Goal: Task Accomplishment & Management: Manage account settings

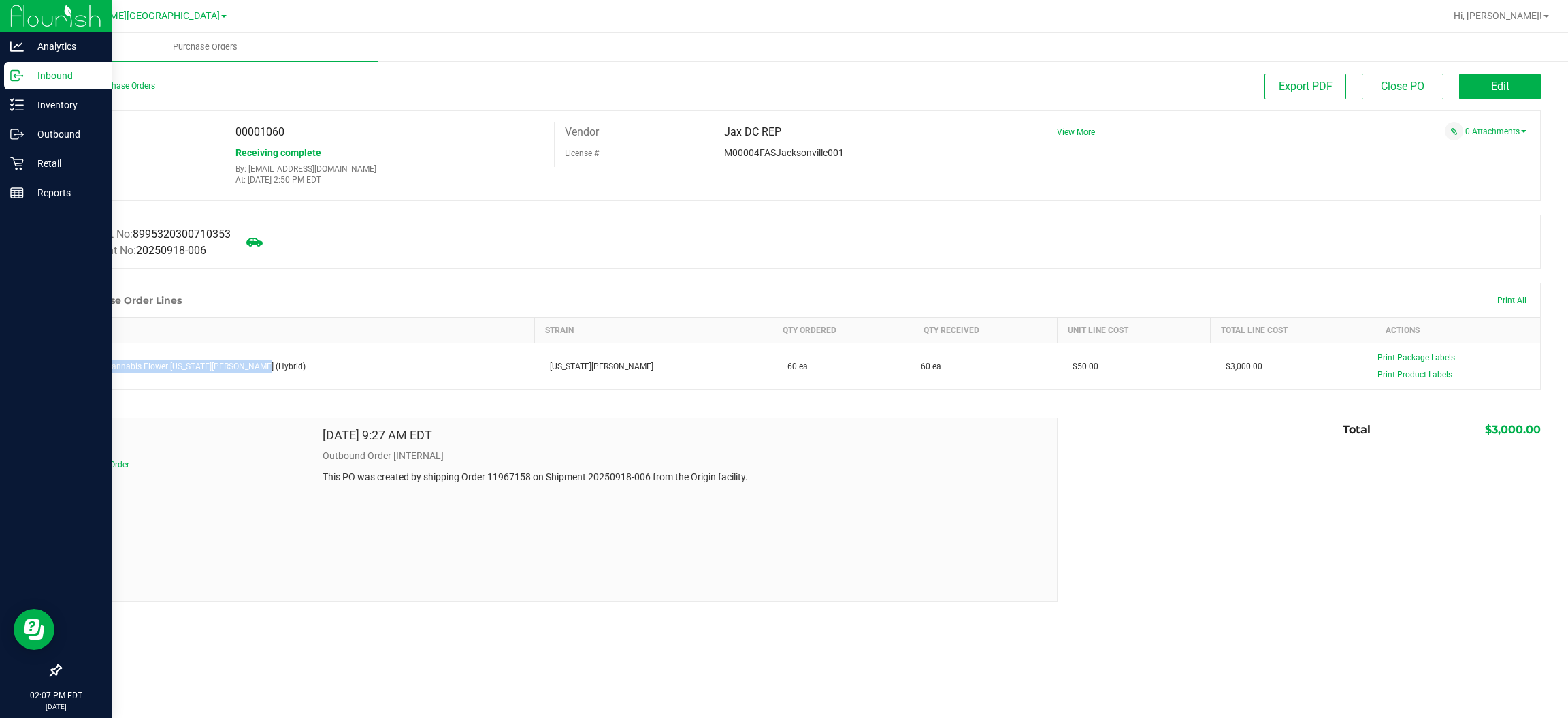
click at [63, 73] on p "Inbound" at bounding box center [65, 76] width 82 height 17
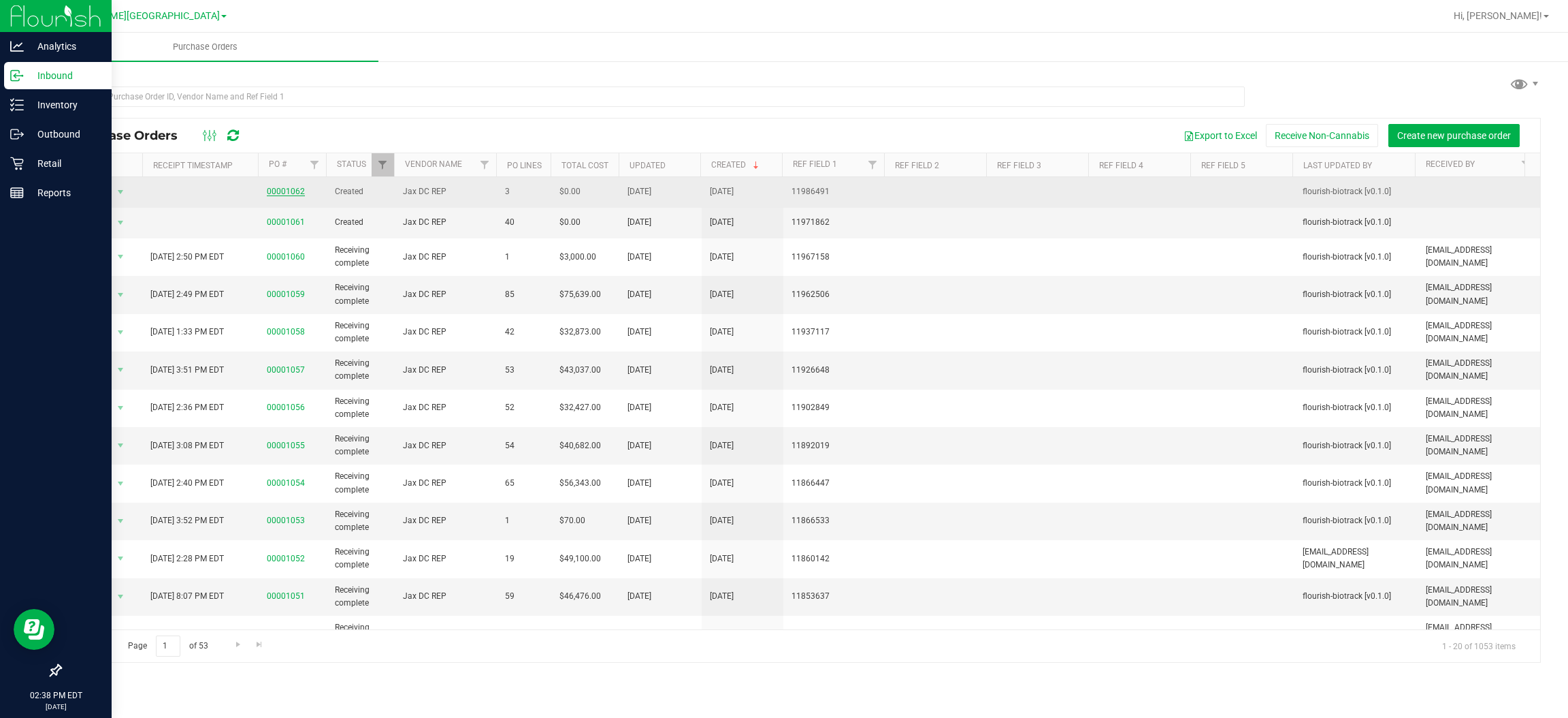
click at [285, 194] on link "00001062" at bounding box center [286, 191] width 38 height 9
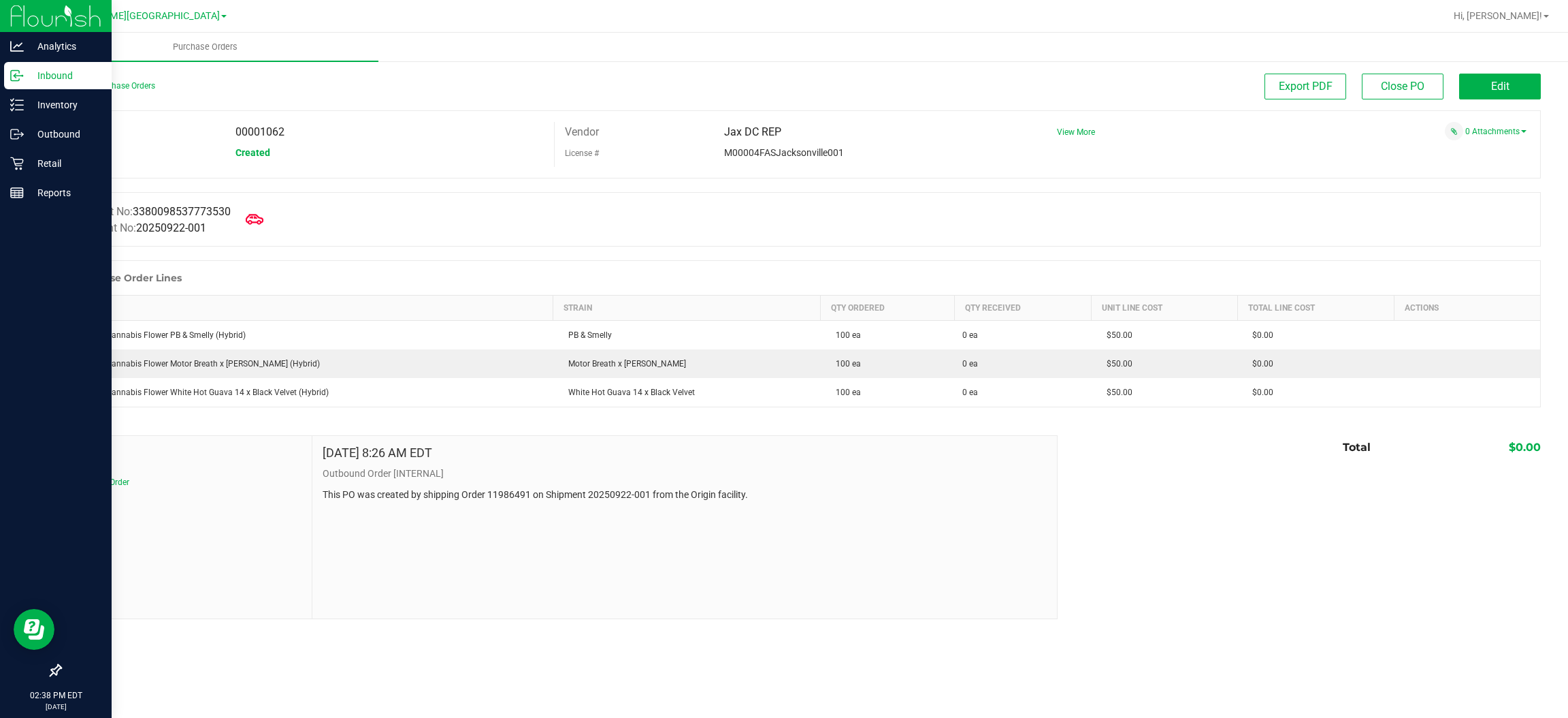
click at [260, 220] on icon at bounding box center [254, 219] width 17 height 17
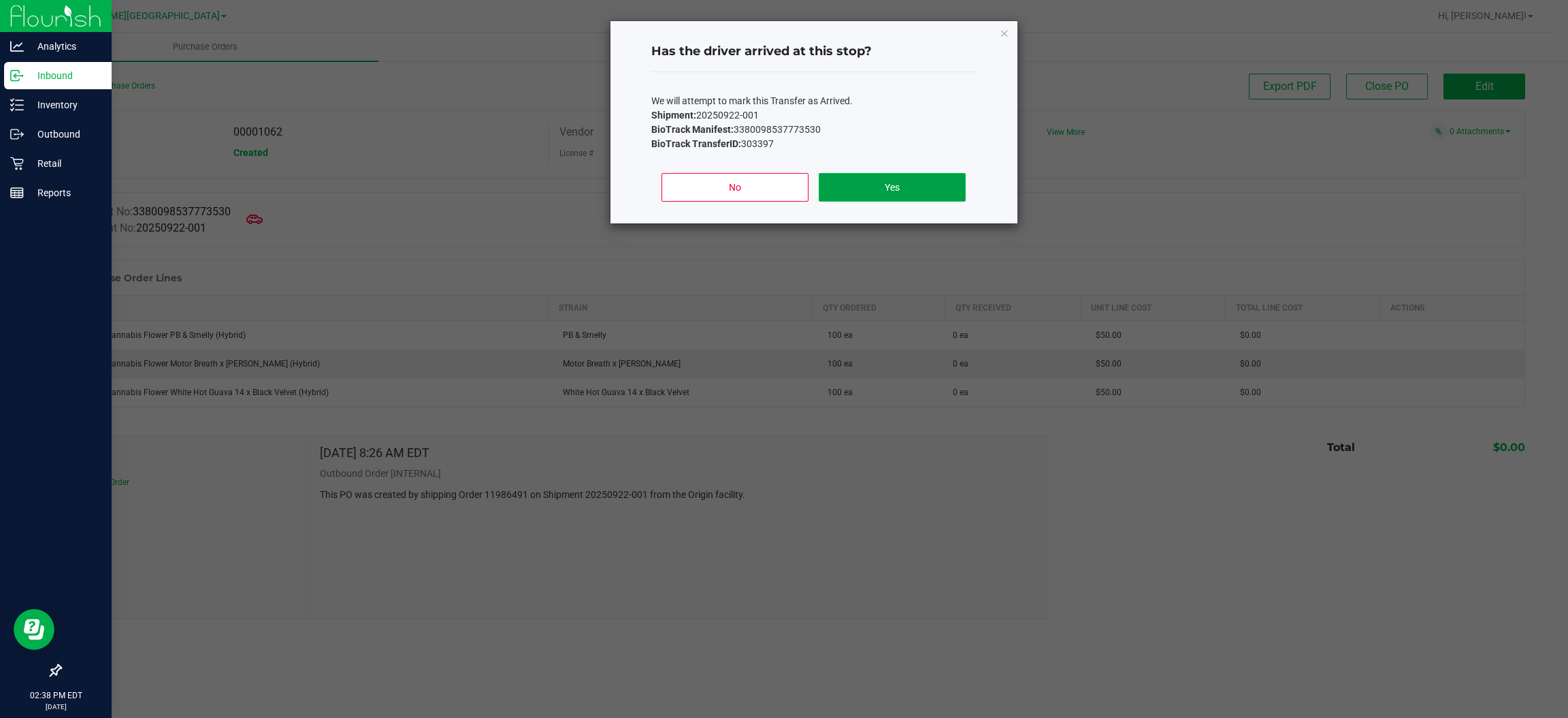
click at [917, 185] on button "Yes" at bounding box center [892, 187] width 146 height 28
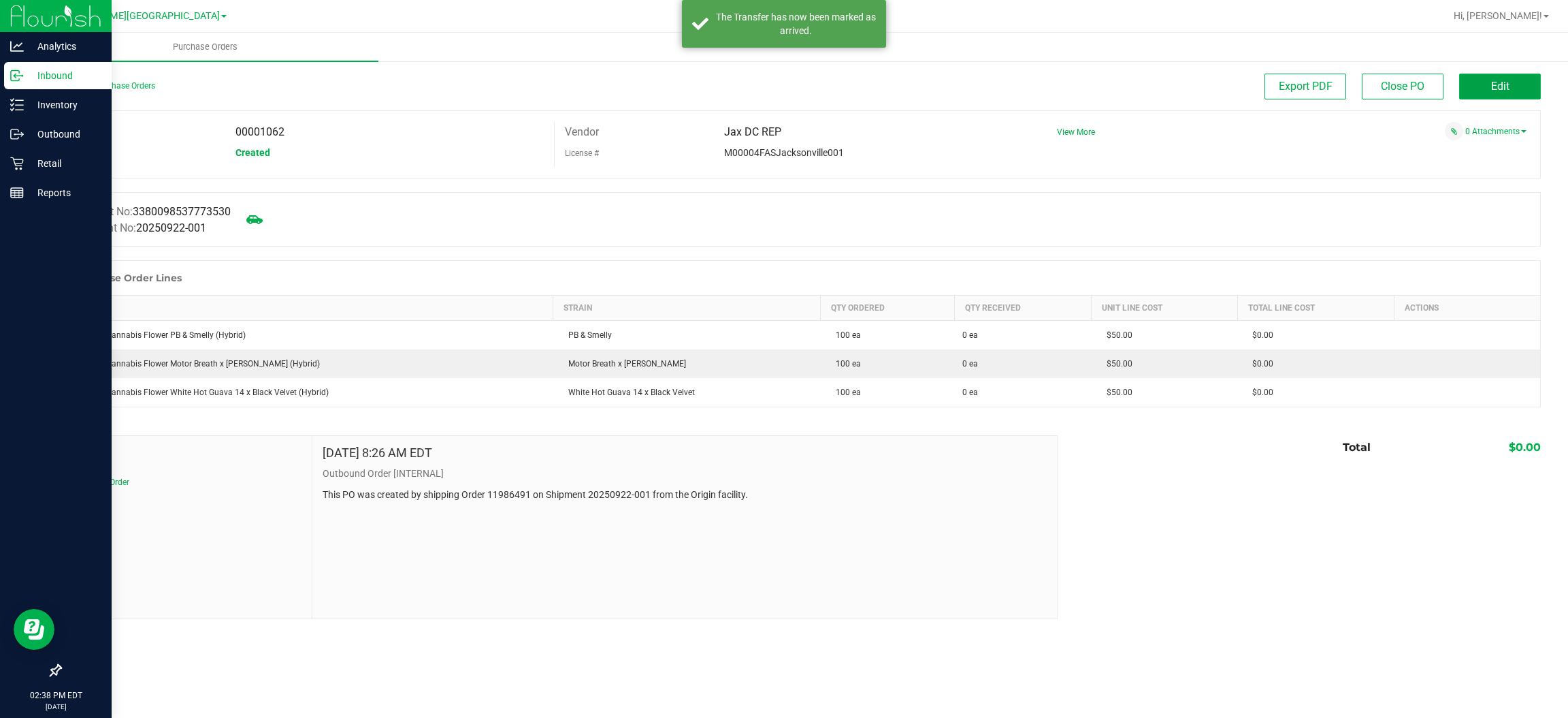
click at [1489, 95] on button "Edit" at bounding box center [1500, 86] width 82 height 26
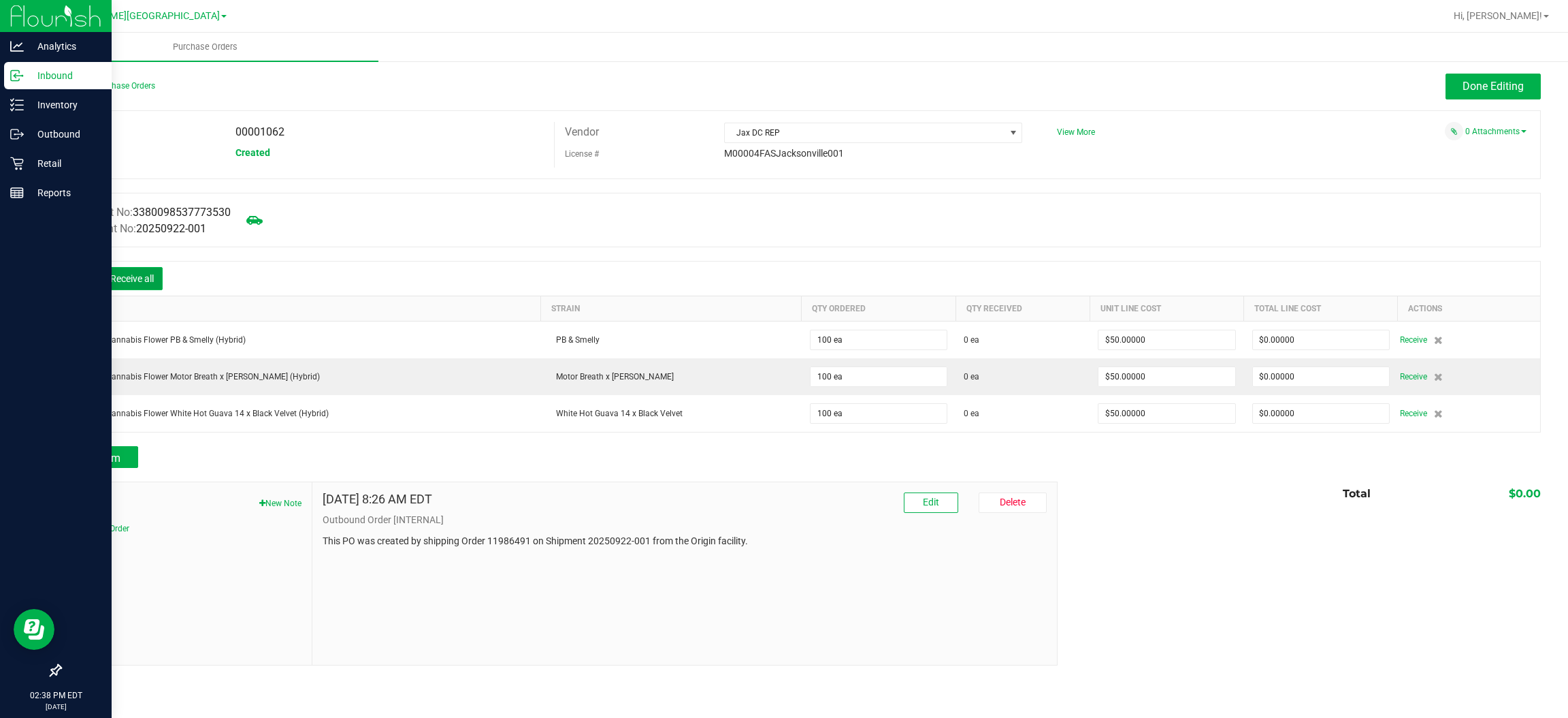
click at [124, 277] on button "Receive all" at bounding box center [132, 278] width 61 height 23
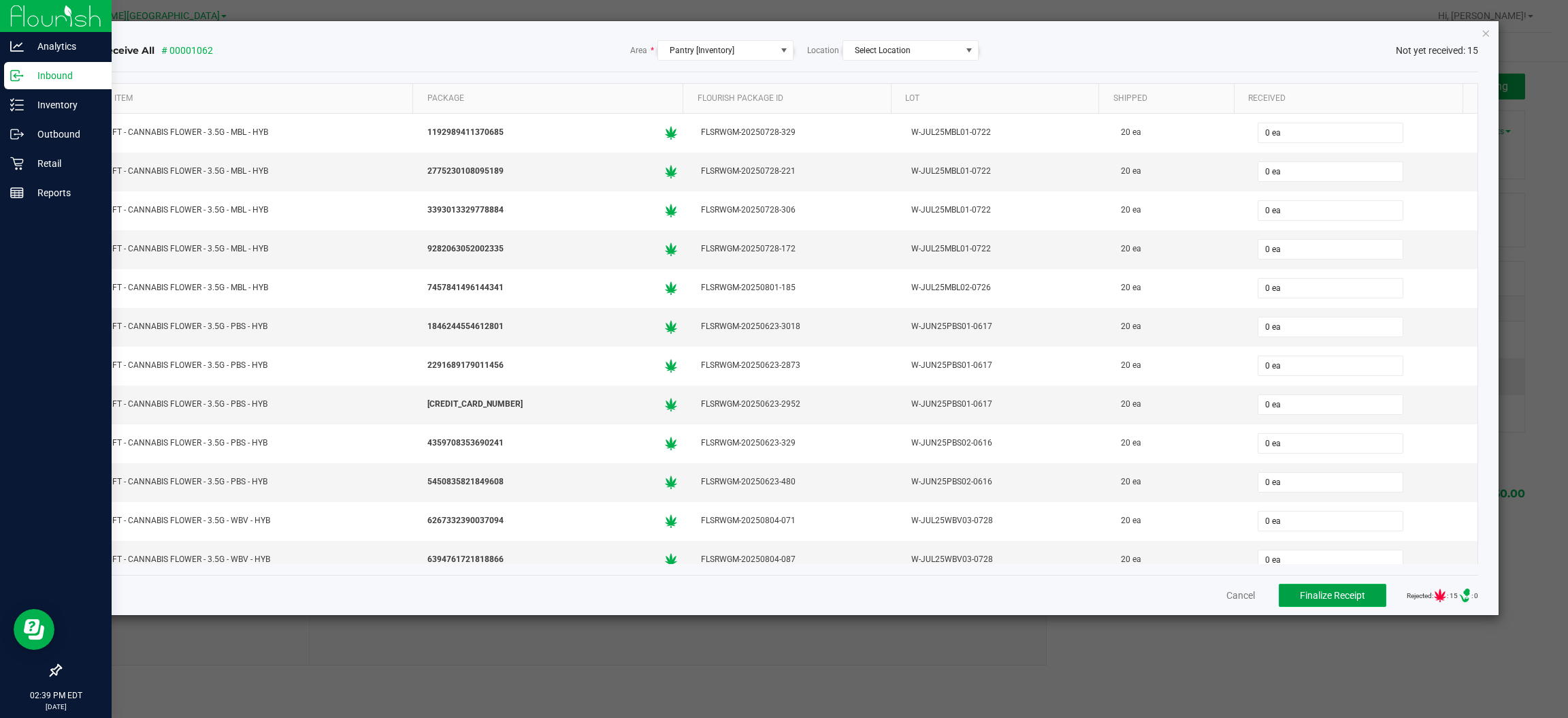
click at [1300, 598] on span "Finalize Receipt" at bounding box center [1332, 595] width 65 height 11
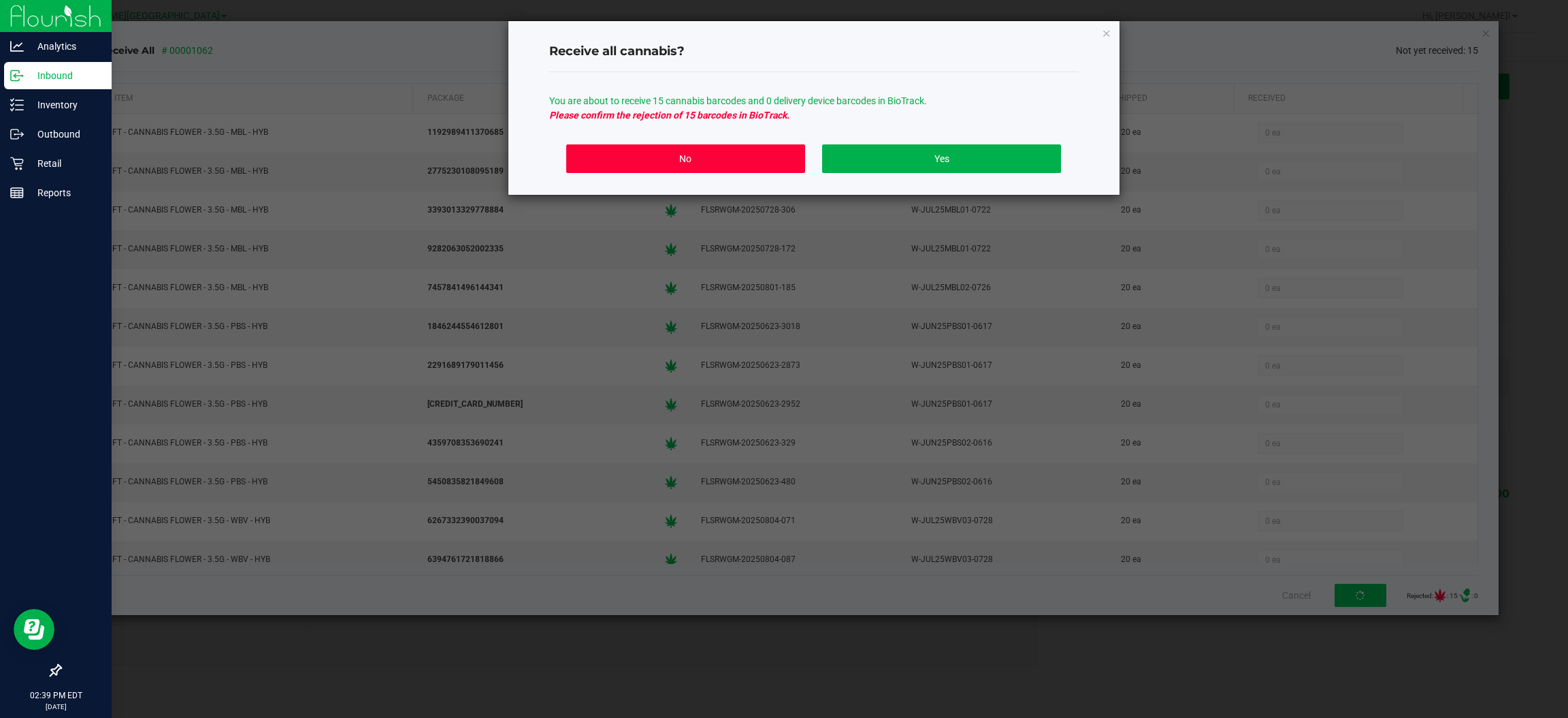
click at [704, 154] on button "No" at bounding box center [685, 158] width 238 height 28
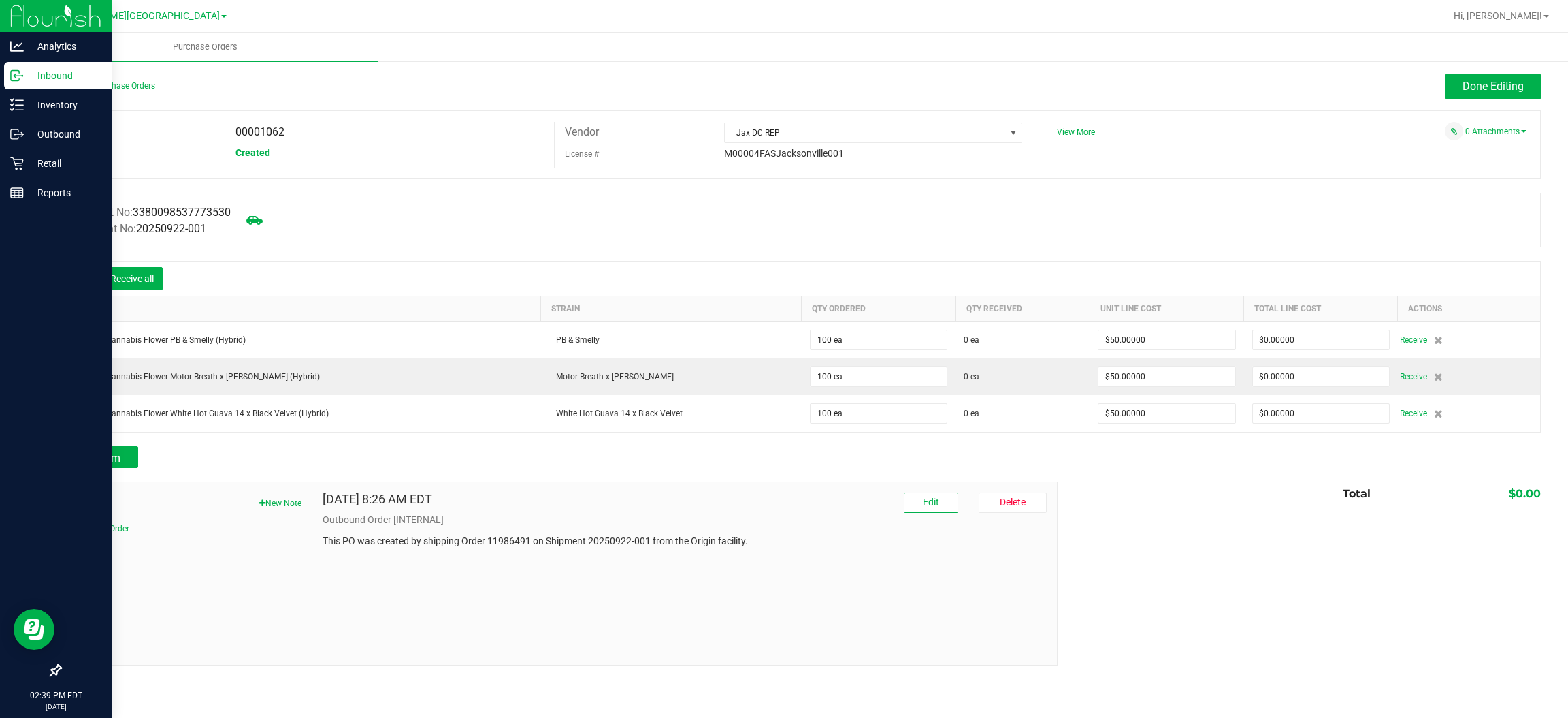
click at [83, 276] on icon at bounding box center [80, 279] width 13 height 13
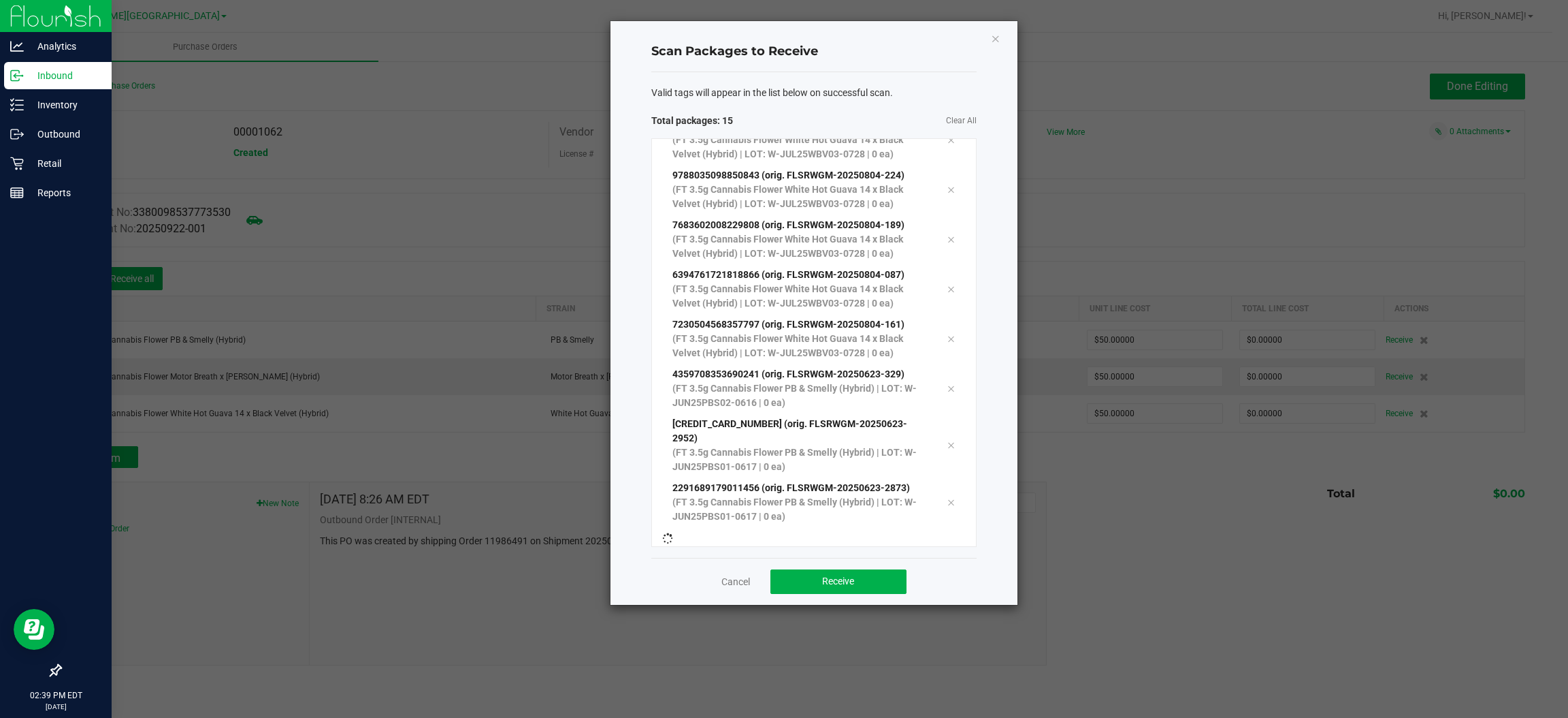
scroll to position [296, 0]
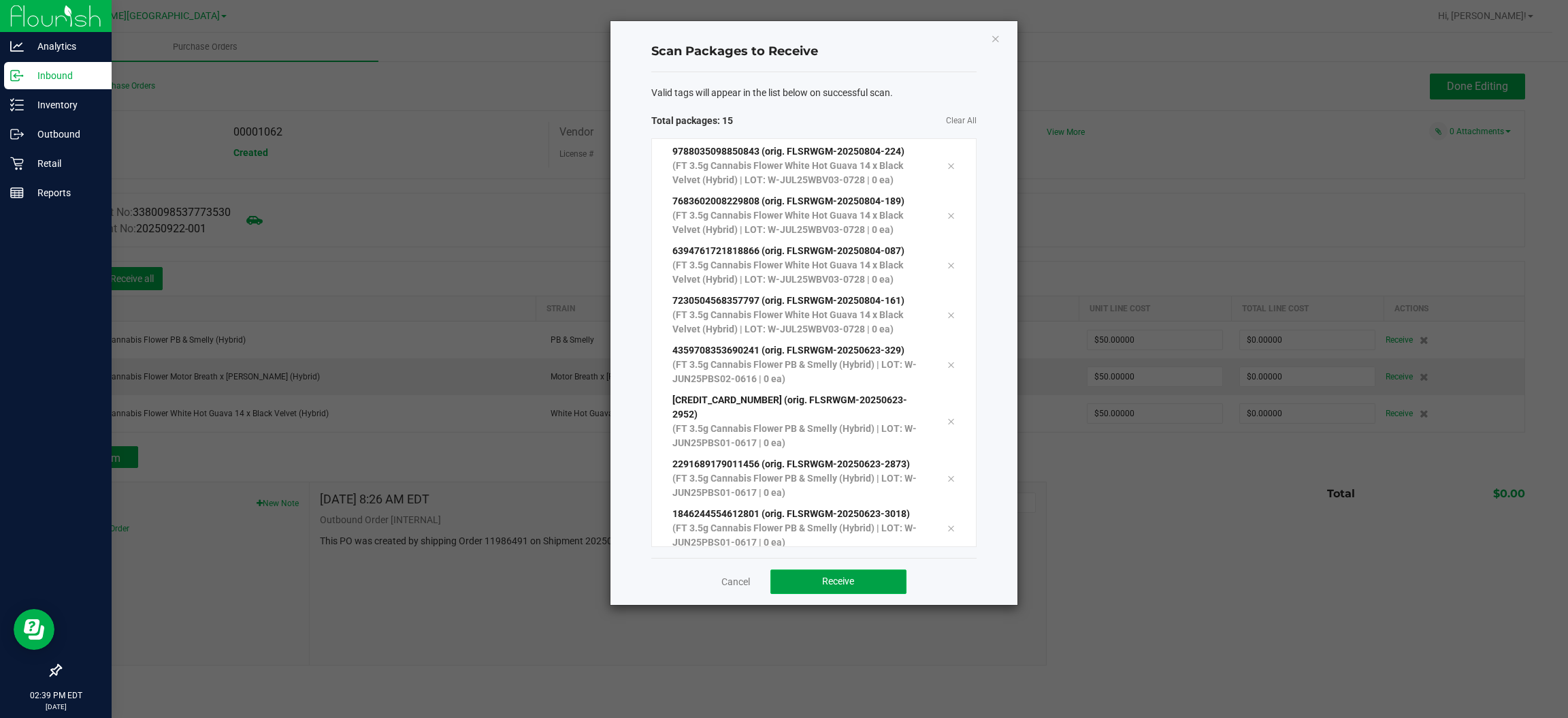
click at [847, 576] on span "Receive" at bounding box center [838, 581] width 32 height 11
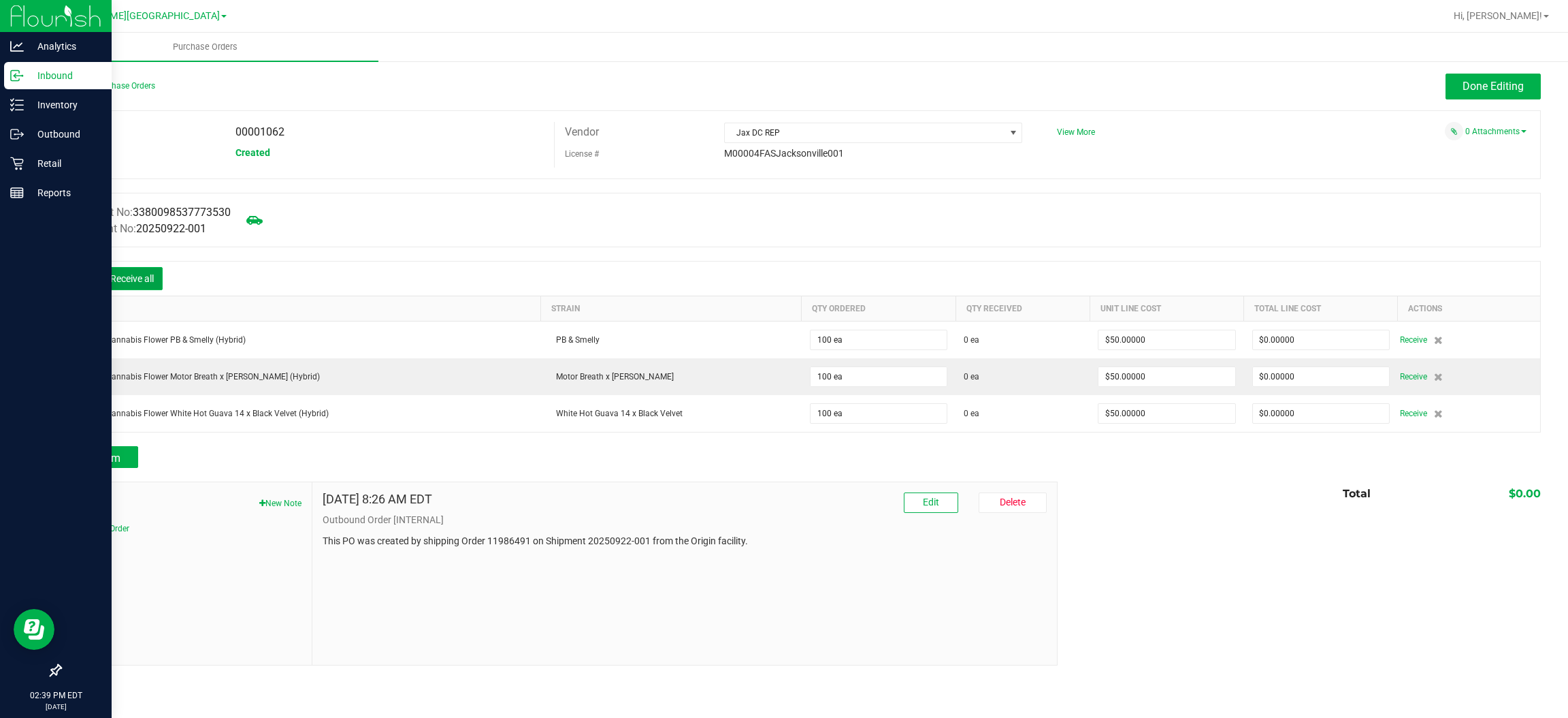
click at [128, 280] on button "Receive all" at bounding box center [132, 278] width 61 height 23
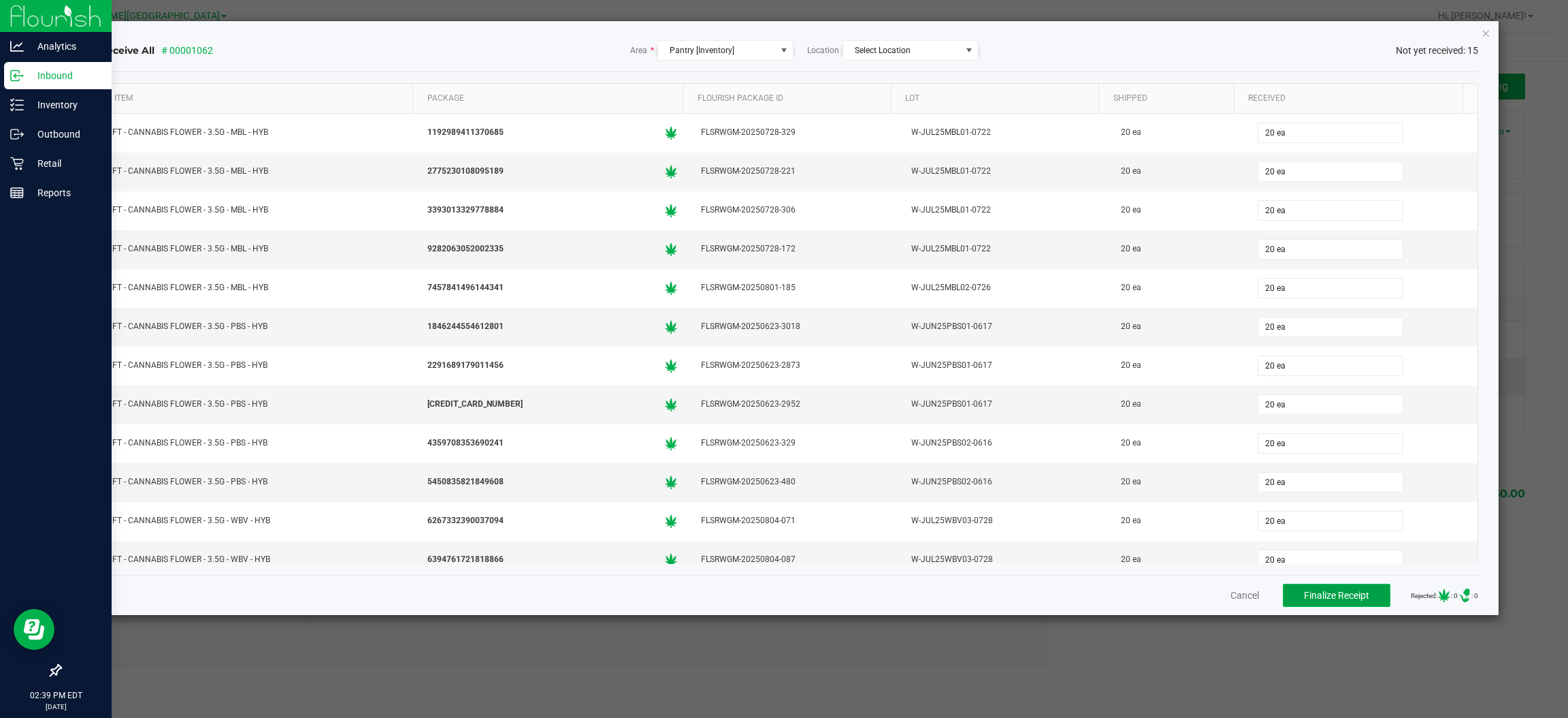
click at [1317, 591] on span "Finalize Receipt" at bounding box center [1336, 595] width 65 height 11
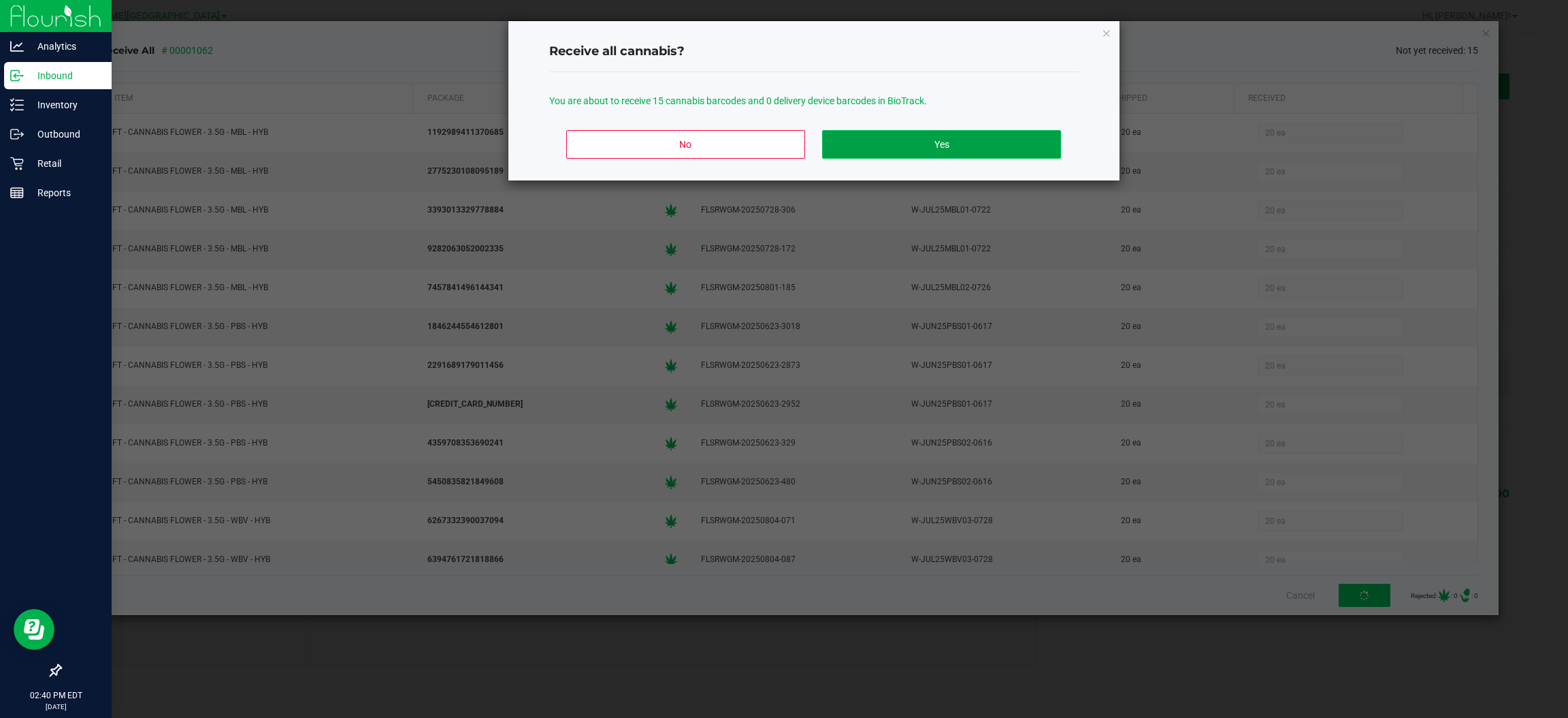
click at [945, 150] on button "Yes" at bounding box center [941, 144] width 238 height 28
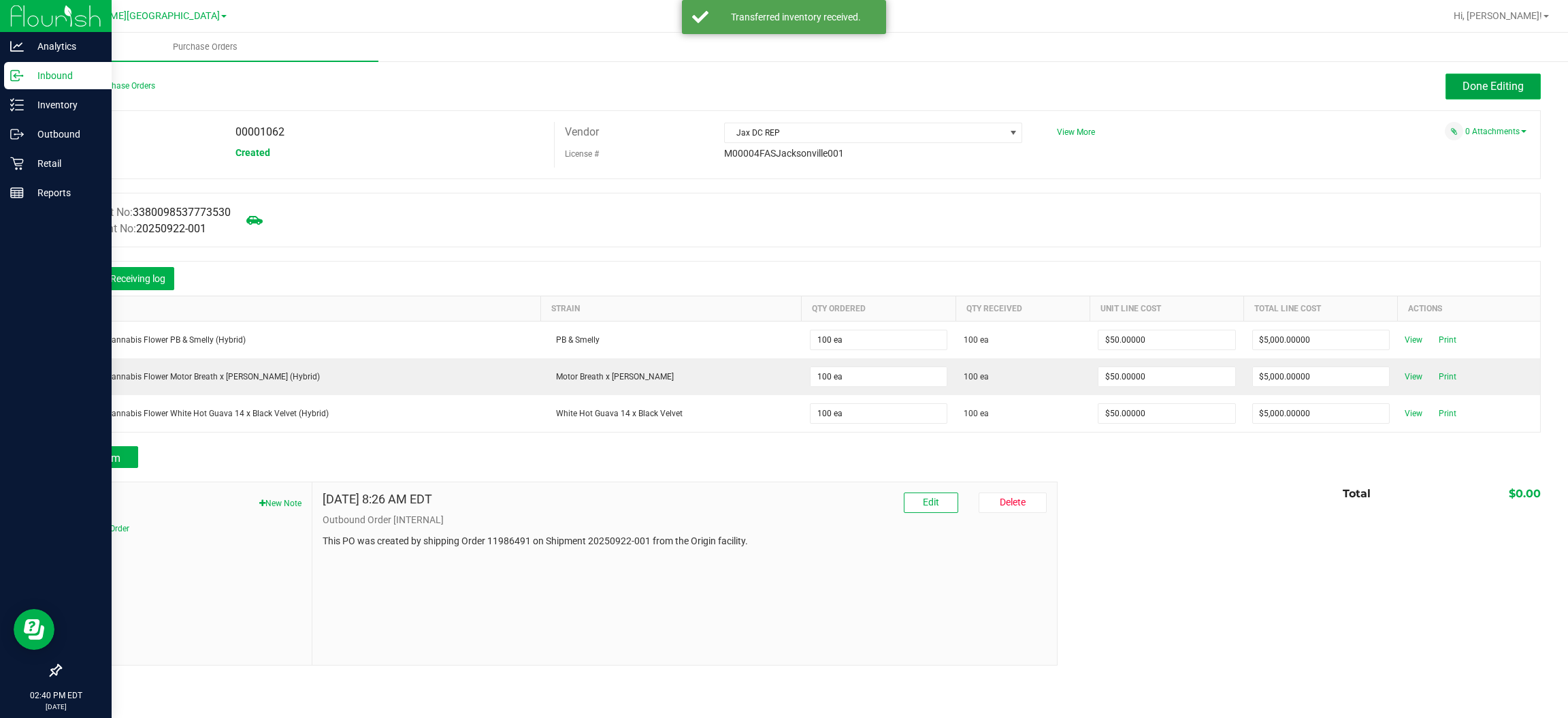
click at [1487, 97] on button "Done Editing" at bounding box center [1492, 86] width 95 height 26
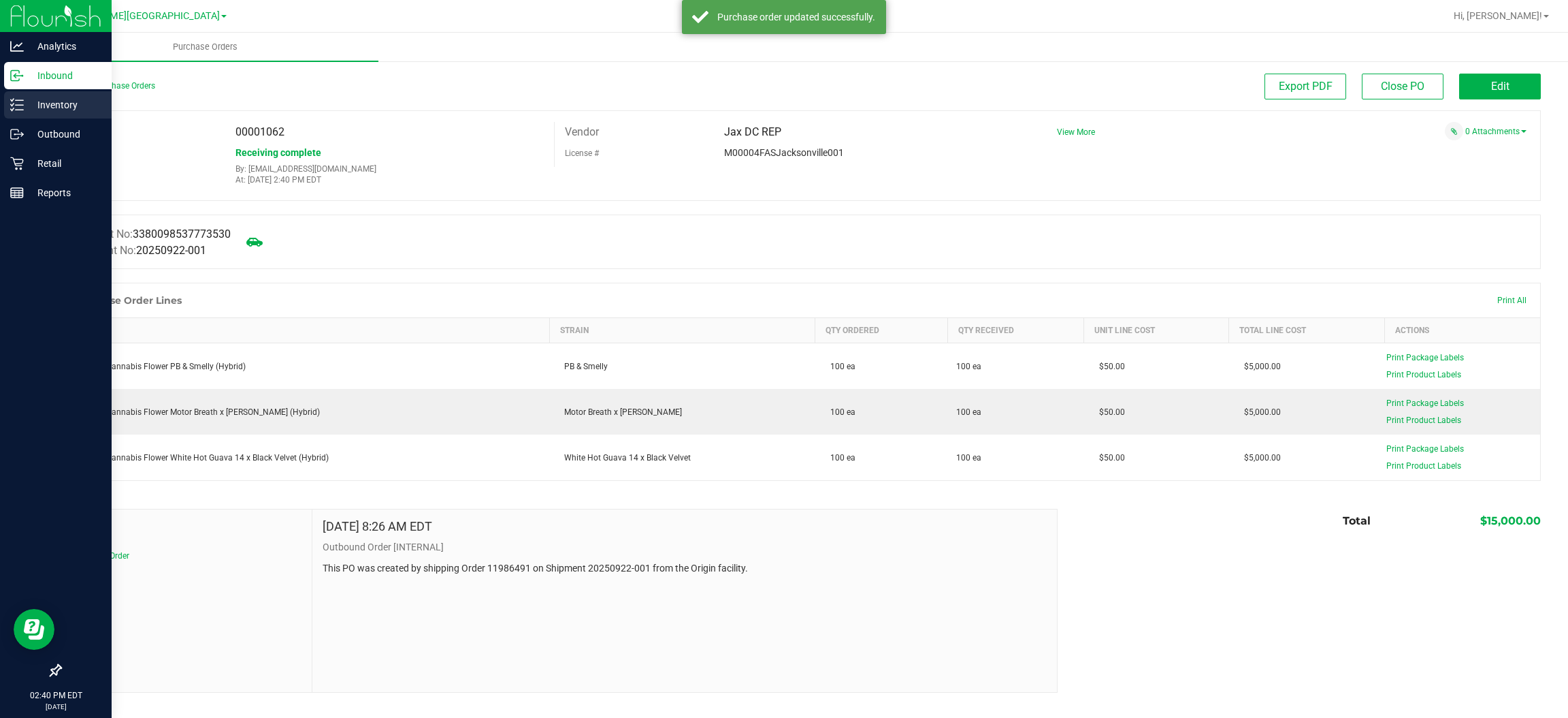
click at [50, 104] on p "Inventory" at bounding box center [65, 105] width 82 height 17
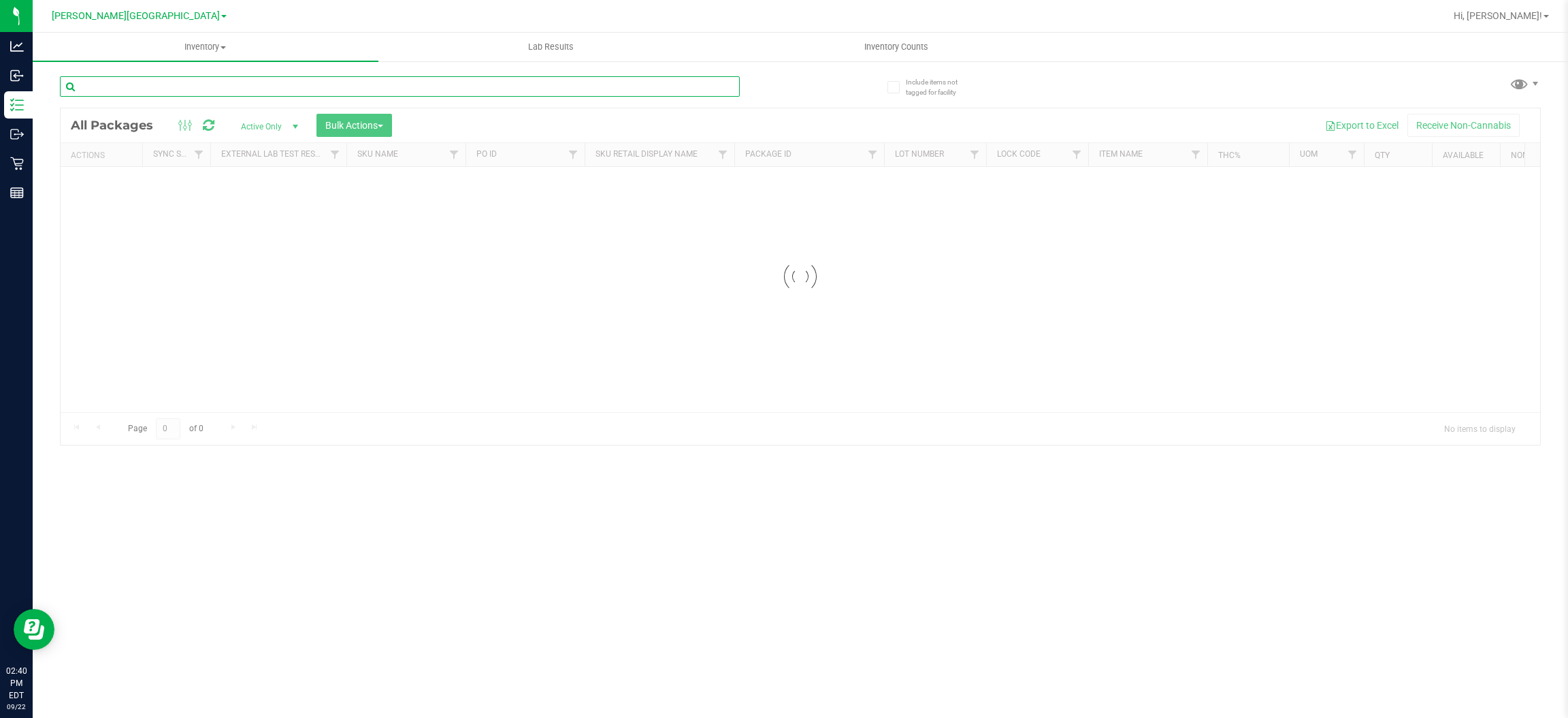
click at [403, 88] on input "text" at bounding box center [400, 87] width 680 height 20
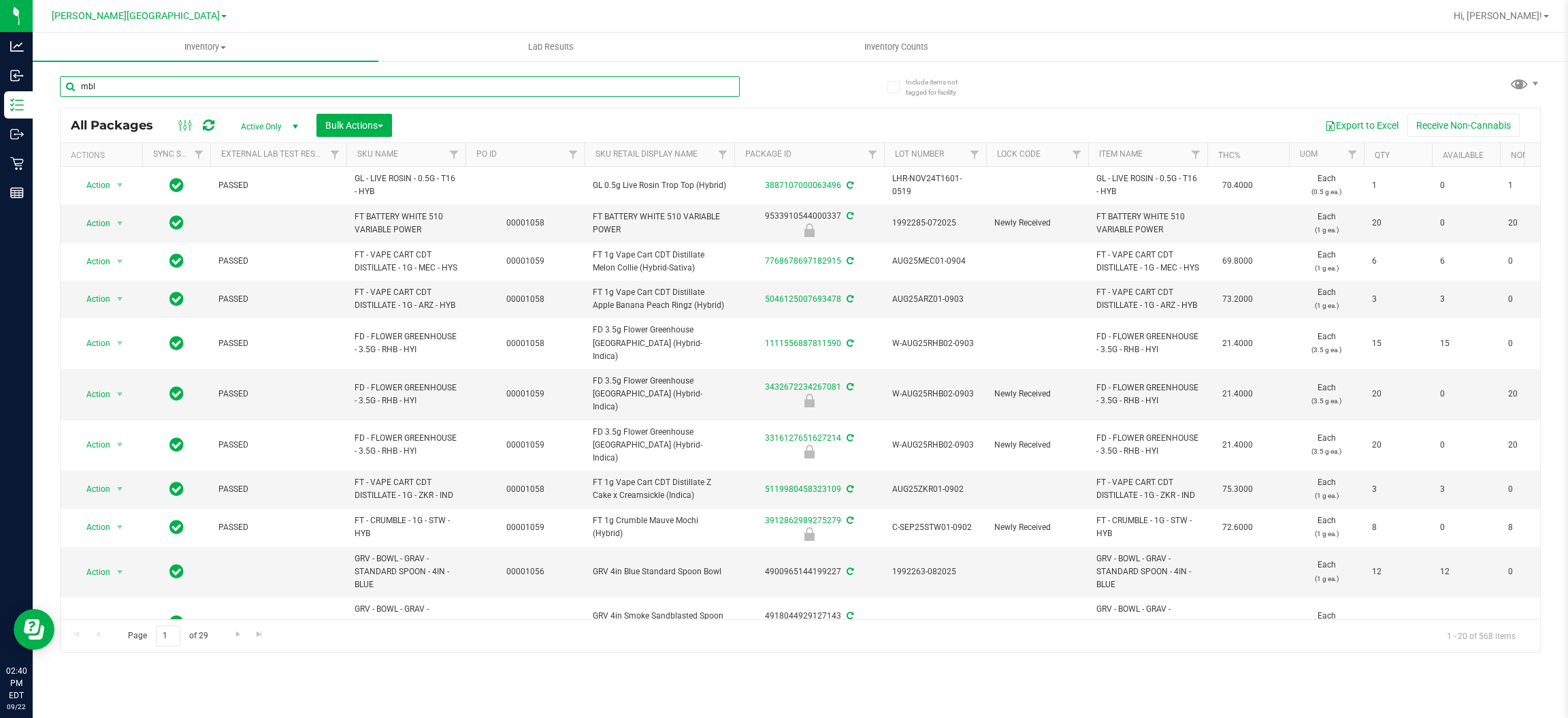
type input "mbl"
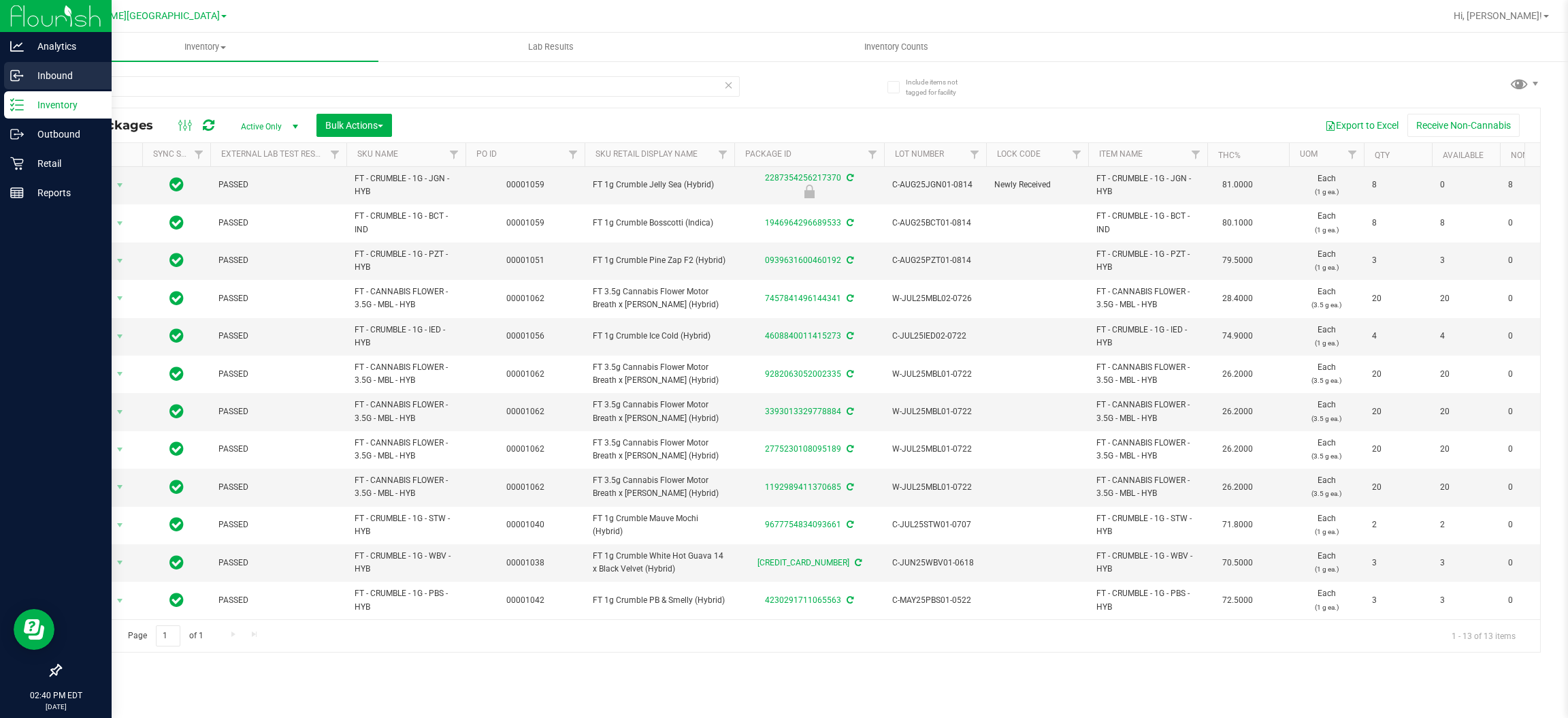
click at [58, 68] on p "Inbound" at bounding box center [65, 76] width 82 height 17
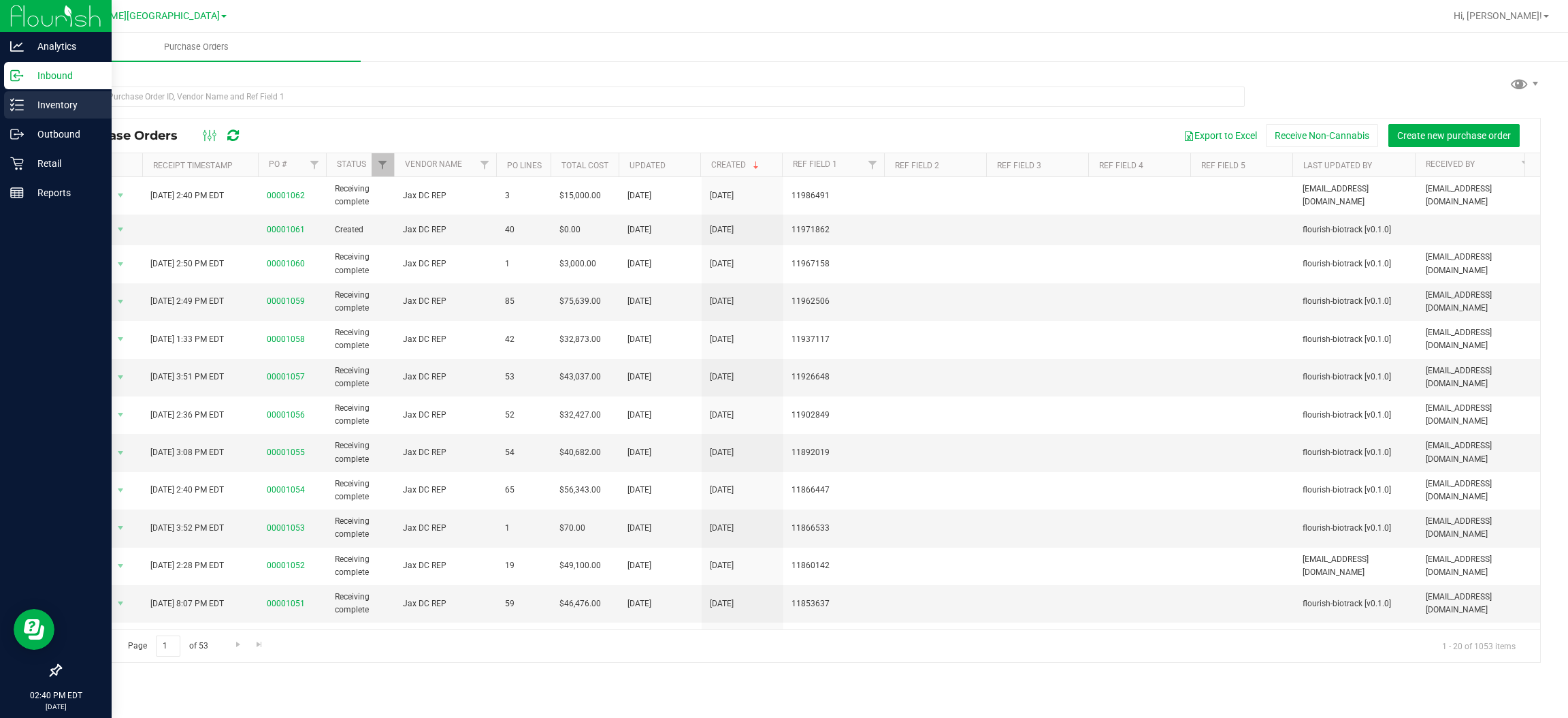
click at [21, 99] on icon at bounding box center [17, 105] width 13 height 13
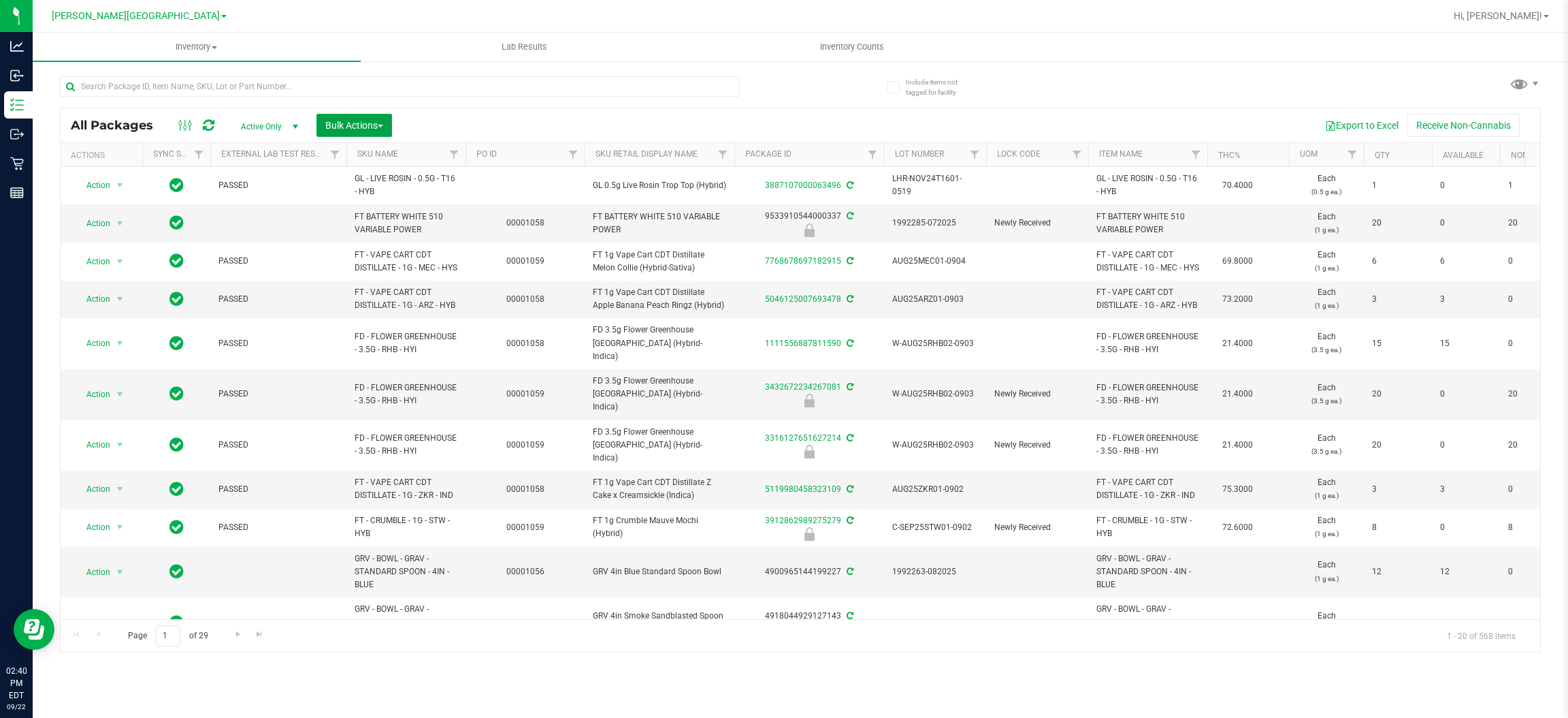
click at [376, 122] on span "Bulk Actions" at bounding box center [354, 125] width 58 height 11
click at [382, 260] on span "Lock/Unlock packages" at bounding box center [371, 256] width 93 height 11
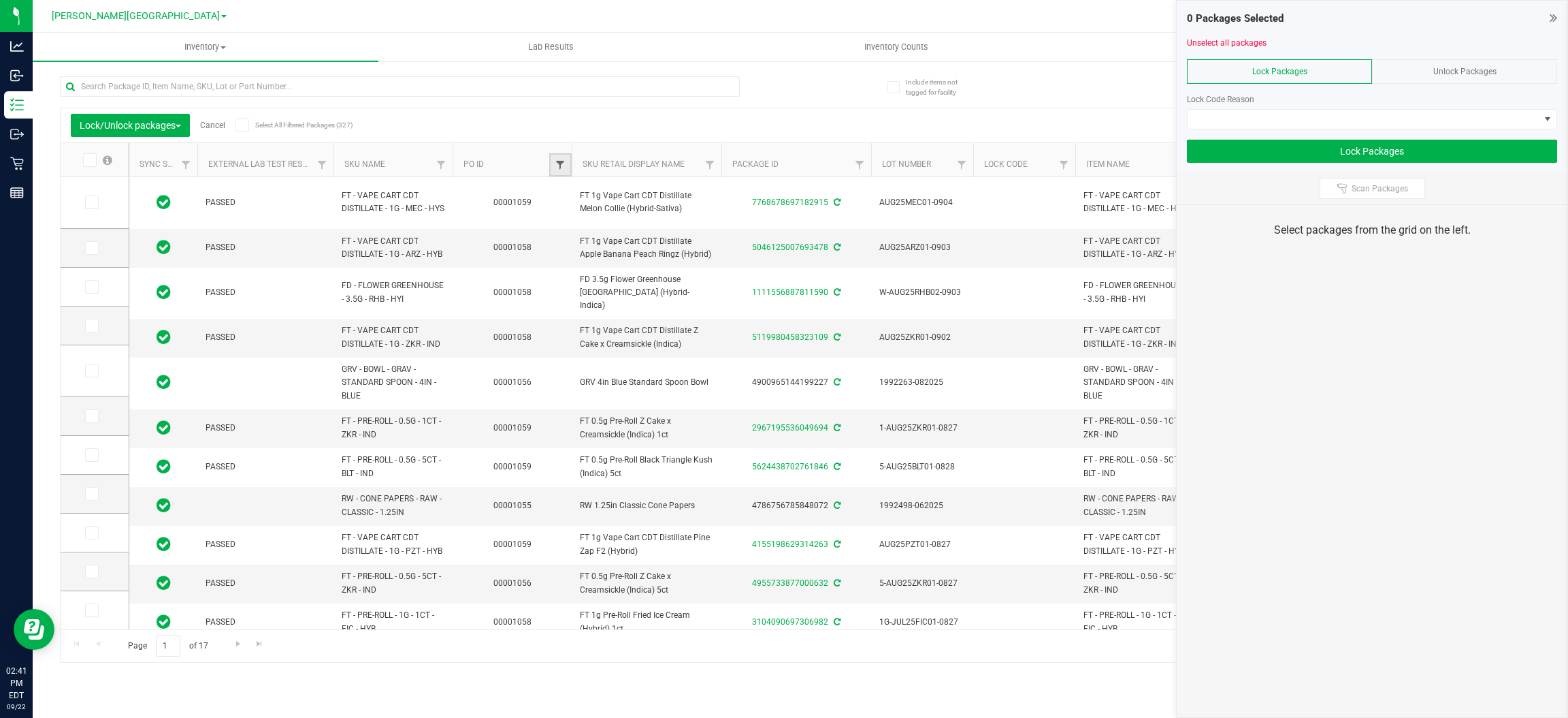
click at [558, 169] on span "Filter" at bounding box center [560, 165] width 11 height 11
type input "1062"
click at [1271, 113] on span at bounding box center [1363, 119] width 352 height 19
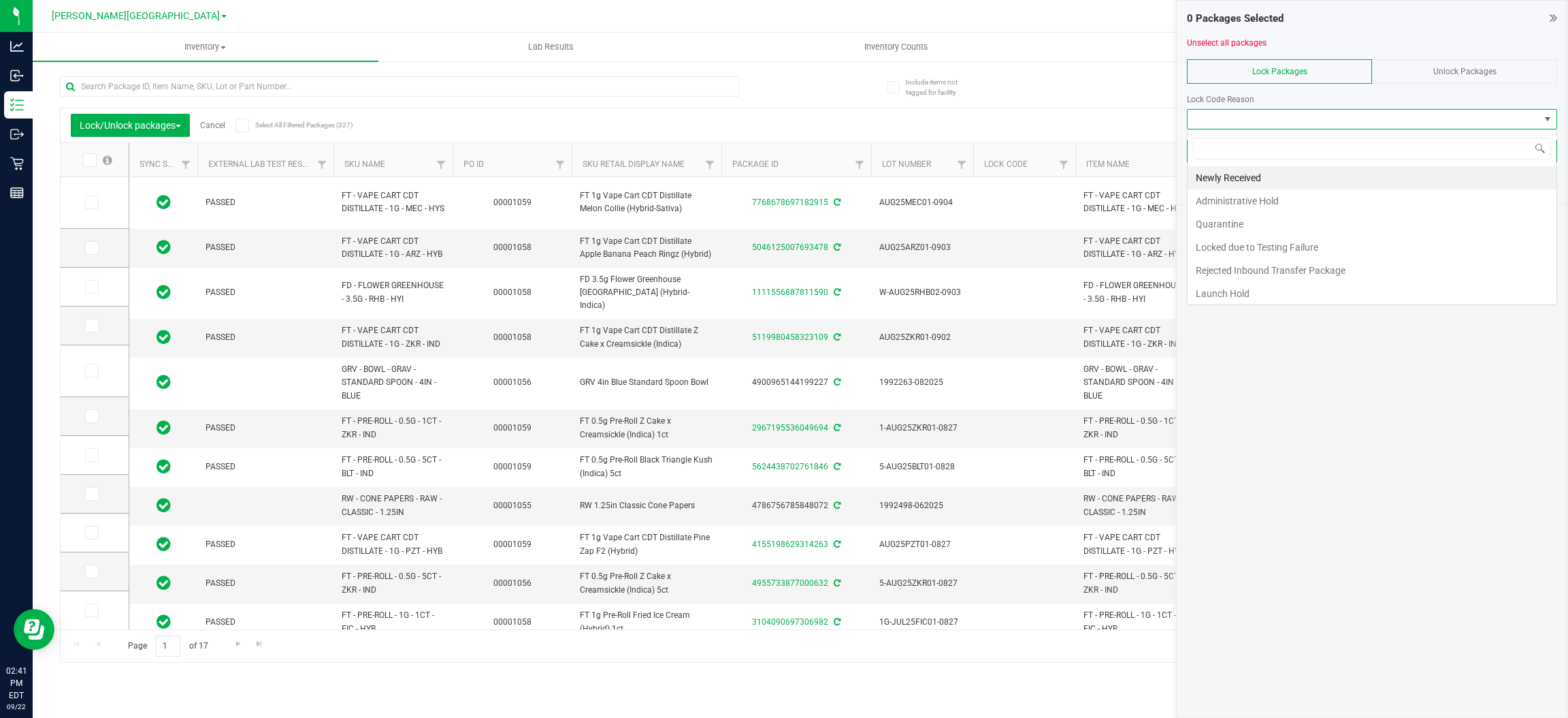
scroll to position [21, 370]
click at [1247, 203] on li "Administrative Hold" at bounding box center [1371, 200] width 369 height 23
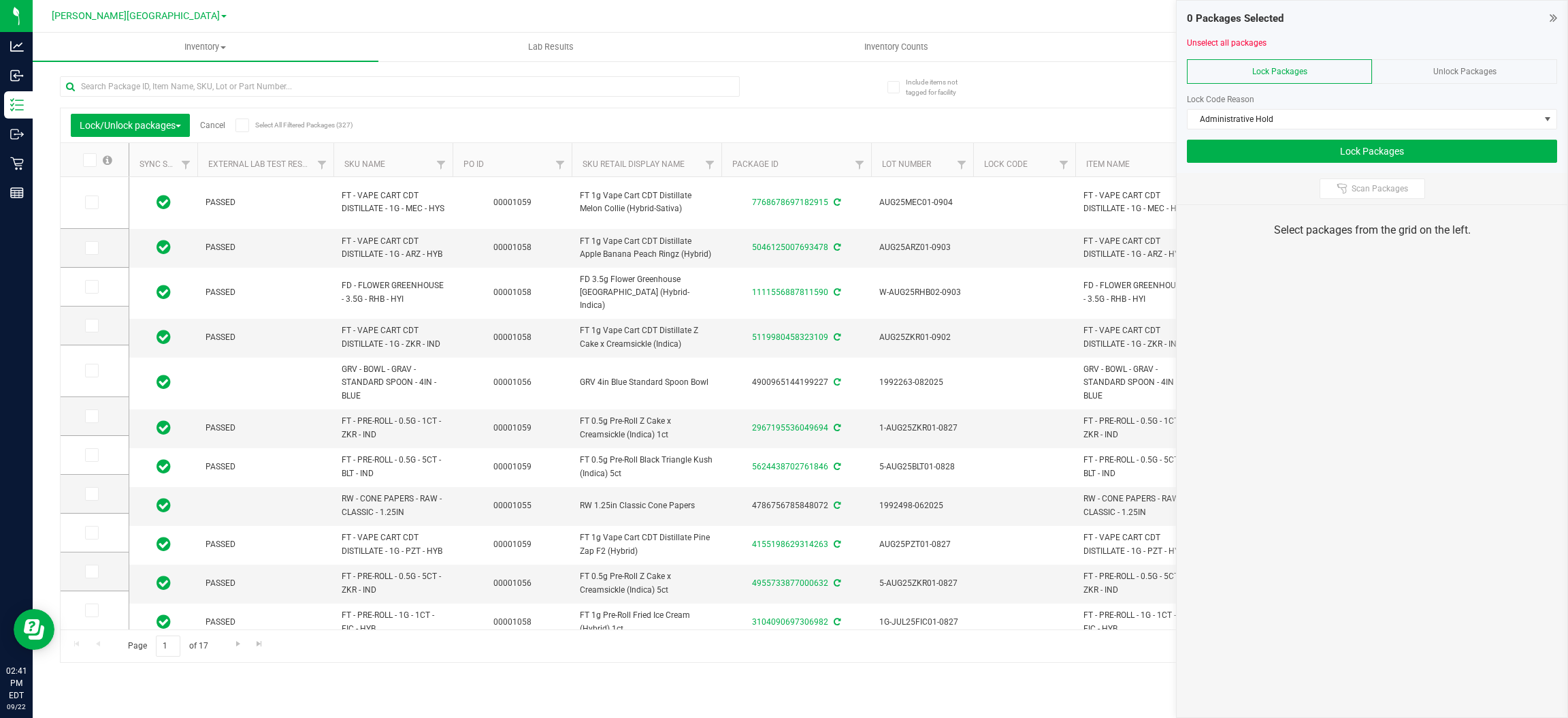
click at [91, 160] on icon at bounding box center [88, 160] width 9 height 0
click at [0, 0] on input "checkbox" at bounding box center [0, 0] width 0 height 0
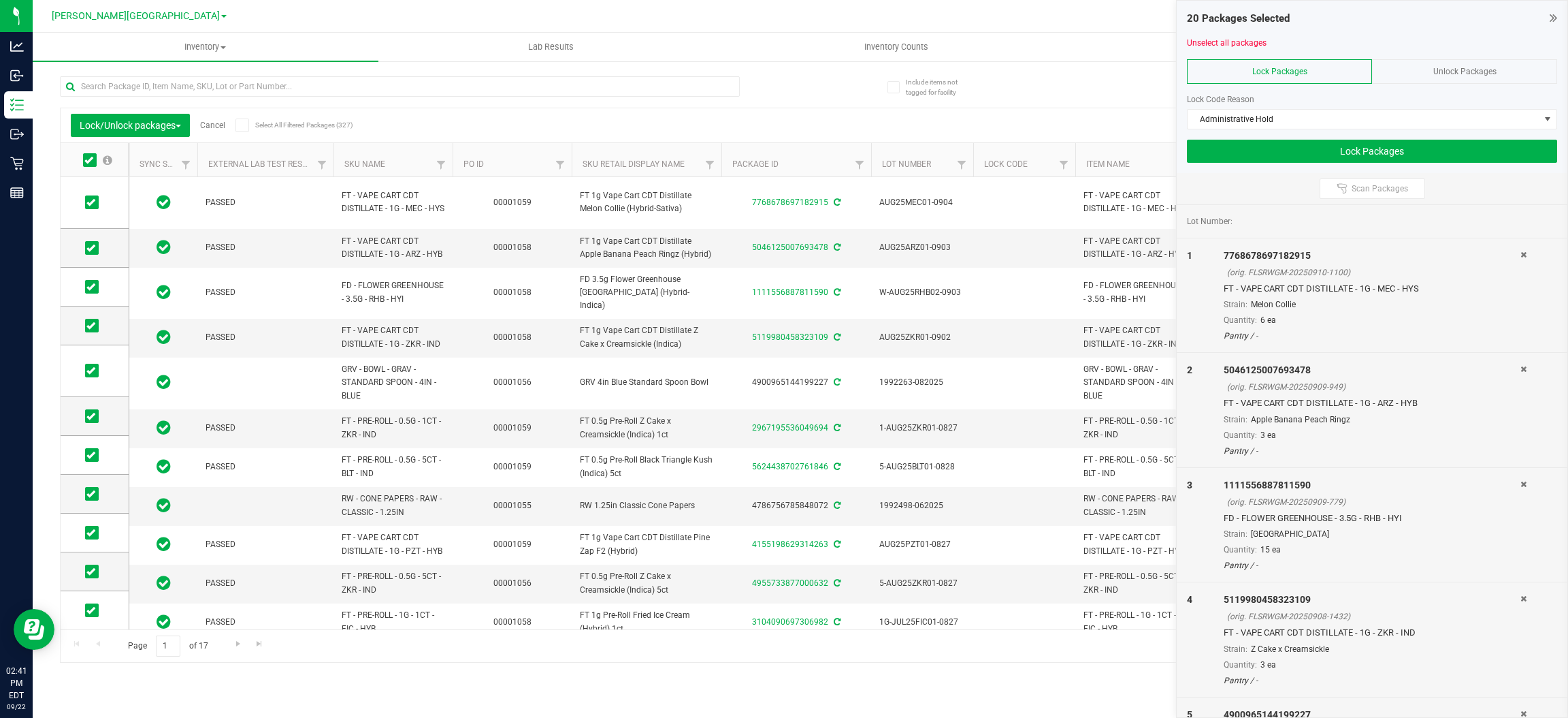
click at [90, 160] on icon at bounding box center [88, 160] width 9 height 0
click at [0, 0] on input "checkbox" at bounding box center [0, 0] width 0 height 0
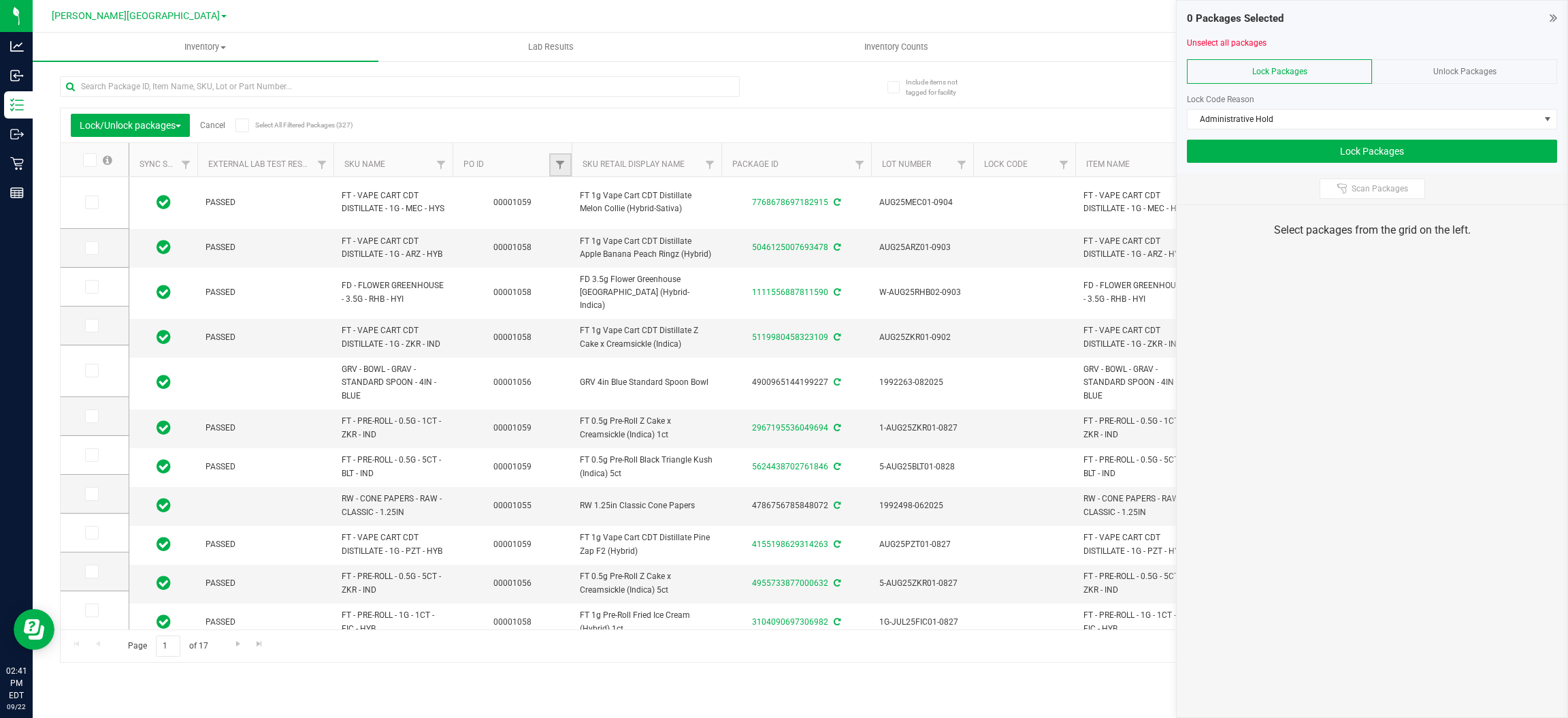
click at [550, 161] on link "Filter" at bounding box center [560, 165] width 23 height 23
click at [611, 228] on button "Filter" at bounding box center [589, 231] width 65 height 30
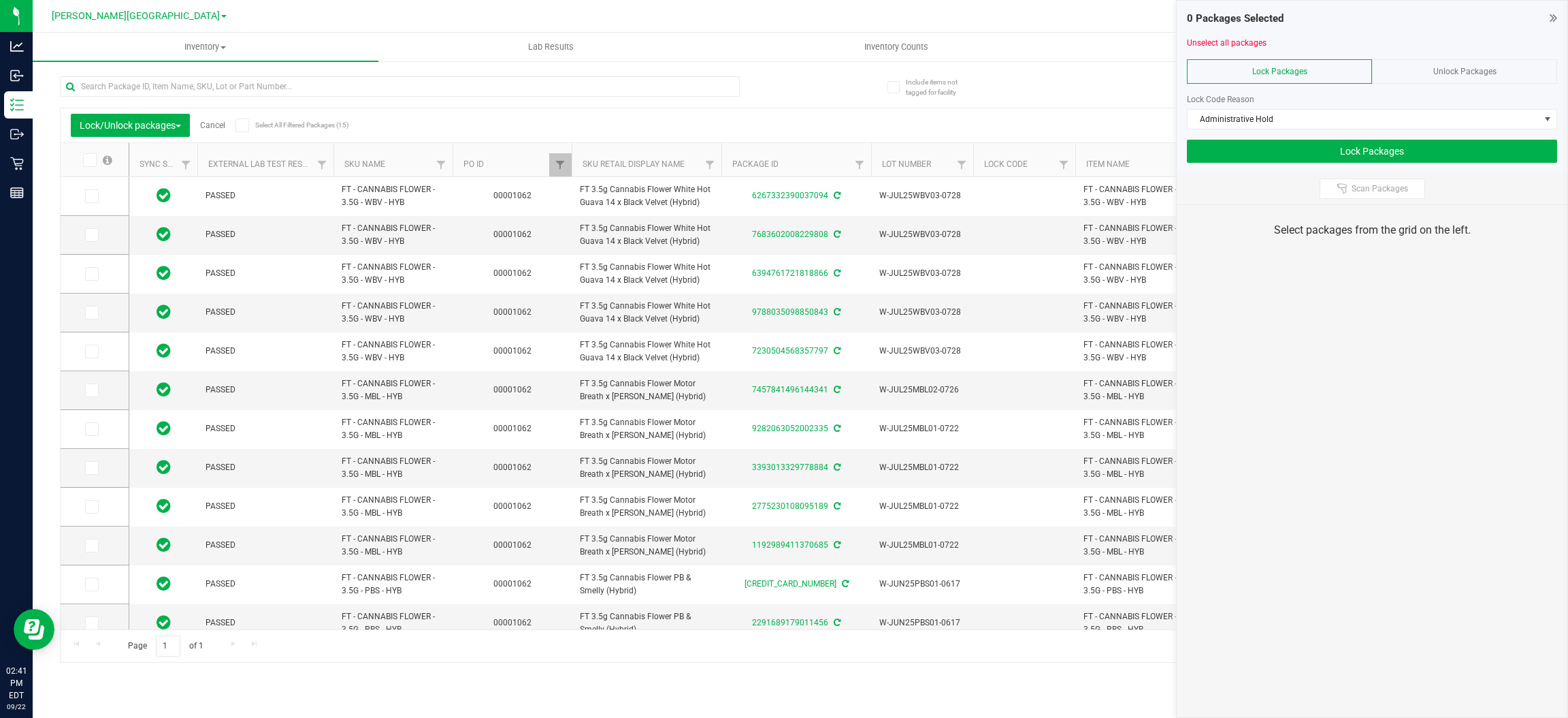
click at [85, 160] on icon at bounding box center [88, 160] width 9 height 0
click at [0, 0] on input "checkbox" at bounding box center [0, 0] width 0 height 0
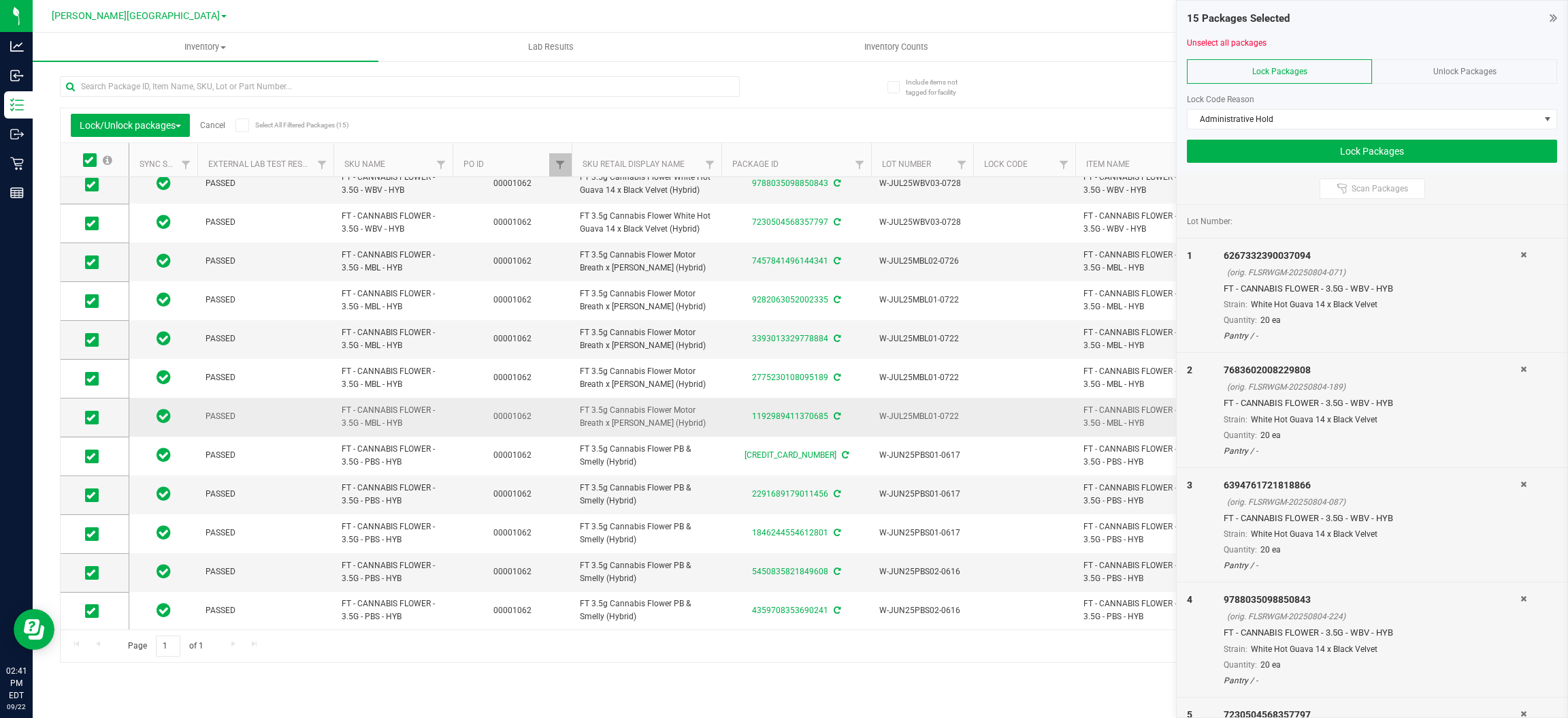
scroll to position [144, 0]
click at [1198, 164] on div "15 Packages Selected Unselect all packages Lock Packages Unlock Packages Lock C…" at bounding box center [1372, 87] width 390 height 172
click at [1207, 142] on button "Lock Packages" at bounding box center [1371, 150] width 371 height 23
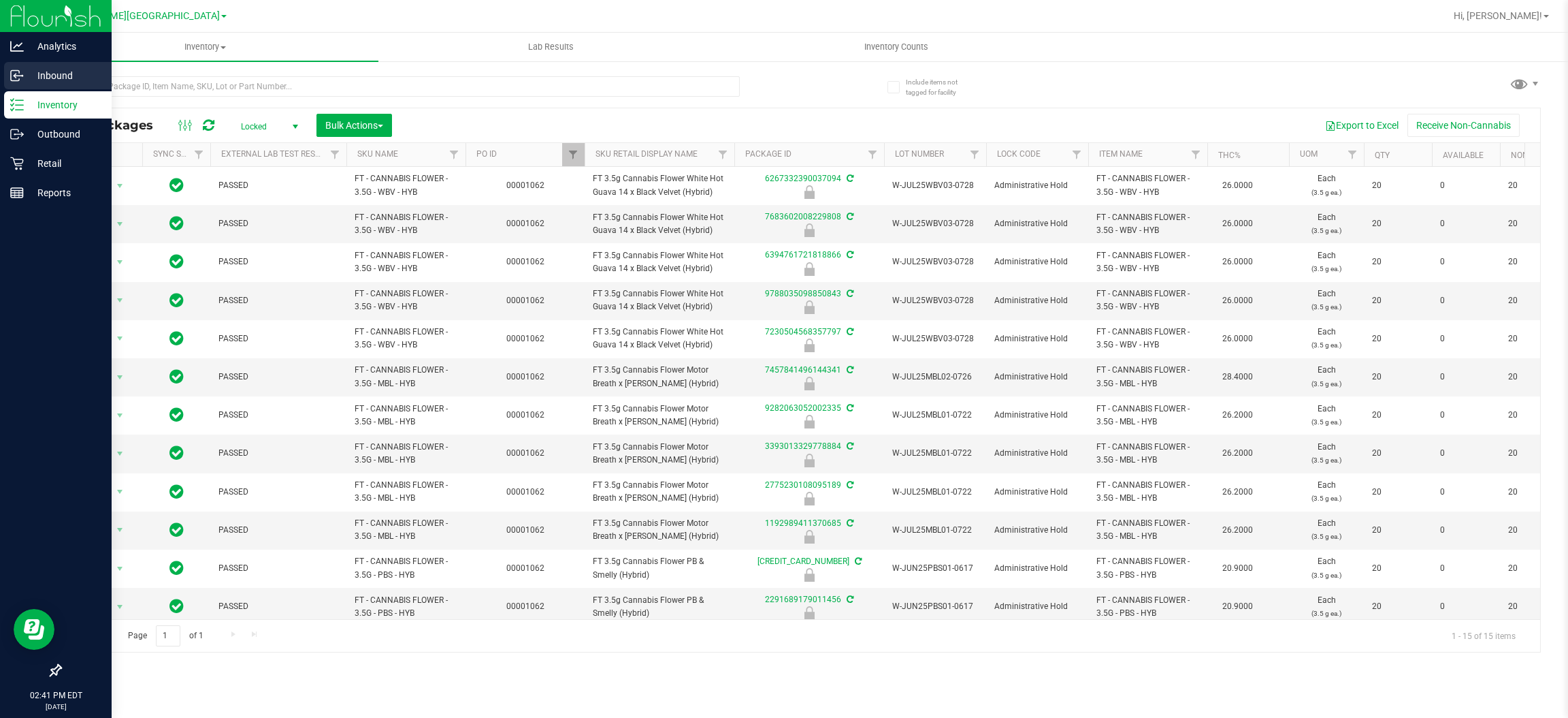
click at [59, 75] on p "Inbound" at bounding box center [65, 76] width 82 height 17
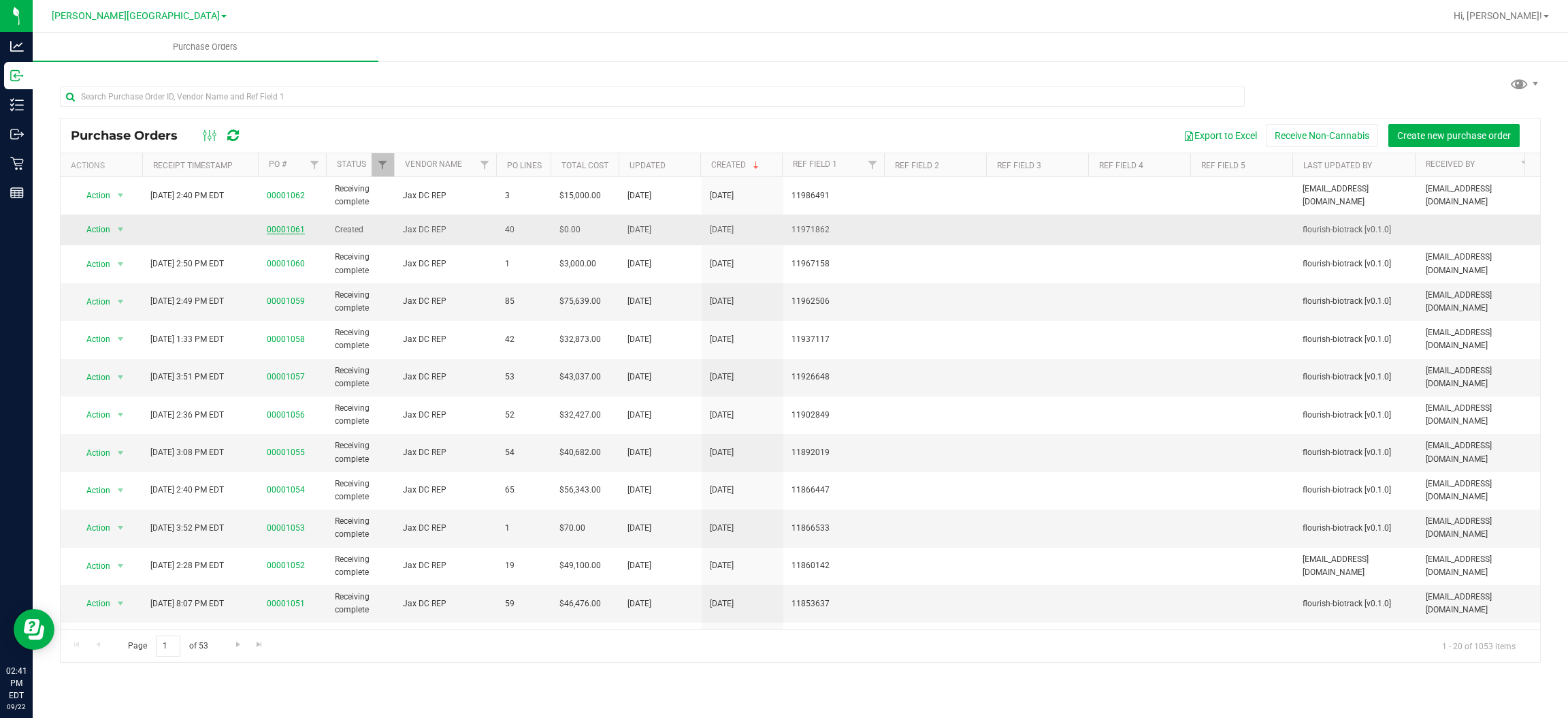
click at [275, 230] on link "00001061" at bounding box center [286, 229] width 38 height 9
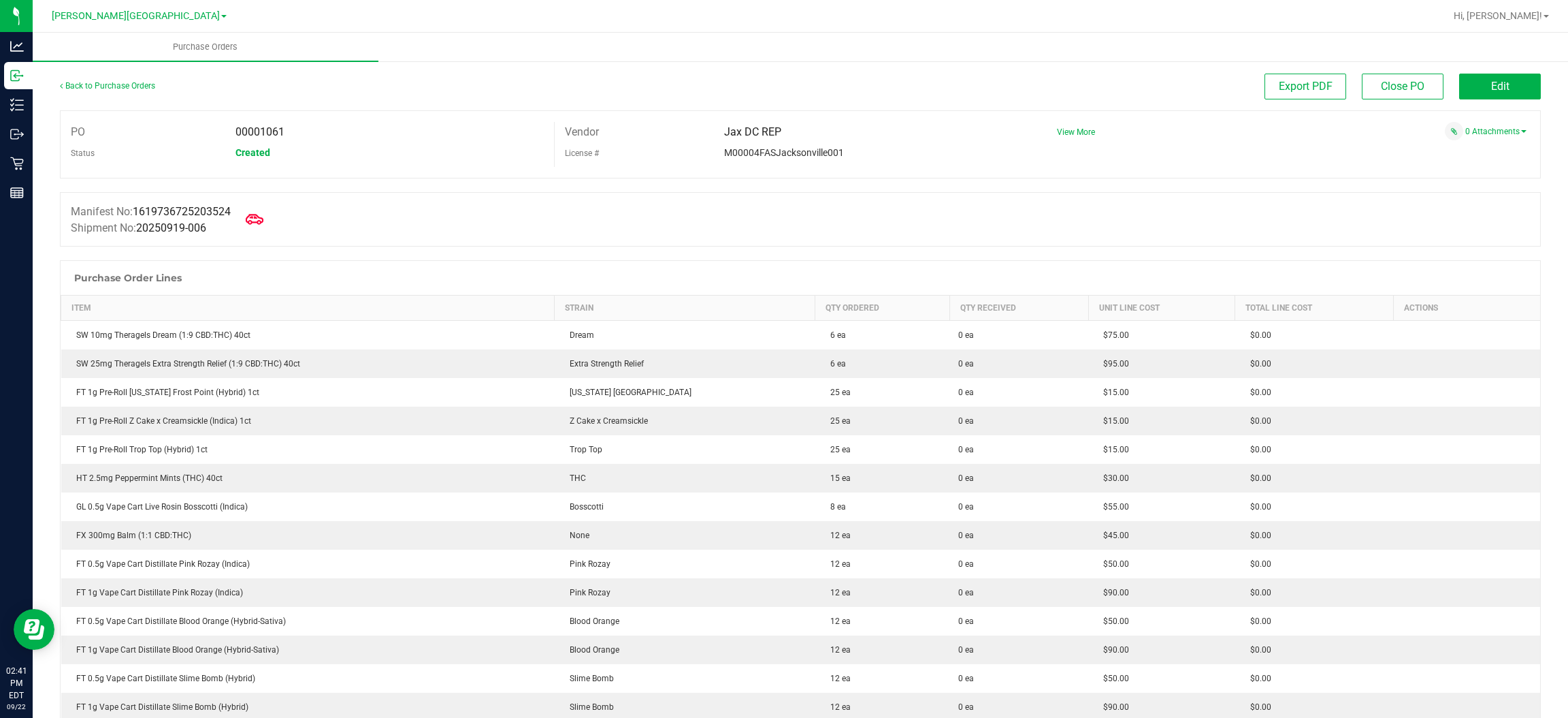
click at [260, 224] on icon at bounding box center [254, 219] width 17 height 17
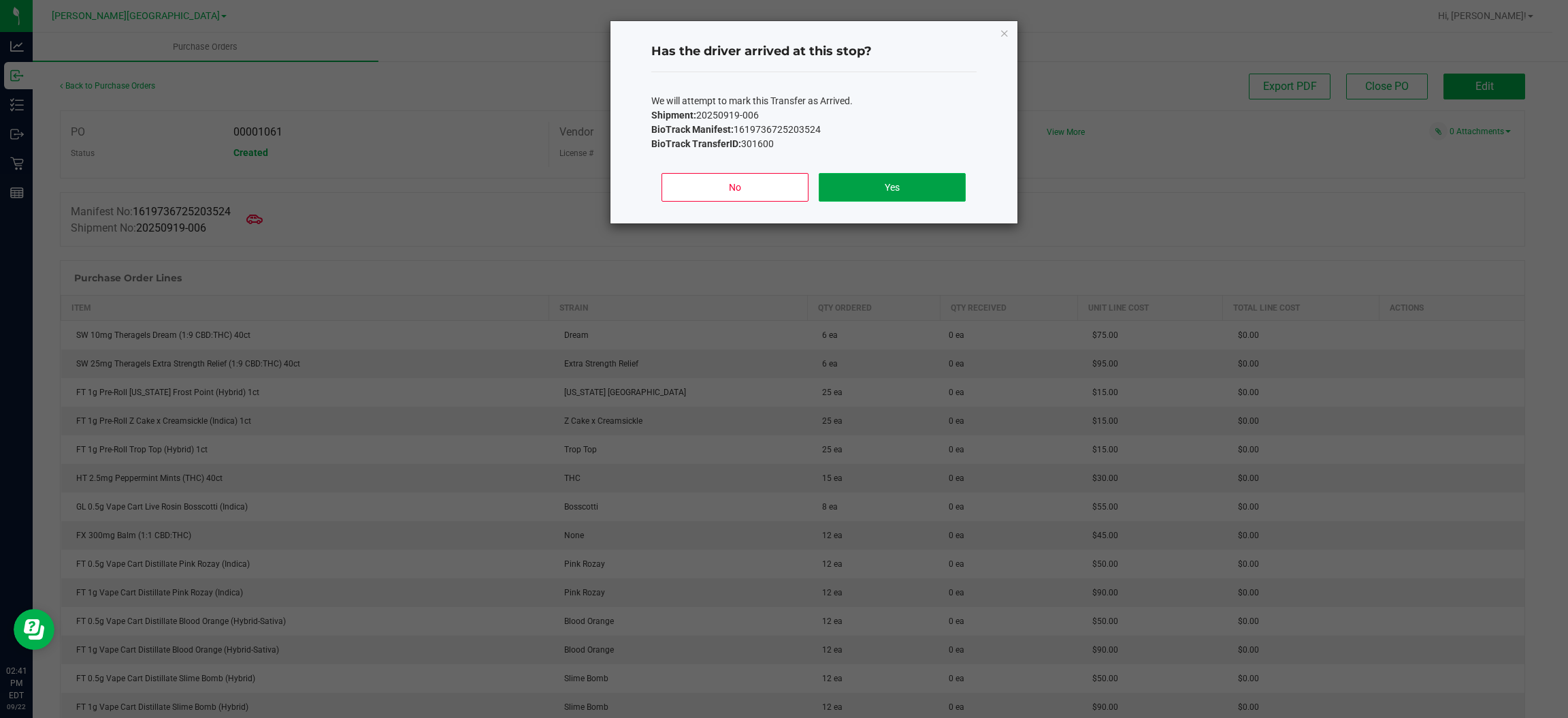
click at [920, 188] on button "Yes" at bounding box center [892, 187] width 146 height 28
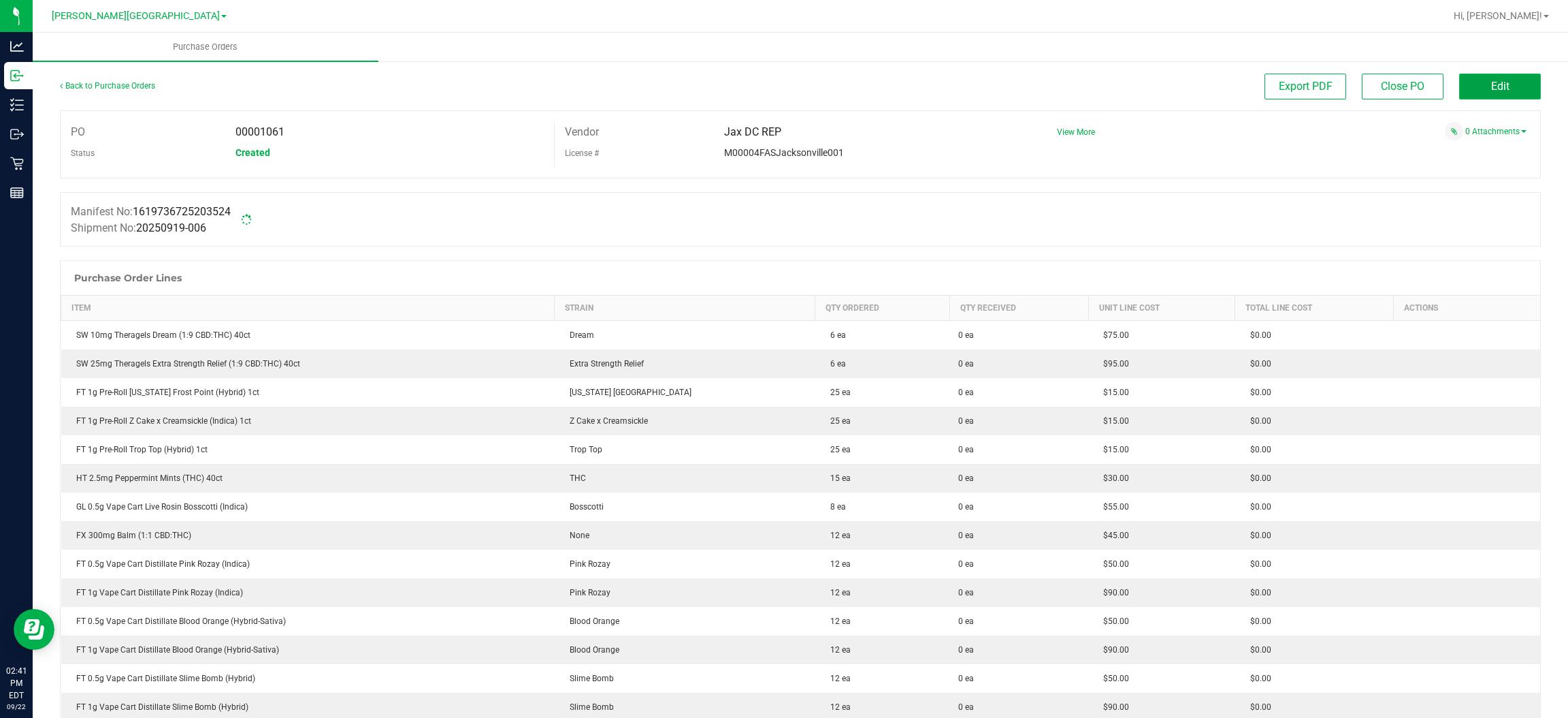
click at [1491, 80] on span "Edit" at bounding box center [1500, 86] width 18 height 13
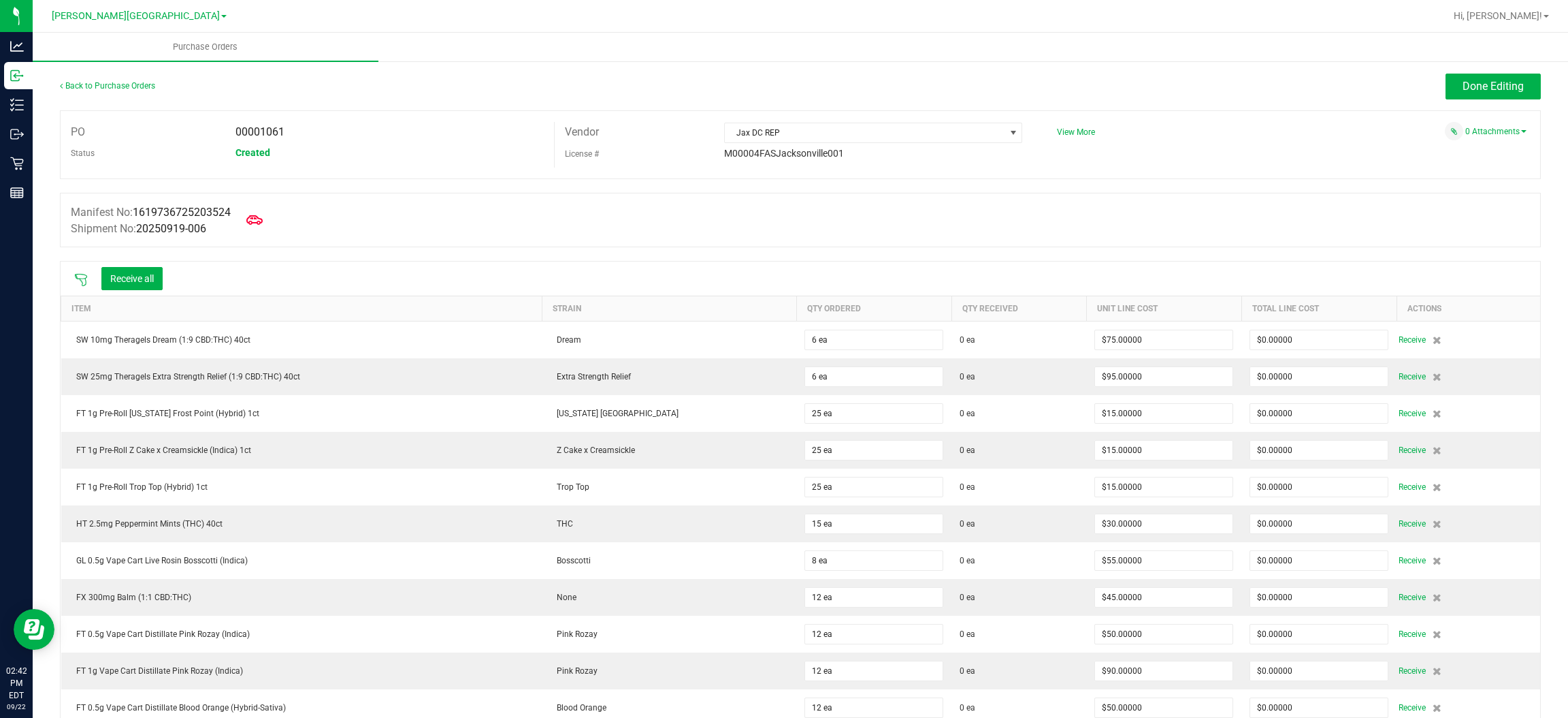
click at [77, 277] on icon at bounding box center [80, 279] width 13 height 13
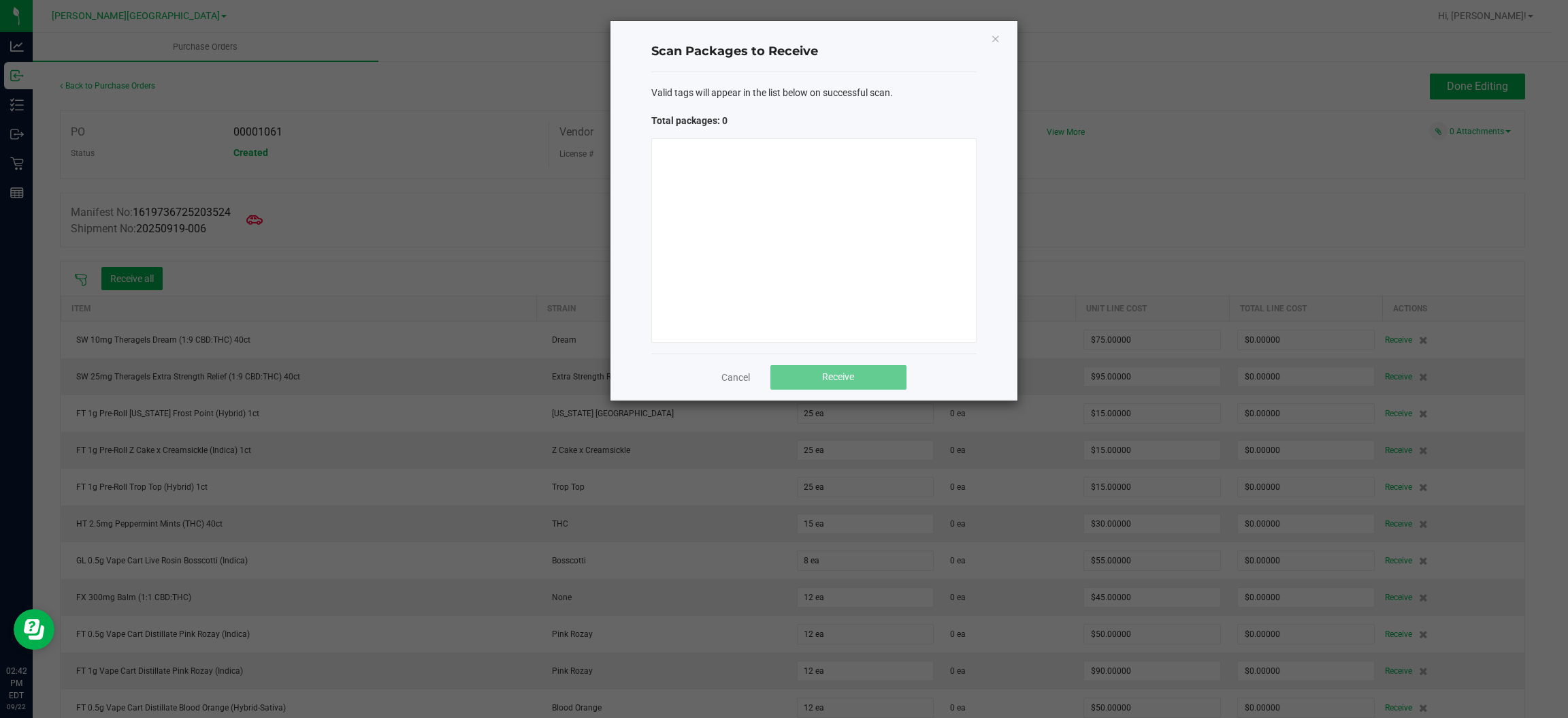
click at [677, 228] on div at bounding box center [814, 240] width 325 height 204
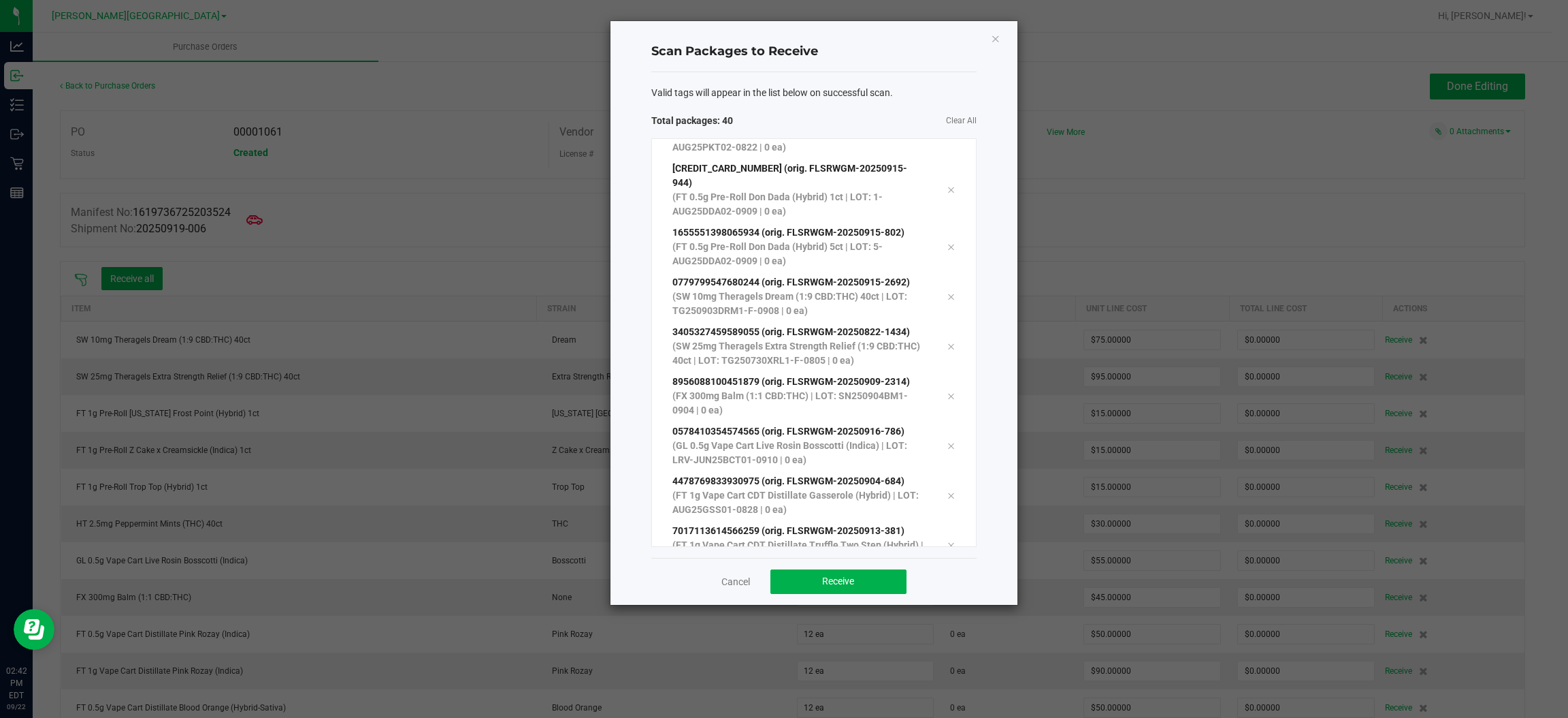
scroll to position [1615, 0]
click at [864, 580] on button "Receive" at bounding box center [838, 581] width 136 height 24
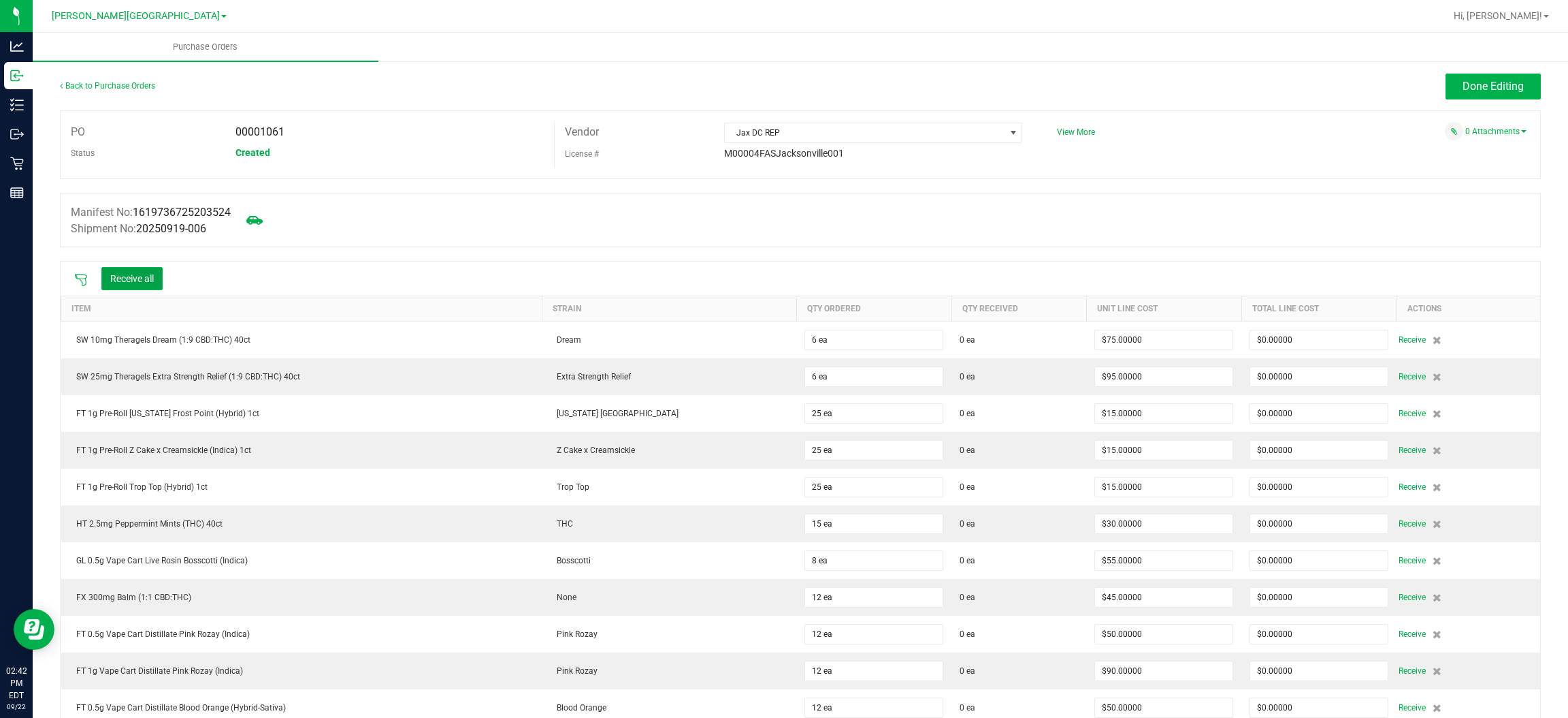
click at [131, 281] on button "Receive all" at bounding box center [132, 278] width 61 height 23
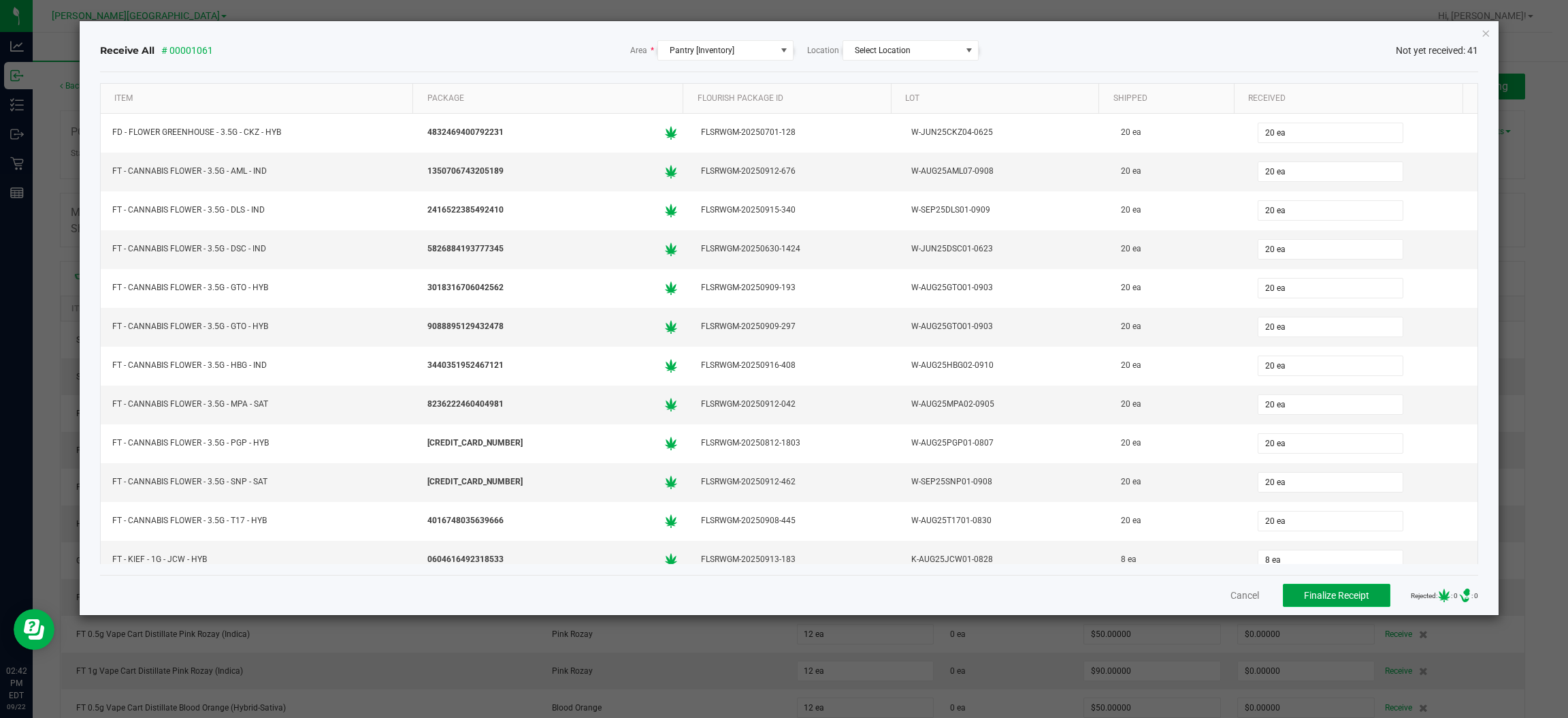
click at [1320, 592] on span "Finalize Receipt" at bounding box center [1336, 595] width 65 height 11
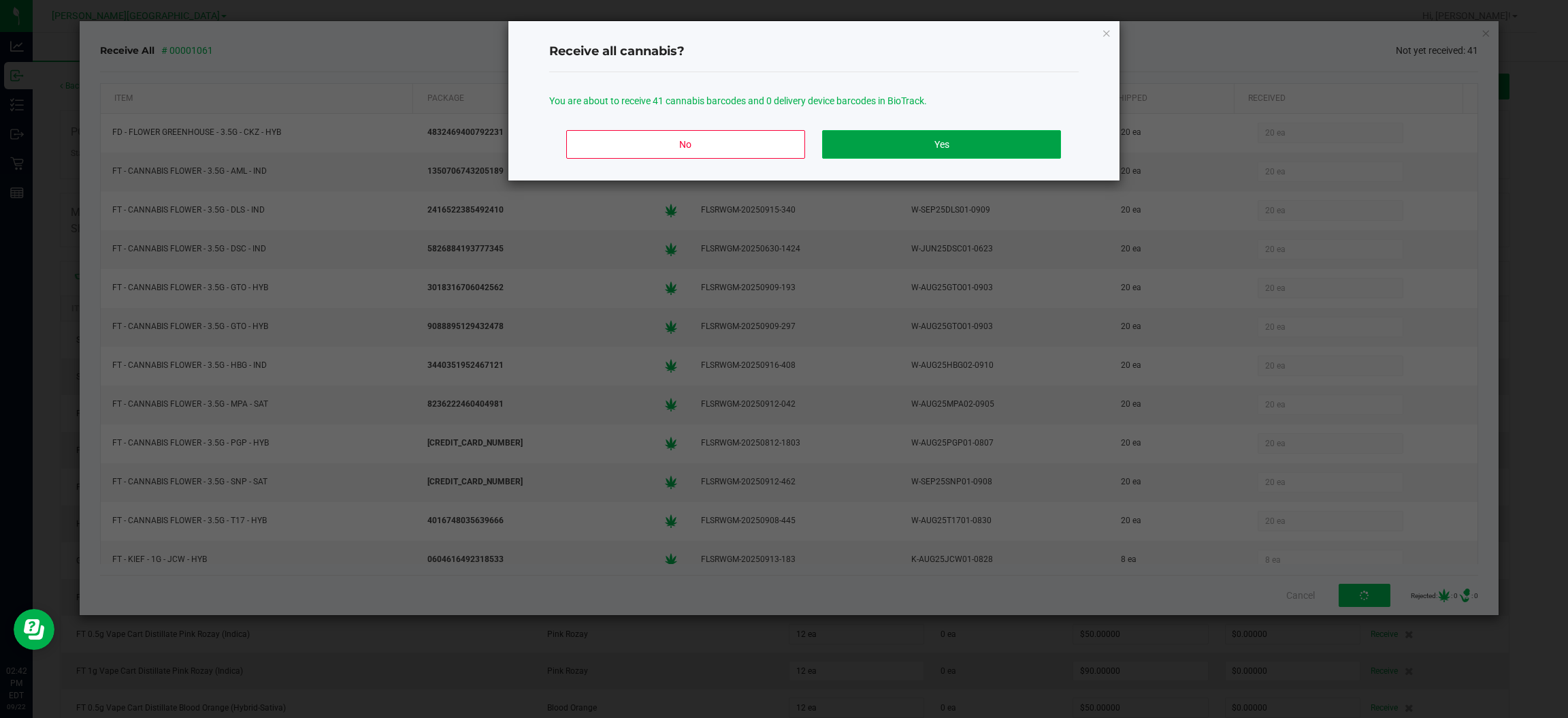
click at [953, 155] on button "Yes" at bounding box center [941, 144] width 238 height 28
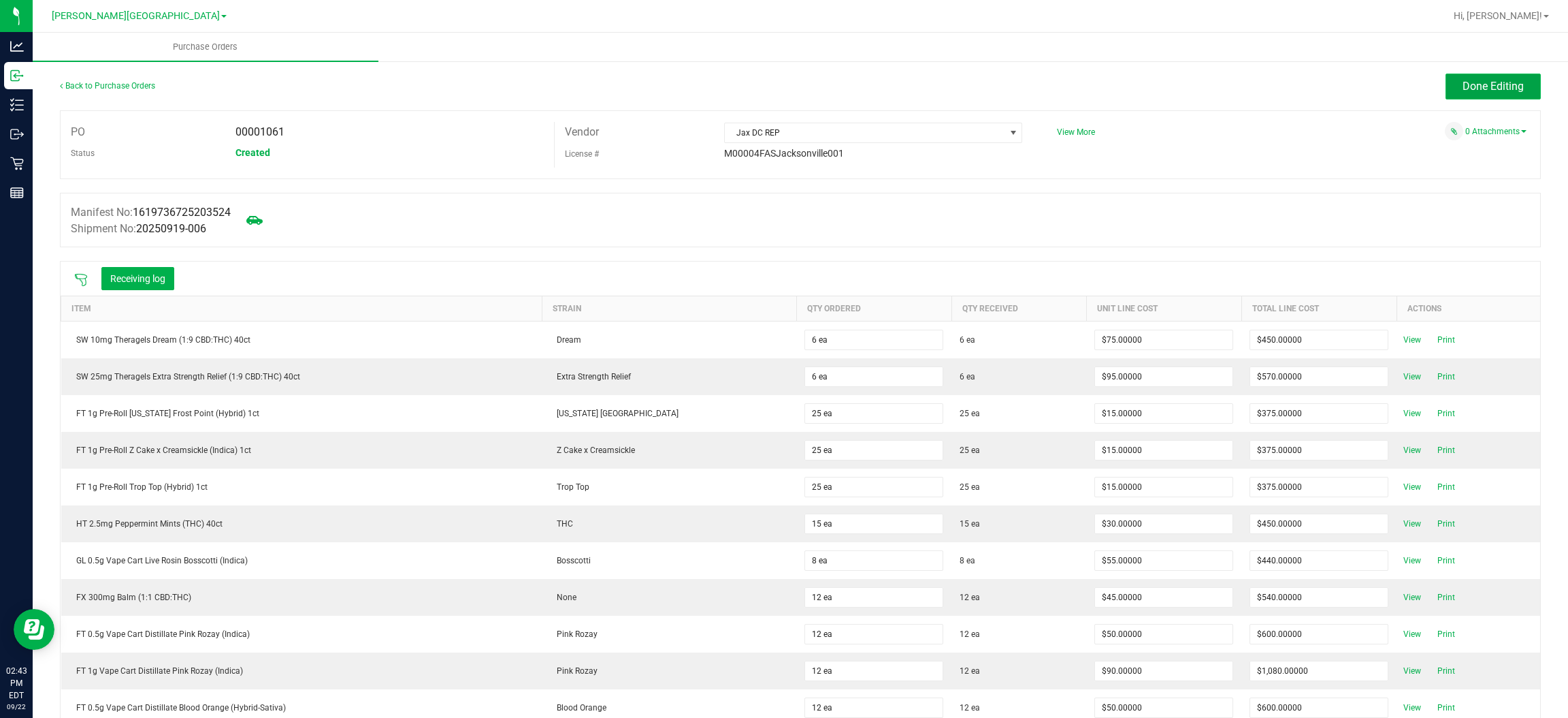
click at [1463, 90] on span "Done Editing" at bounding box center [1493, 86] width 61 height 13
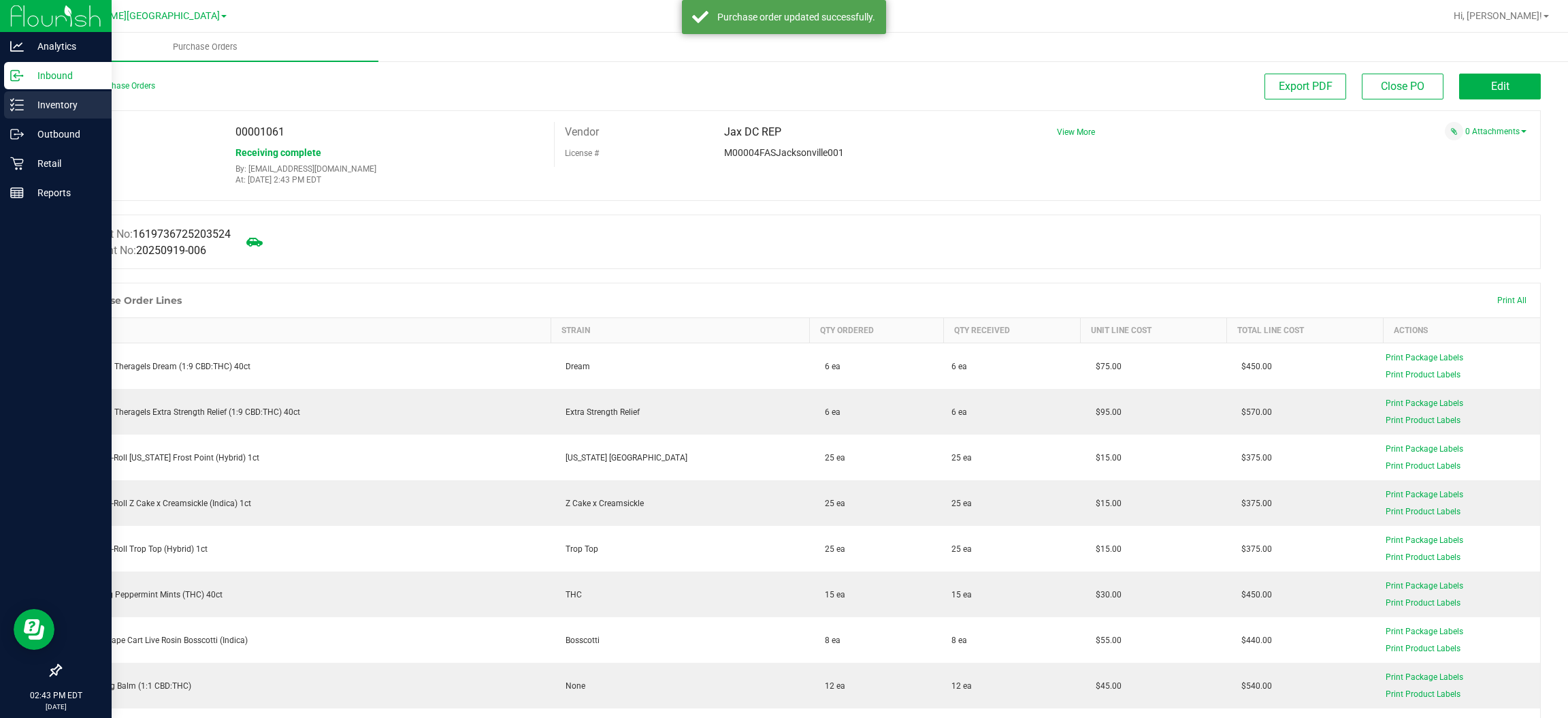
click at [51, 110] on p "Inventory" at bounding box center [65, 105] width 82 height 17
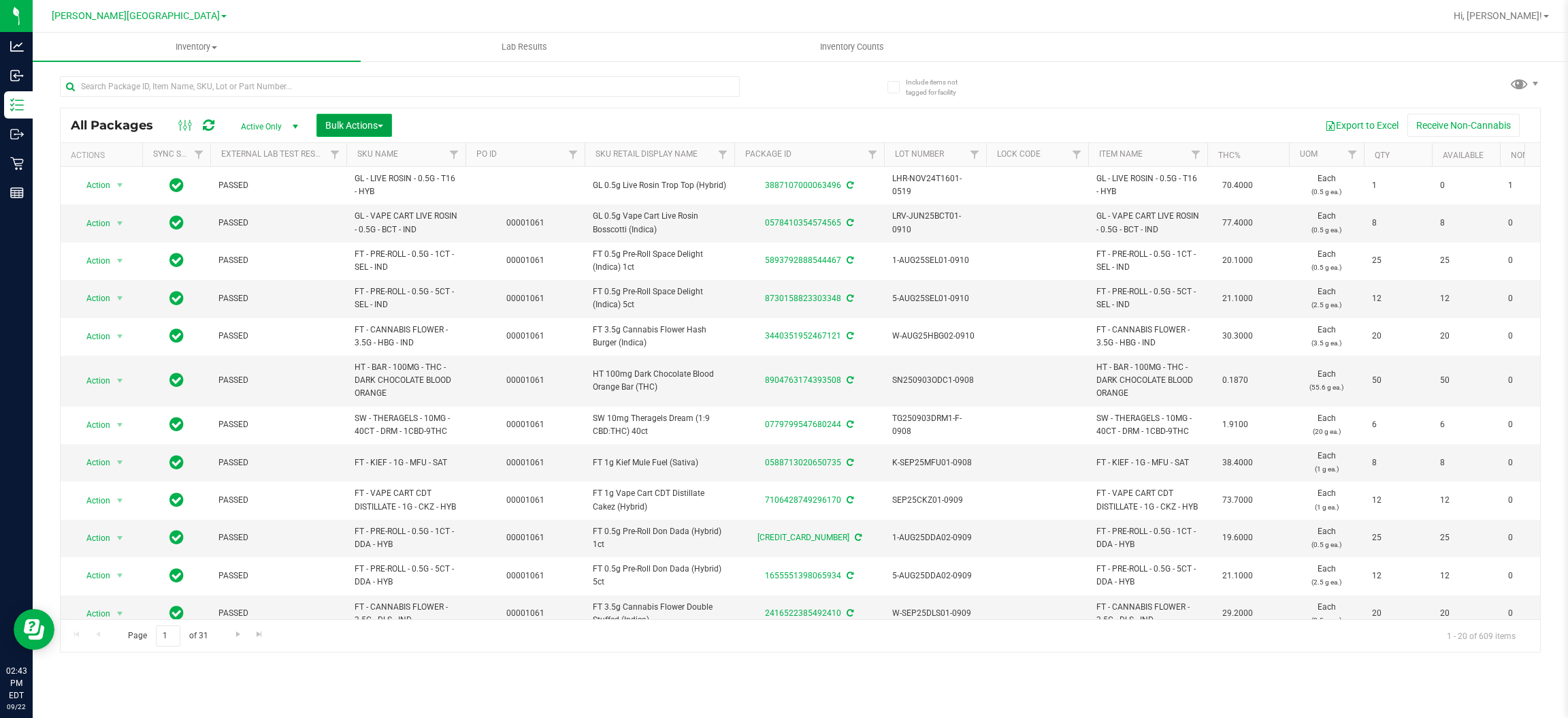
click at [368, 124] on span "Bulk Actions" at bounding box center [354, 125] width 58 height 11
click at [386, 260] on span "Lock/Unlock packages" at bounding box center [371, 256] width 93 height 11
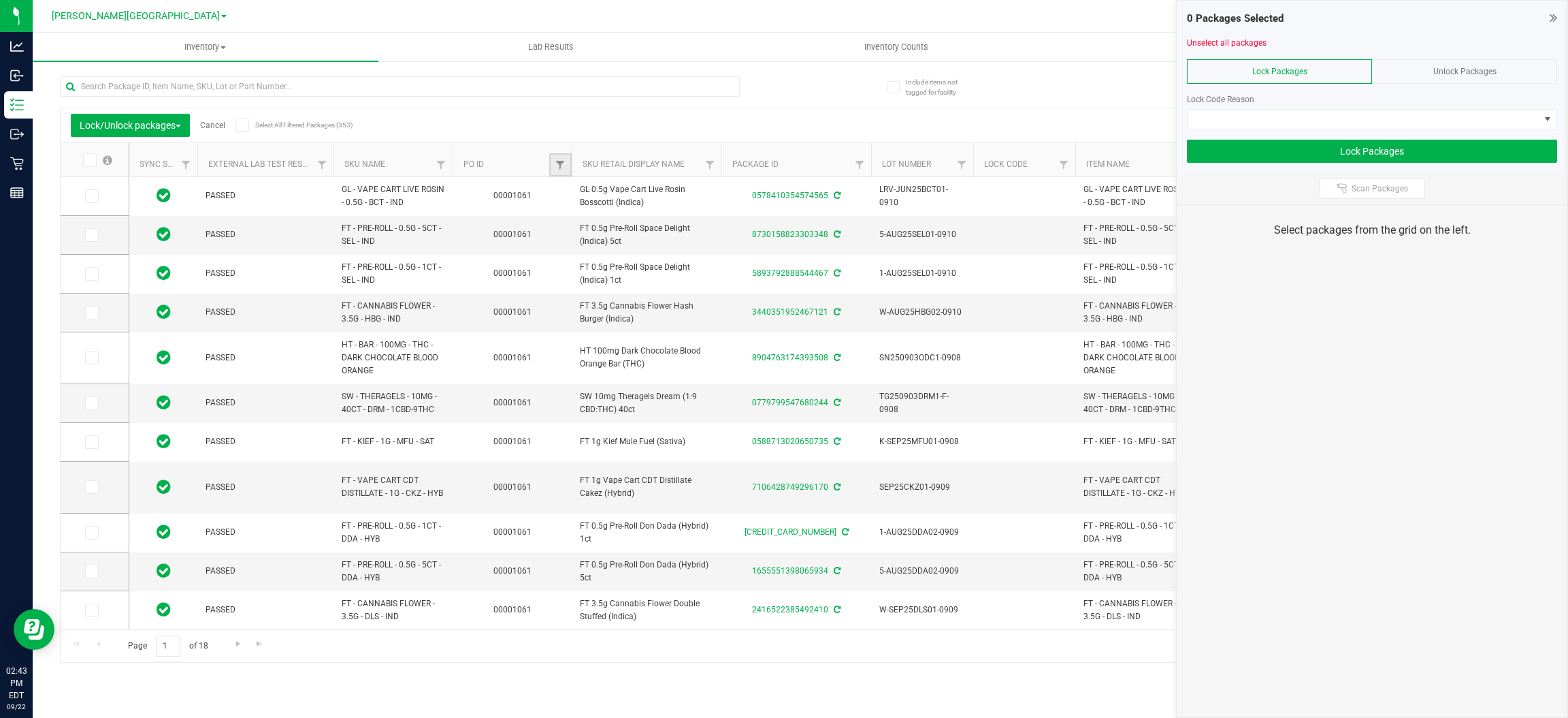
click at [552, 164] on link "Filter" at bounding box center [560, 165] width 23 height 23
type input "1061"
click at [585, 230] on button "Filter" at bounding box center [589, 231] width 65 height 30
type input "[DATE]"
click at [98, 157] on label at bounding box center [97, 160] width 53 height 13
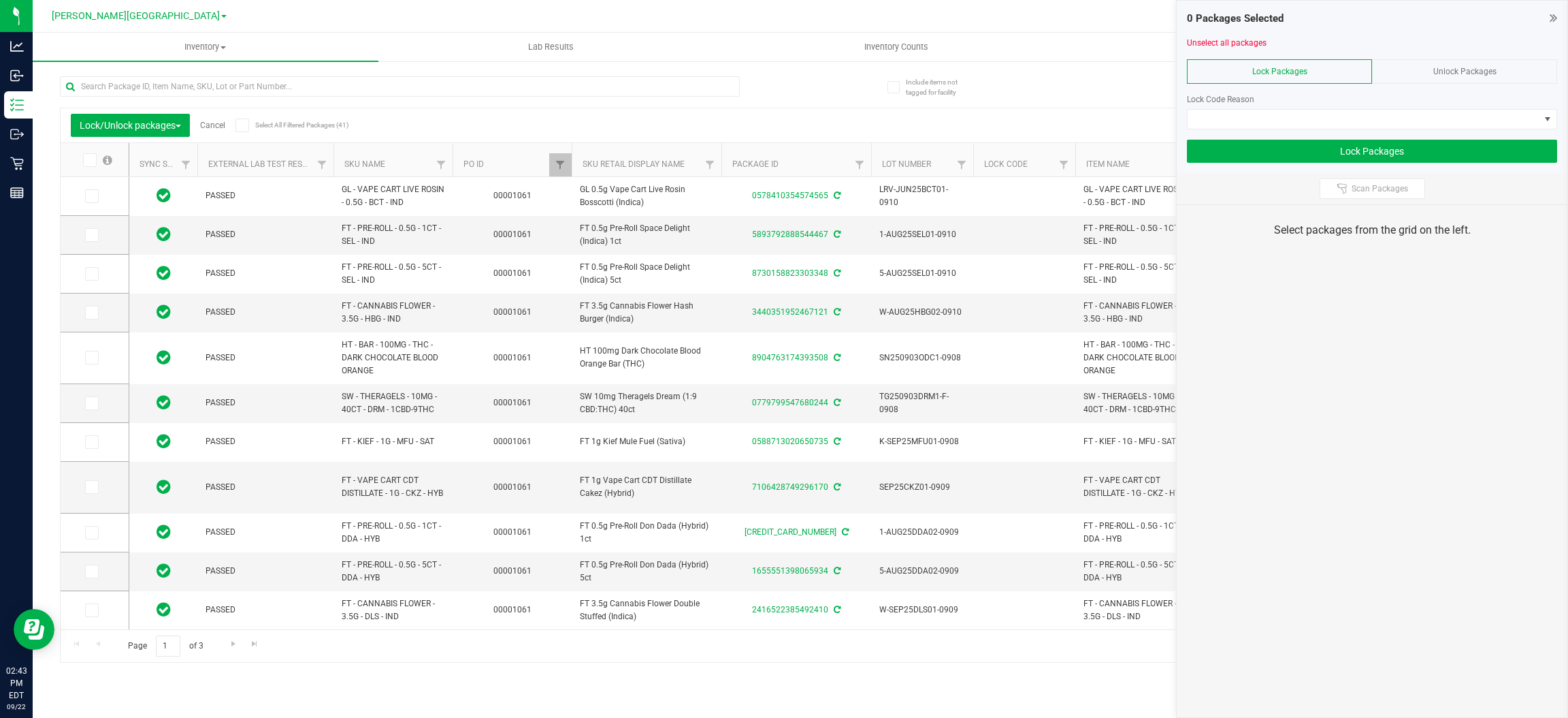
click at [0, 0] on input "checkbox" at bounding box center [0, 0] width 0 height 0
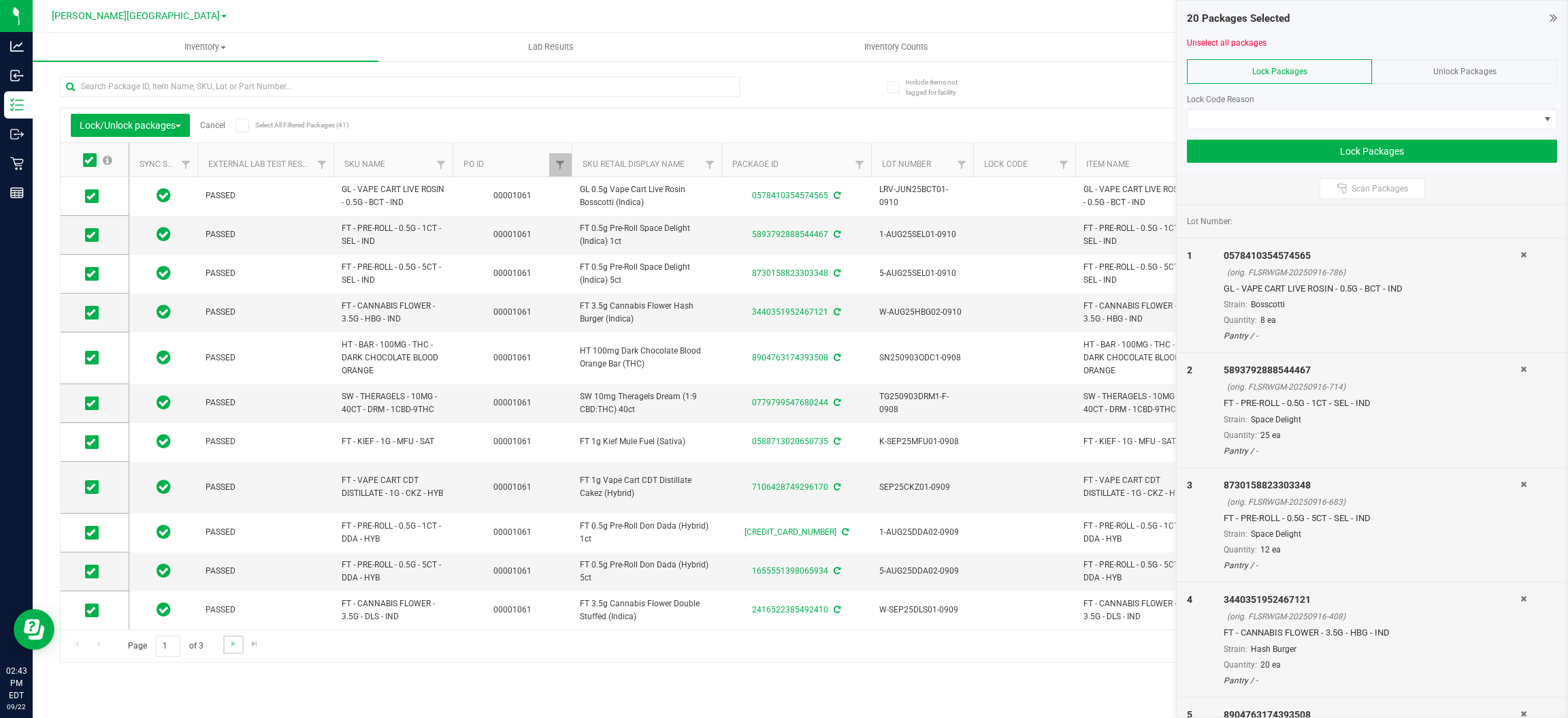
click at [226, 653] on link "Go to the next page" at bounding box center [233, 644] width 20 height 18
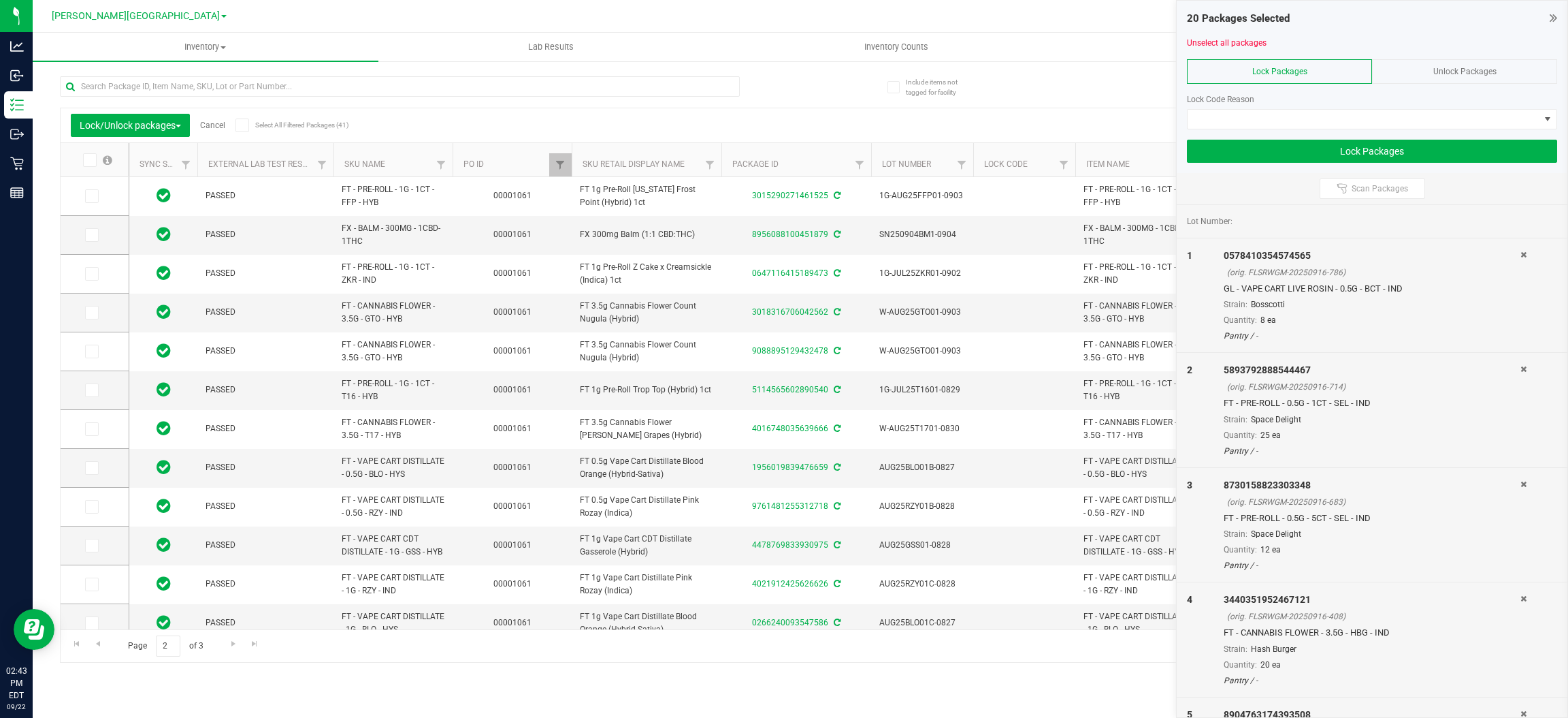
click at [90, 160] on icon at bounding box center [88, 160] width 9 height 0
click at [0, 0] on input "checkbox" at bounding box center [0, 0] width 0 height 0
click at [228, 642] on span "Go to the next page" at bounding box center [234, 643] width 11 height 11
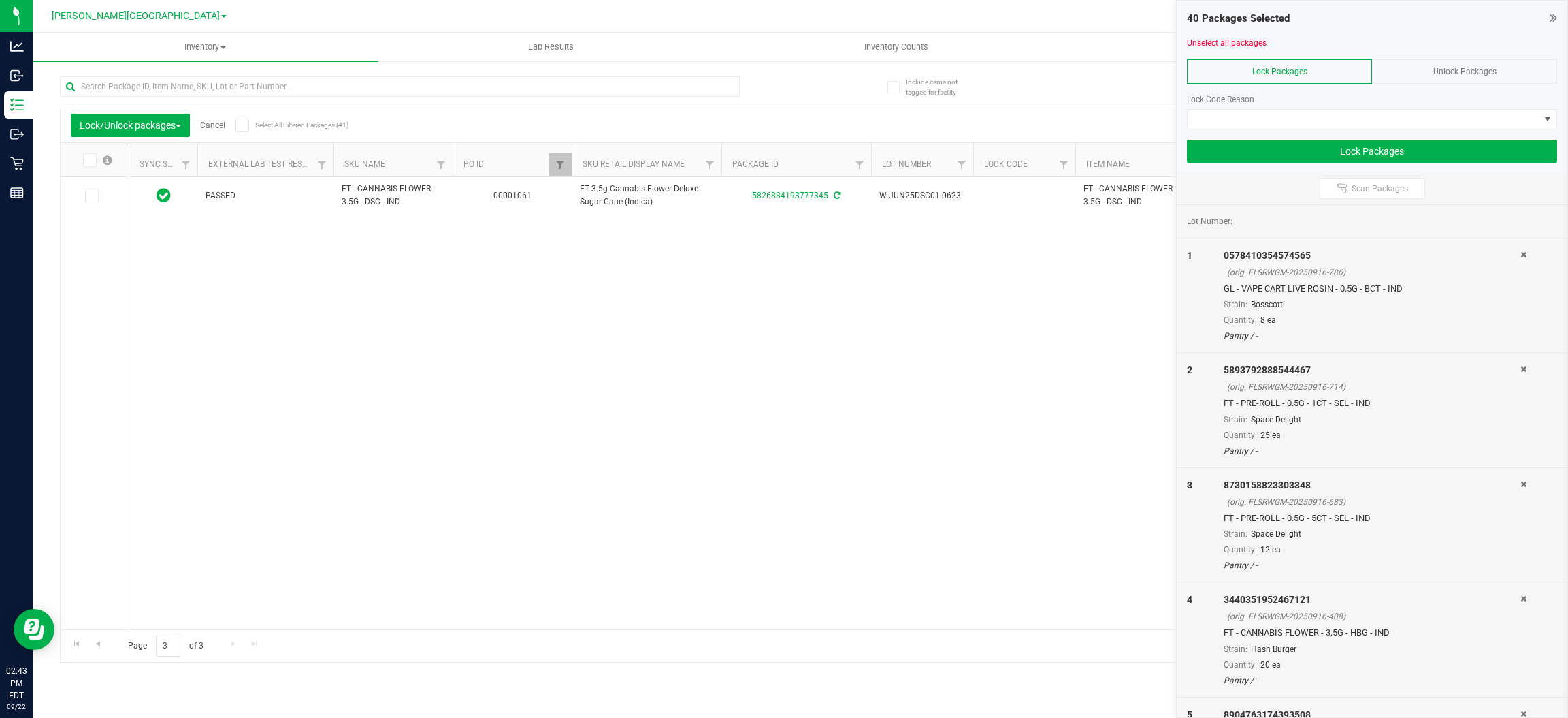
click at [87, 160] on icon at bounding box center [88, 160] width 9 height 0
click at [0, 0] on input "checkbox" at bounding box center [0, 0] width 0 height 0
click at [1282, 110] on span at bounding box center [1363, 119] width 352 height 19
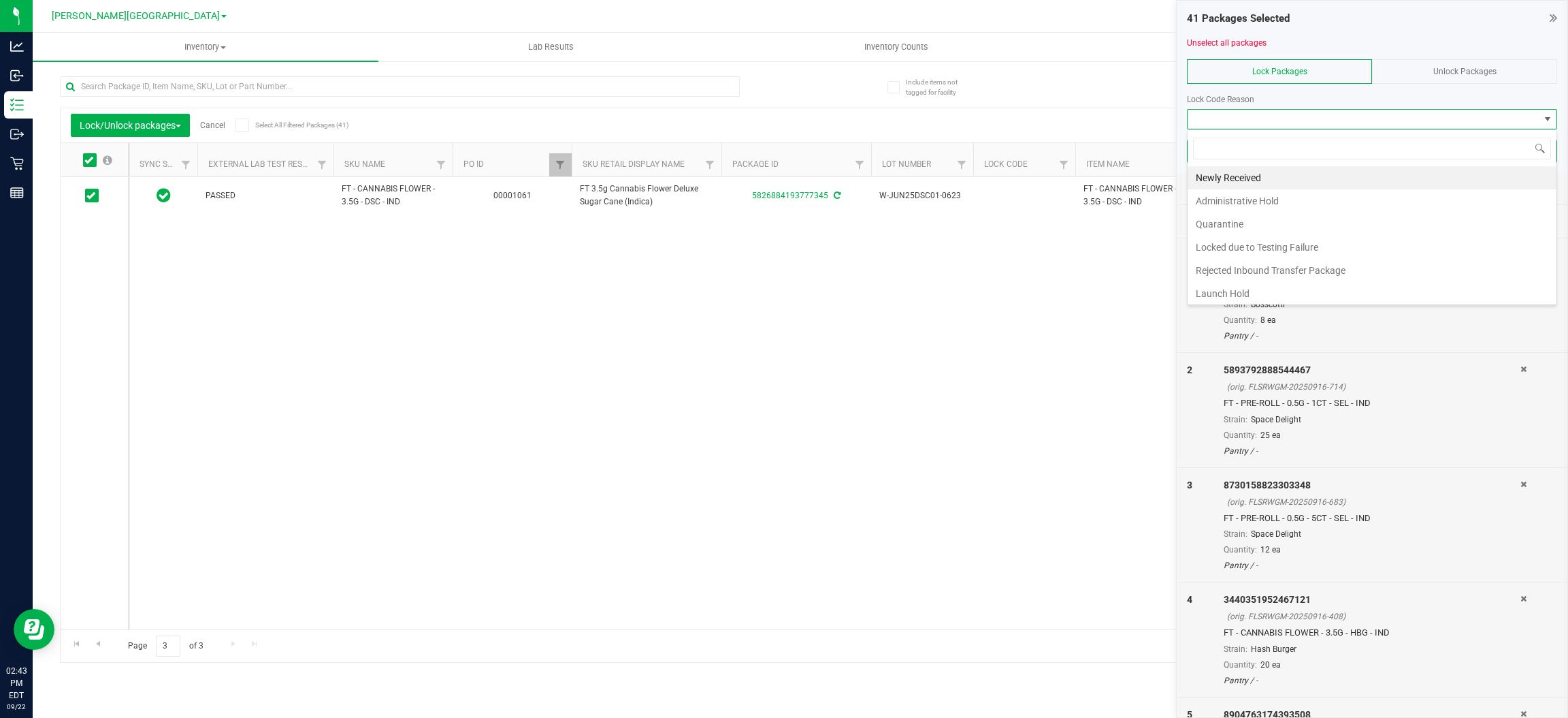
scroll to position [21, 370]
click at [1289, 209] on li "Administrative Hold" at bounding box center [1371, 200] width 369 height 23
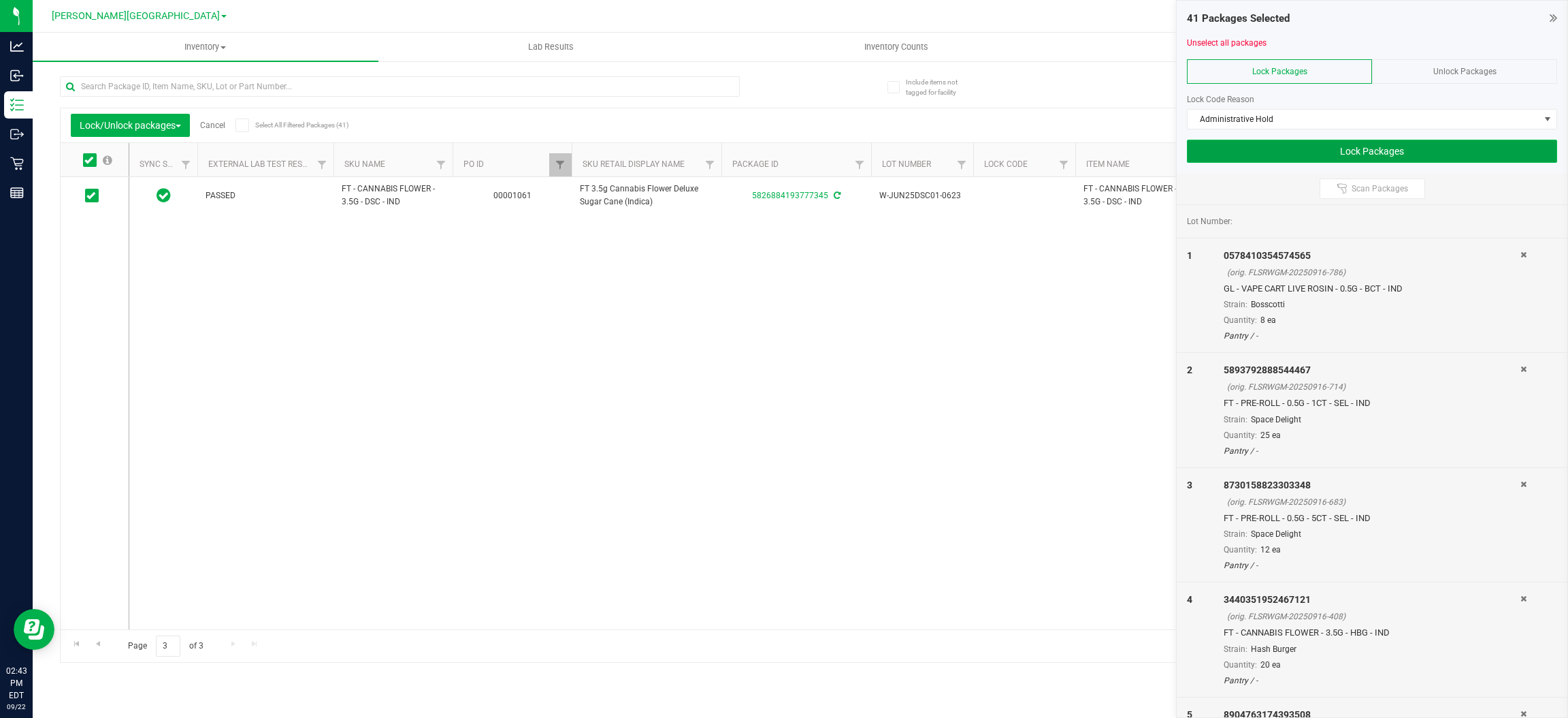
click at [1337, 153] on button "Lock Packages" at bounding box center [1371, 150] width 371 height 23
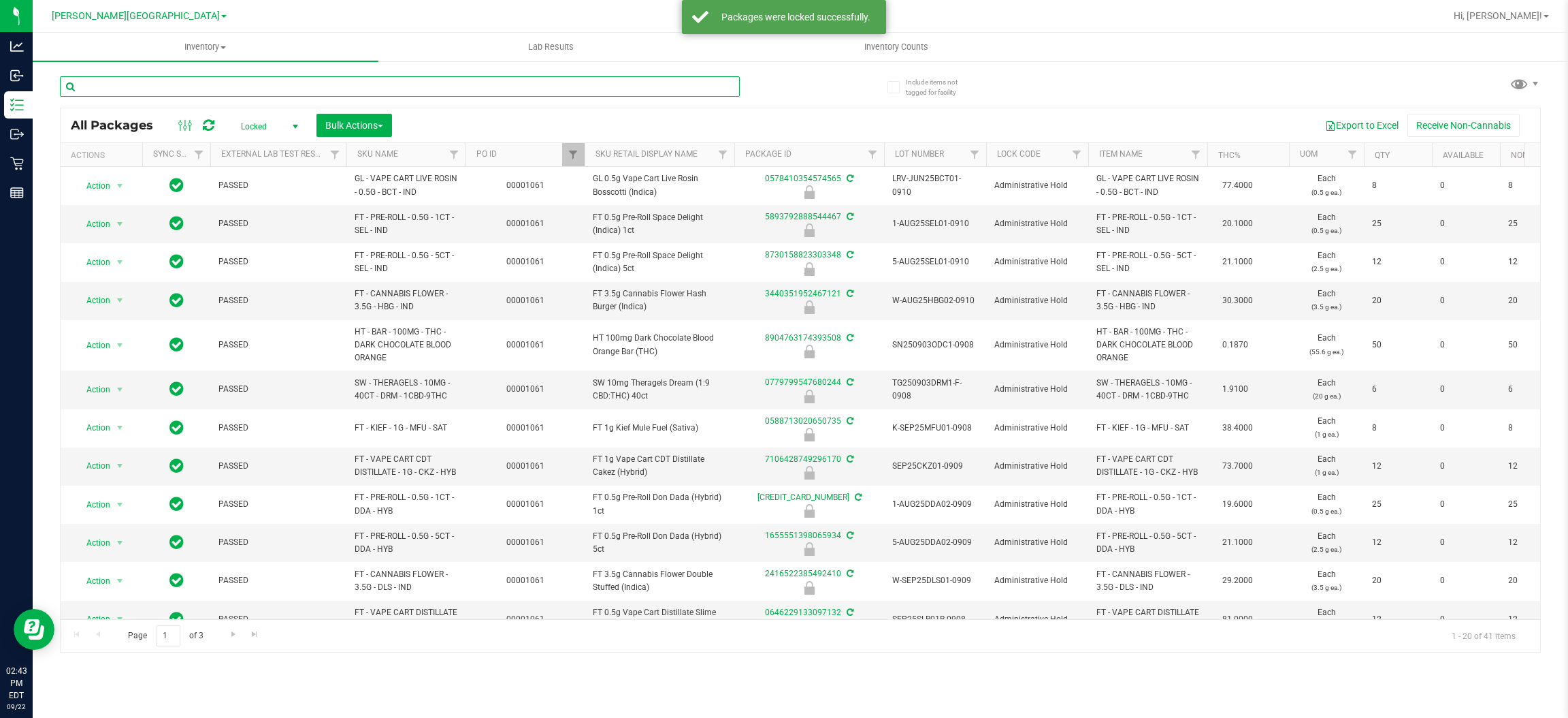
click at [334, 80] on input "text" at bounding box center [400, 87] width 680 height 20
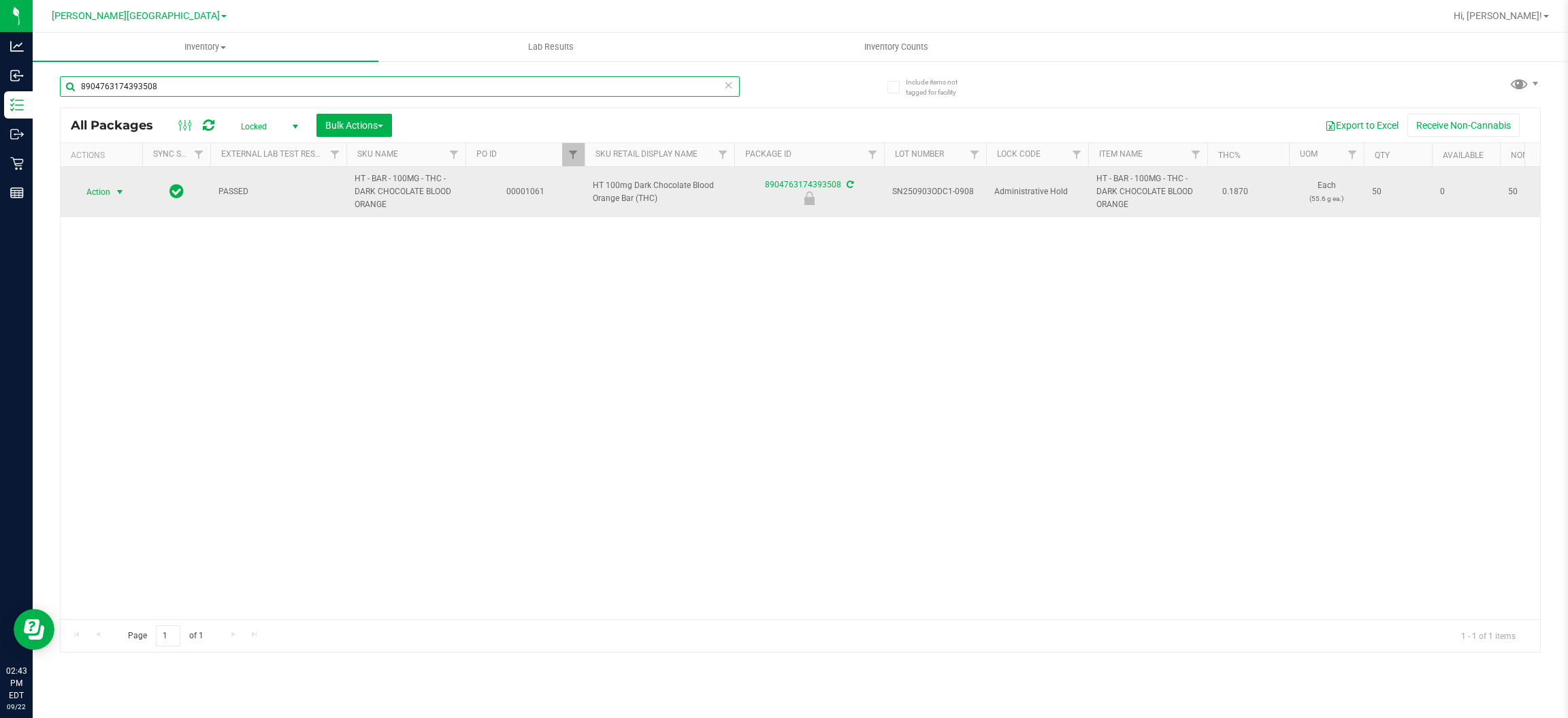
type input "8904763174393508"
click at [116, 191] on span "select" at bounding box center [120, 192] width 11 height 11
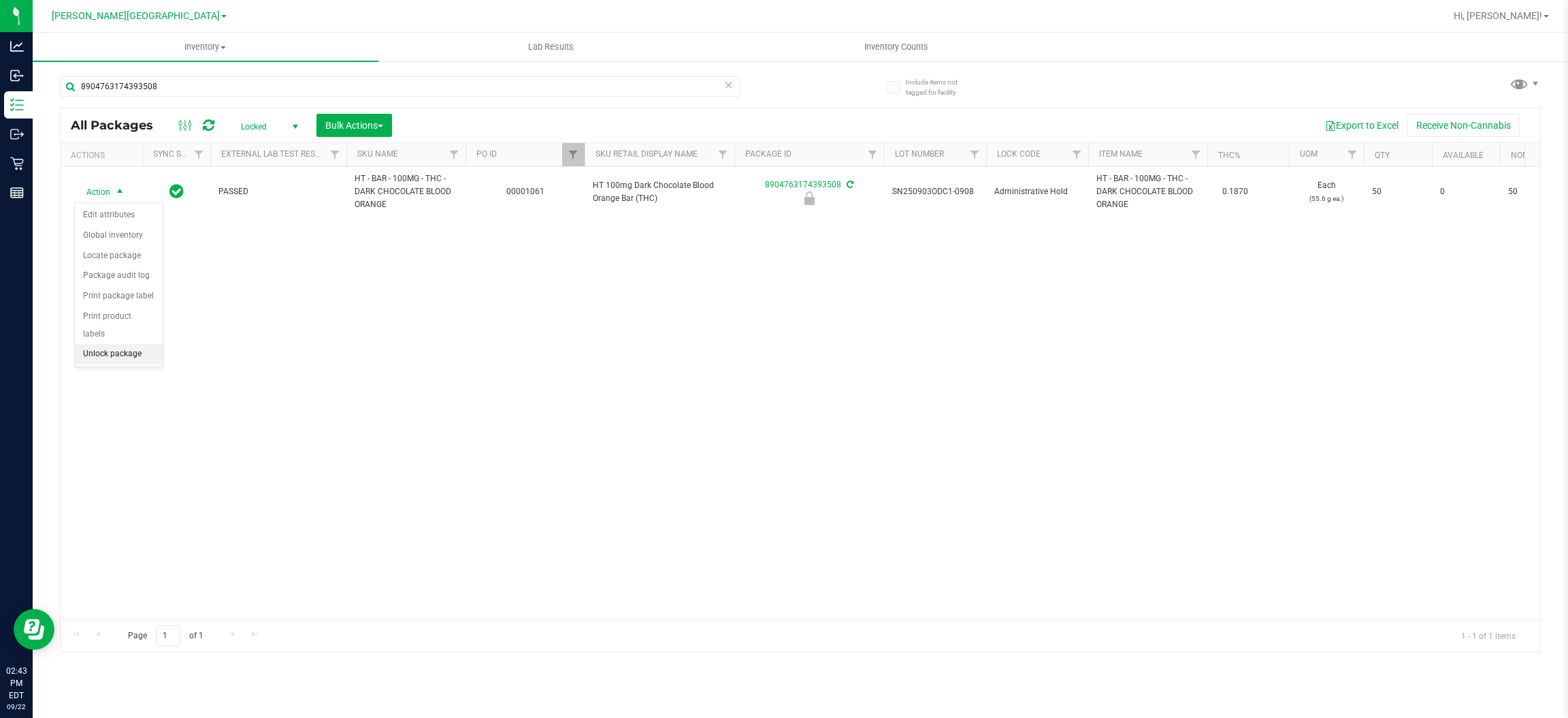
click at [113, 344] on li "Unlock package" at bounding box center [119, 354] width 88 height 20
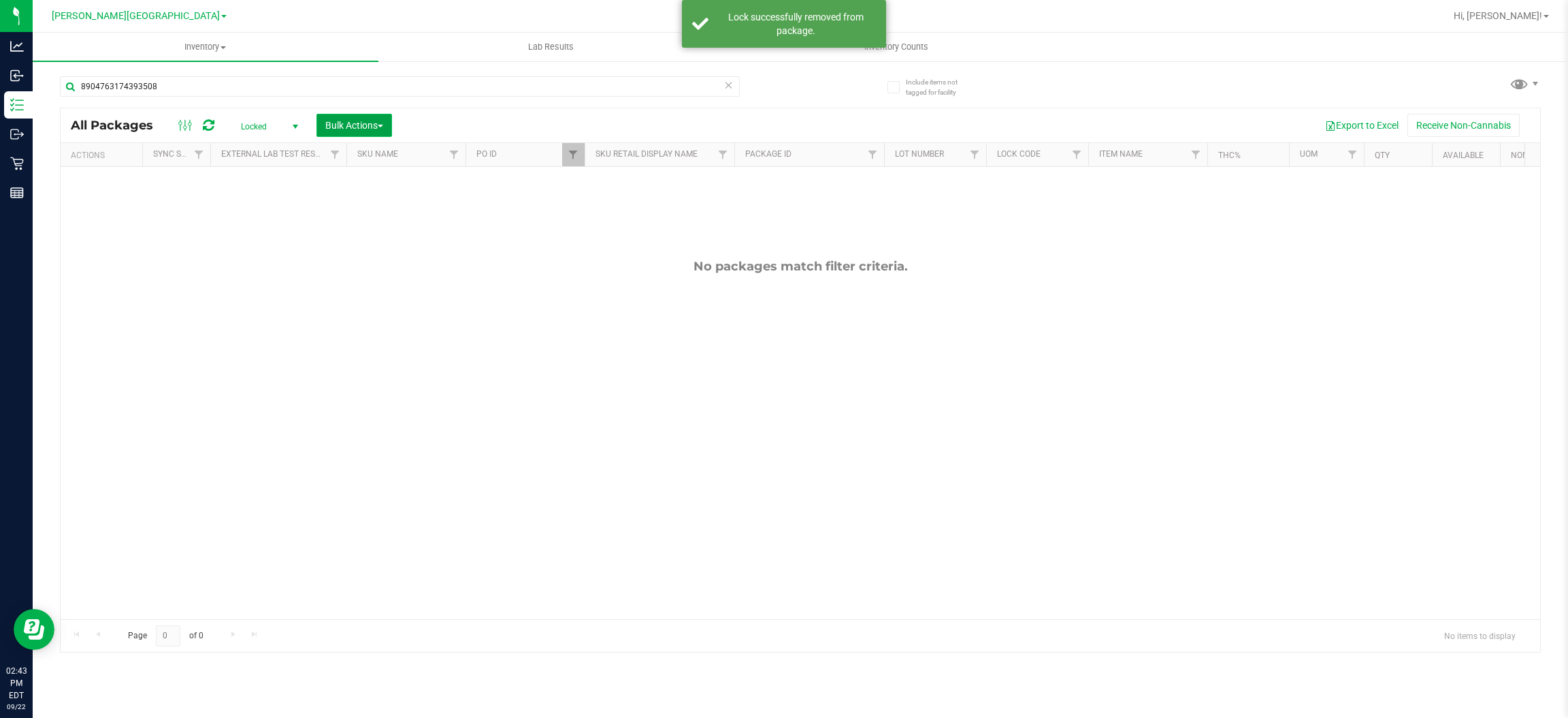
click at [350, 124] on span "Bulk Actions" at bounding box center [354, 125] width 58 height 11
click at [374, 254] on span "Lock/Unlock packages" at bounding box center [371, 256] width 93 height 11
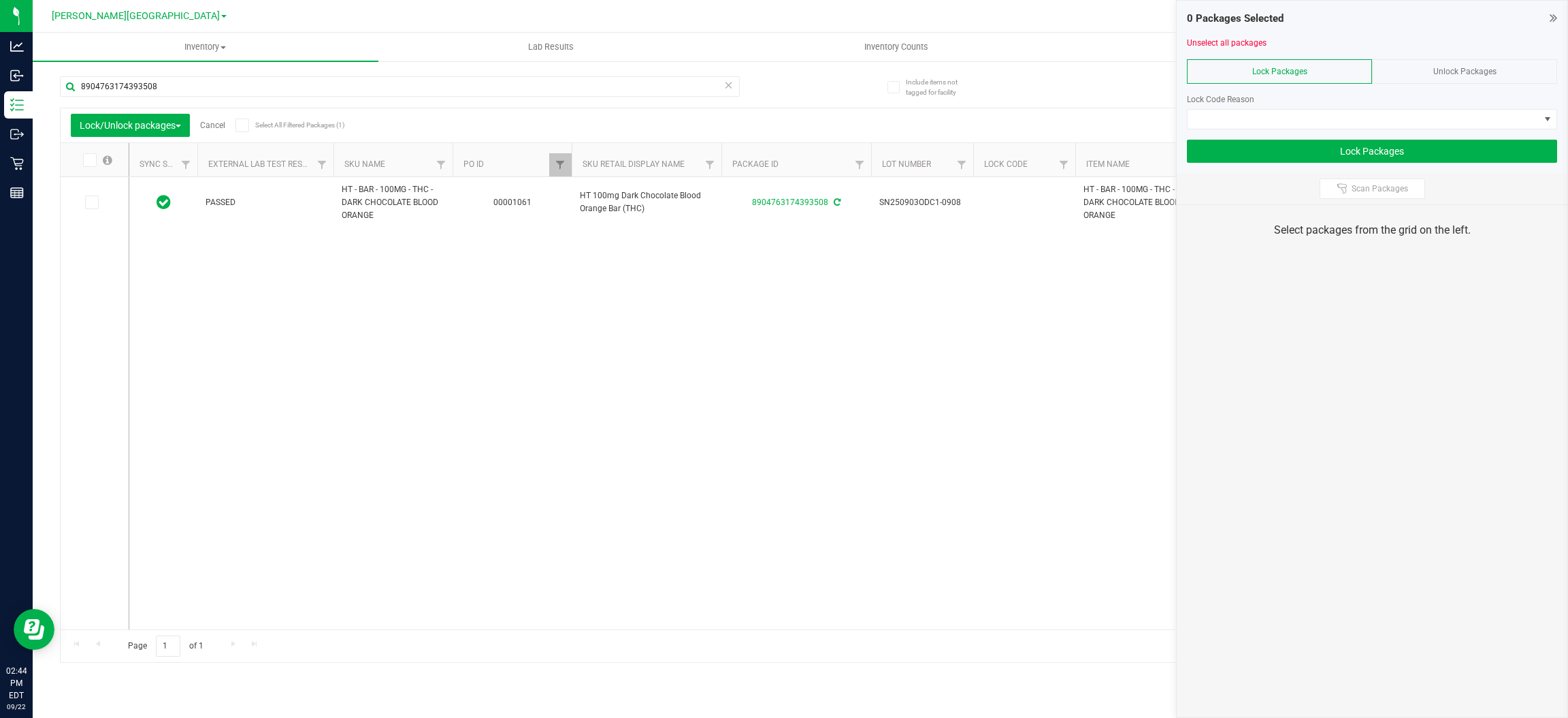
drag, startPoint x: 1454, startPoint y: 78, endPoint x: 1316, endPoint y: 85, distance: 138.2
click at [1316, 85] on div "Lock Packages Unlock Packages Lock Code Reason" at bounding box center [1371, 94] width 371 height 70
click at [1267, 68] on span "Lock Packages" at bounding box center [1280, 72] width 55 height 9
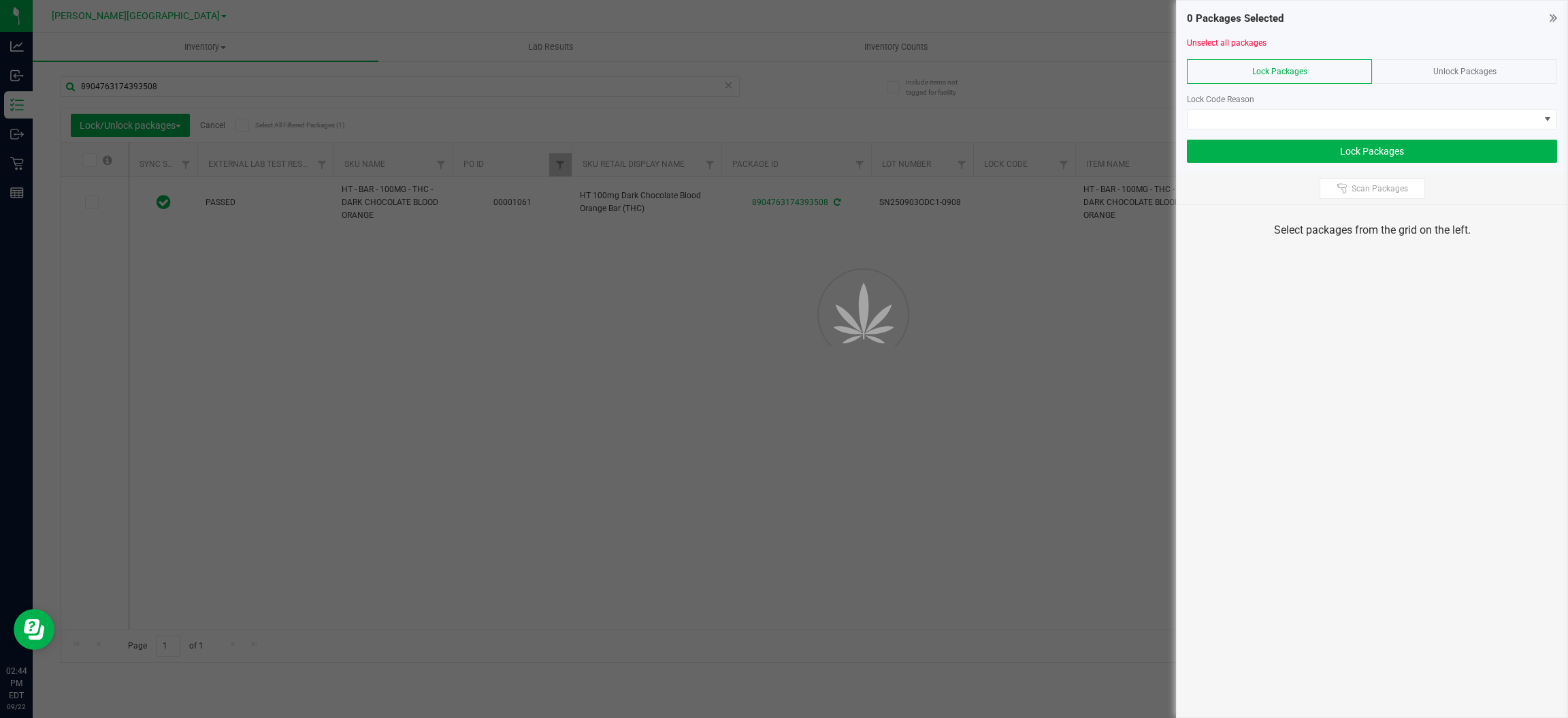
click at [1256, 134] on div at bounding box center [1371, 134] width 371 height 10
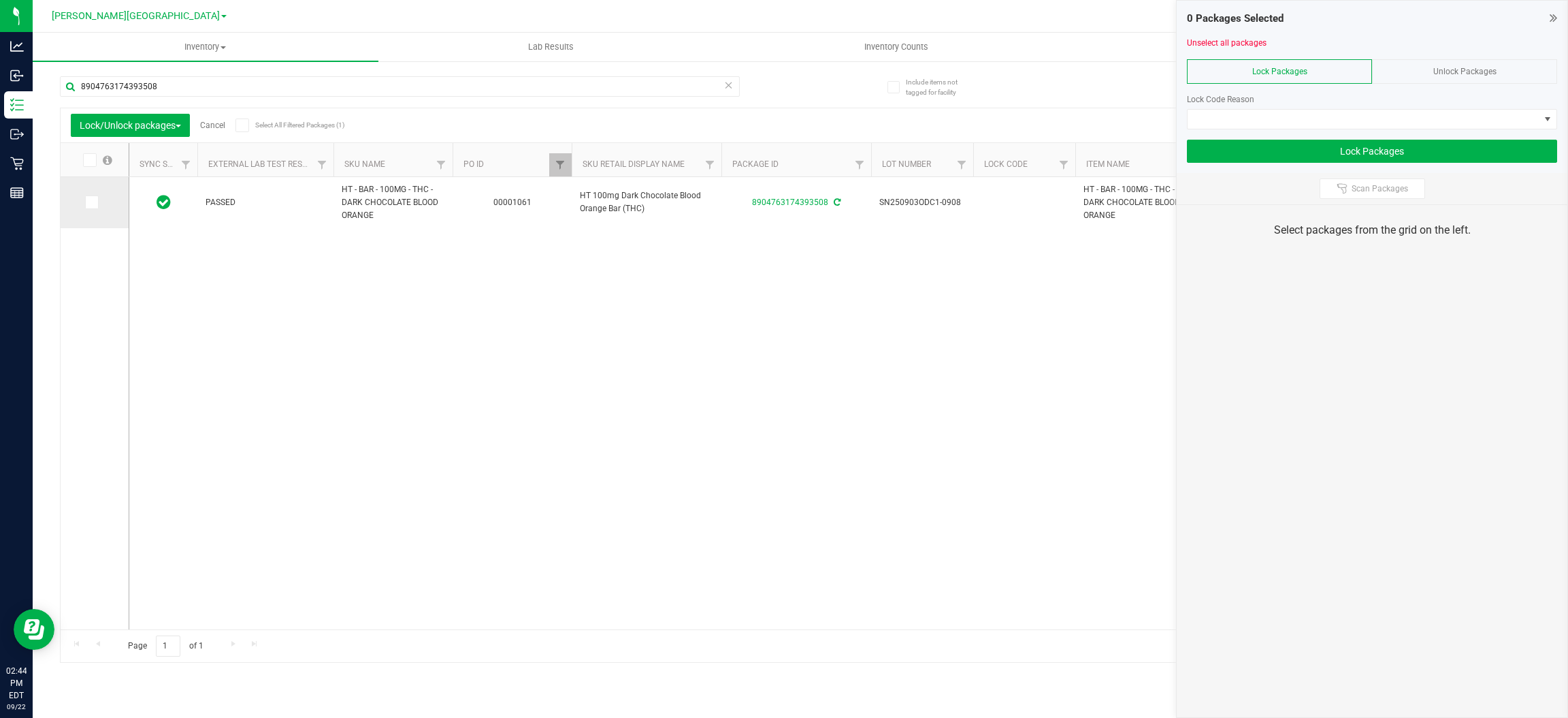
click at [88, 202] on icon at bounding box center [90, 202] width 9 height 0
click at [0, 0] on input "checkbox" at bounding box center [0, 0] width 0 height 0
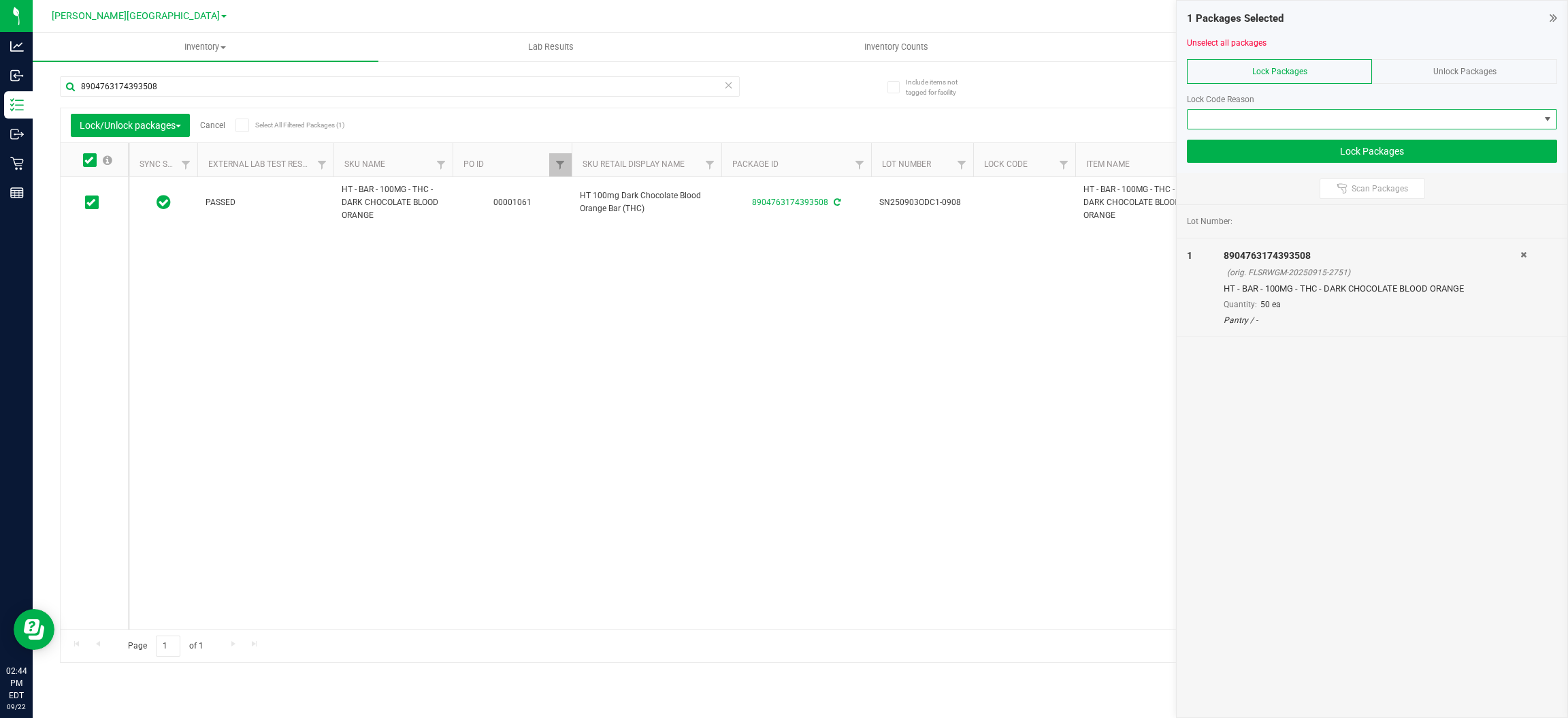
click at [1292, 124] on span at bounding box center [1363, 119] width 352 height 19
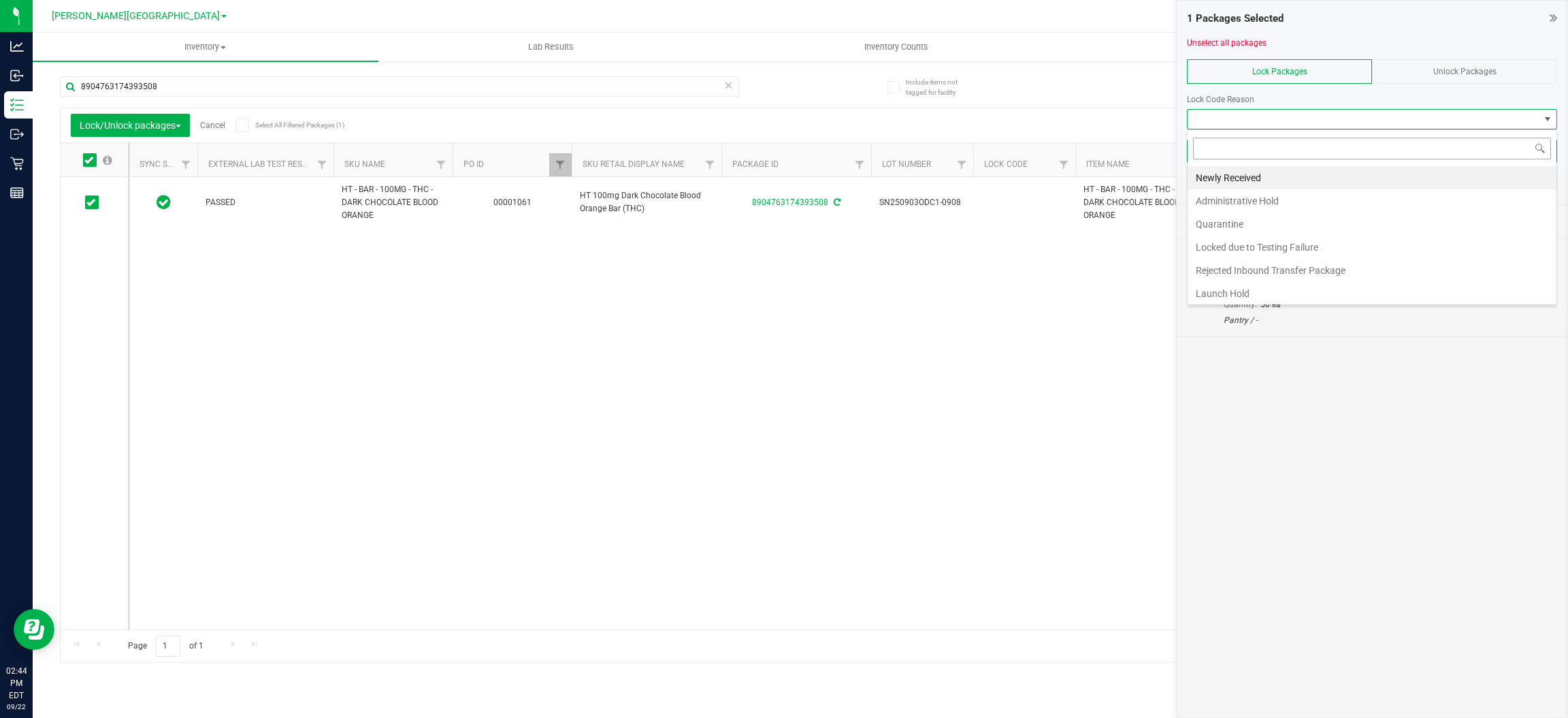
scroll to position [21, 370]
click at [1242, 290] on li "Launch Hold" at bounding box center [1371, 293] width 369 height 23
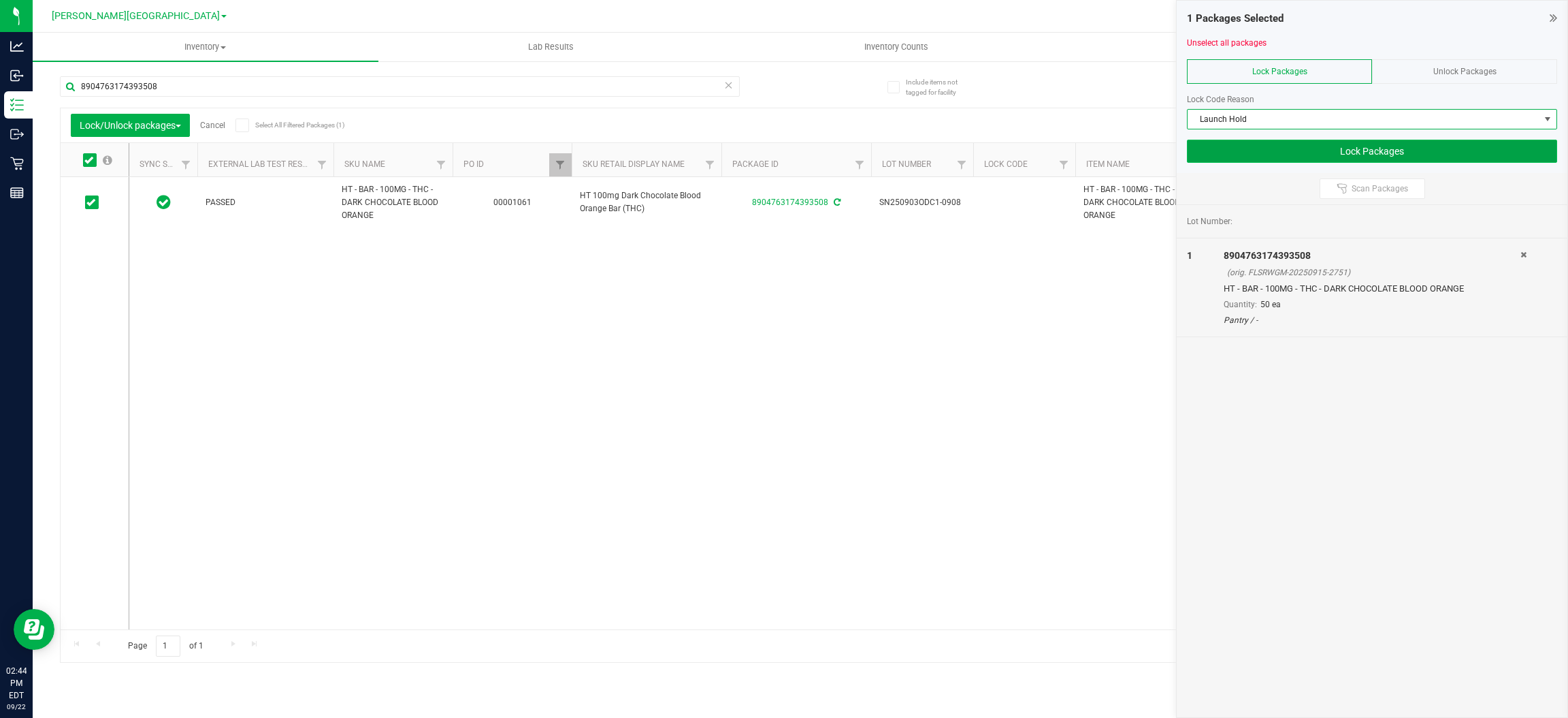
click at [1381, 154] on button "Lock Packages" at bounding box center [1371, 150] width 371 height 23
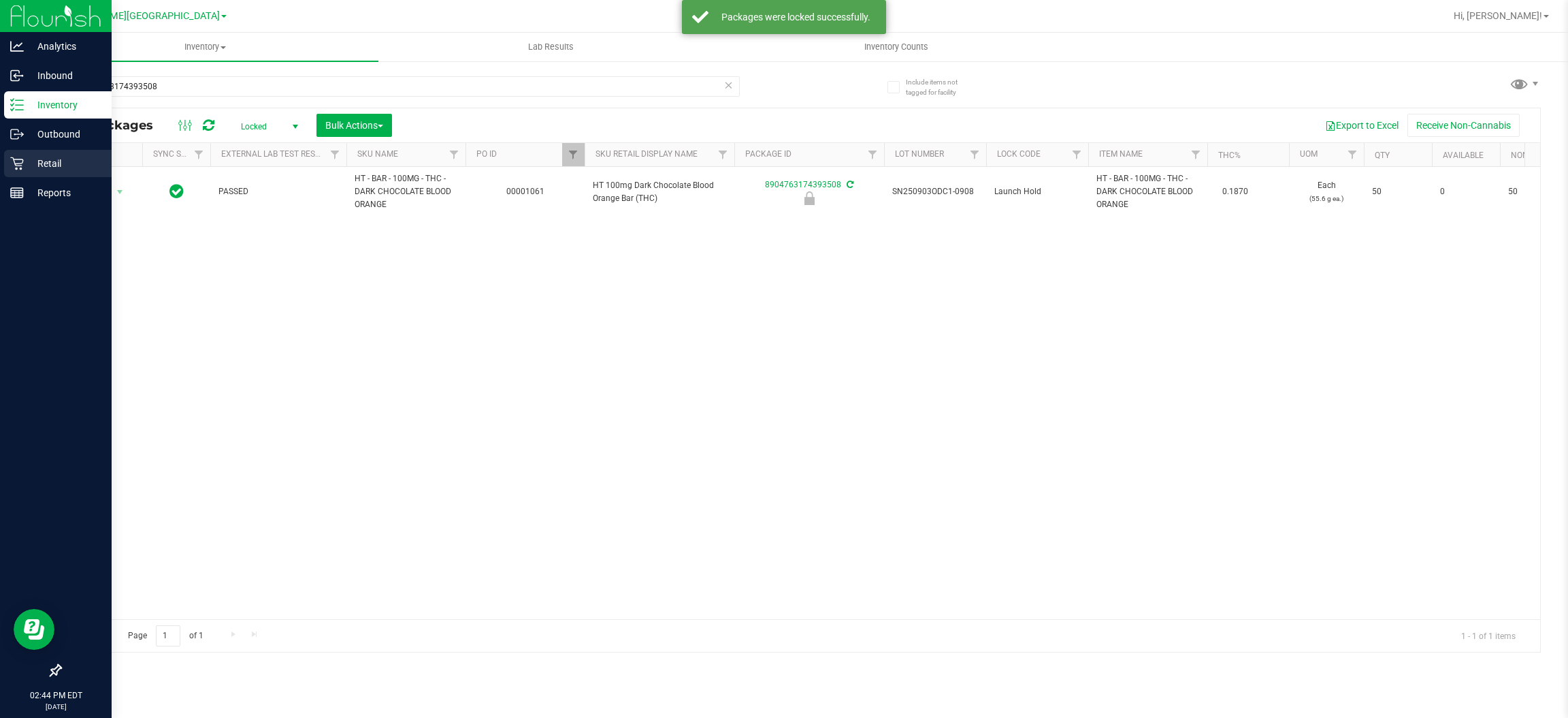
click at [42, 165] on p "Retail" at bounding box center [65, 163] width 82 height 17
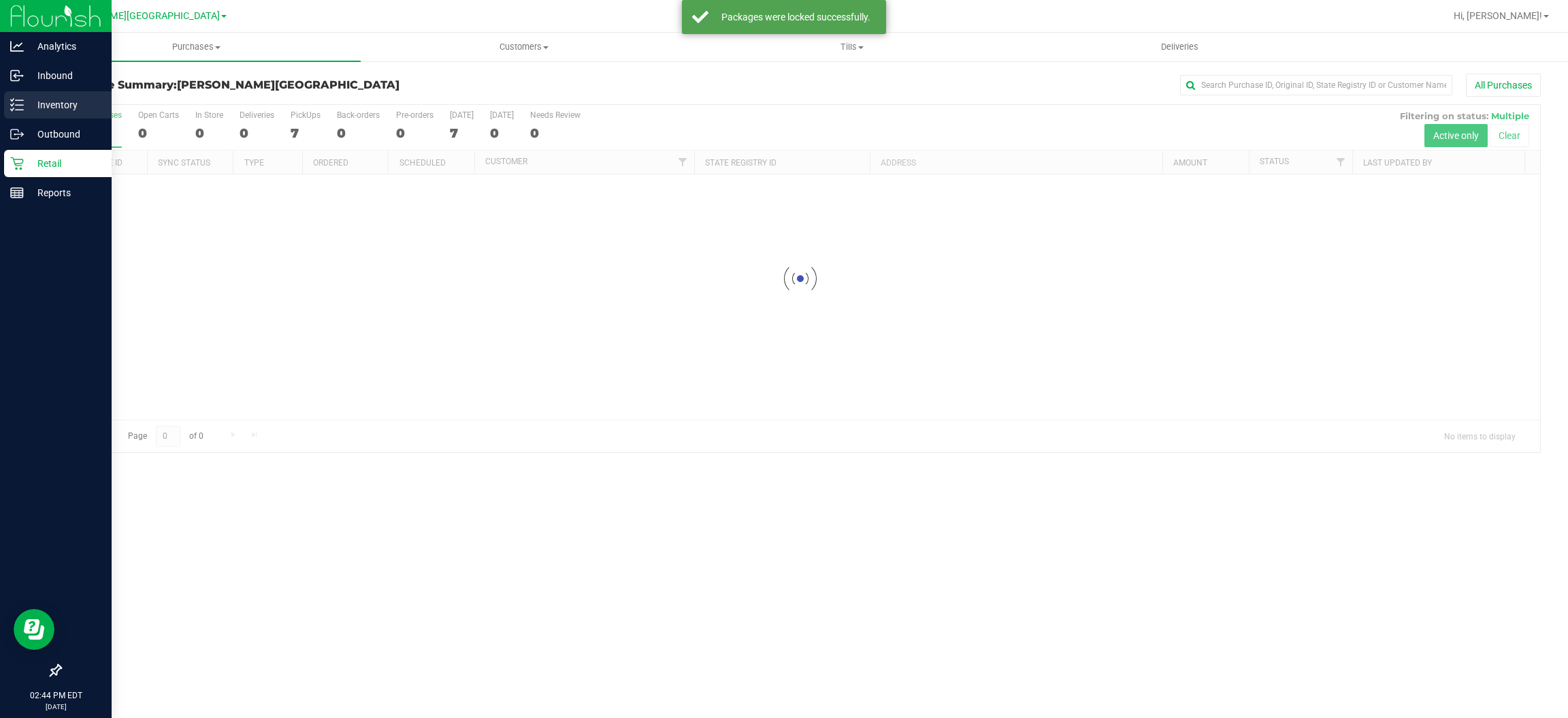
click at [48, 98] on p "Inventory" at bounding box center [65, 105] width 82 height 17
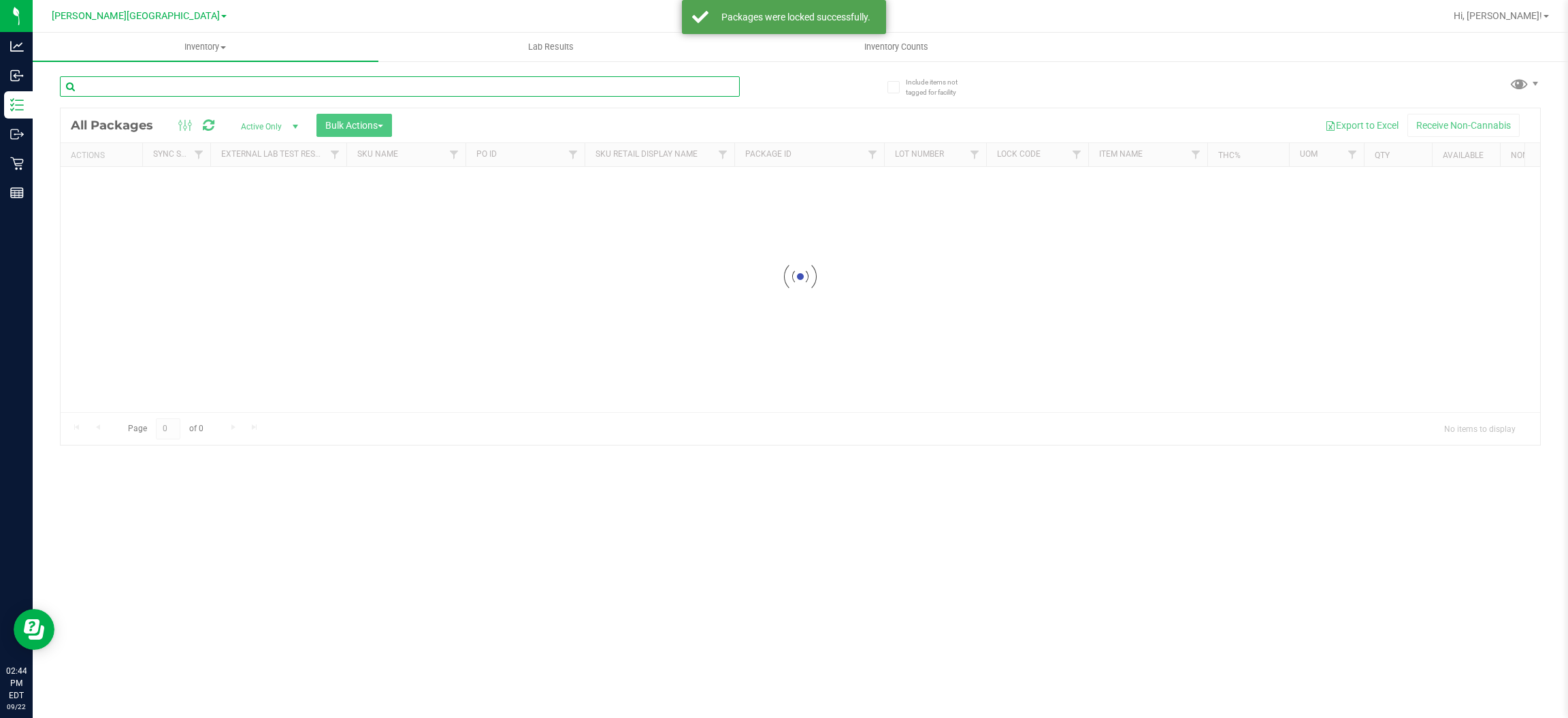
click at [194, 78] on input "text" at bounding box center [400, 87] width 680 height 20
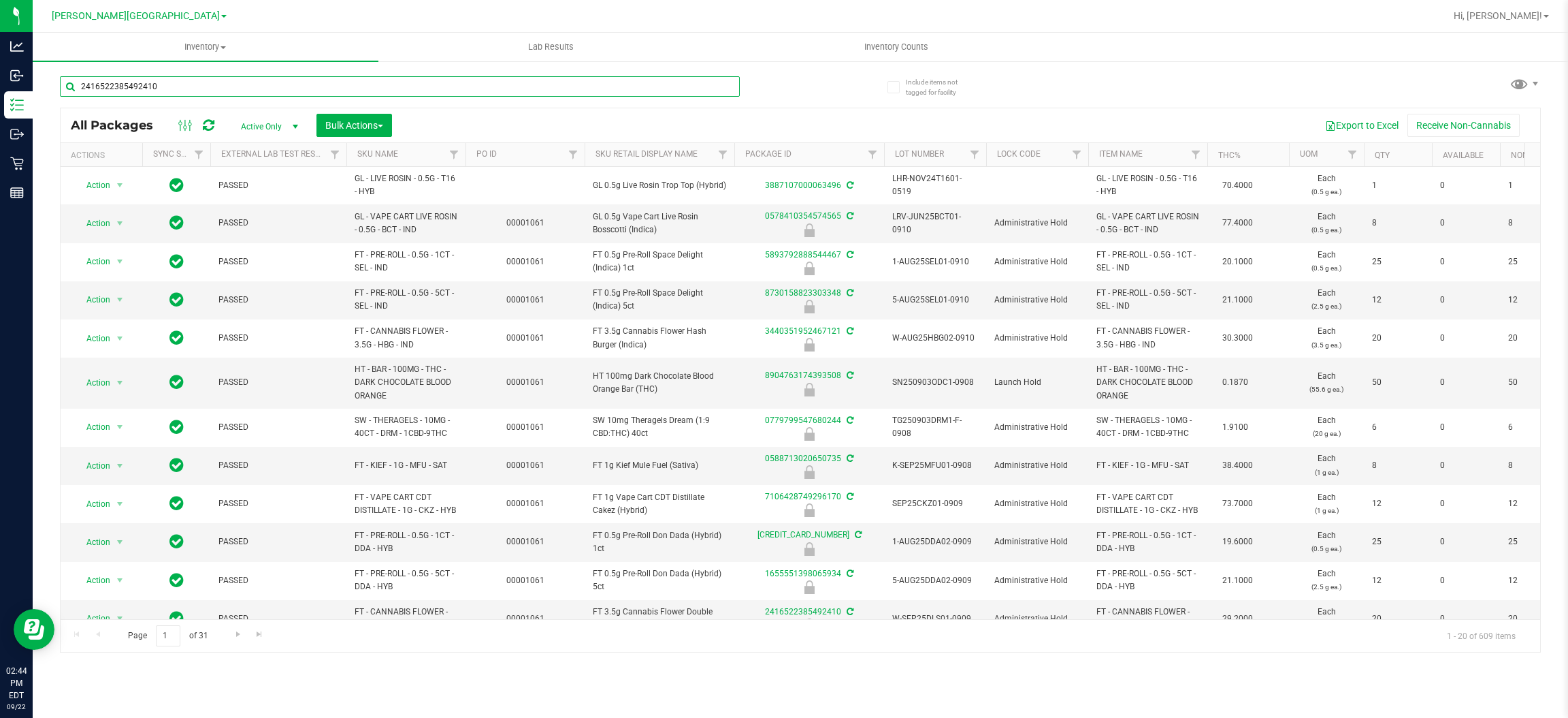
type input "2416522385492410"
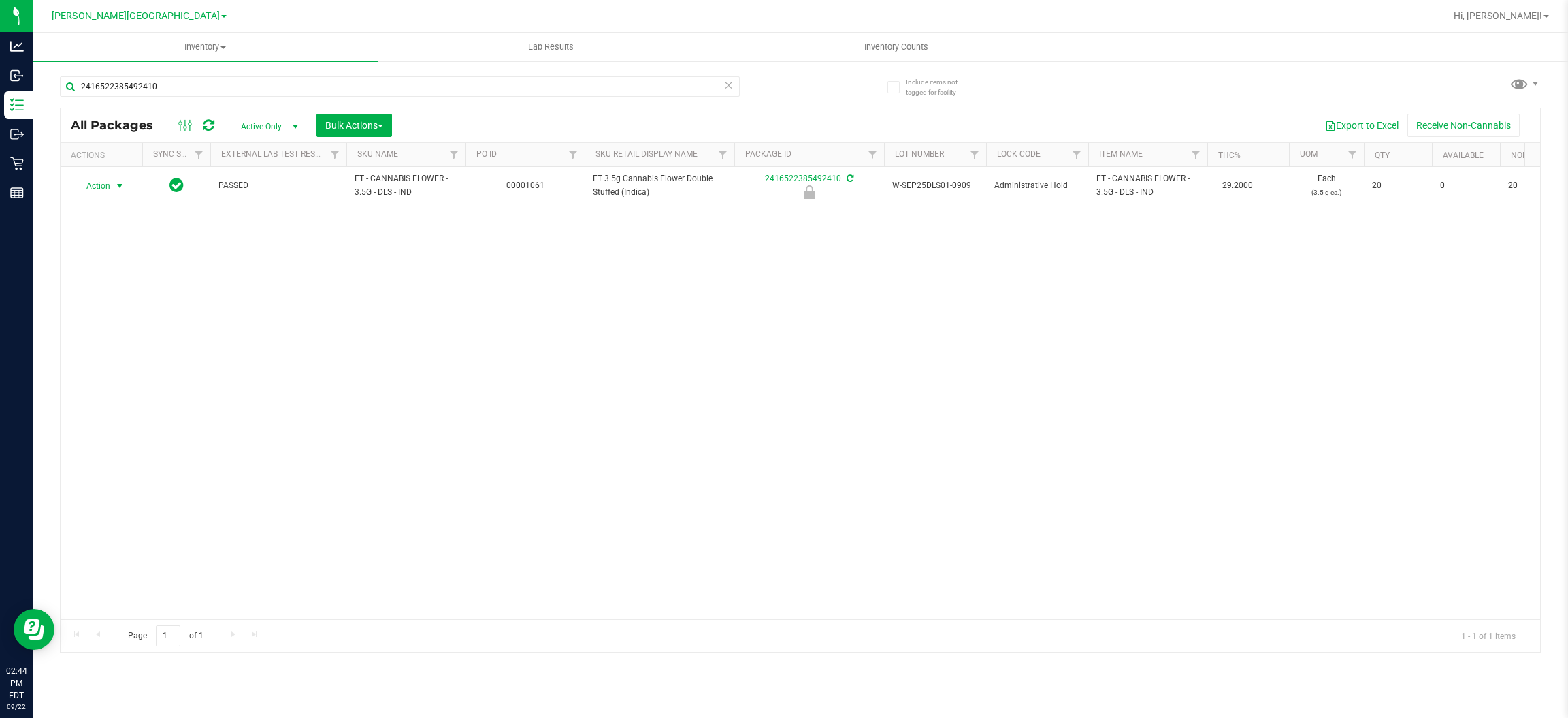
click at [101, 180] on span "Action" at bounding box center [92, 186] width 37 height 19
click at [128, 338] on li "Unlock package" at bounding box center [119, 348] width 88 height 20
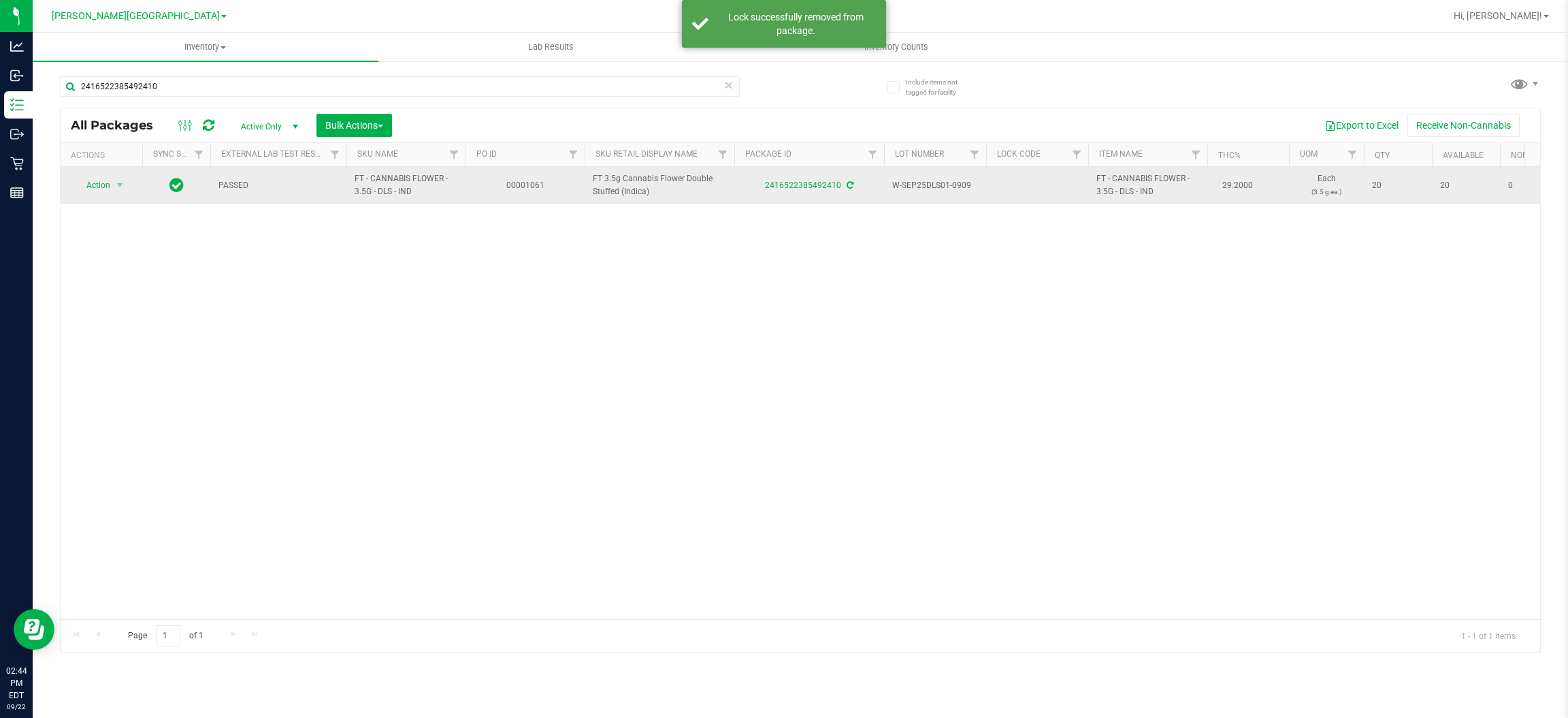
click at [96, 189] on span "Action" at bounding box center [92, 185] width 37 height 19
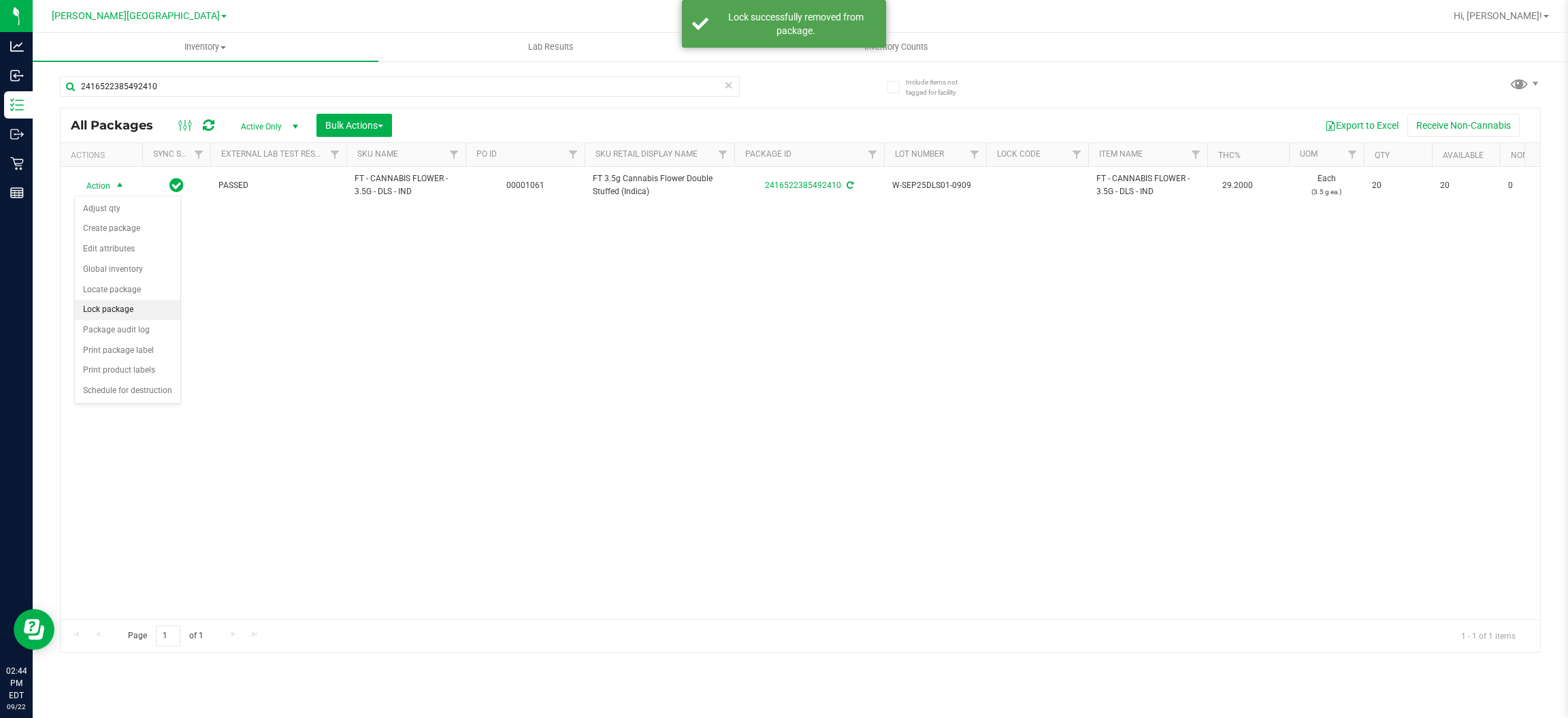
click at [116, 314] on li "Lock package" at bounding box center [127, 310] width 105 height 20
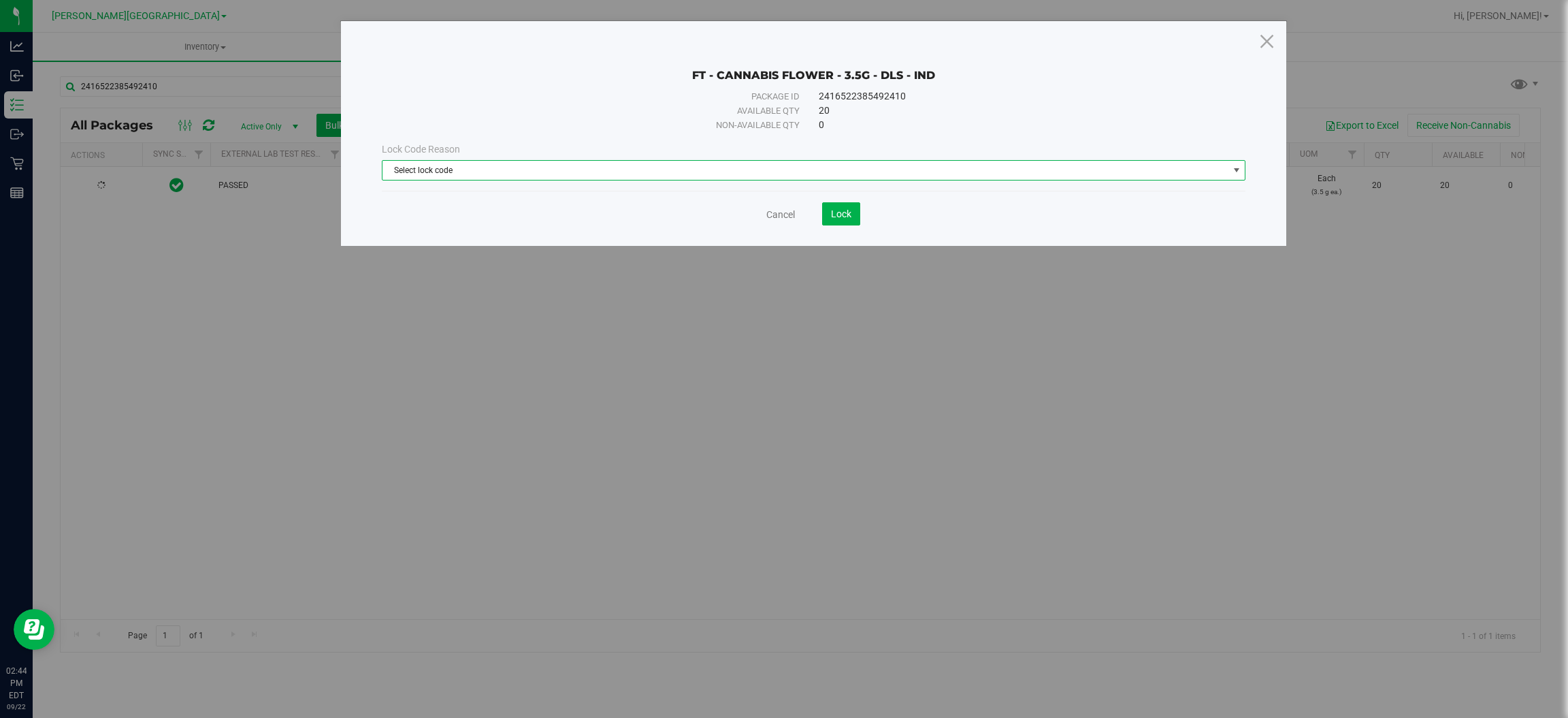
click at [489, 176] on span "Select lock code" at bounding box center [805, 170] width 845 height 19
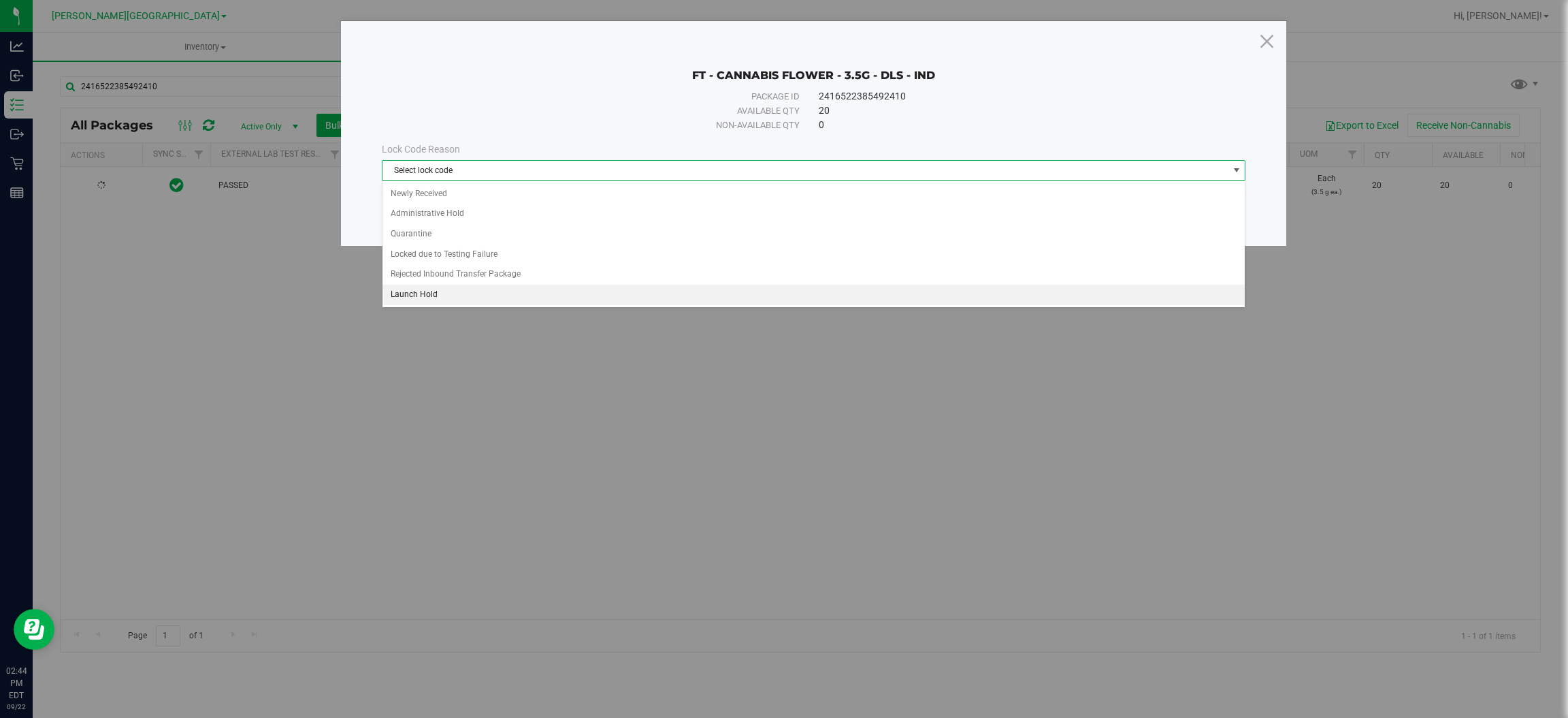
click at [455, 294] on li "Launch Hold" at bounding box center [814, 295] width 862 height 20
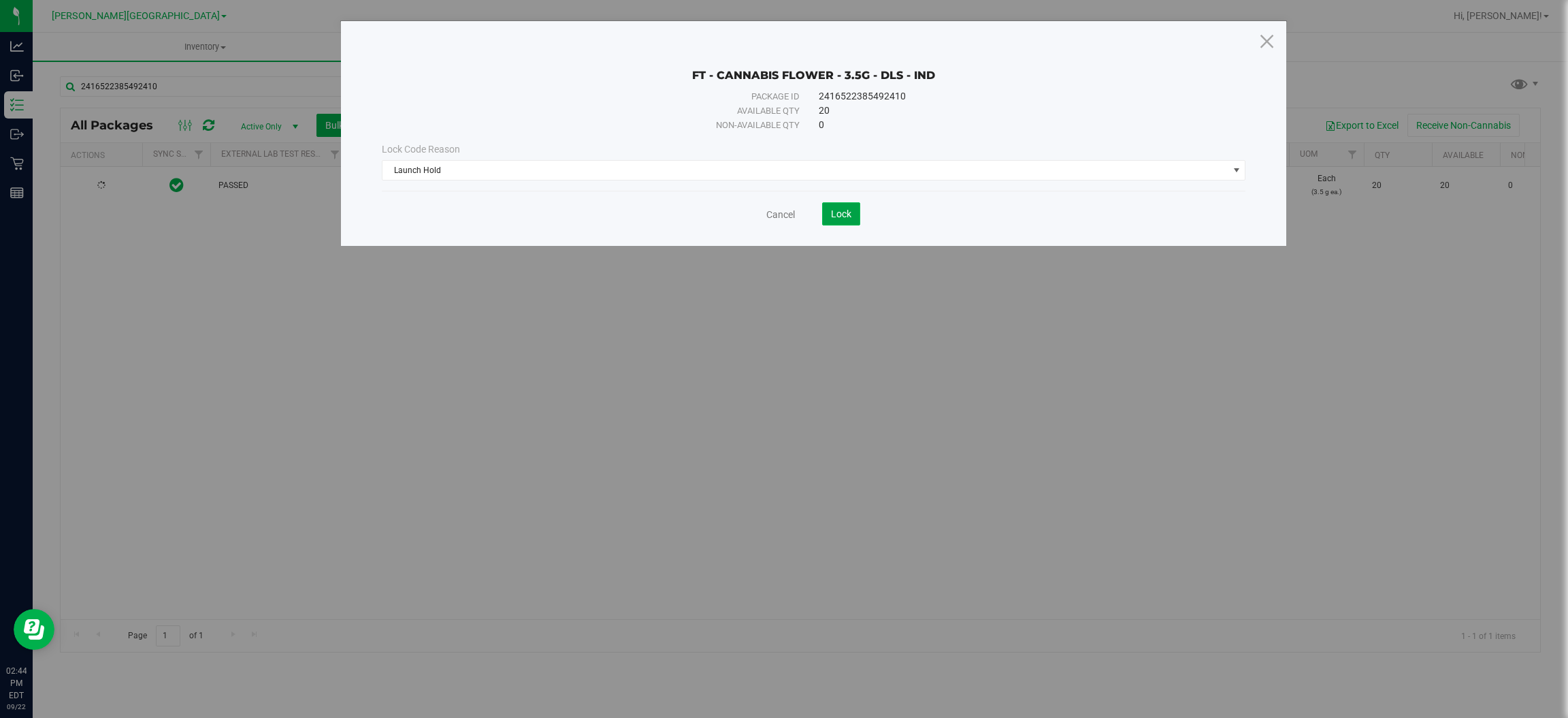
click at [839, 222] on button "Lock" at bounding box center [841, 213] width 38 height 23
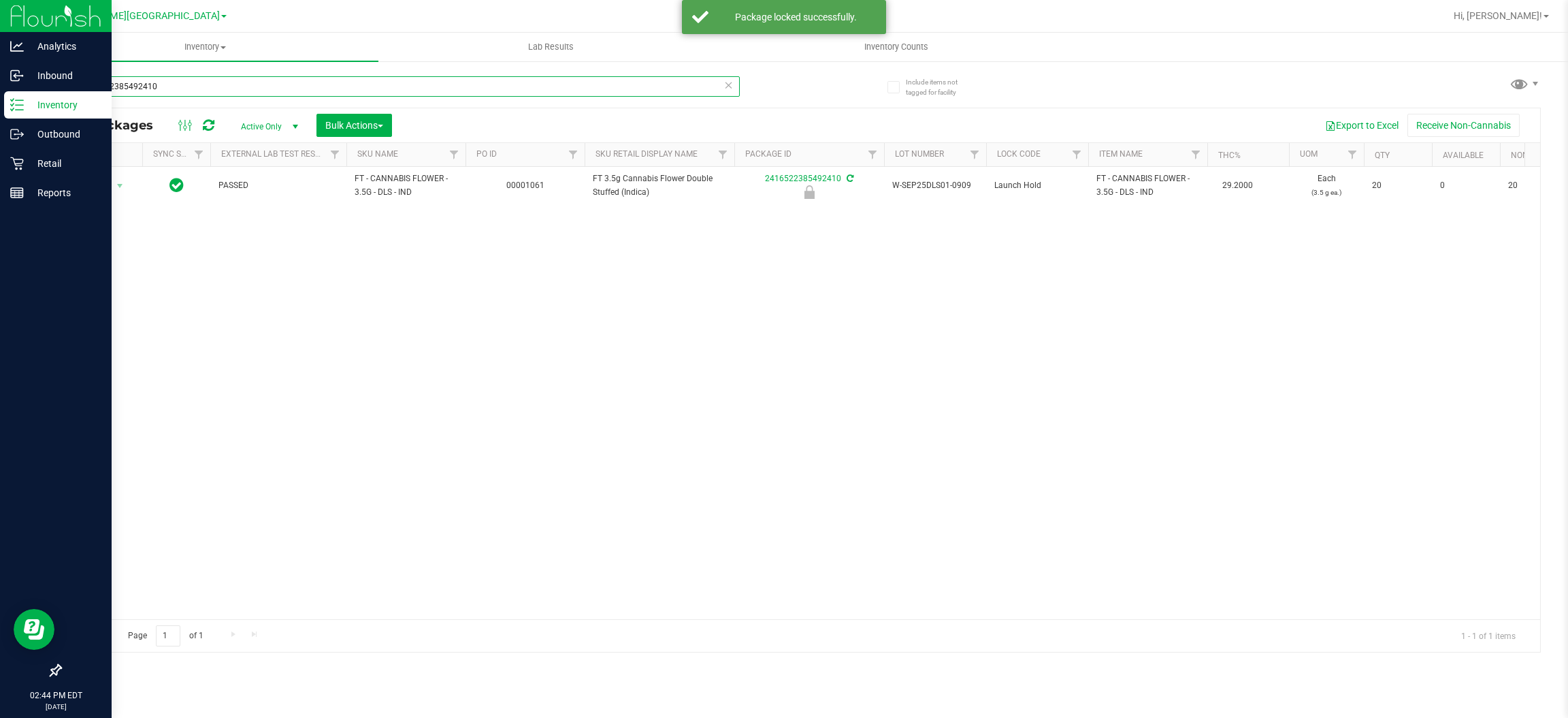
drag, startPoint x: 206, startPoint y: 90, endPoint x: 0, endPoint y: 113, distance: 207.3
click at [0, 113] on div "Analytics Inbound Inventory Outbound Retail Reports 02:44 PM EDT [DATE] 09/22 […" at bounding box center [784, 359] width 1568 height 718
type input "[CREDIT_CARD_NUMBER]"
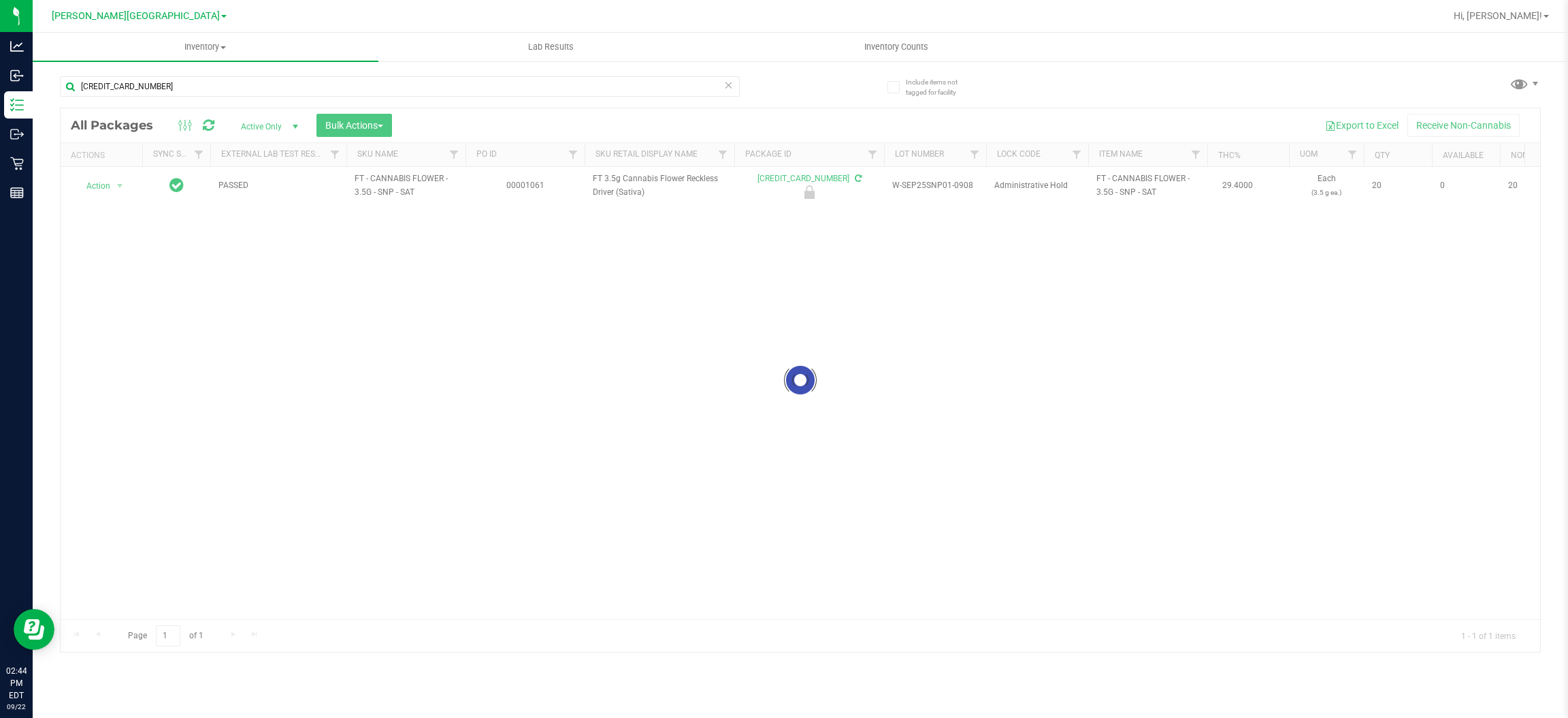
click at [90, 191] on div at bounding box center [800, 380] width 1479 height 543
click at [96, 187] on div at bounding box center [101, 185] width 65 height 13
click at [96, 187] on span "Action" at bounding box center [92, 186] width 37 height 19
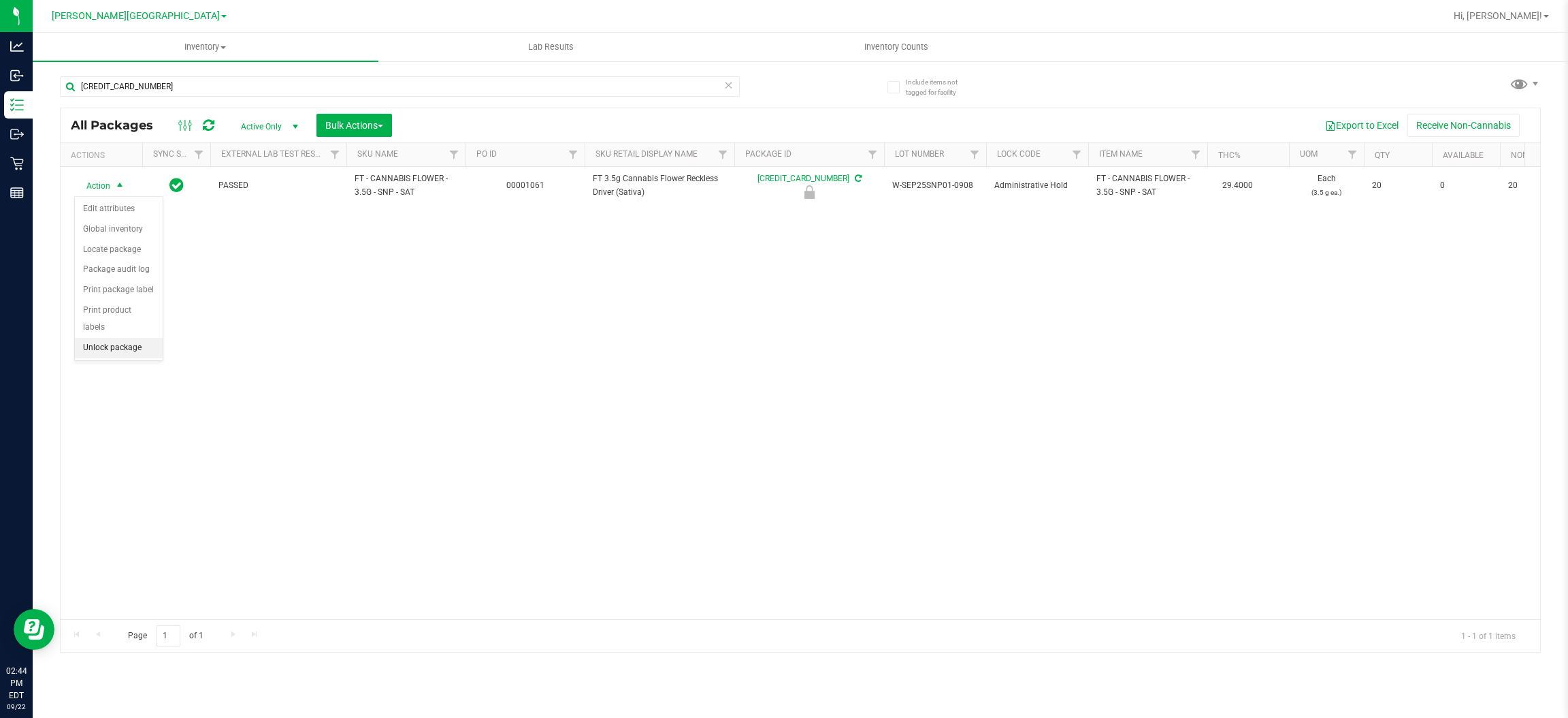
click at [121, 338] on li "Unlock package" at bounding box center [119, 348] width 88 height 20
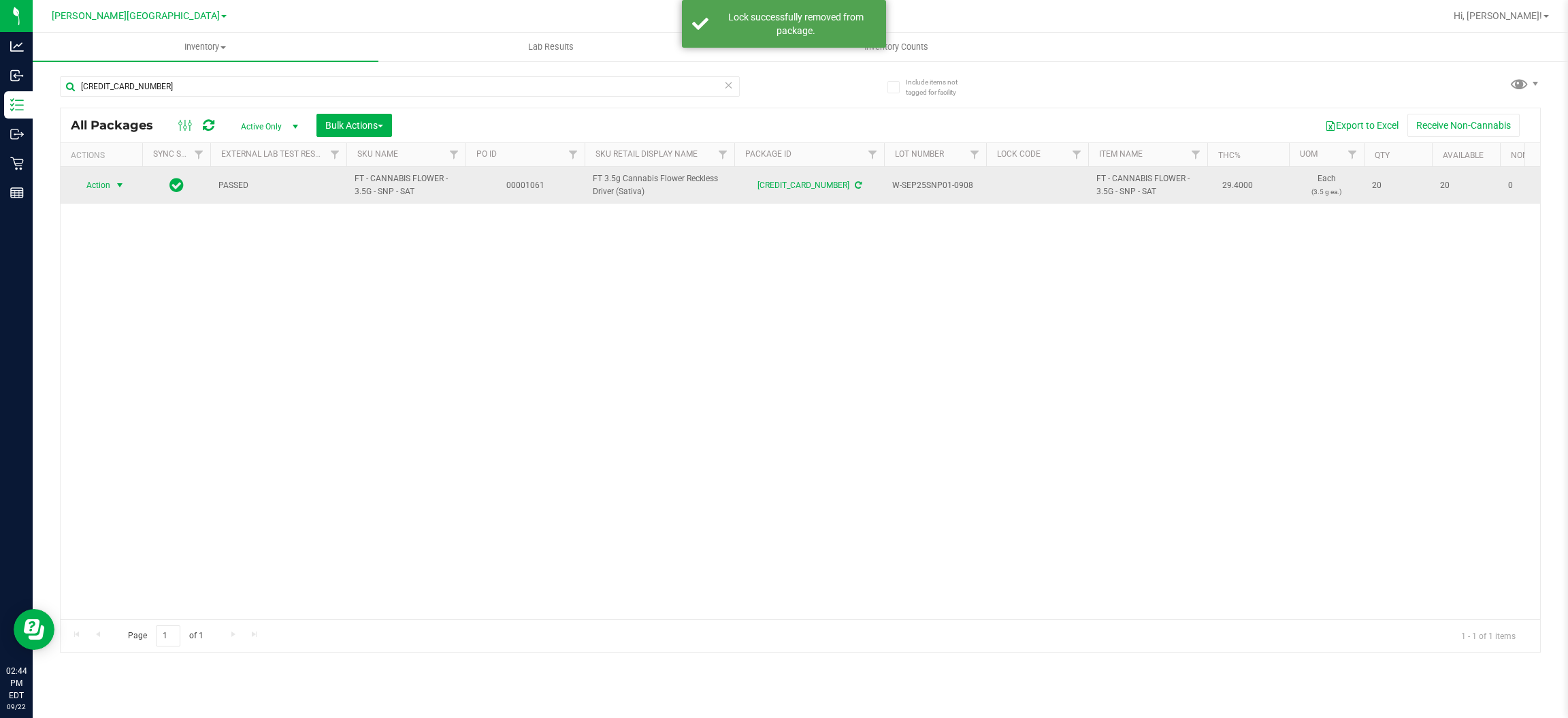
click at [104, 190] on span "Action" at bounding box center [92, 185] width 37 height 19
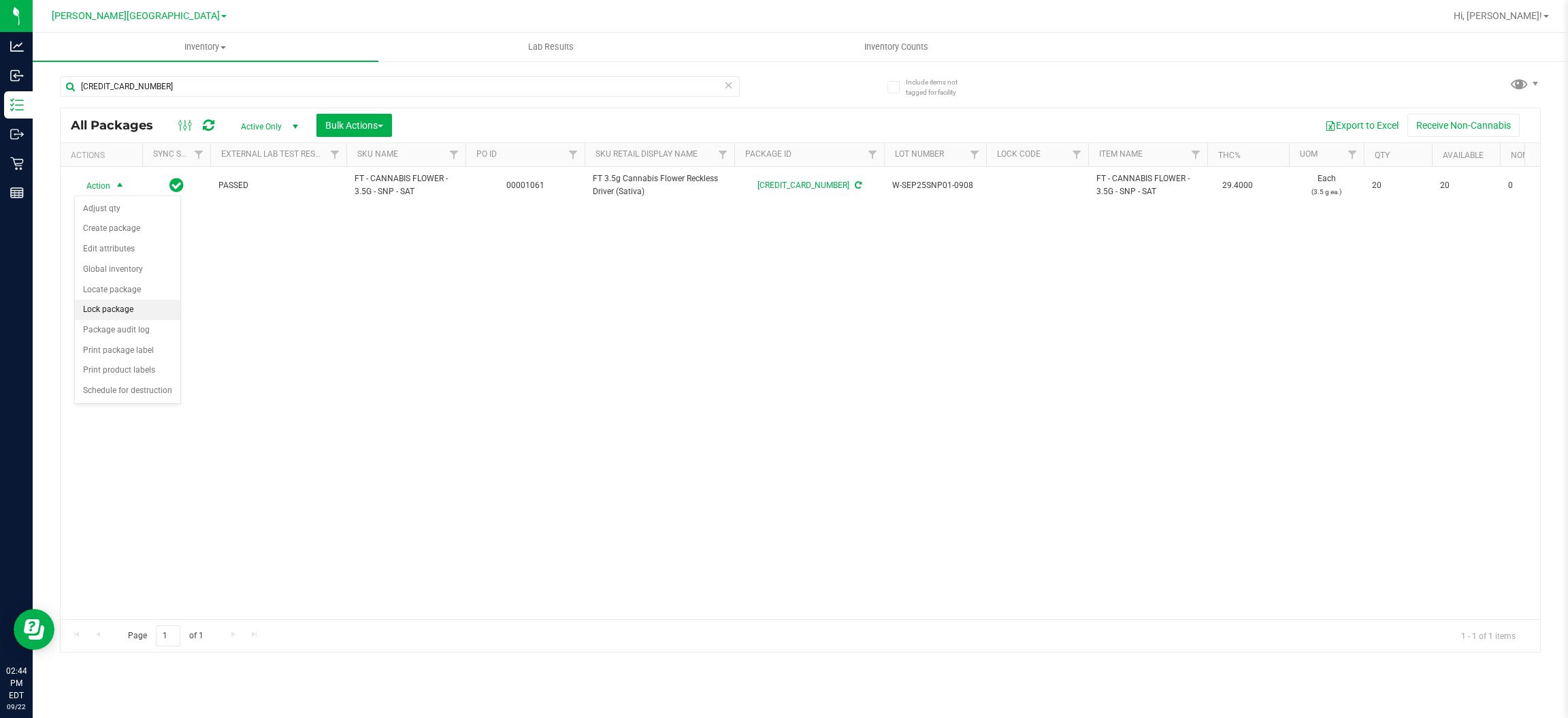
click at [119, 312] on li "Lock package" at bounding box center [127, 310] width 105 height 20
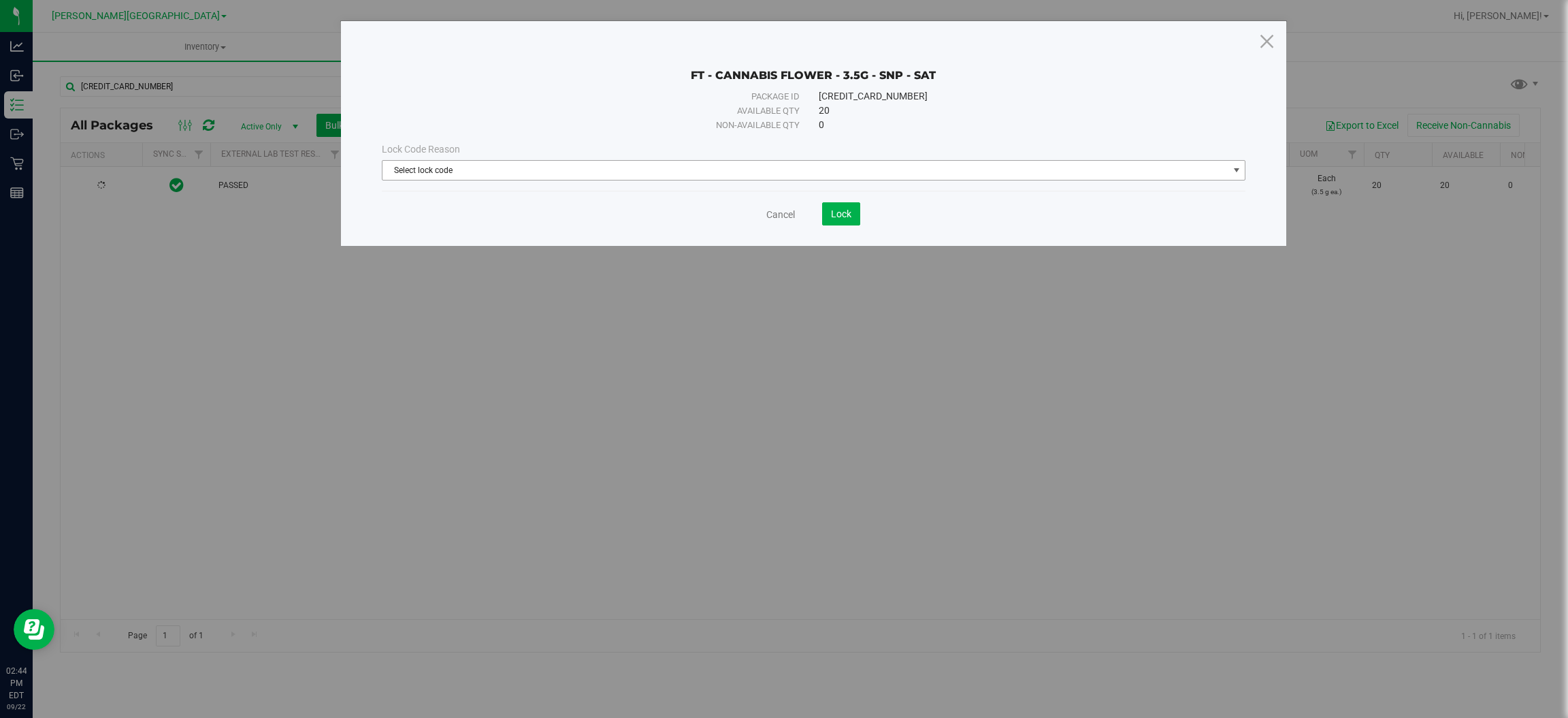
click at [657, 163] on span "Select lock code" at bounding box center [805, 170] width 845 height 19
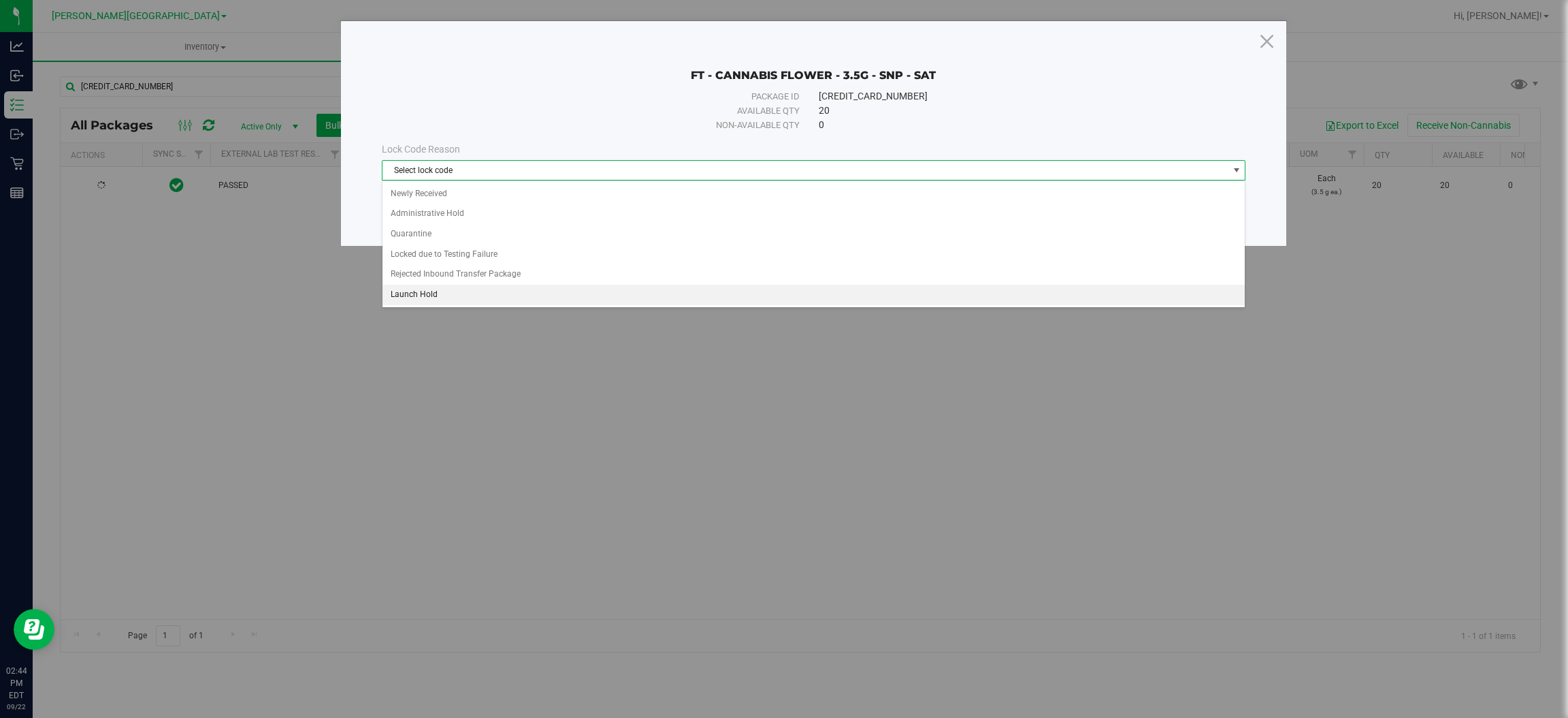
click at [479, 294] on li "Launch Hold" at bounding box center [814, 295] width 862 height 20
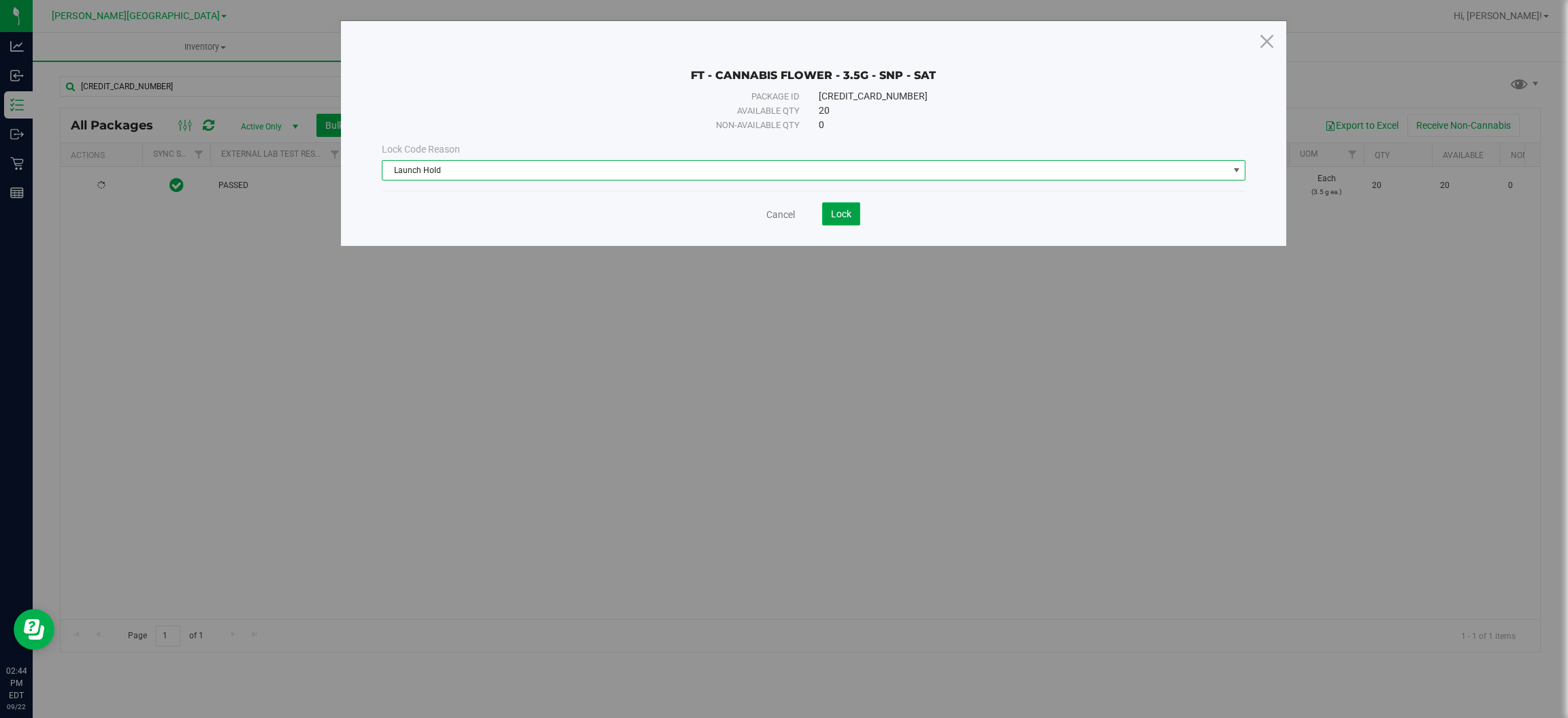
click at [847, 220] on span "Lock" at bounding box center [841, 214] width 20 height 11
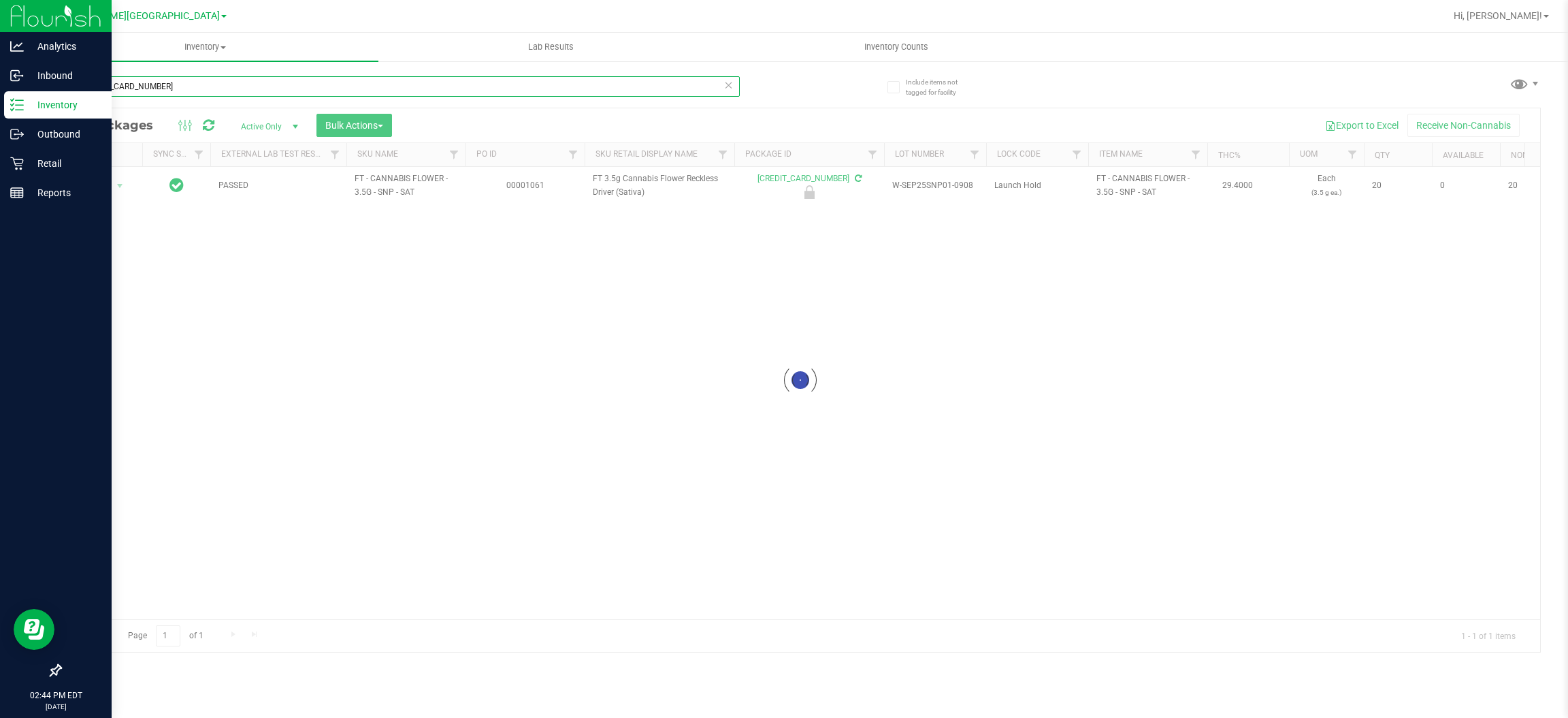
drag, startPoint x: 179, startPoint y: 89, endPoint x: 0, endPoint y: 92, distance: 179.0
click at [0, 92] on div "Analytics Inbound Inventory Outbound Retail Reports 02:44 PM EDT [DATE] 09/22 […" at bounding box center [784, 359] width 1568 height 718
type input "9088895129432478"
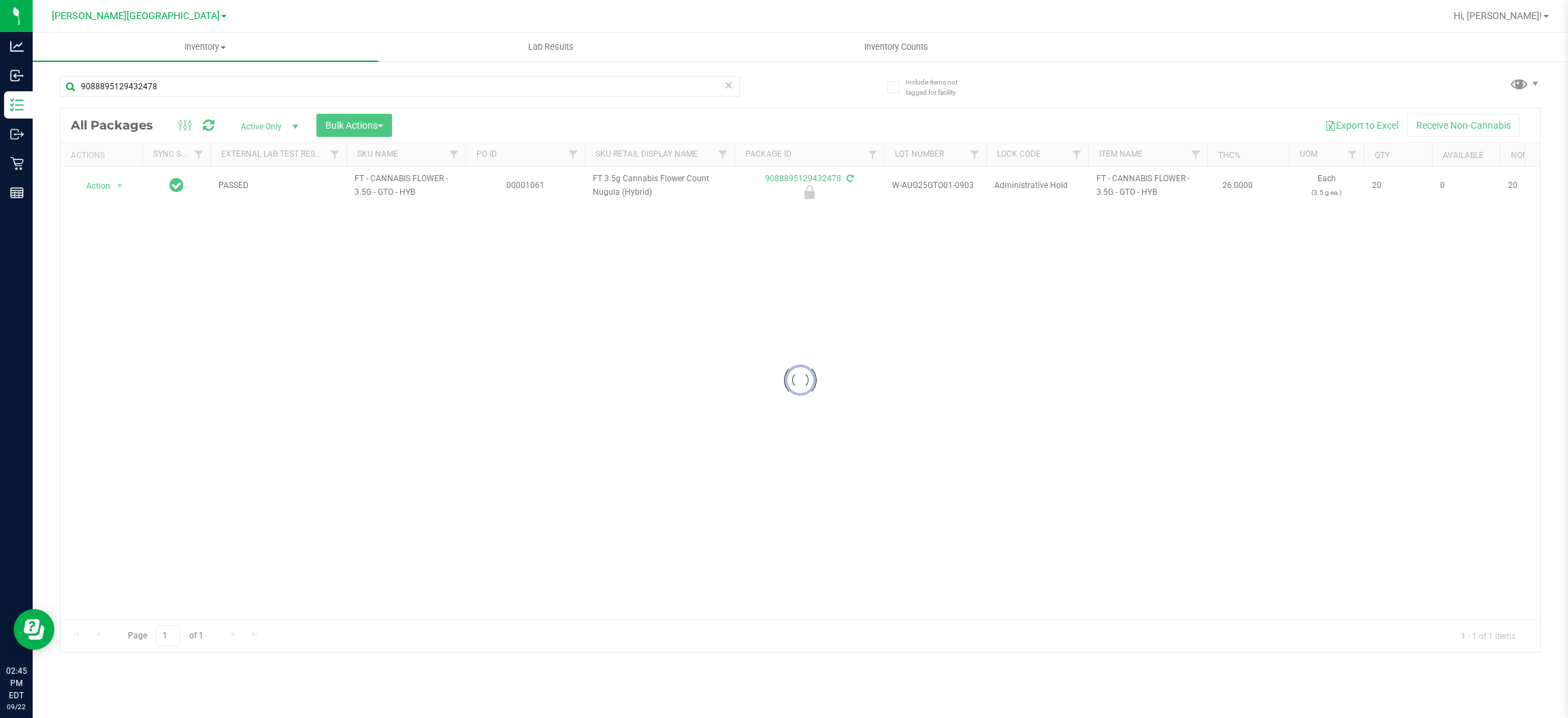
click at [101, 185] on div at bounding box center [800, 380] width 1479 height 543
click at [101, 185] on span "Action" at bounding box center [92, 186] width 37 height 19
click at [107, 338] on li "Unlock package" at bounding box center [119, 348] width 88 height 20
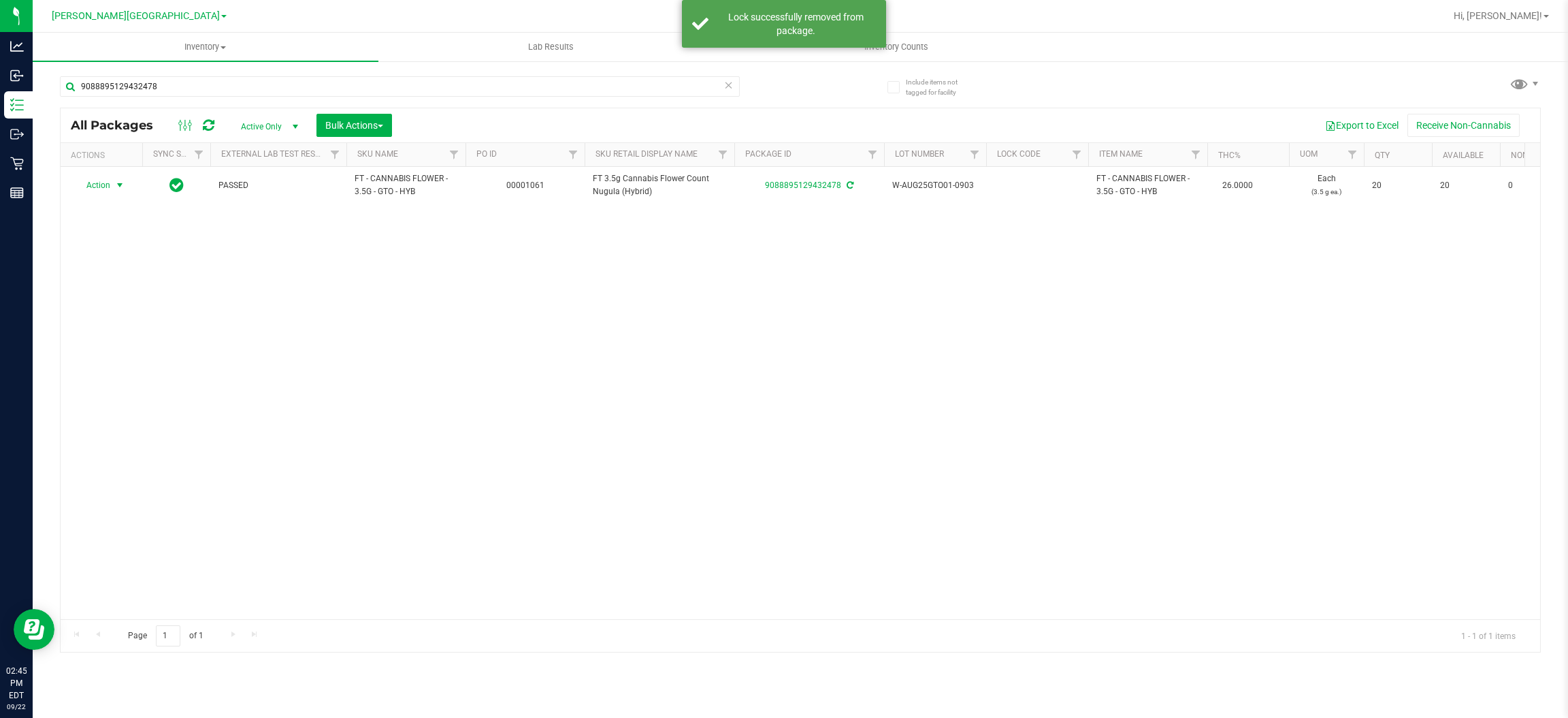
click at [107, 194] on span "Action" at bounding box center [92, 185] width 37 height 19
click at [116, 305] on li "Lock package" at bounding box center [127, 310] width 105 height 20
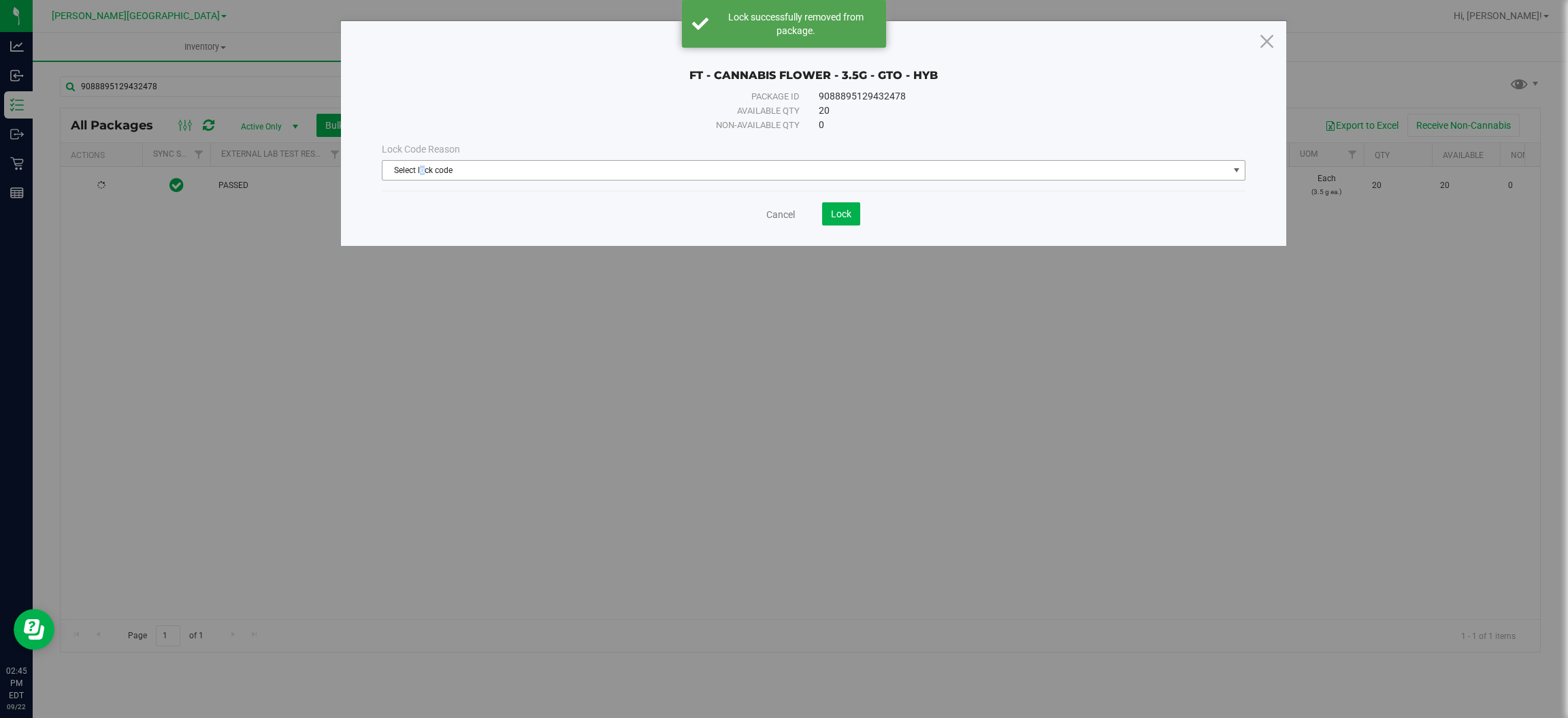
click at [423, 178] on span "Select lock code" at bounding box center [805, 170] width 845 height 19
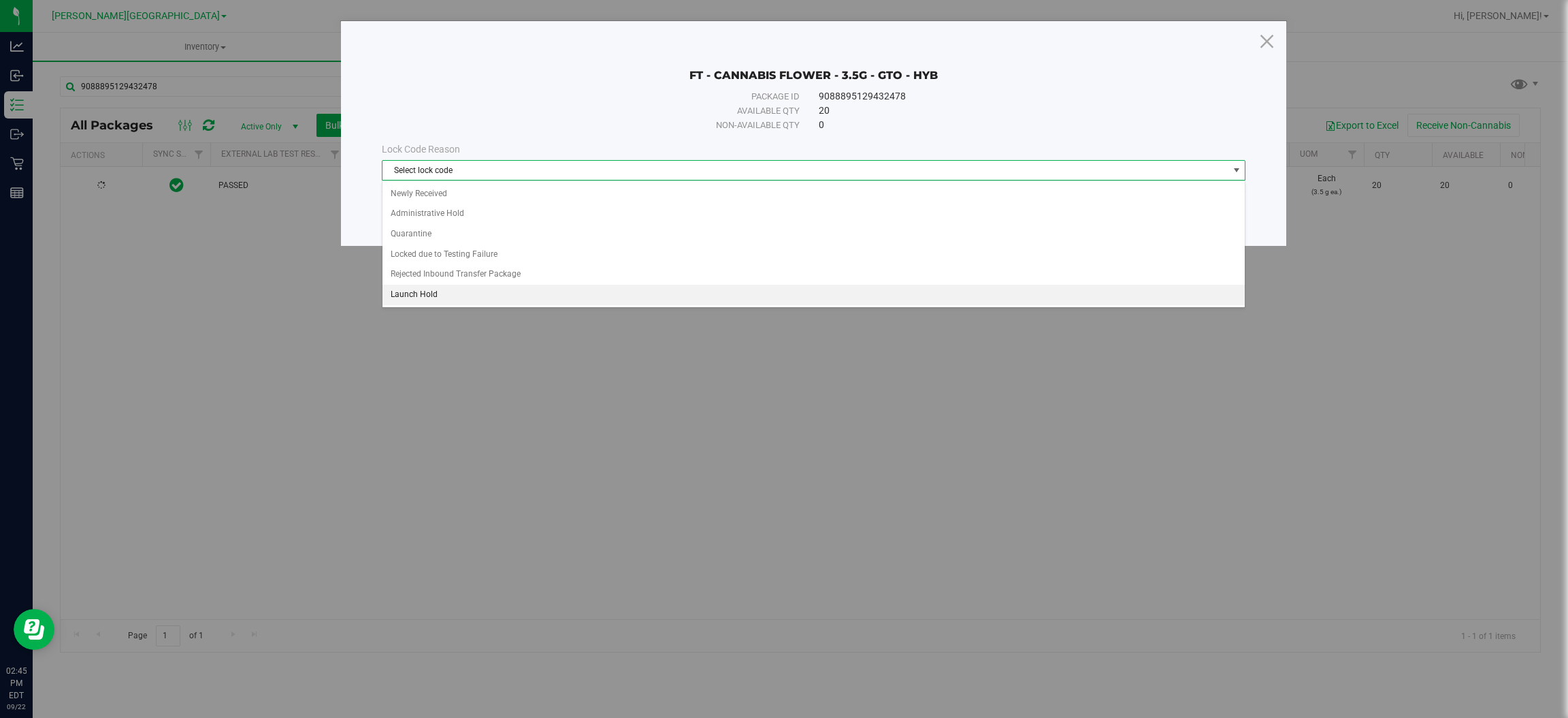
click at [451, 298] on li "Launch Hold" at bounding box center [814, 295] width 862 height 20
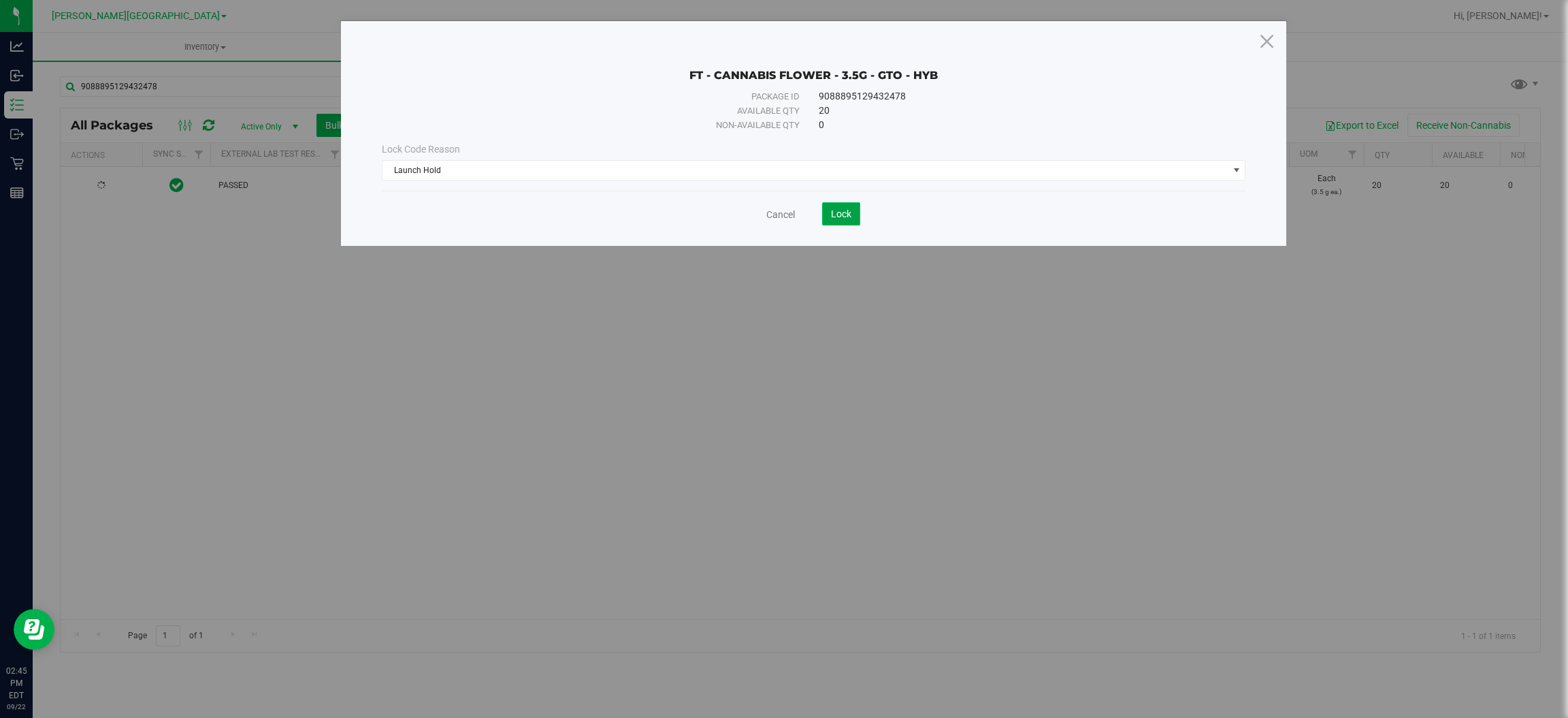
click at [848, 216] on span "Lock" at bounding box center [841, 214] width 20 height 11
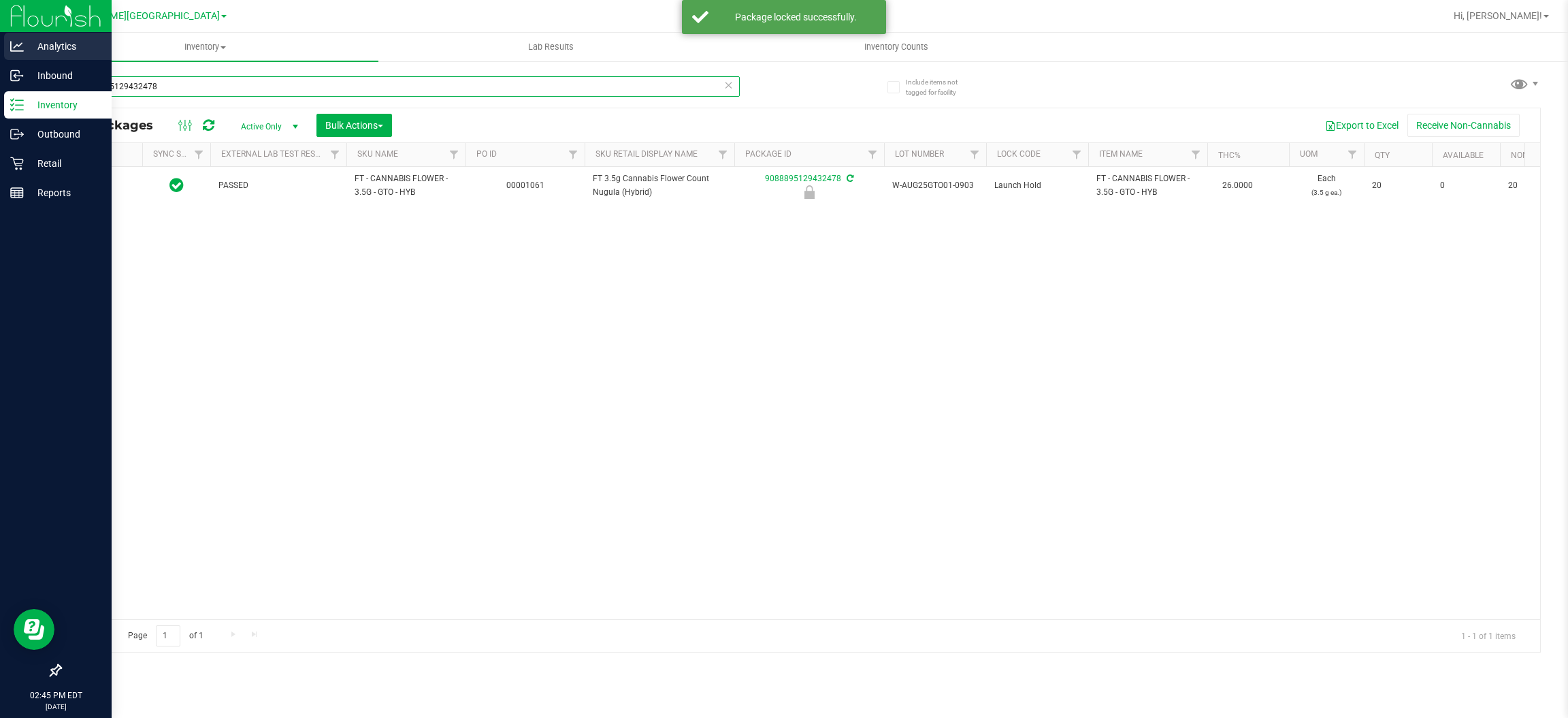
drag, startPoint x: 220, startPoint y: 87, endPoint x: 0, endPoint y: 54, distance: 222.5
click at [0, 54] on div "Analytics Inbound Inventory Outbound Retail Reports 02:45 PM EDT [DATE] 09/22 […" at bounding box center [784, 359] width 1568 height 718
type input "3018316706042562"
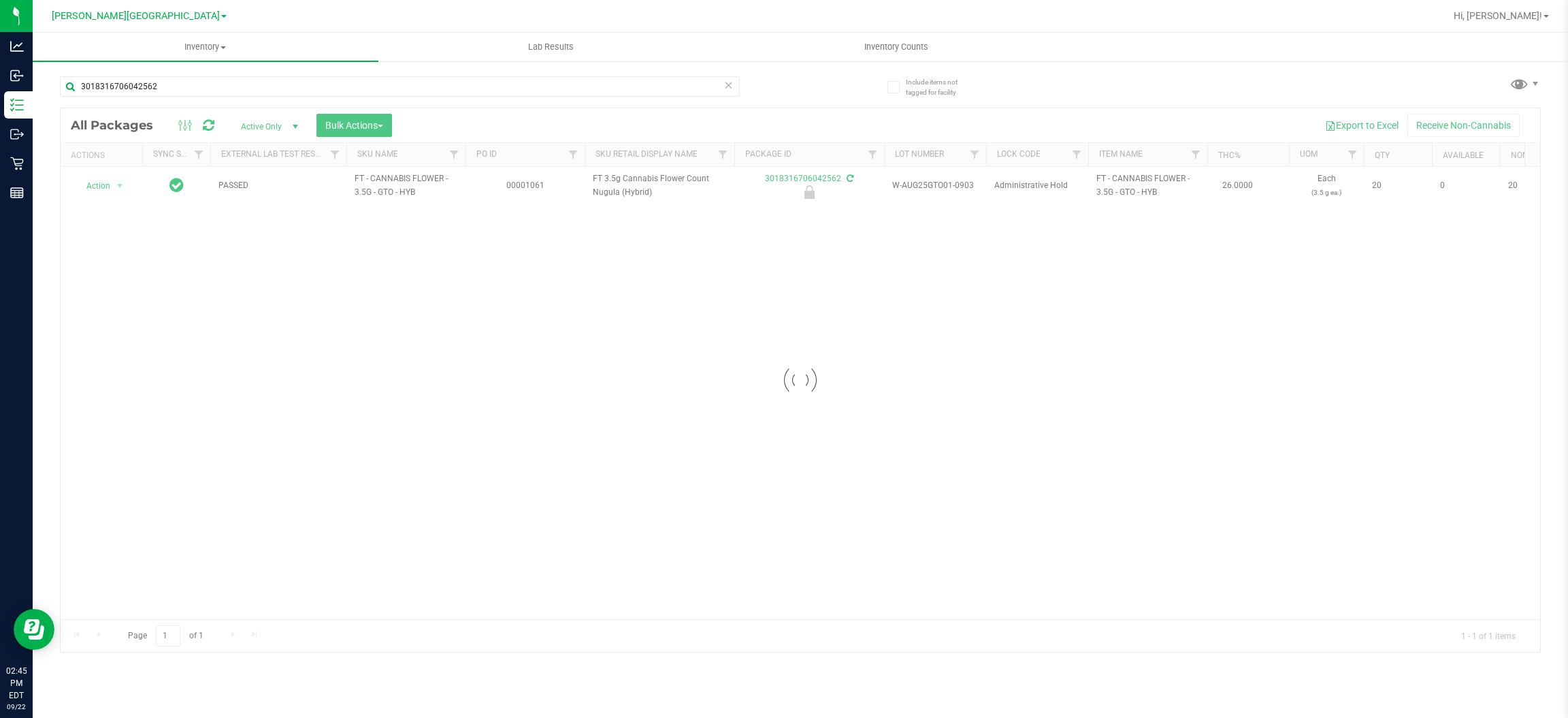
click at [101, 186] on div at bounding box center [800, 380] width 1479 height 543
click at [101, 186] on span "Action" at bounding box center [92, 186] width 37 height 19
click at [120, 338] on li "Unlock package" at bounding box center [119, 348] width 88 height 20
click at [105, 181] on div at bounding box center [800, 380] width 1479 height 543
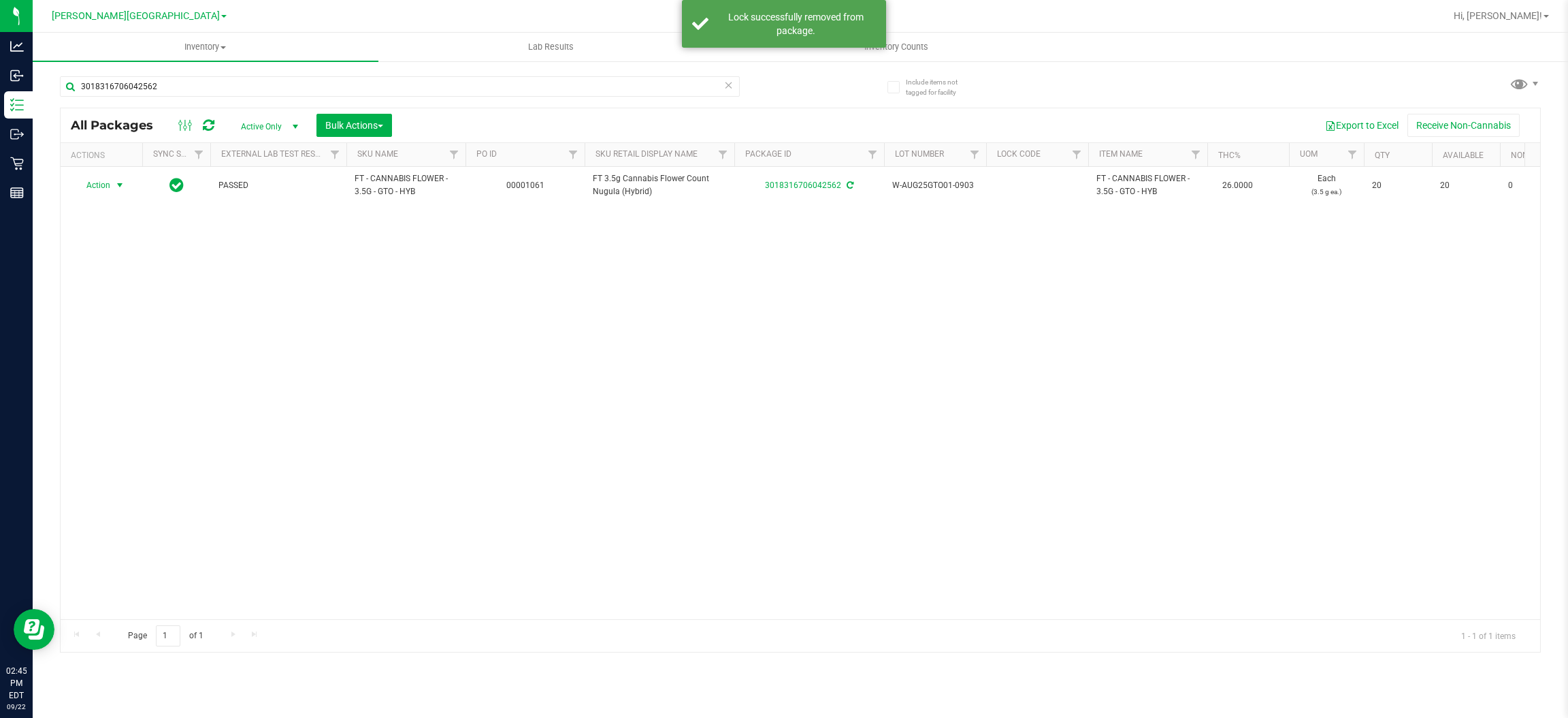
click at [105, 181] on span "Action" at bounding box center [92, 185] width 37 height 19
click at [118, 318] on li "Lock package" at bounding box center [127, 310] width 105 height 20
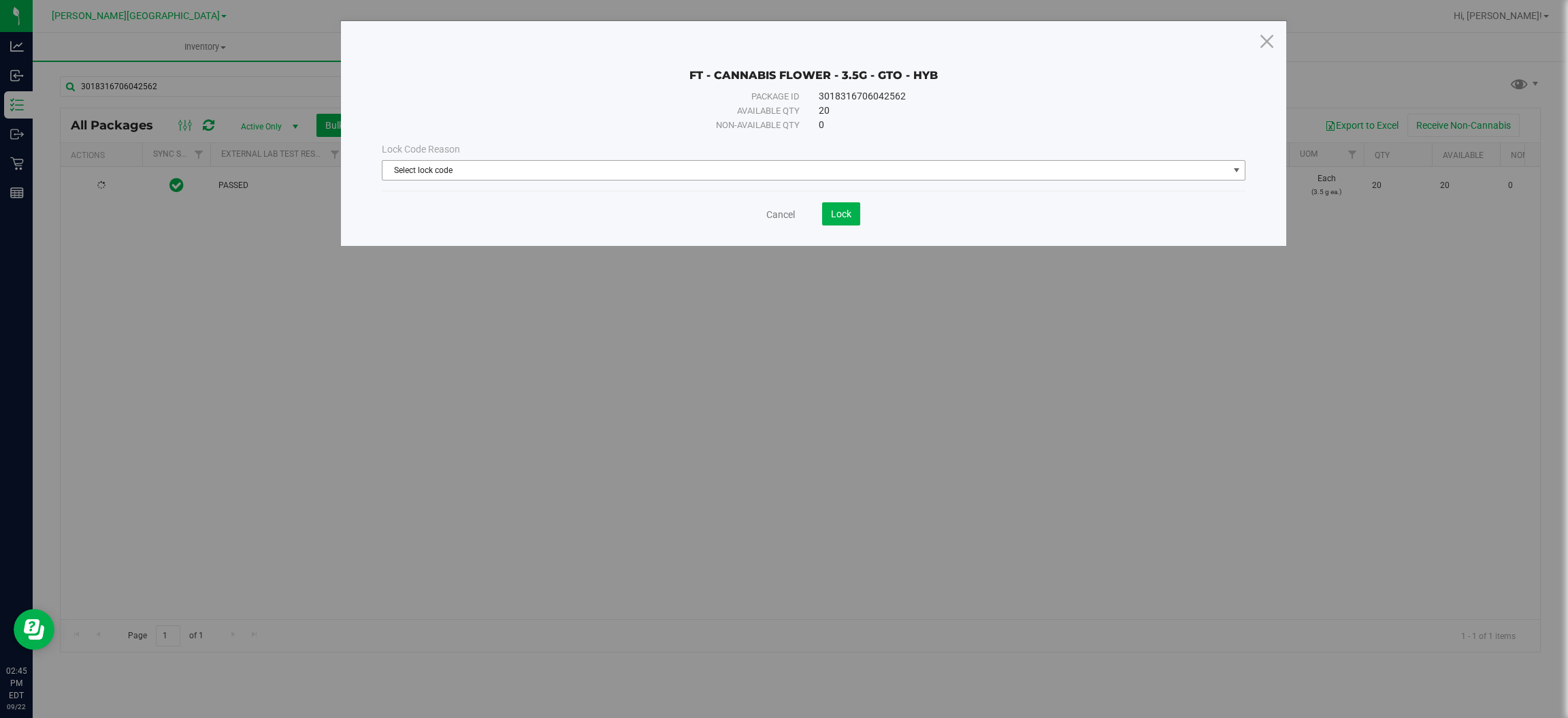
click at [798, 164] on span "Select lock code" at bounding box center [805, 170] width 845 height 19
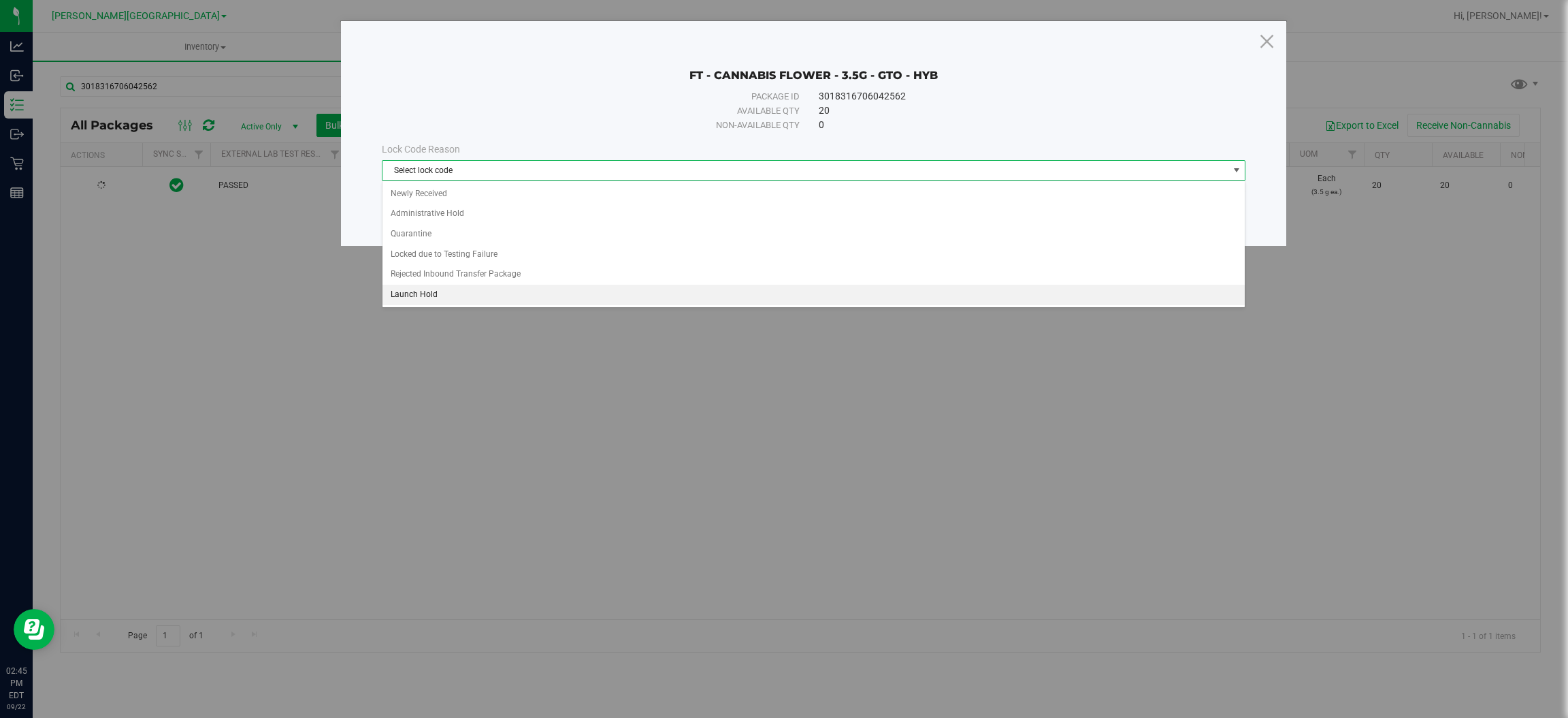
click at [519, 295] on li "Launch Hold" at bounding box center [814, 295] width 862 height 20
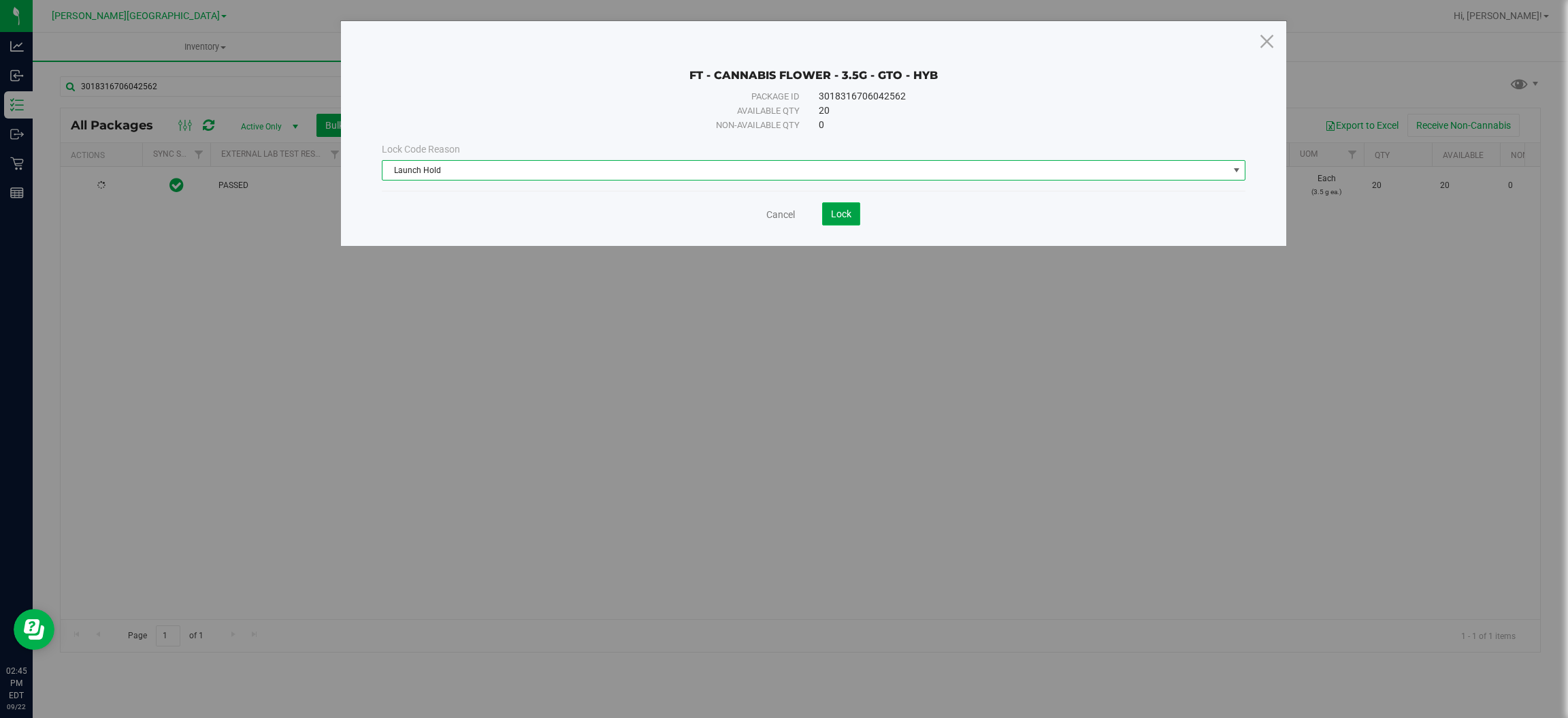
click at [839, 215] on span "Lock" at bounding box center [841, 214] width 20 height 11
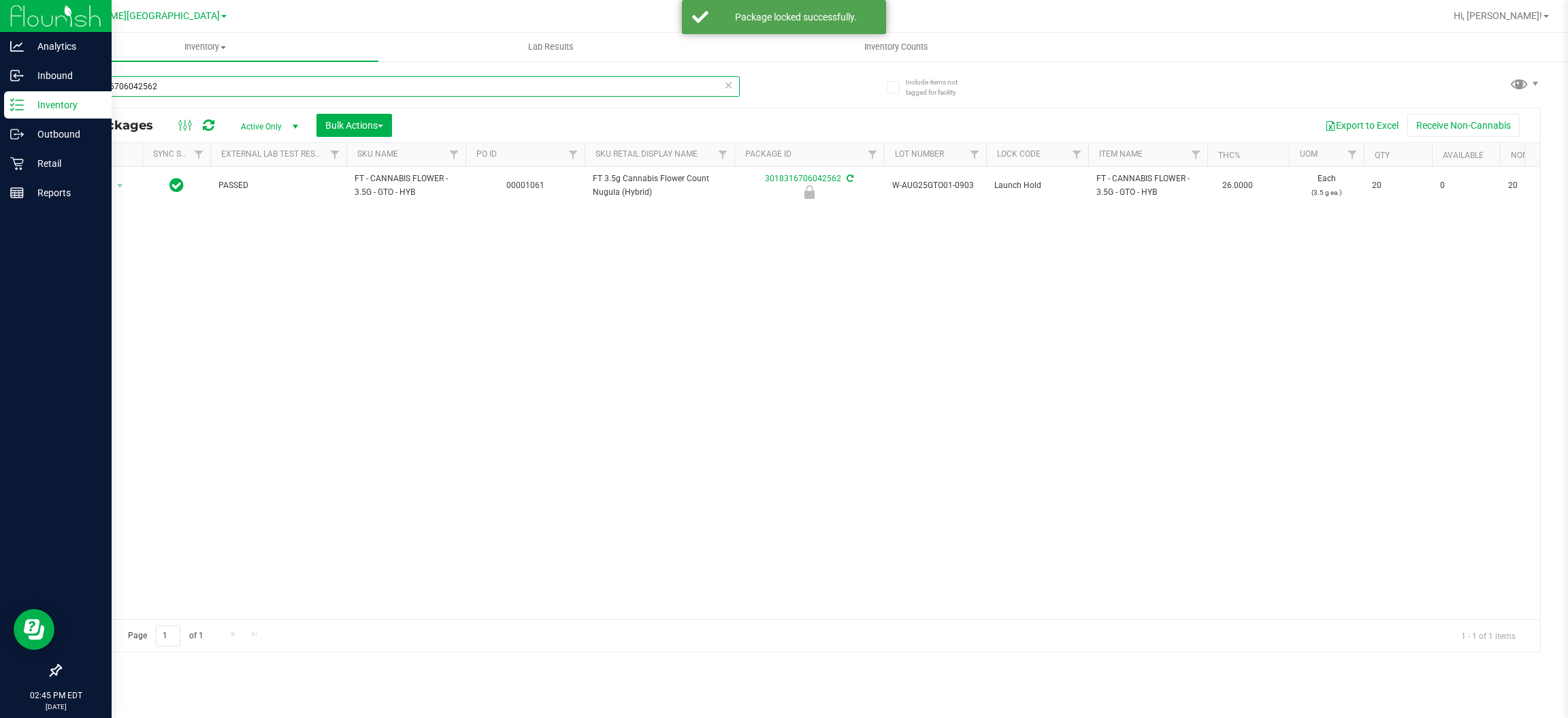
drag, startPoint x: 209, startPoint y: 92, endPoint x: 0, endPoint y: 91, distance: 209.0
click at [0, 91] on div "Analytics Inbound Inventory Outbound Retail Reports 02:45 PM EDT [DATE] 09/22 […" at bounding box center [784, 359] width 1568 height 718
type input "[CREDIT_CARD_NUMBER]"
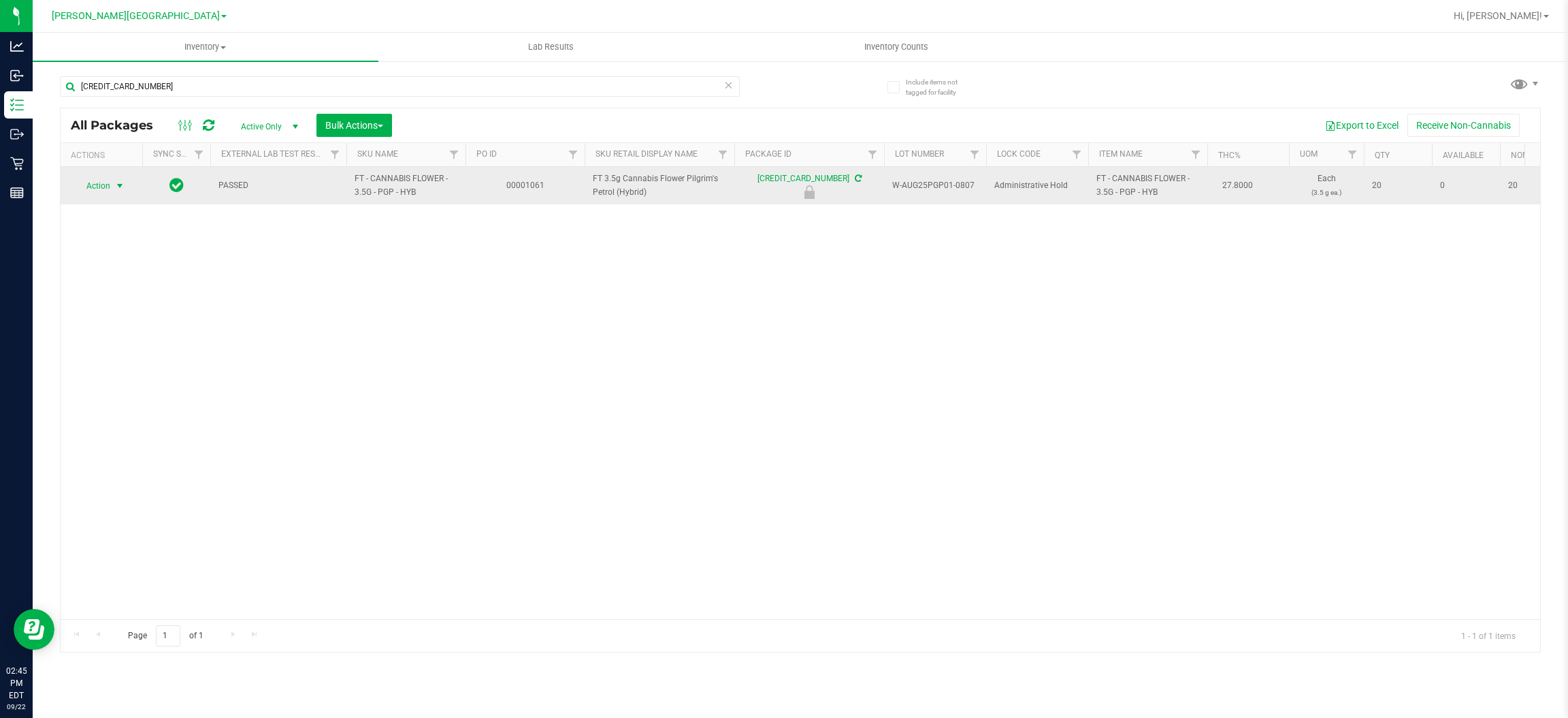
click at [97, 187] on span "Action" at bounding box center [92, 186] width 37 height 19
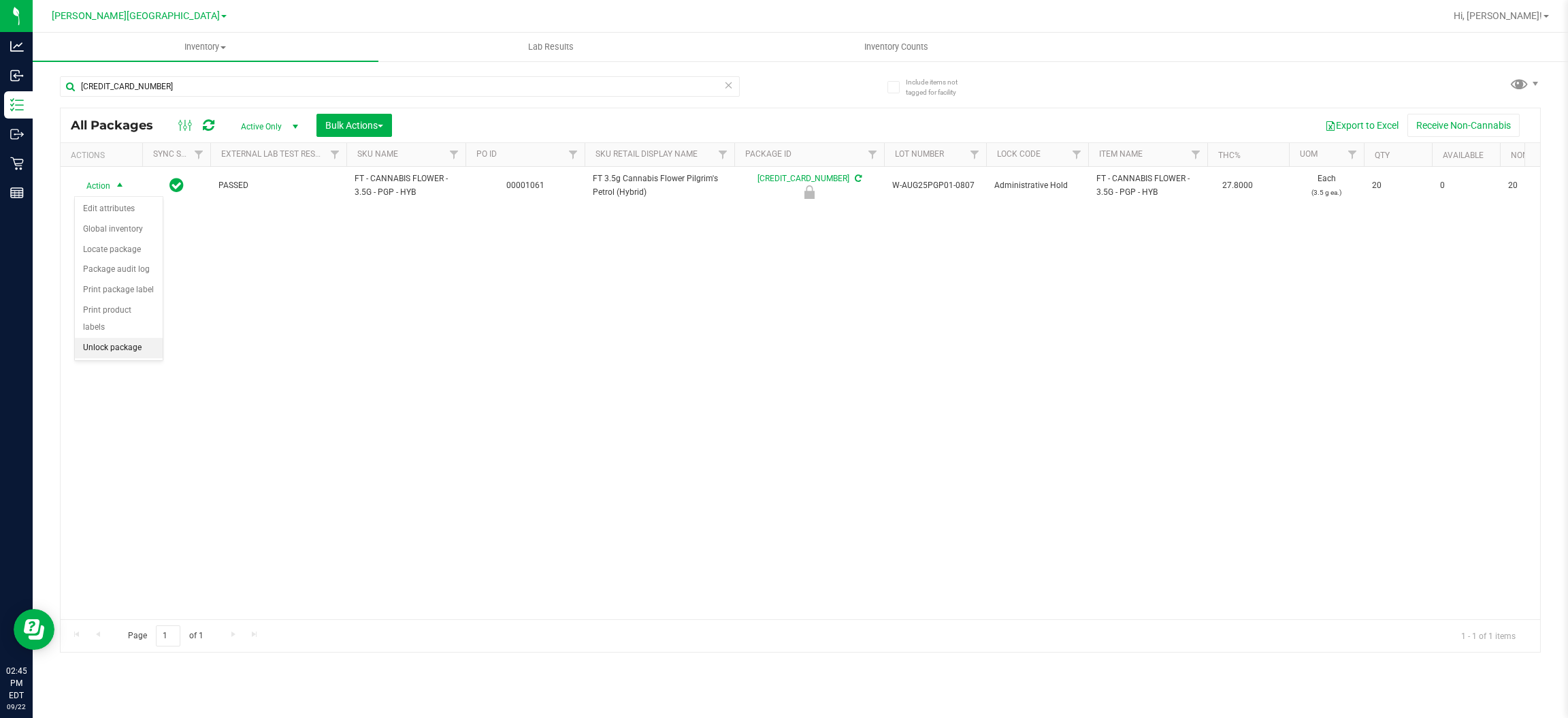
click at [105, 338] on li "Unlock package" at bounding box center [119, 348] width 88 height 20
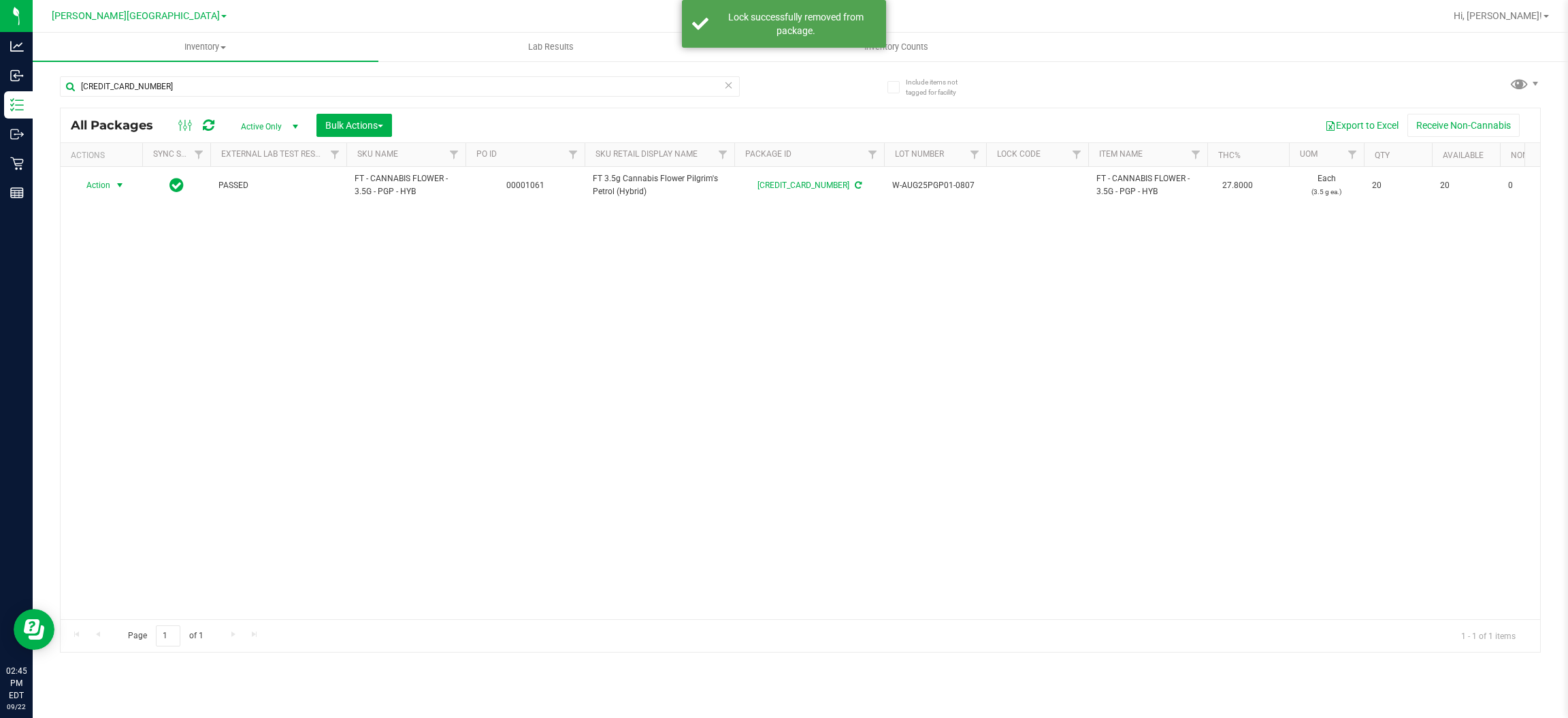
click at [95, 184] on span "Action" at bounding box center [92, 185] width 37 height 19
click at [124, 305] on li "Lock package" at bounding box center [127, 310] width 105 height 20
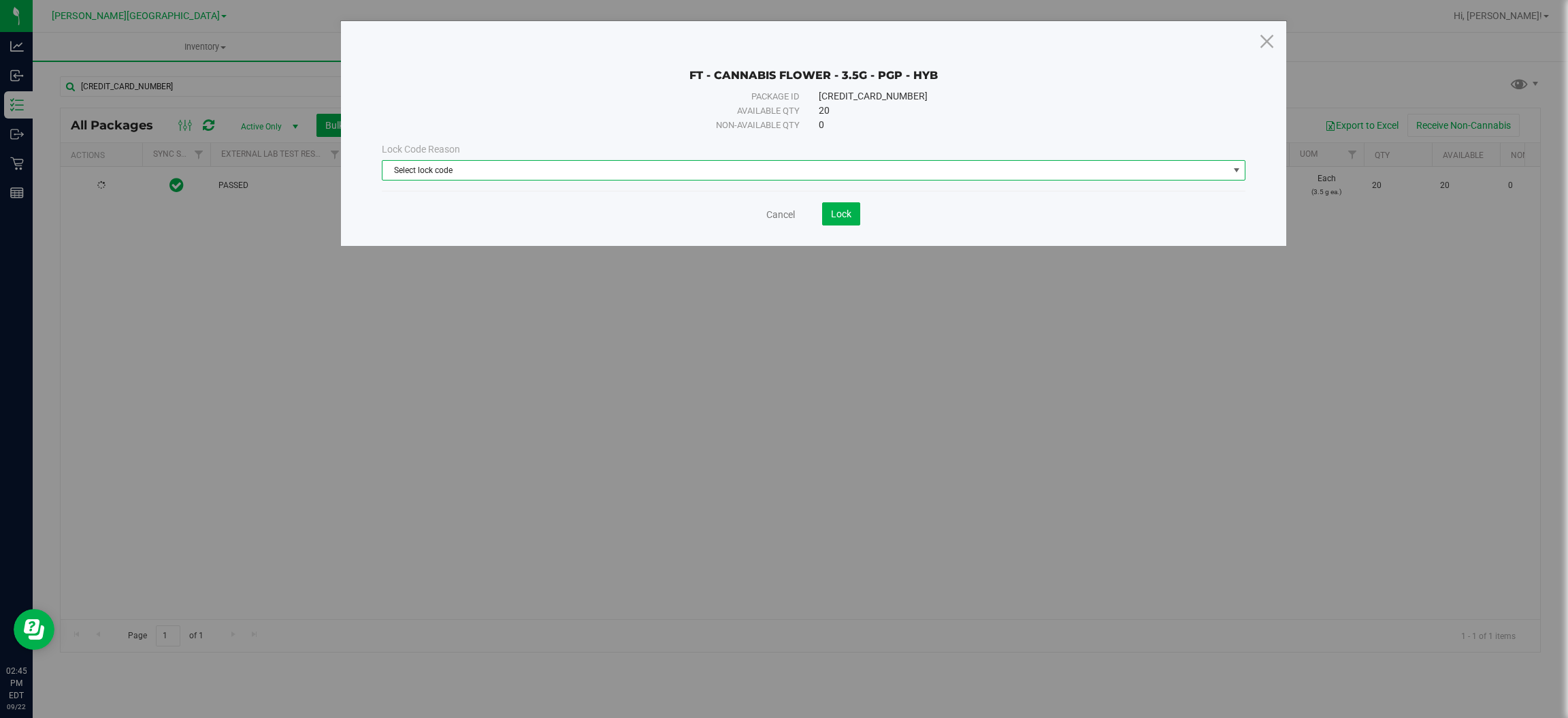
click at [481, 171] on span "Select lock code" at bounding box center [805, 170] width 845 height 19
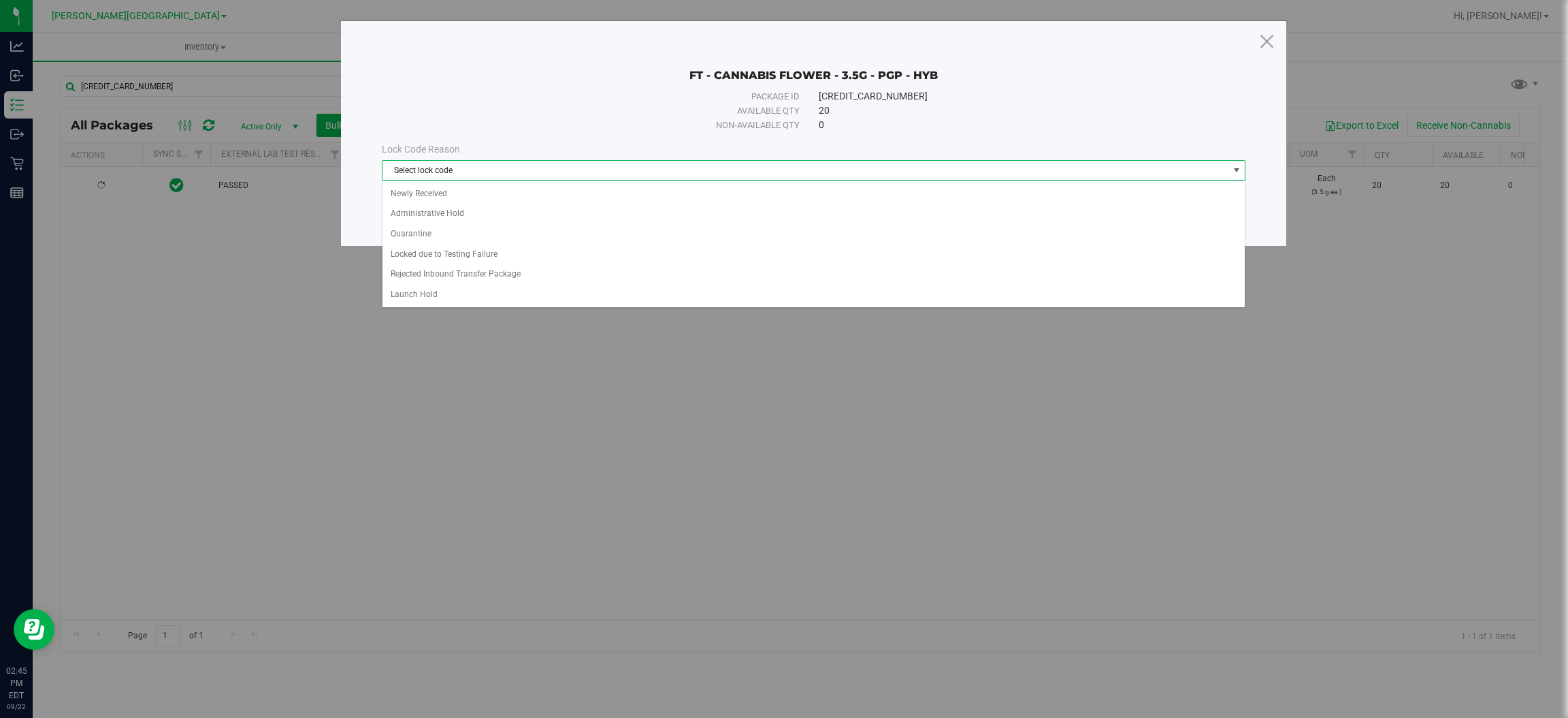
click at [460, 306] on div "Select lock code Newly Received Administrative Hold Quarantine Locked due to Te…" at bounding box center [814, 244] width 864 height 128
click at [467, 297] on li "Launch Hold" at bounding box center [814, 295] width 862 height 20
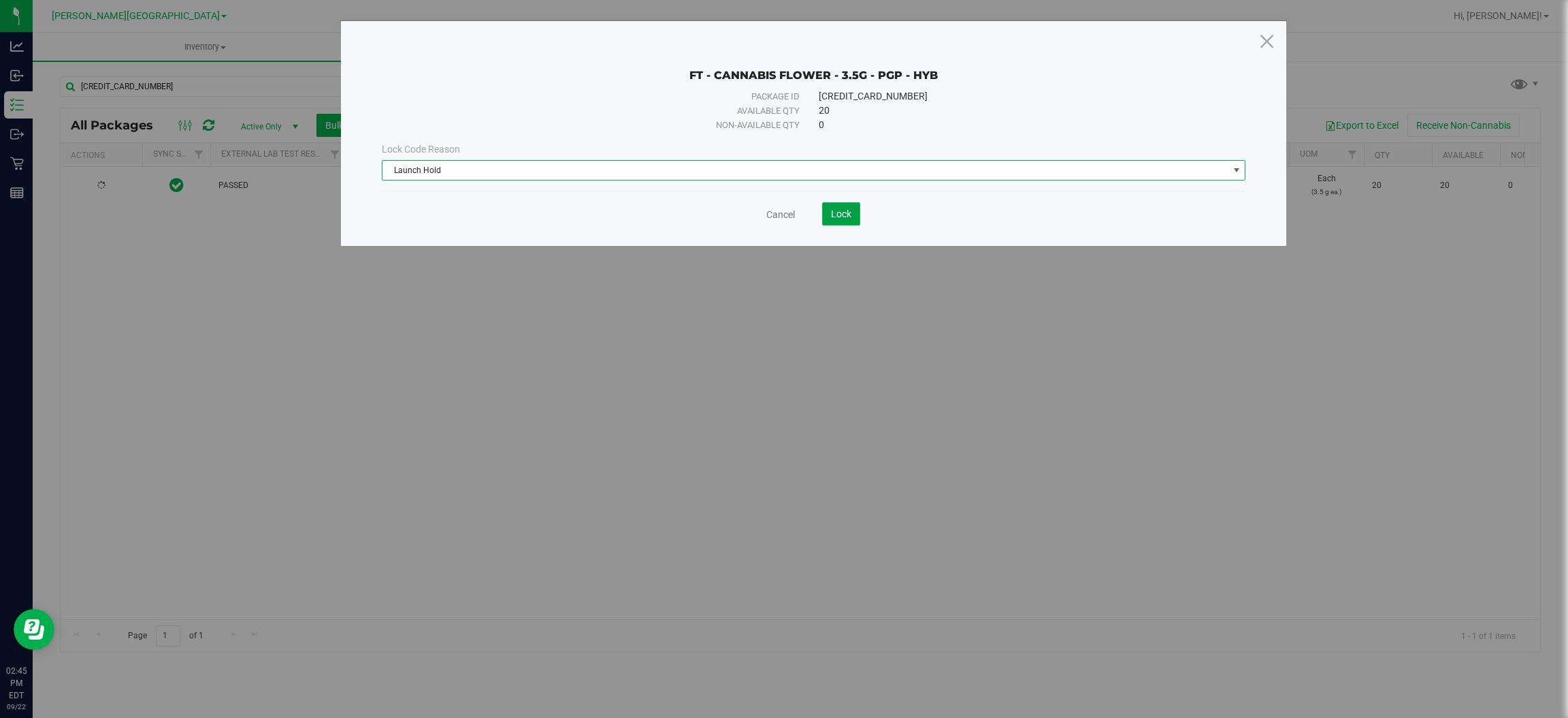
click at [827, 210] on button "Lock" at bounding box center [841, 213] width 38 height 23
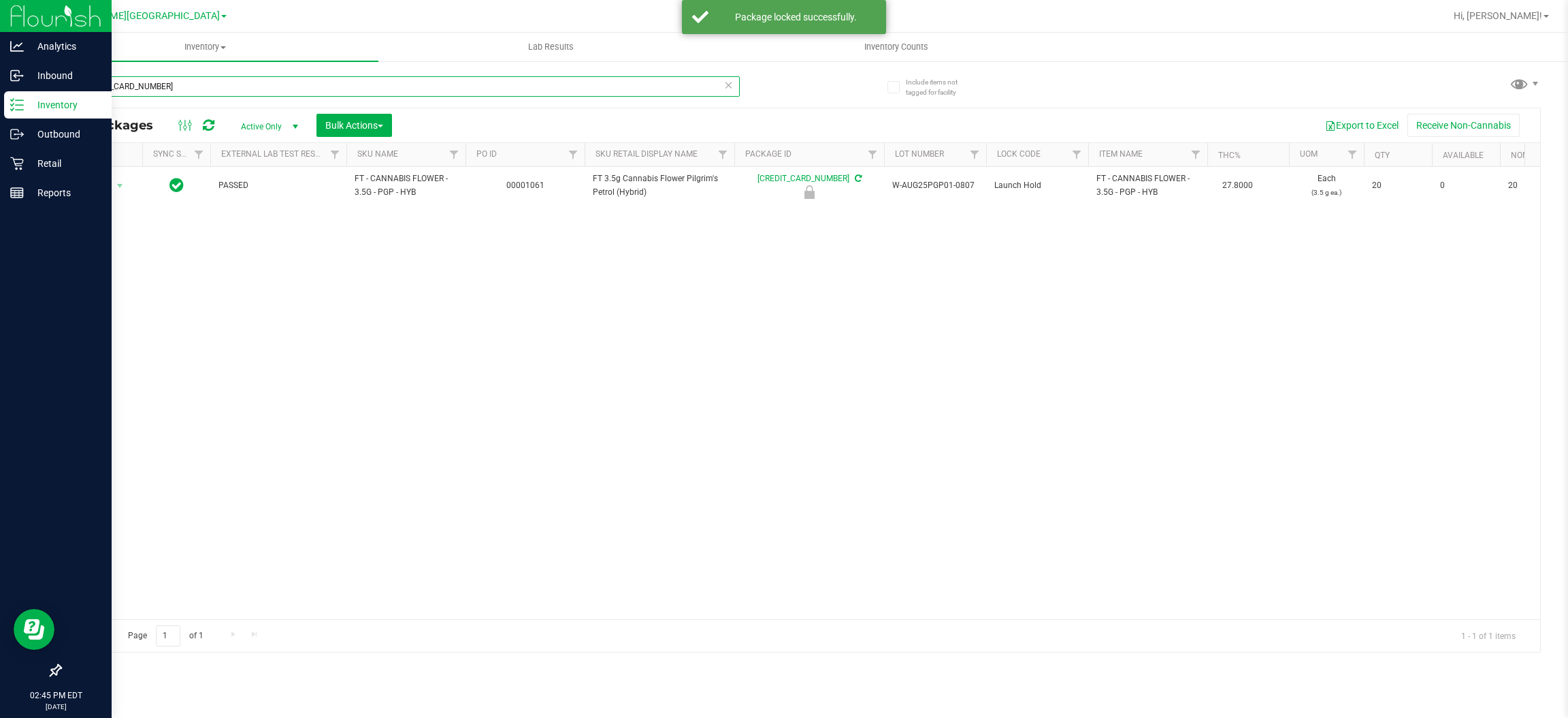
drag, startPoint x: 214, startPoint y: 86, endPoint x: 0, endPoint y: 7, distance: 228.1
click at [0, 7] on div "Analytics Inbound Inventory Outbound Retail Reports 02:45 PM EDT [DATE] 09/22 […" at bounding box center [784, 359] width 1568 height 718
type input "8236222460404981"
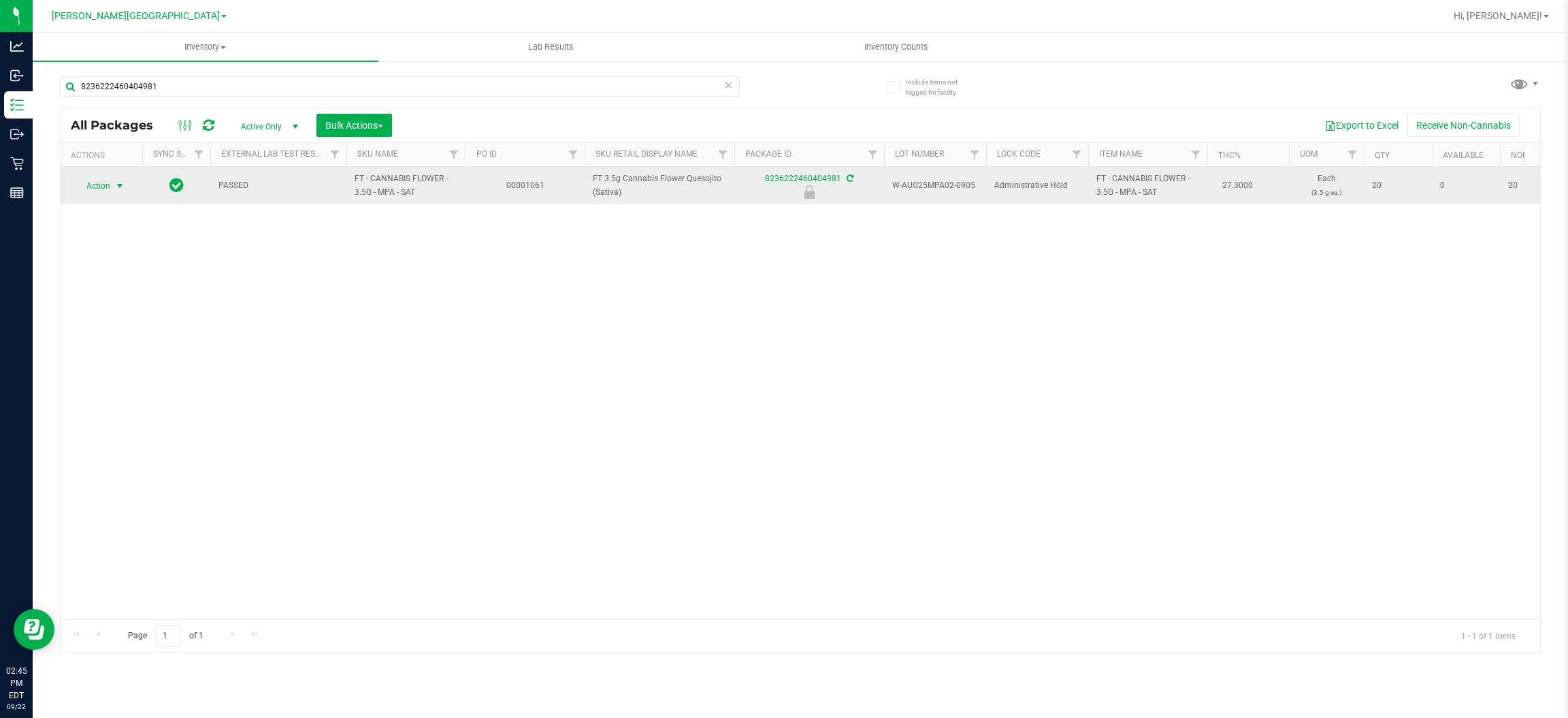
click at [105, 189] on span "Action" at bounding box center [92, 186] width 37 height 19
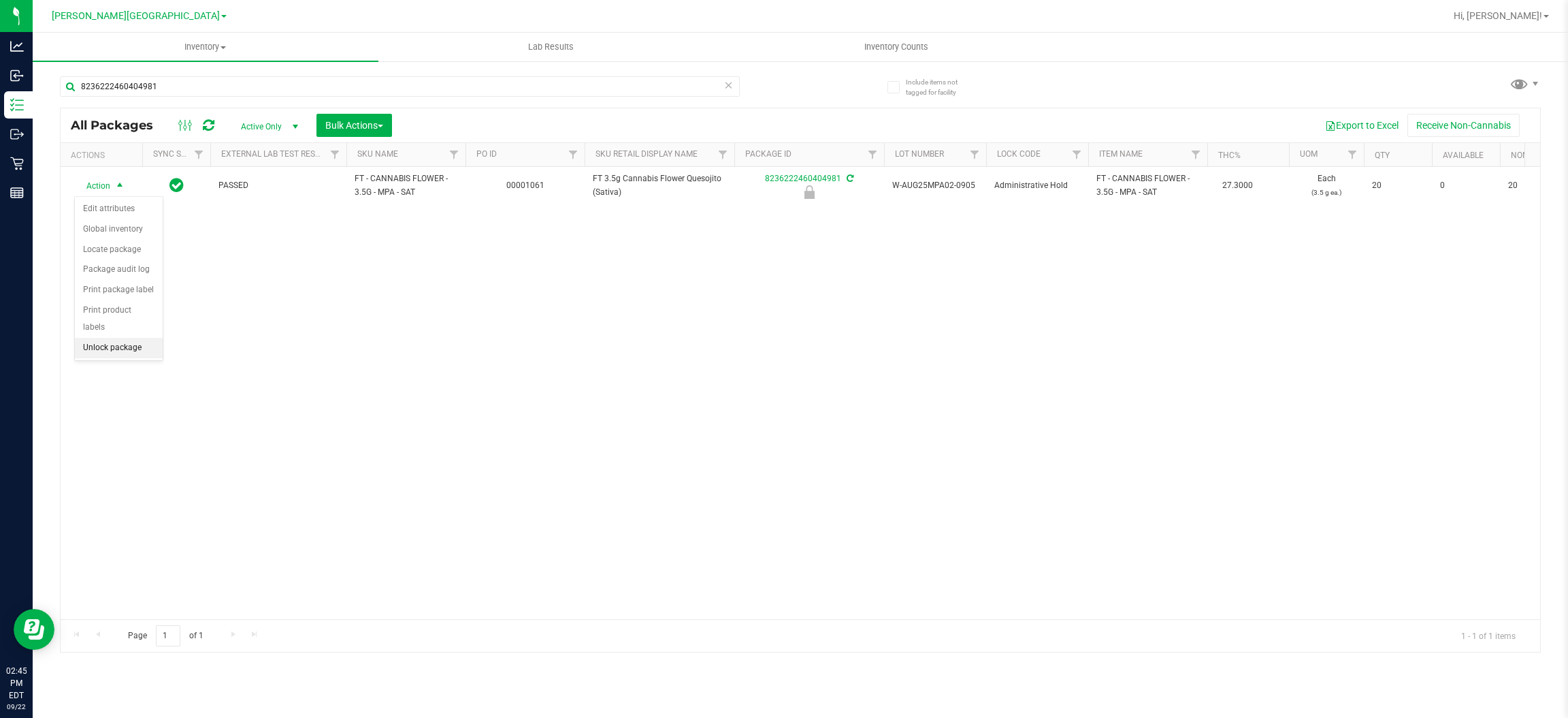
click at [109, 338] on li "Unlock package" at bounding box center [119, 348] width 88 height 20
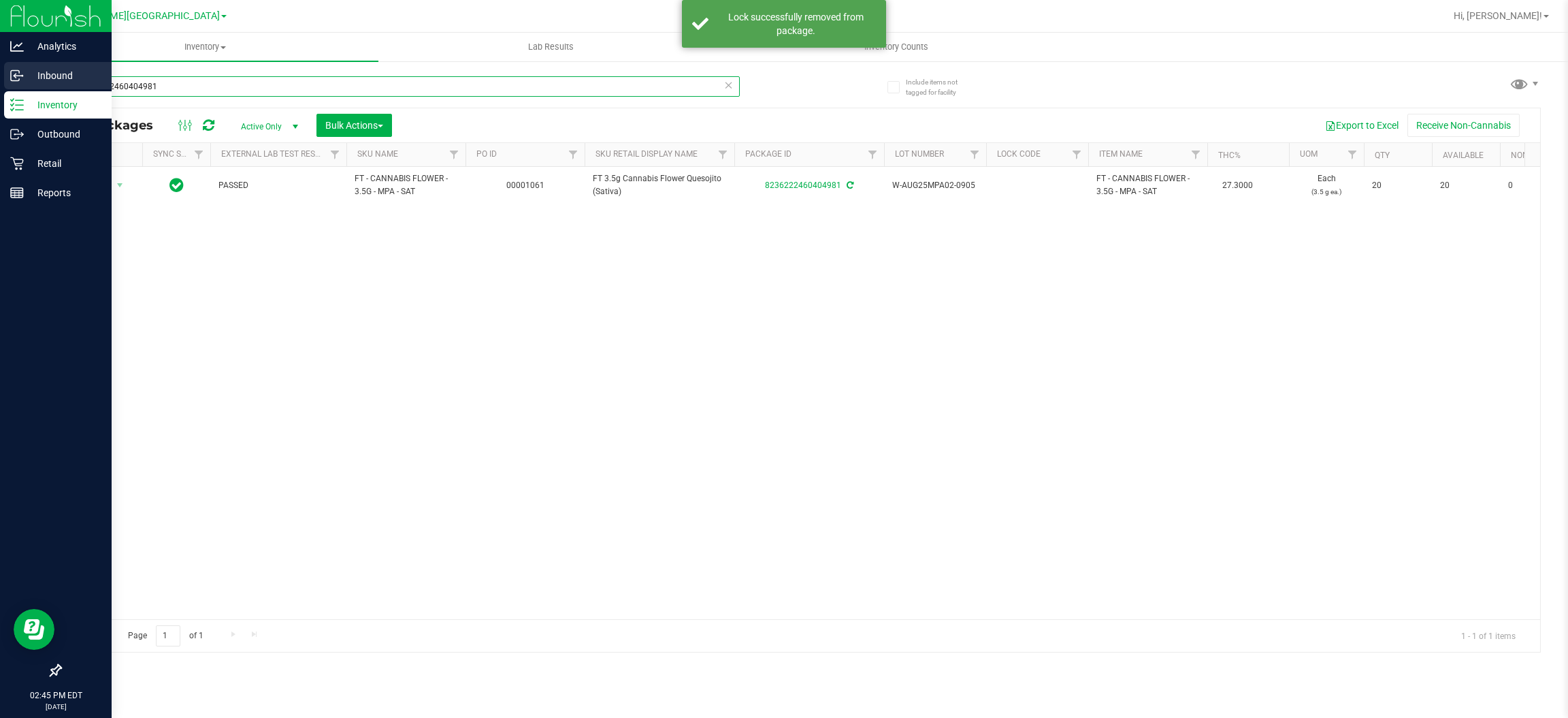
drag, startPoint x: 83, startPoint y: 68, endPoint x: 19, endPoint y: 61, distance: 64.4
click at [19, 61] on div "Analytics Inbound Inventory Outbound Retail Reports 02:45 PM EDT [DATE] 09/22 […" at bounding box center [784, 359] width 1568 height 718
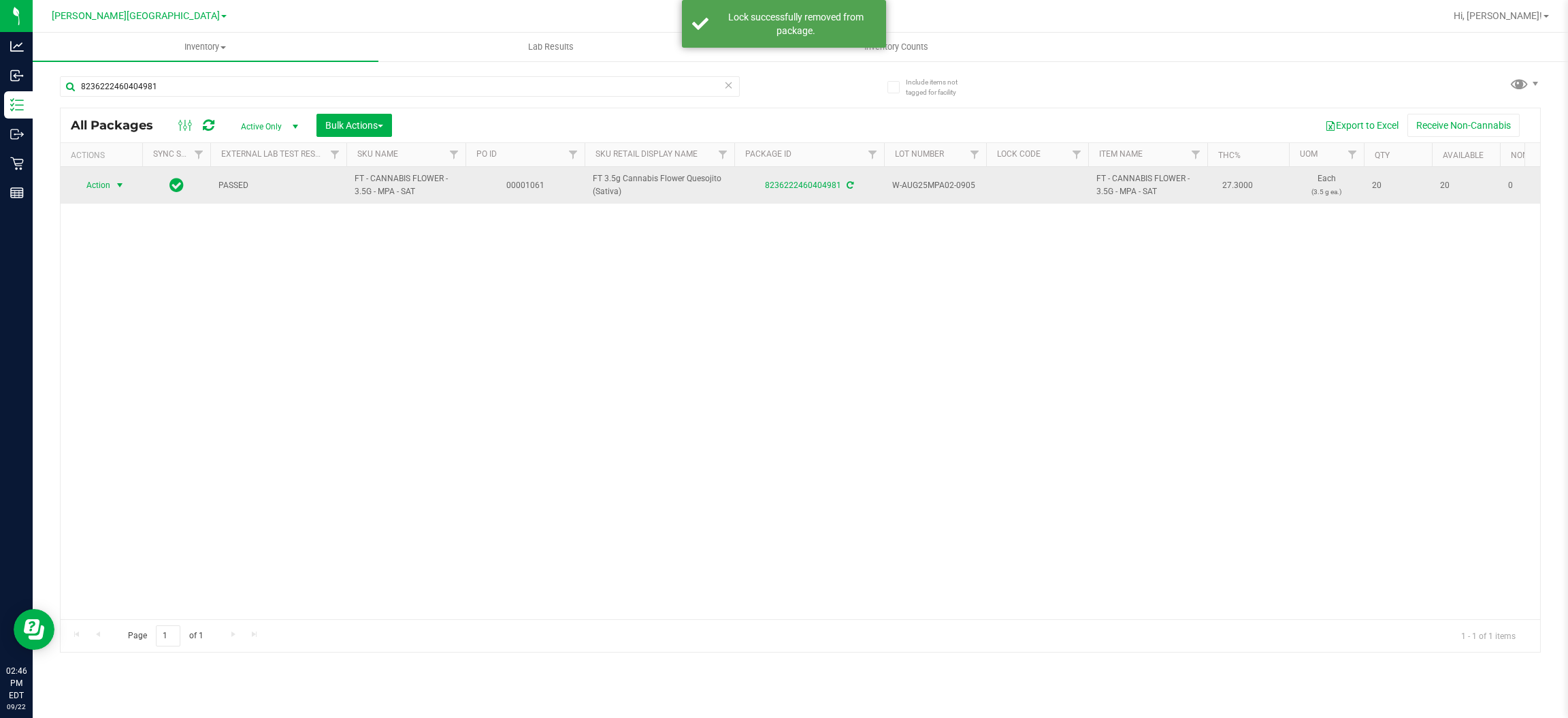
click at [112, 185] on span "select" at bounding box center [120, 185] width 17 height 19
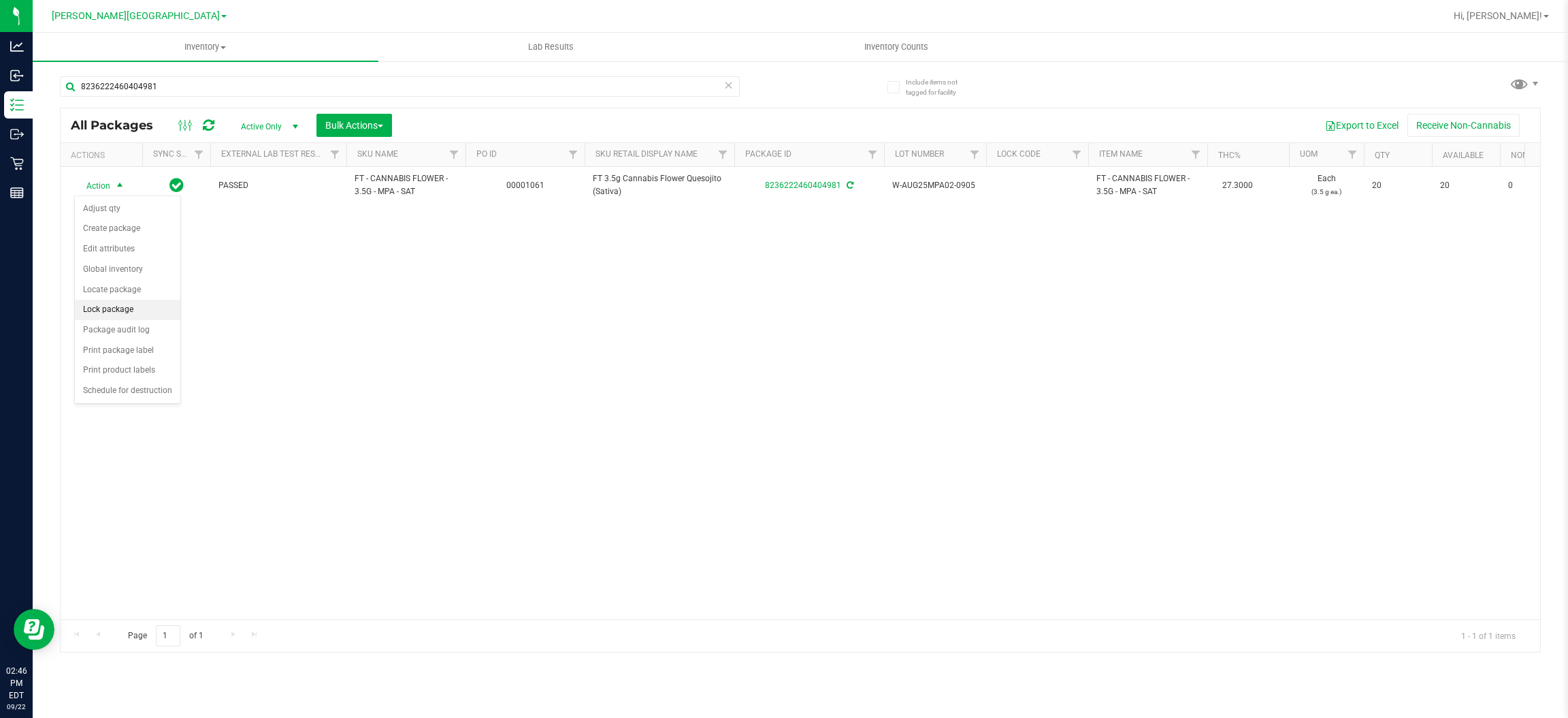
click at [122, 313] on li "Lock package" at bounding box center [127, 310] width 105 height 20
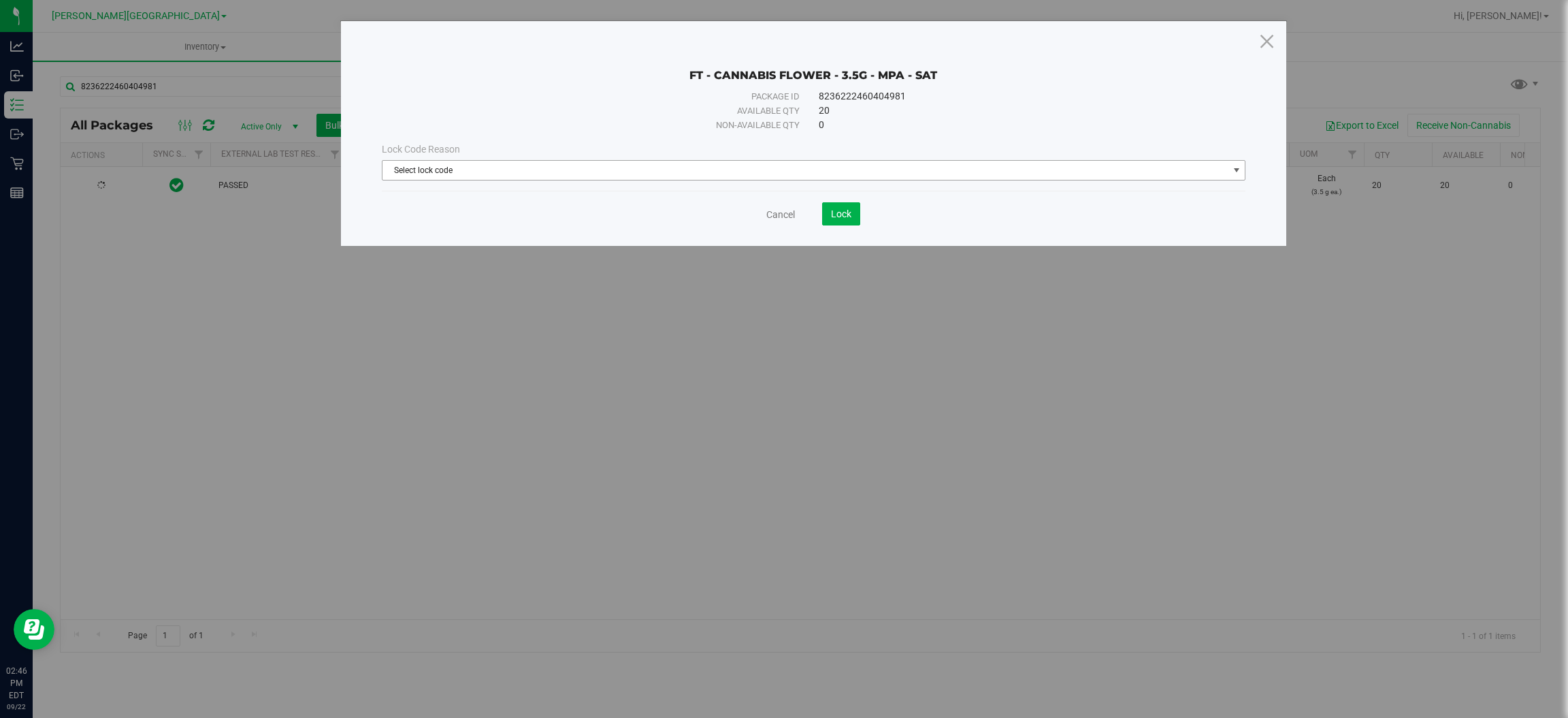
click at [839, 179] on span "Select lock code" at bounding box center [805, 170] width 845 height 19
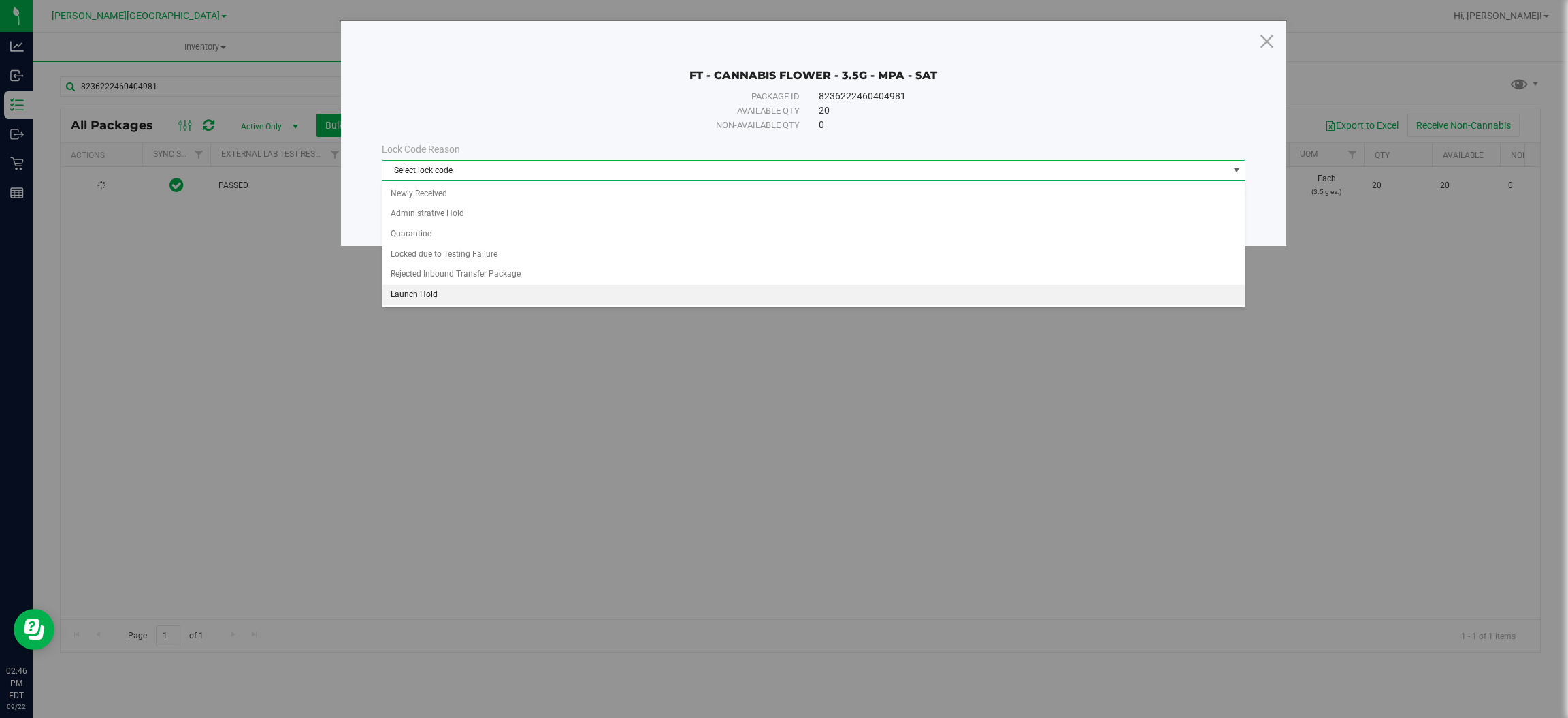
click at [476, 288] on li "Launch Hold" at bounding box center [814, 295] width 862 height 20
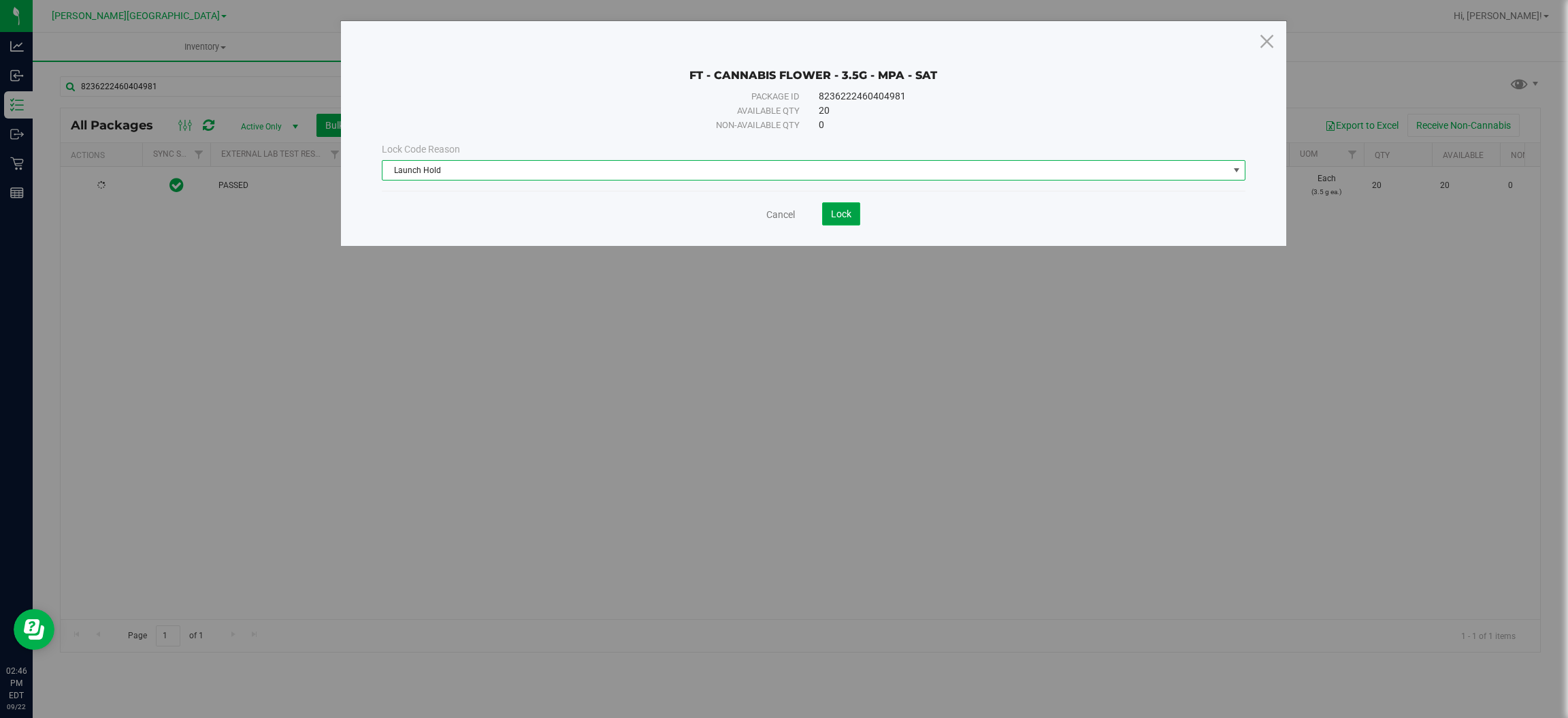
click at [842, 220] on button "Lock" at bounding box center [841, 213] width 38 height 23
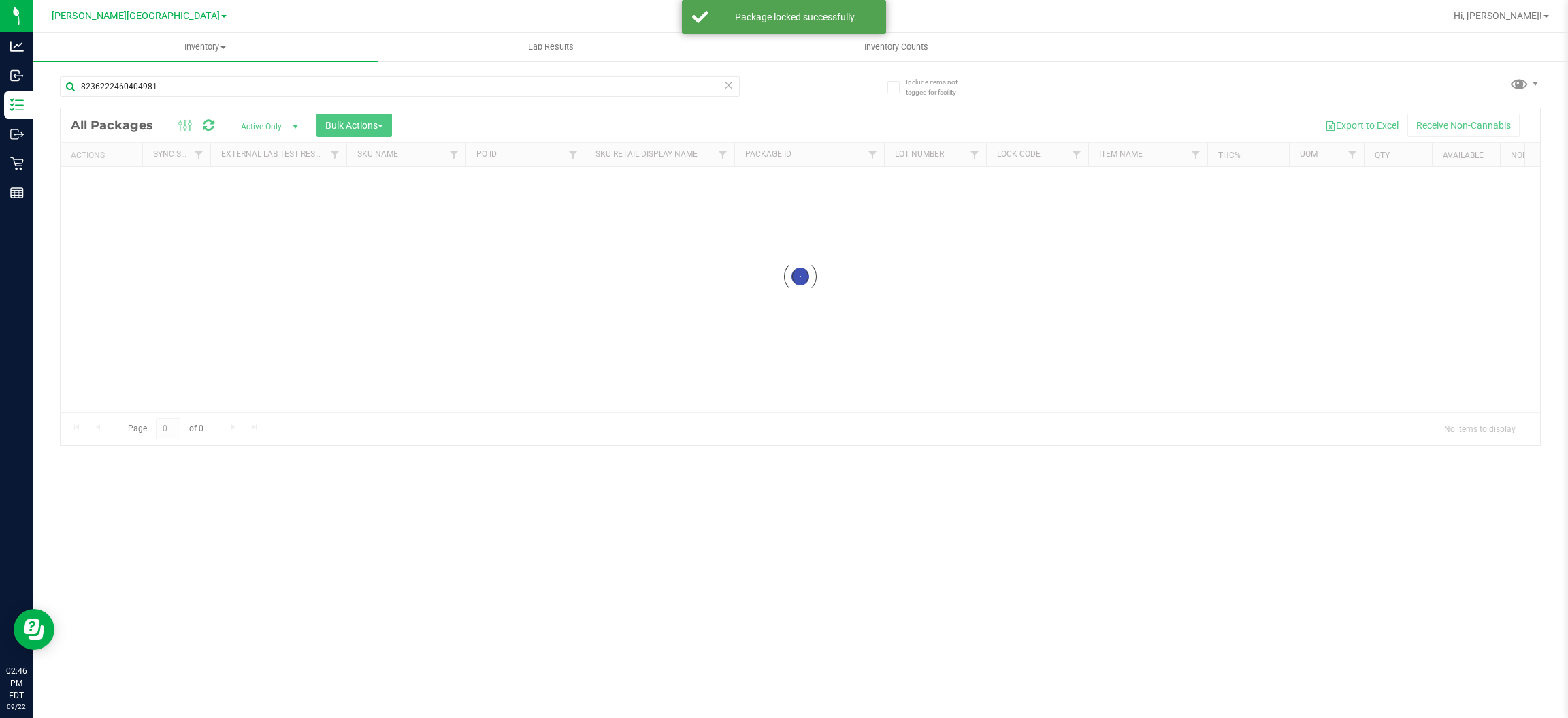
click at [359, 123] on div at bounding box center [800, 276] width 1479 height 336
click at [359, 123] on div at bounding box center [800, 380] width 1479 height 543
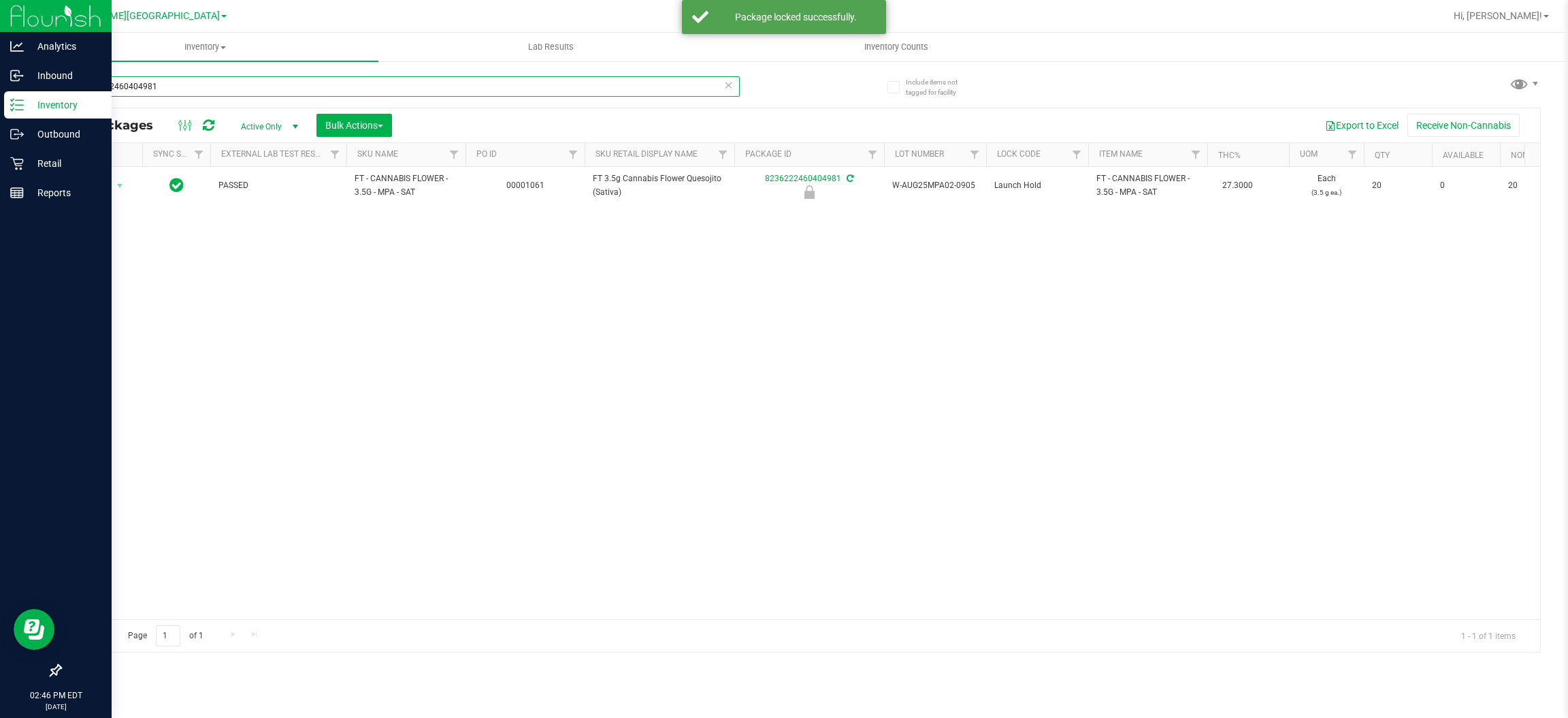
drag, startPoint x: 158, startPoint y: 90, endPoint x: 0, endPoint y: 102, distance: 158.5
click at [0, 102] on div "Analytics Inbound Inventory Outbound Retail Reports 02:46 PM EDT [DATE] 09/22 […" at bounding box center [784, 359] width 1568 height 718
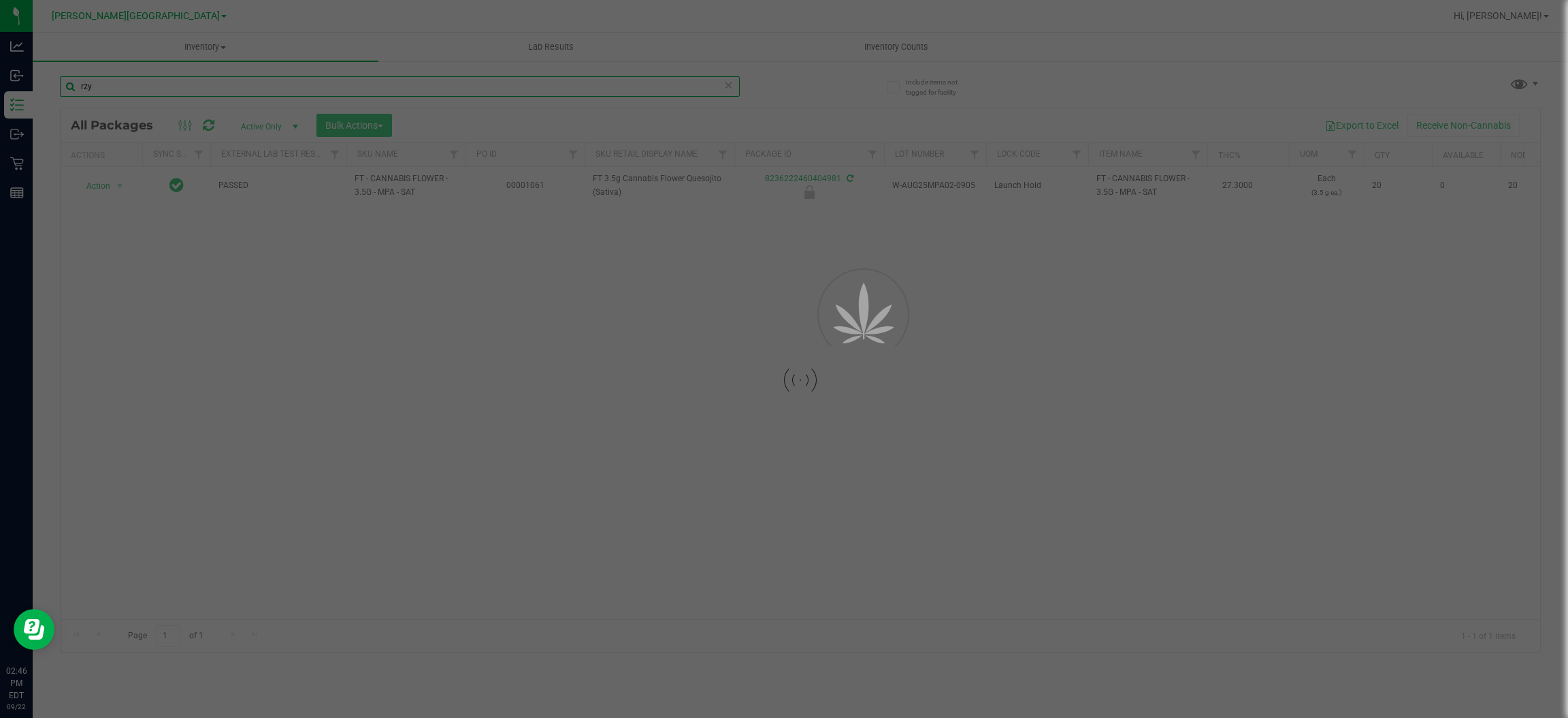
type input "rzy"
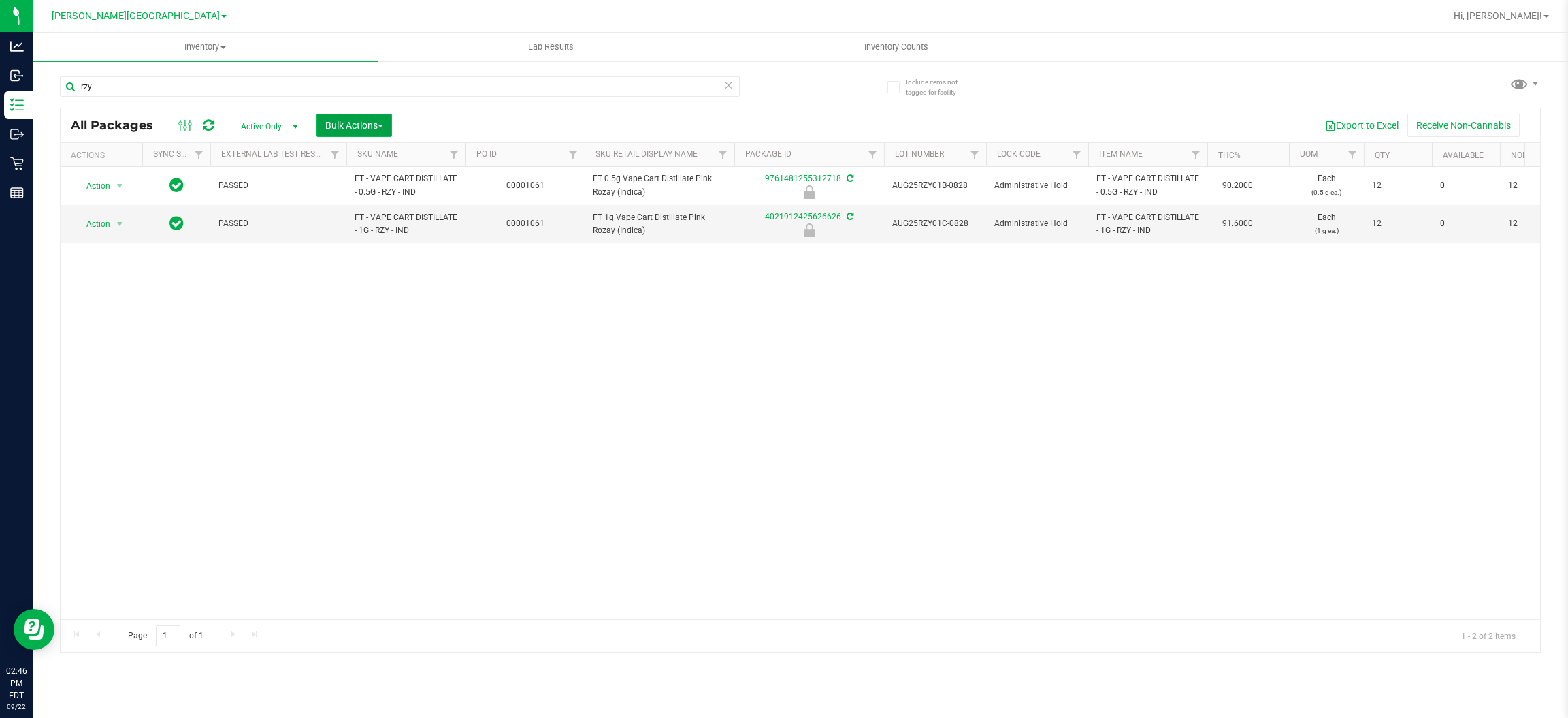
click at [362, 127] on span "Bulk Actions" at bounding box center [354, 125] width 58 height 11
click at [355, 256] on span "Lock/Unlock packages" at bounding box center [371, 256] width 93 height 11
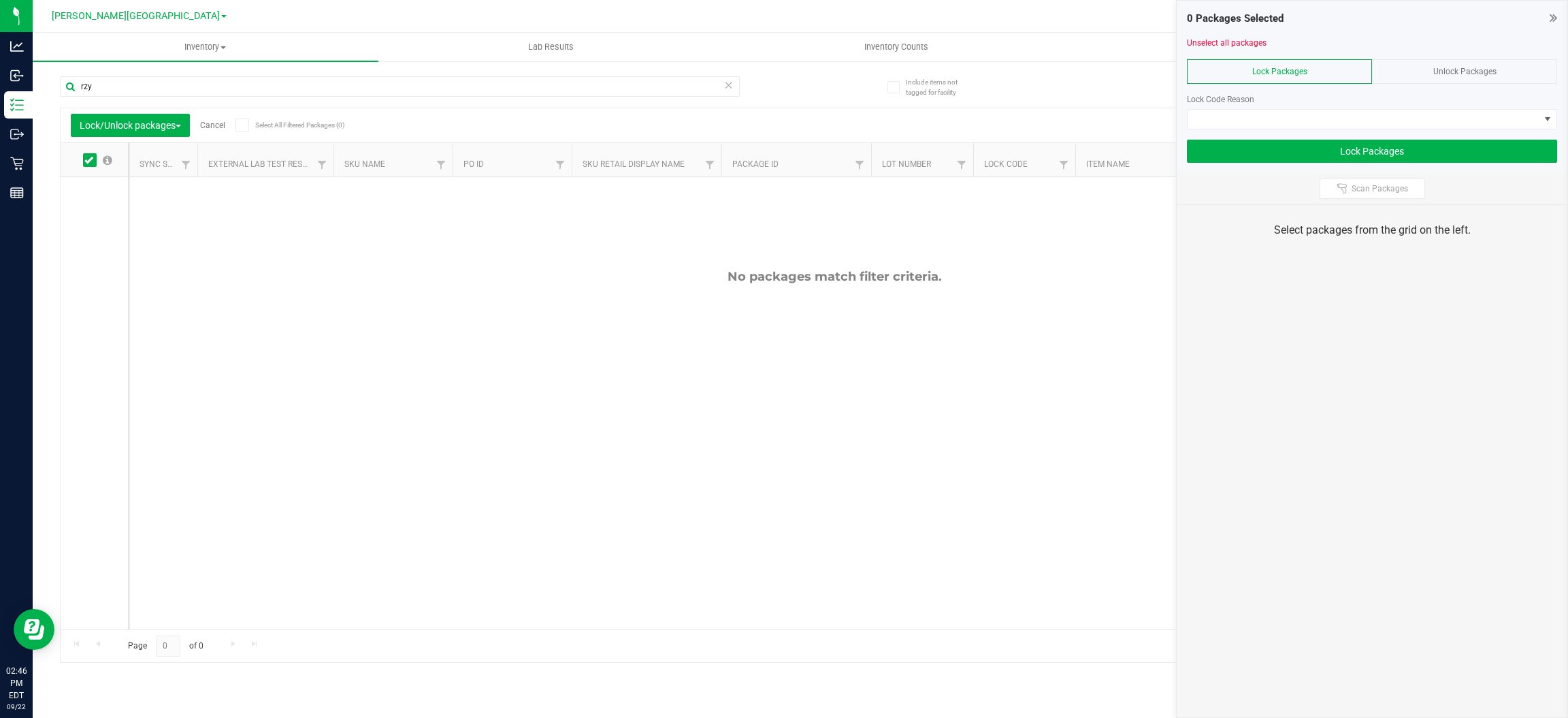
click at [1460, 69] on span "Unlock Packages" at bounding box center [1465, 72] width 63 height 9
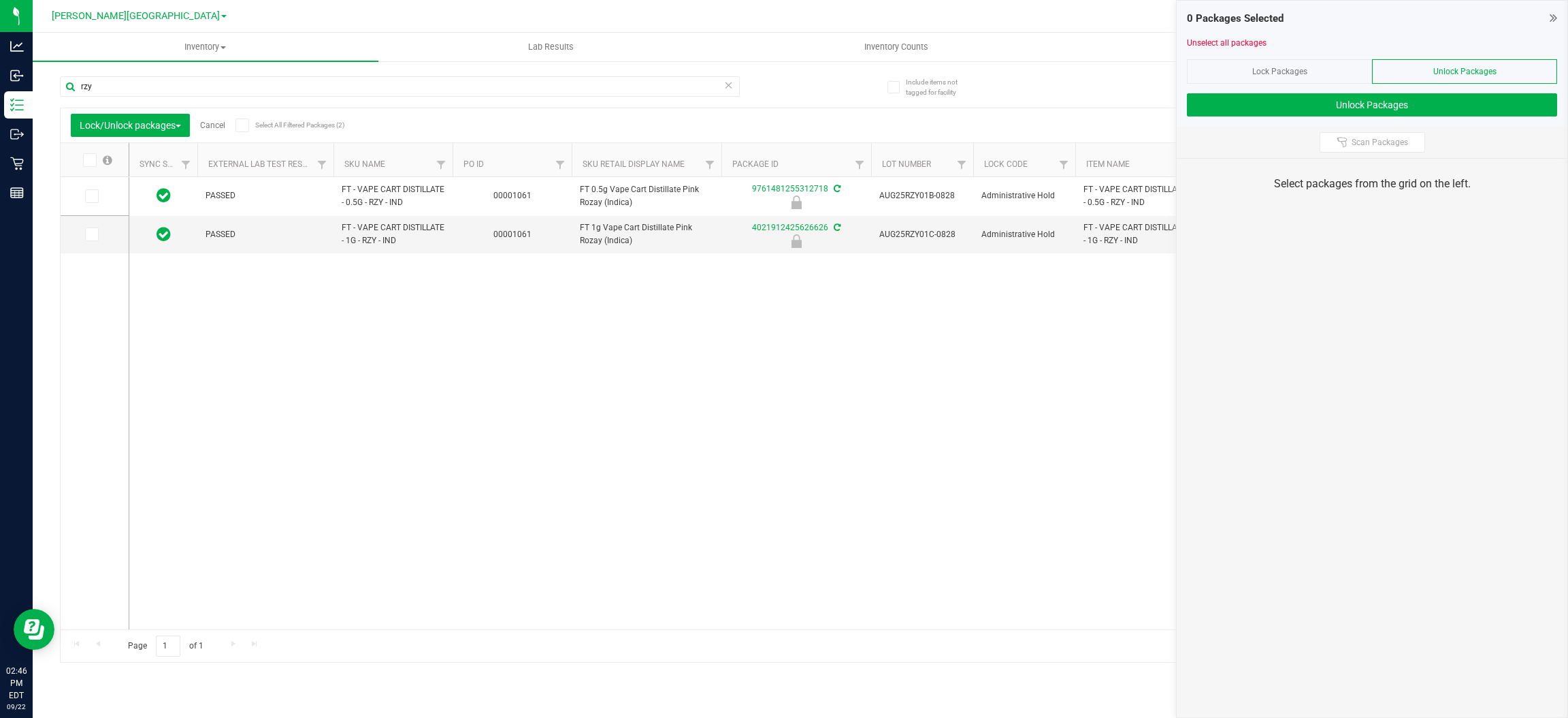
click at [90, 160] on icon at bounding box center [88, 160] width 9 height 0
click at [0, 0] on input "checkbox" at bounding box center [0, 0] width 0 height 0
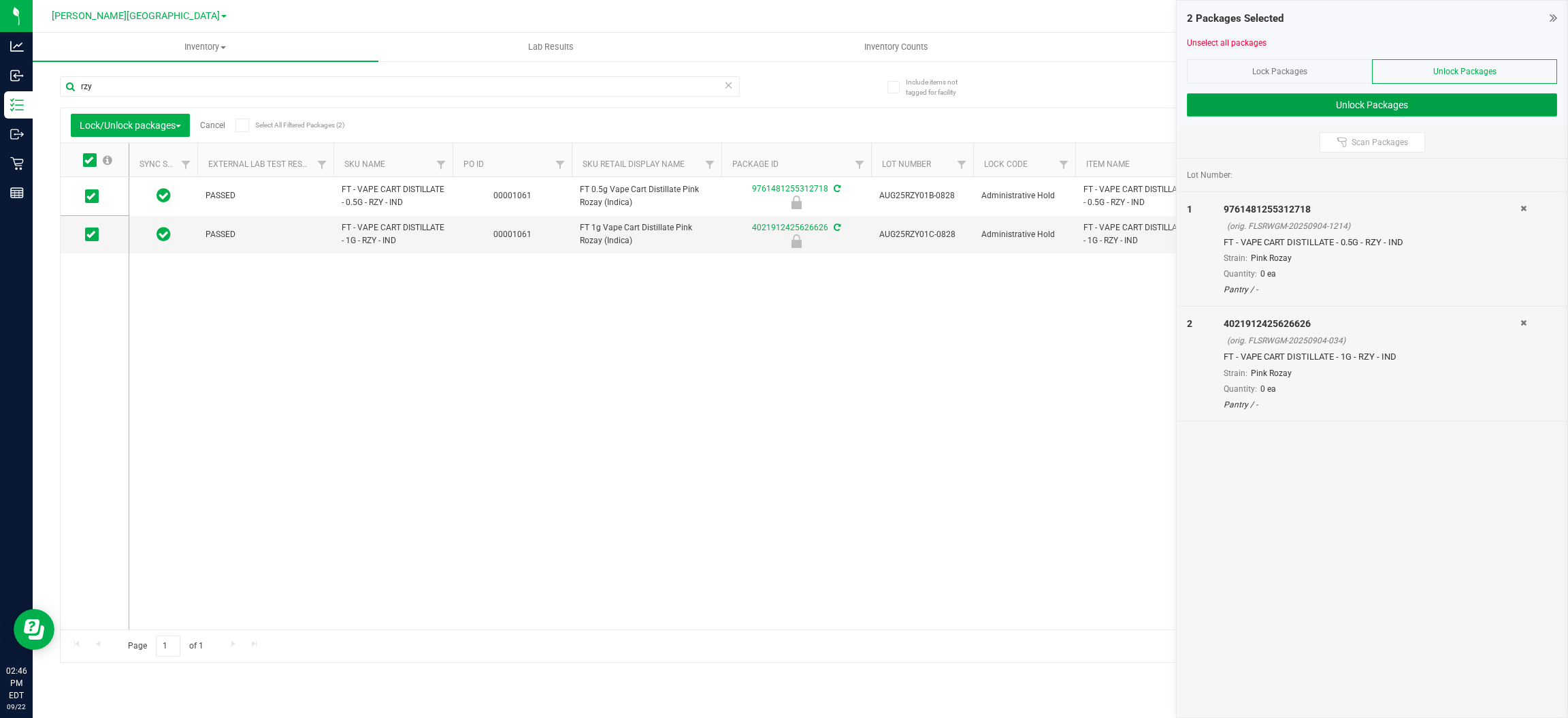
click at [1356, 95] on button "Unlock Packages" at bounding box center [1371, 104] width 371 height 23
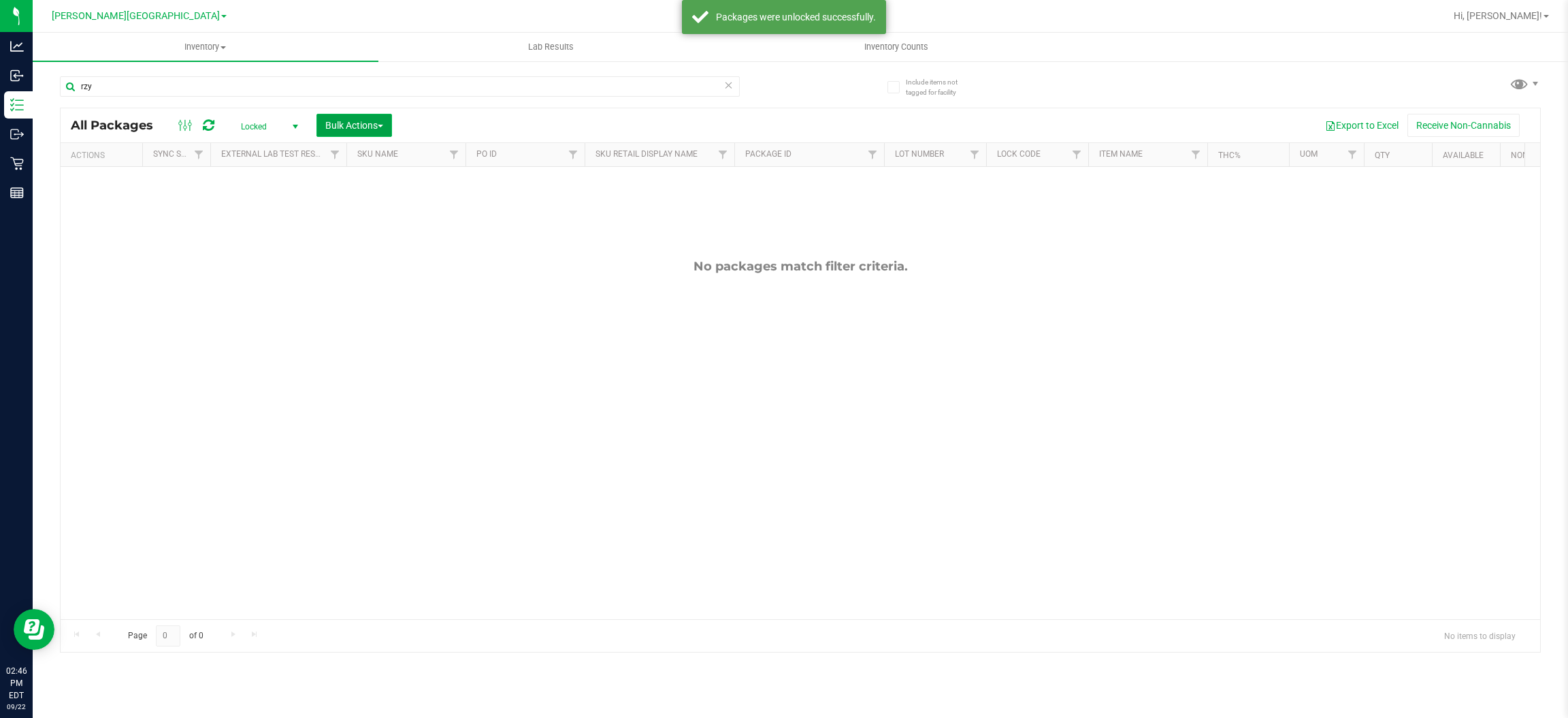
click at [344, 126] on span "Bulk Actions" at bounding box center [354, 125] width 58 height 11
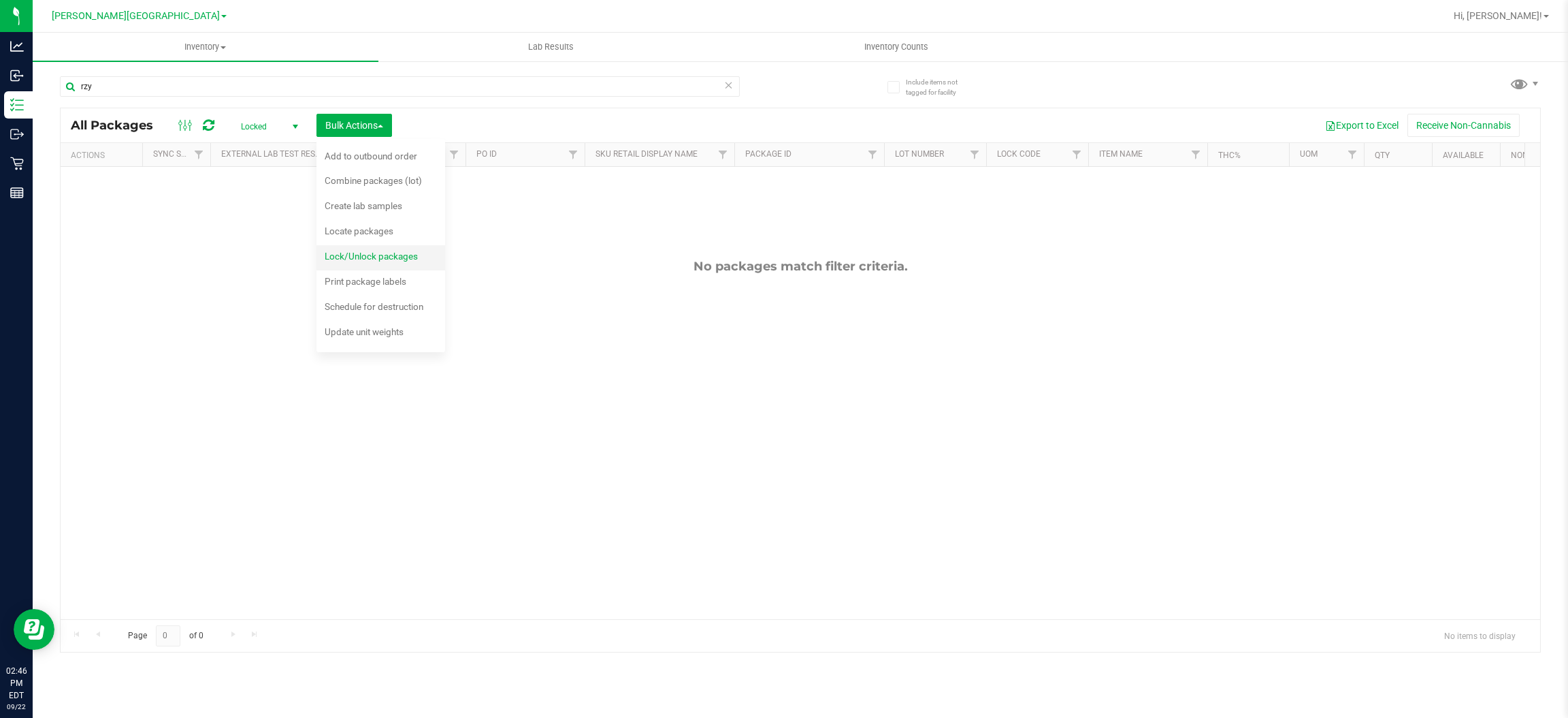
click at [349, 245] on li "Lock/Unlock packages" at bounding box center [380, 257] width 128 height 25
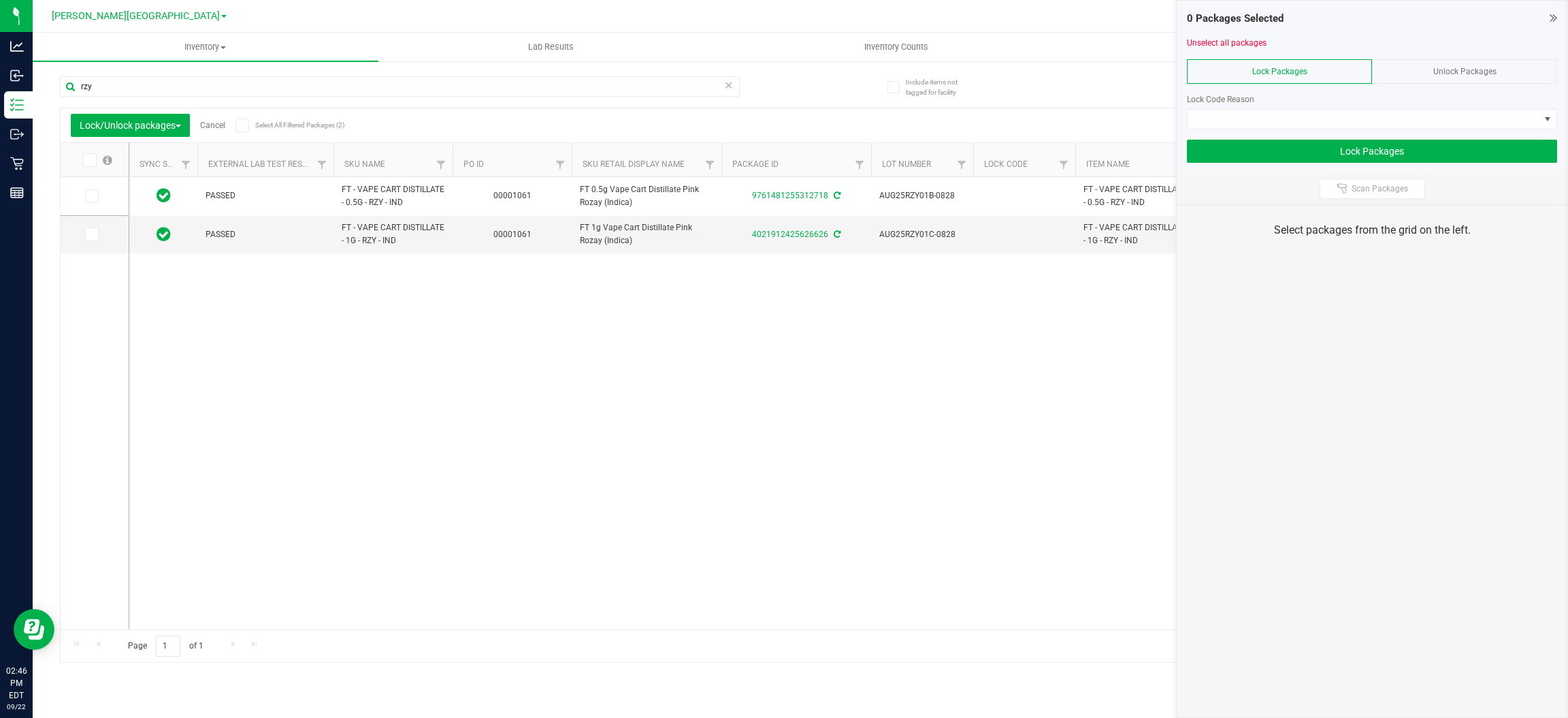
click at [1312, 65] on div "Lock Packages" at bounding box center [1278, 71] width 185 height 24
click at [1267, 120] on span at bounding box center [1363, 119] width 352 height 19
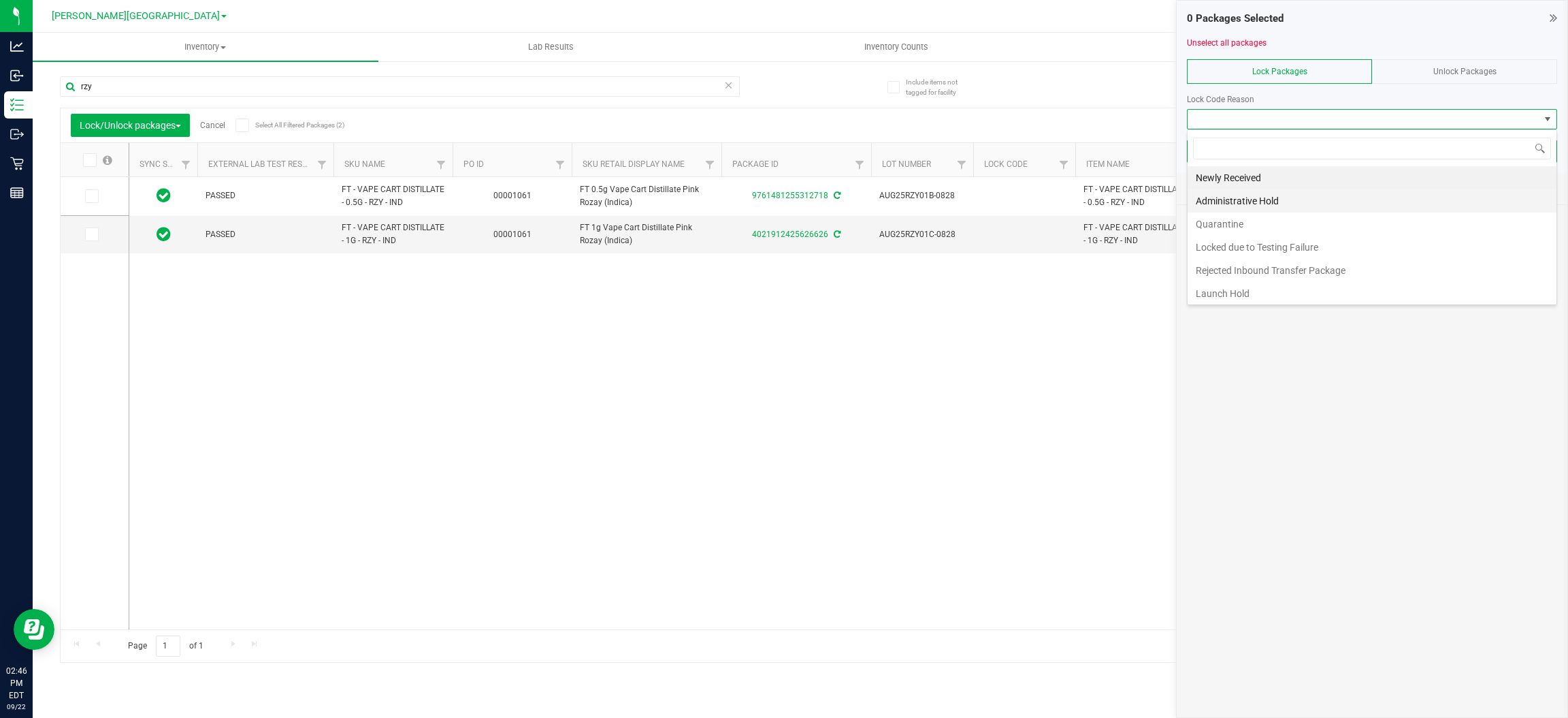
scroll to position [21, 370]
click at [1226, 295] on li "Launch Hold" at bounding box center [1371, 293] width 369 height 23
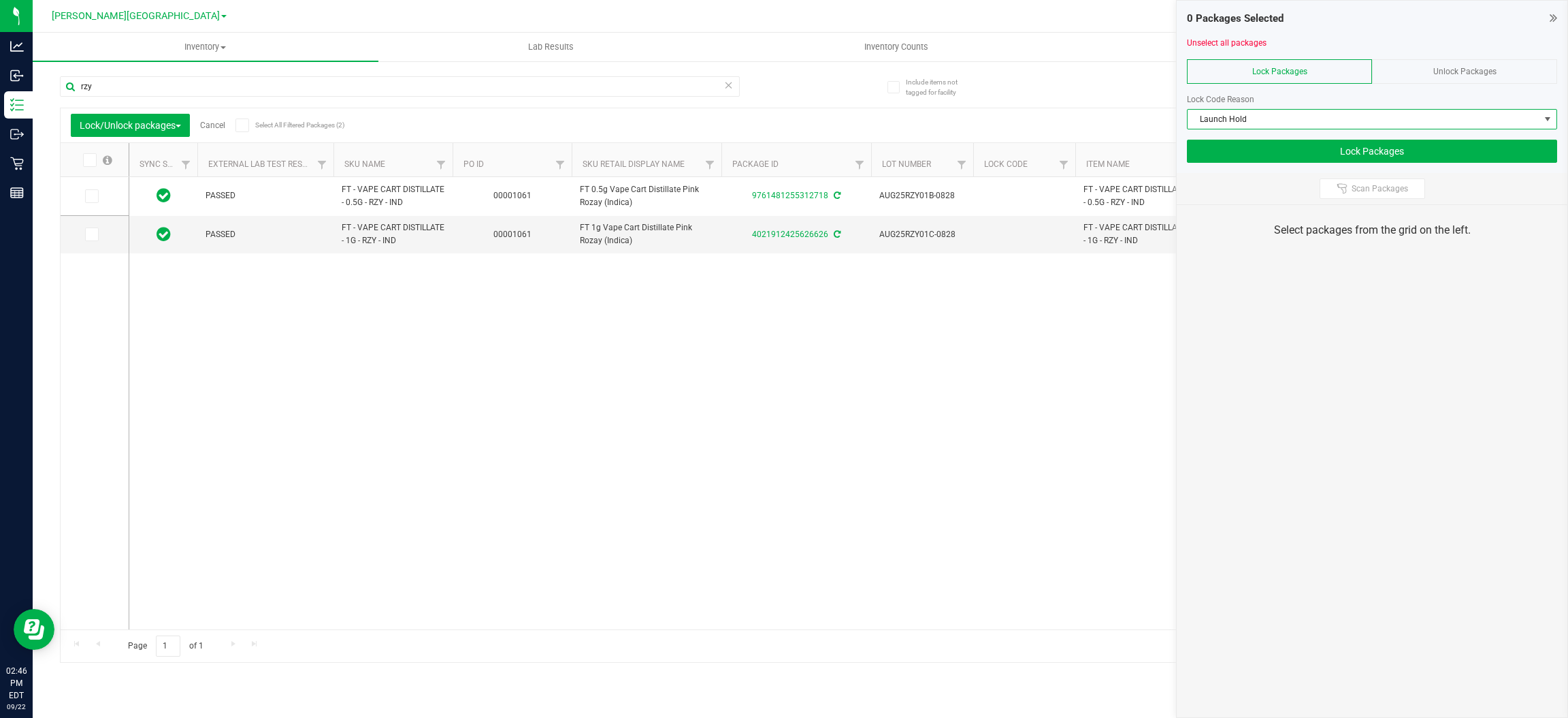
click at [89, 154] on span at bounding box center [90, 160] width 13 height 13
click at [0, 0] on input "checkbox" at bounding box center [0, 0] width 0 height 0
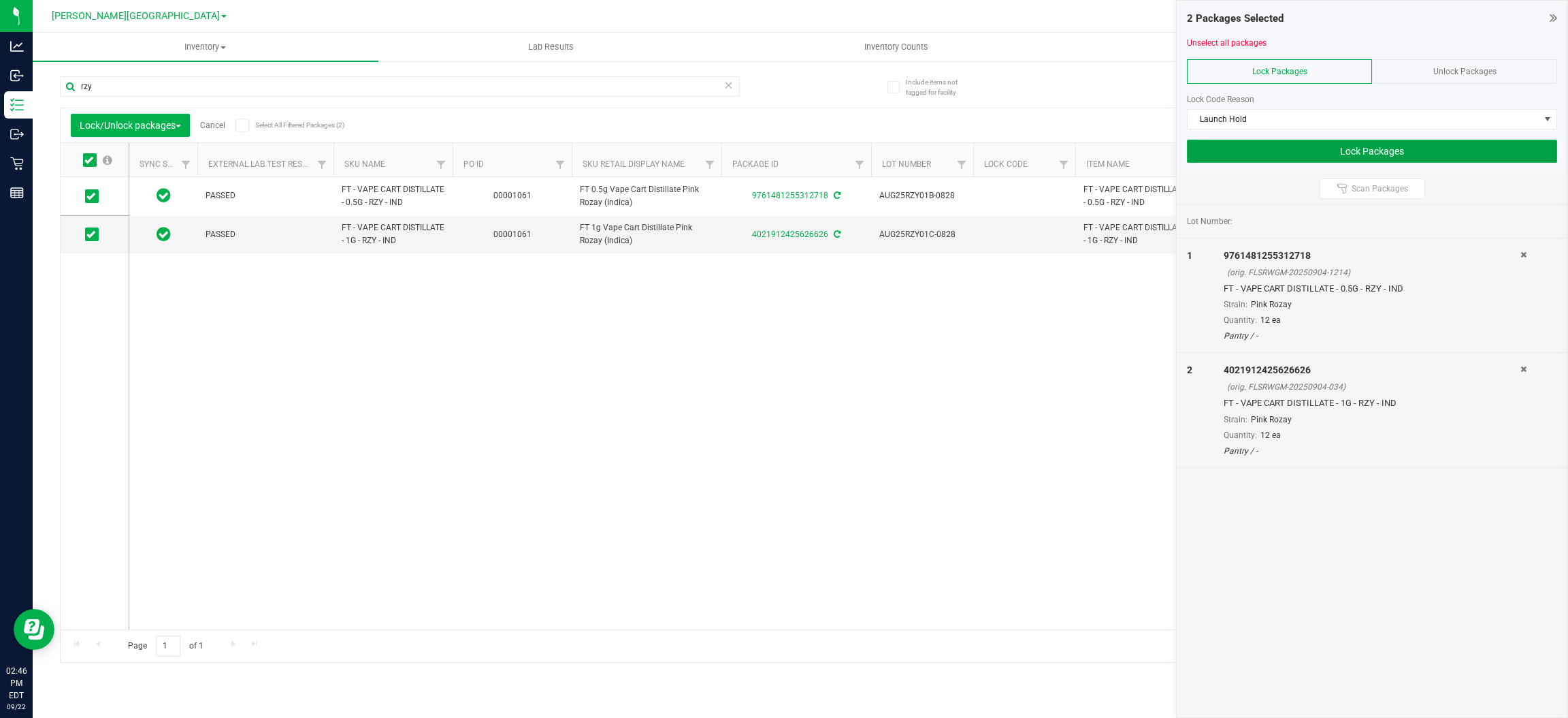
click at [1422, 145] on button "Lock Packages" at bounding box center [1371, 150] width 371 height 23
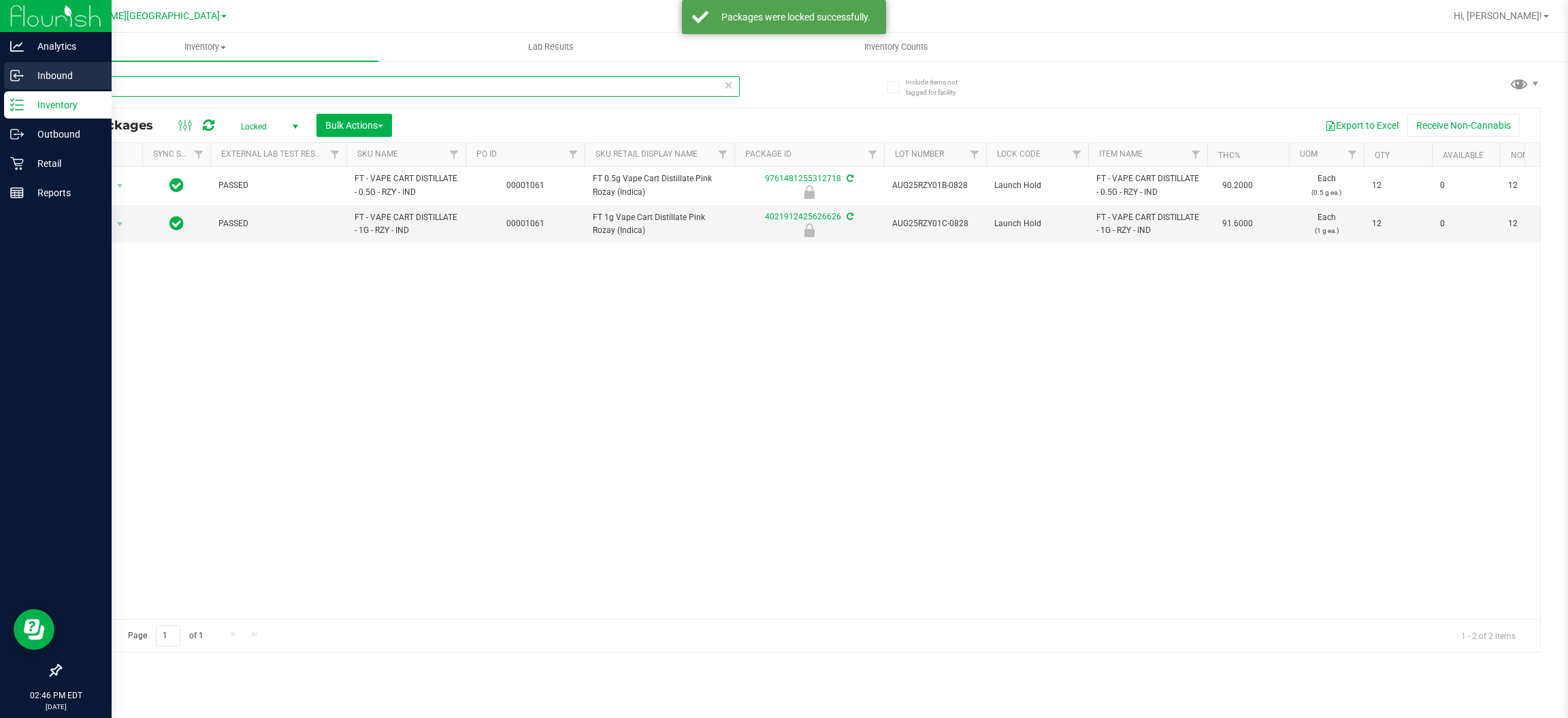
drag, startPoint x: 182, startPoint y: 84, endPoint x: 0, endPoint y: 82, distance: 182.0
click at [0, 82] on div "Analytics Inbound Inventory Outbound Retail Reports 02:46 PM EDT [DATE] 09/22 […" at bounding box center [784, 359] width 1568 height 718
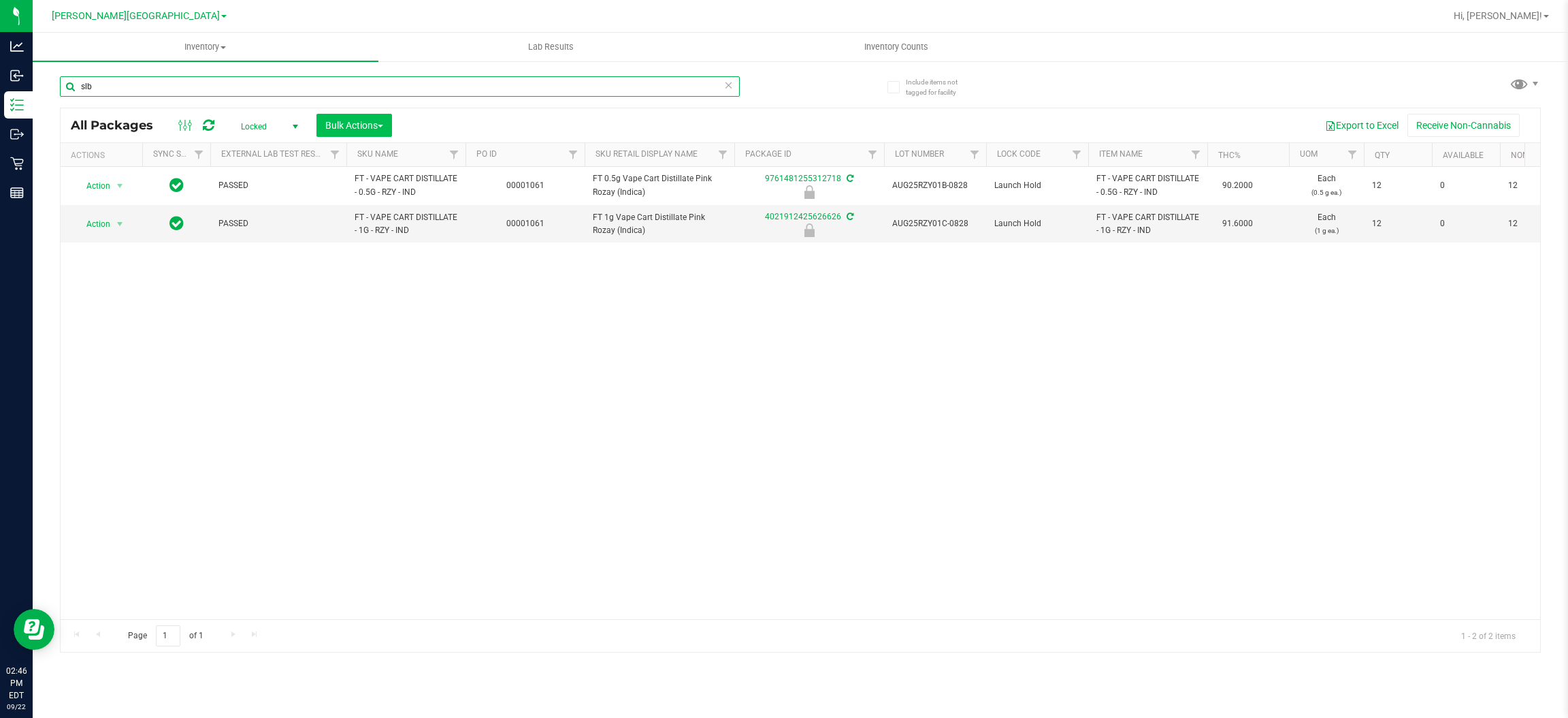
type input "slb"
click at [362, 118] on div "Inventory All packages All inventory Waste log Create inventory Lab Results Inv…" at bounding box center [800, 376] width 1535 height 685
click at [363, 124] on span "Bulk Actions" at bounding box center [354, 125] width 58 height 11
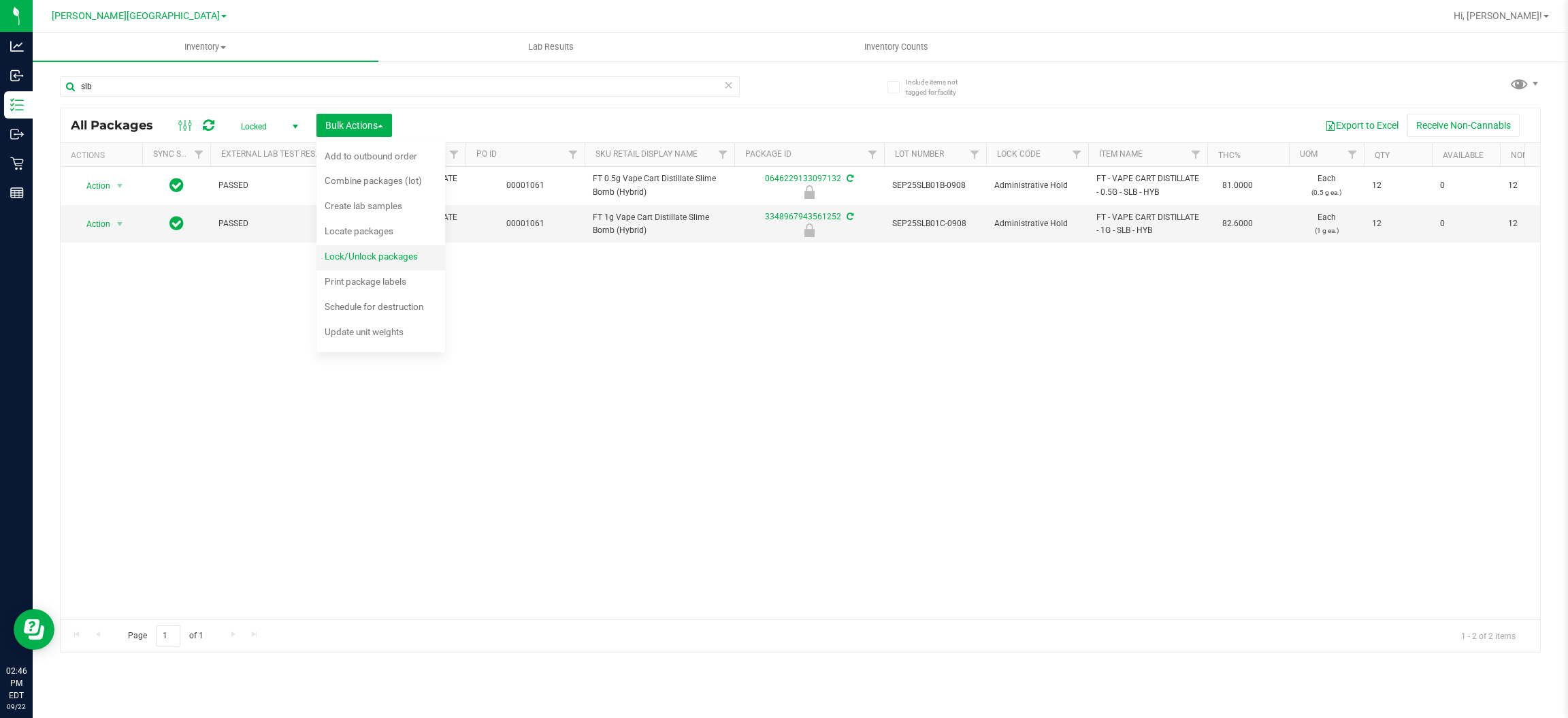
click at [361, 255] on span "Lock/Unlock packages" at bounding box center [371, 256] width 93 height 11
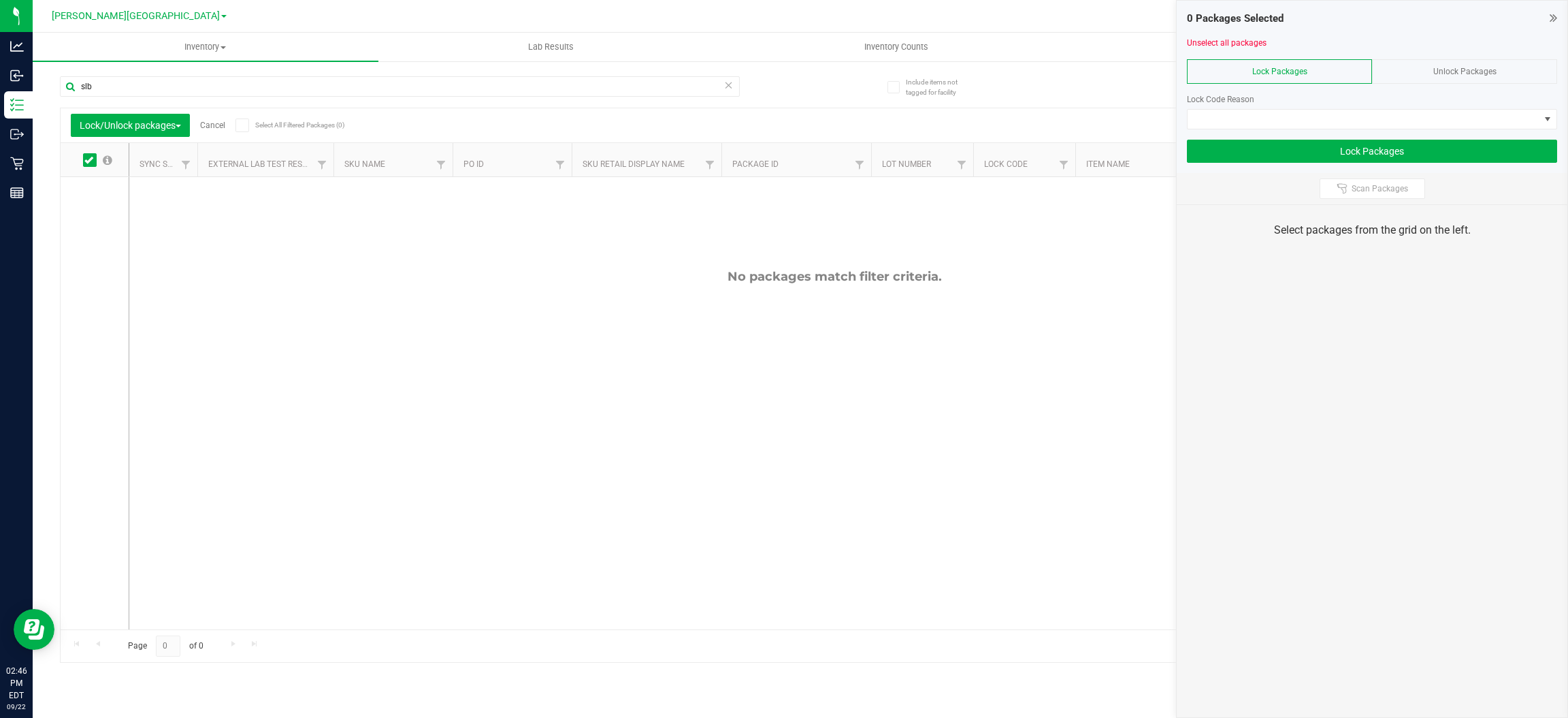
click at [1444, 72] on span "Unlock Packages" at bounding box center [1465, 72] width 63 height 9
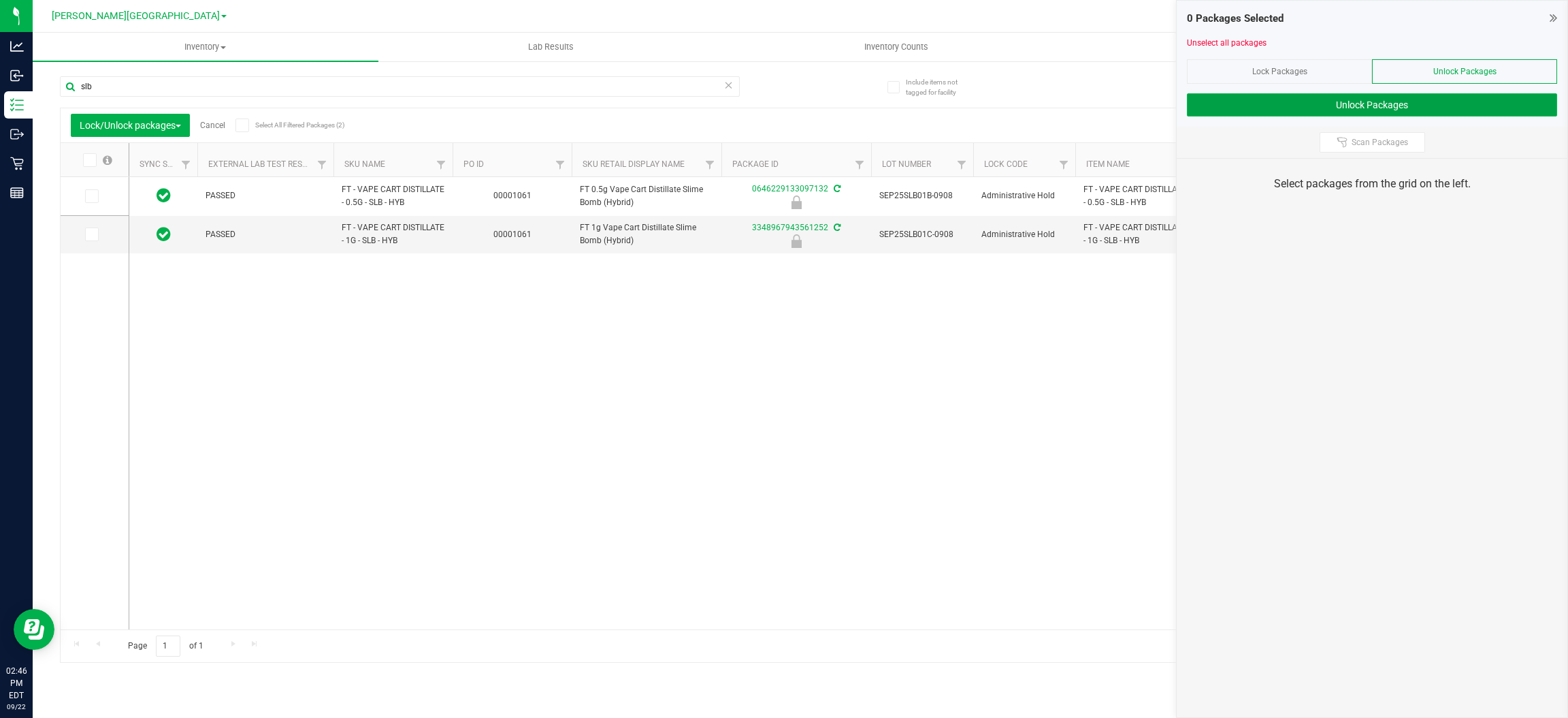
click at [1402, 103] on button "Unlock Packages" at bounding box center [1371, 104] width 371 height 23
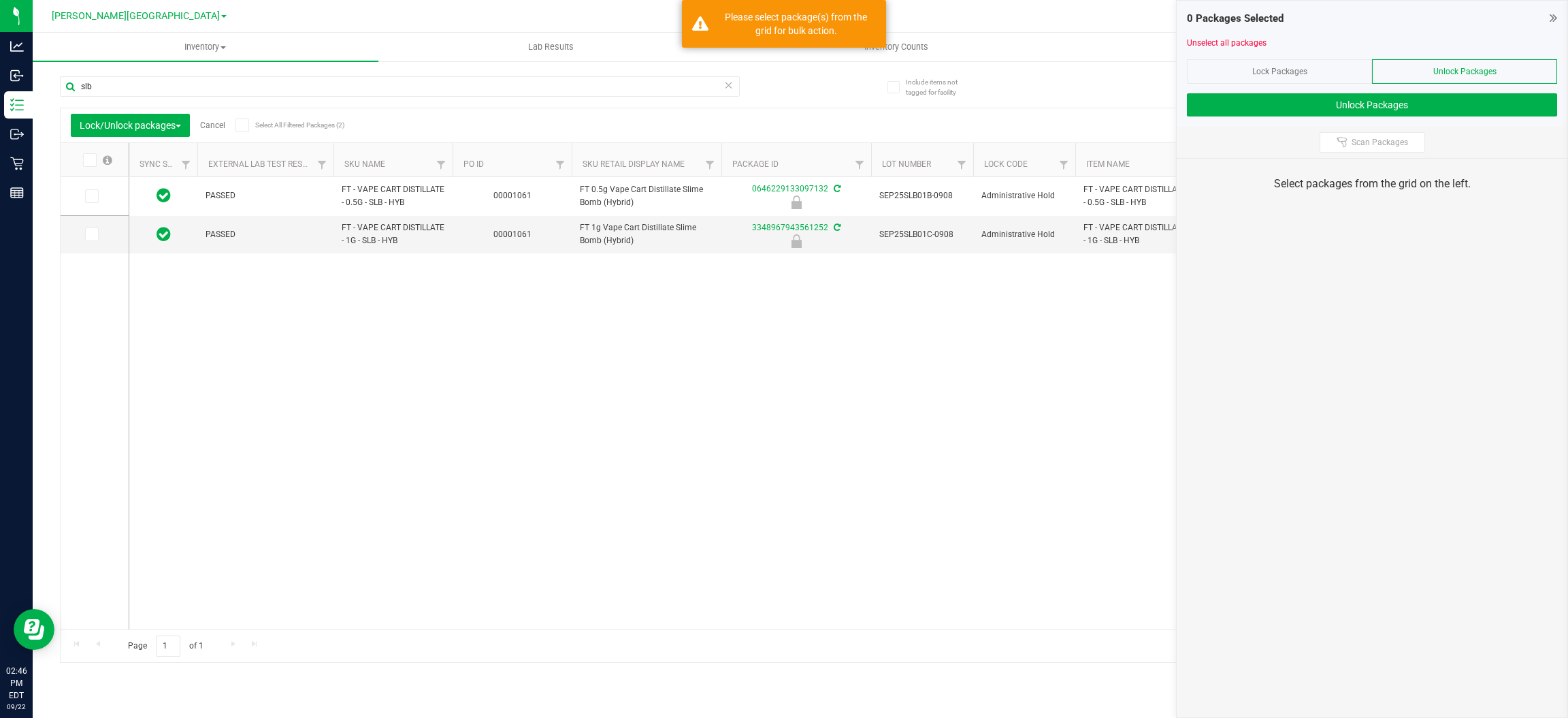
click at [89, 160] on icon at bounding box center [88, 160] width 9 height 0
click at [0, 0] on input "checkbox" at bounding box center [0, 0] width 0 height 0
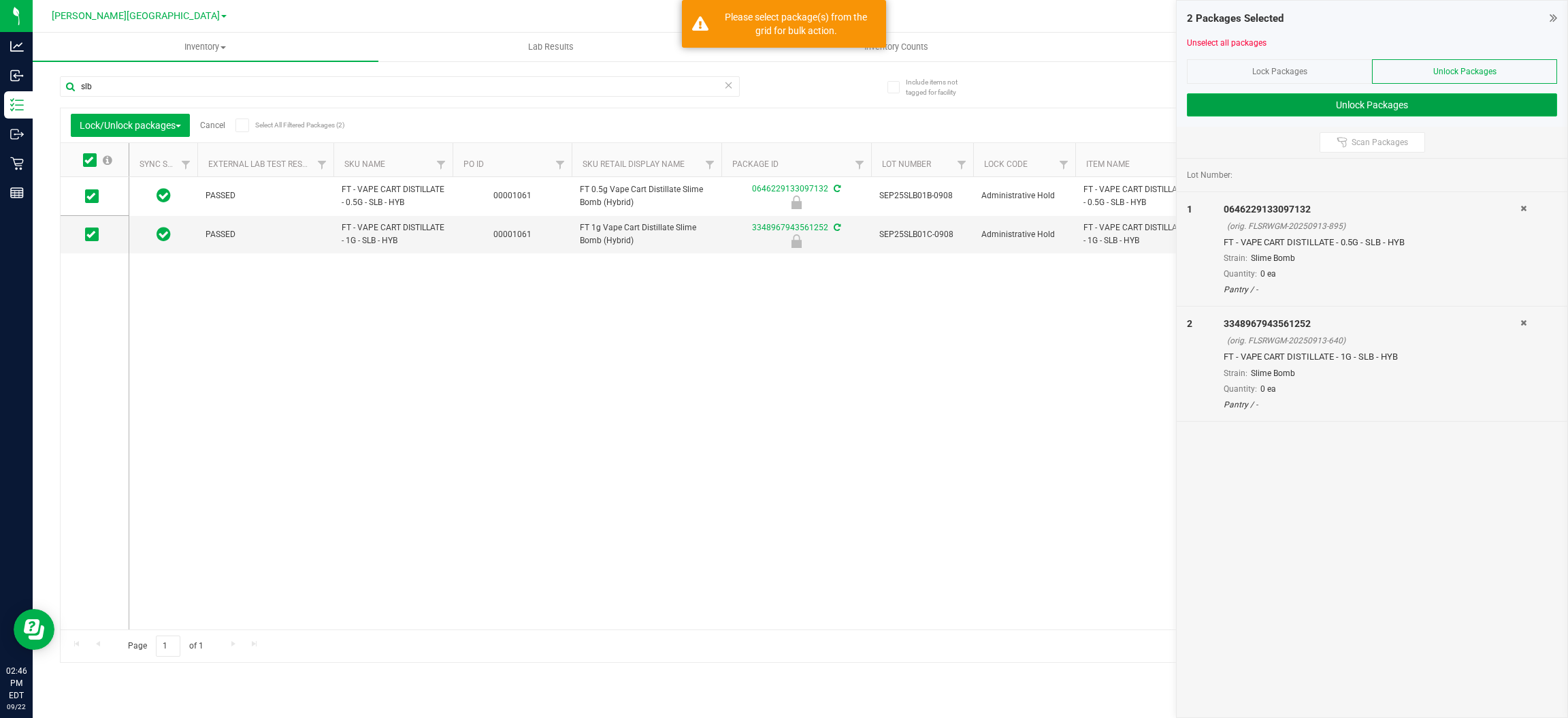
click at [1393, 109] on button "Unlock Packages" at bounding box center [1371, 104] width 371 height 23
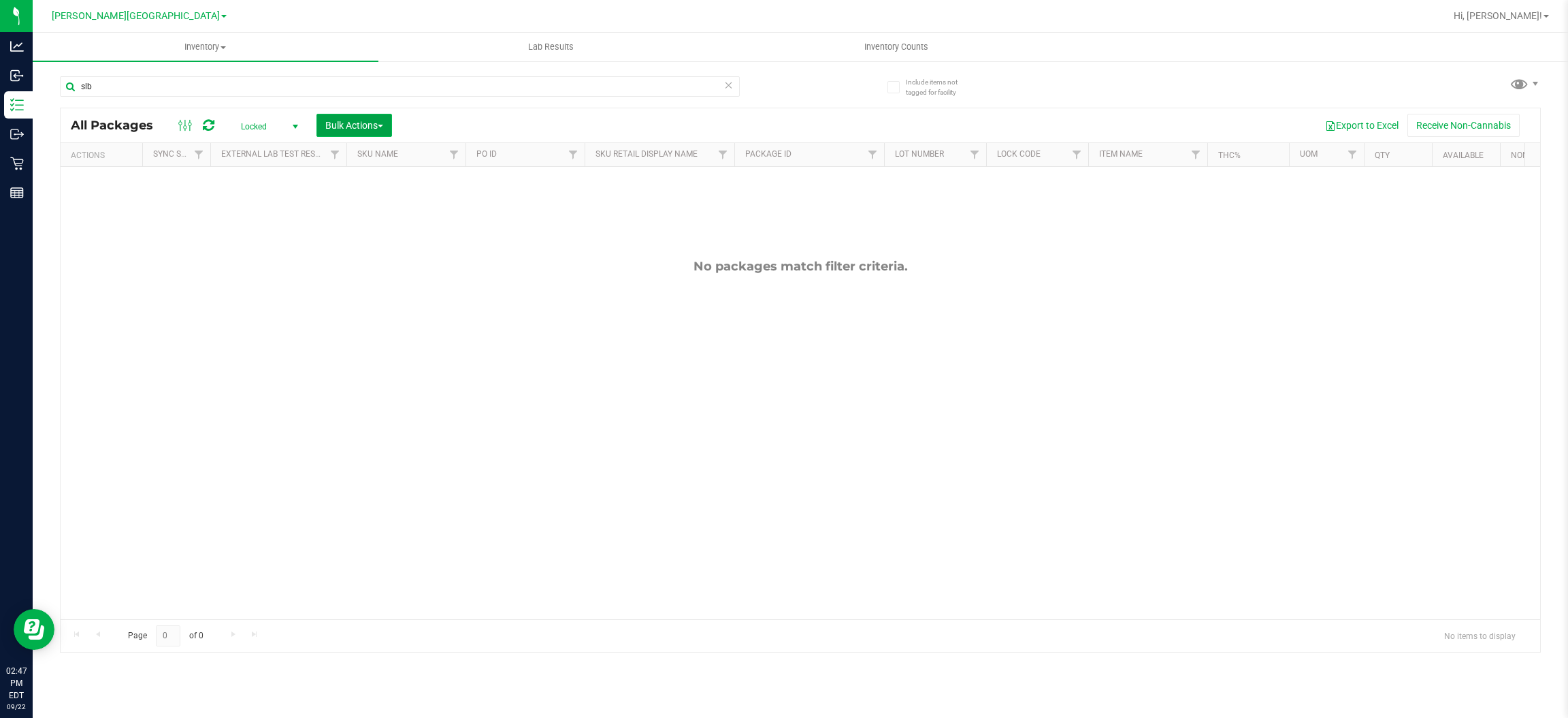
click at [349, 130] on span "Bulk Actions" at bounding box center [354, 125] width 58 height 11
click at [361, 268] on div "Lock/Unlock packages" at bounding box center [381, 258] width 112 height 22
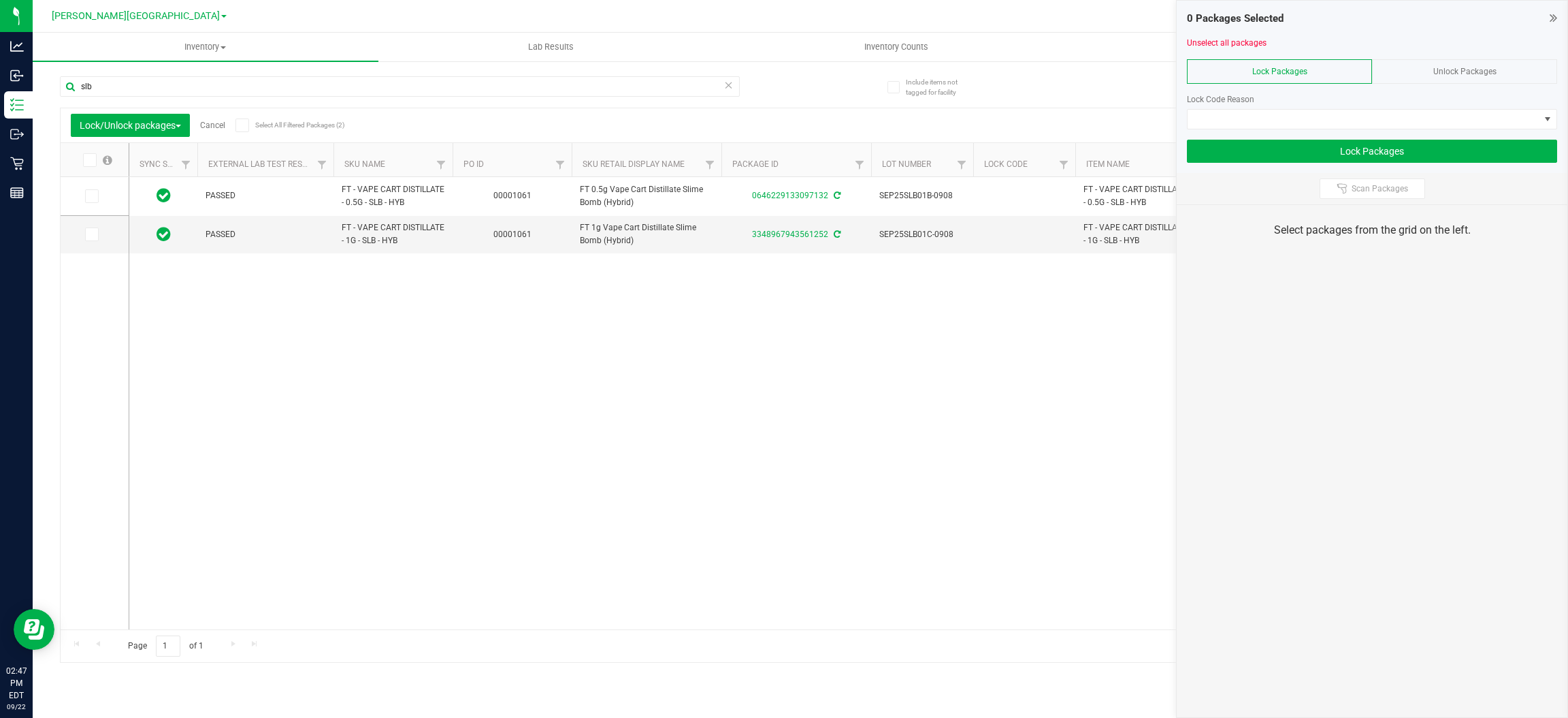
click at [81, 165] on label at bounding box center [97, 160] width 53 height 13
click at [0, 0] on input "checkbox" at bounding box center [0, 0] width 0 height 0
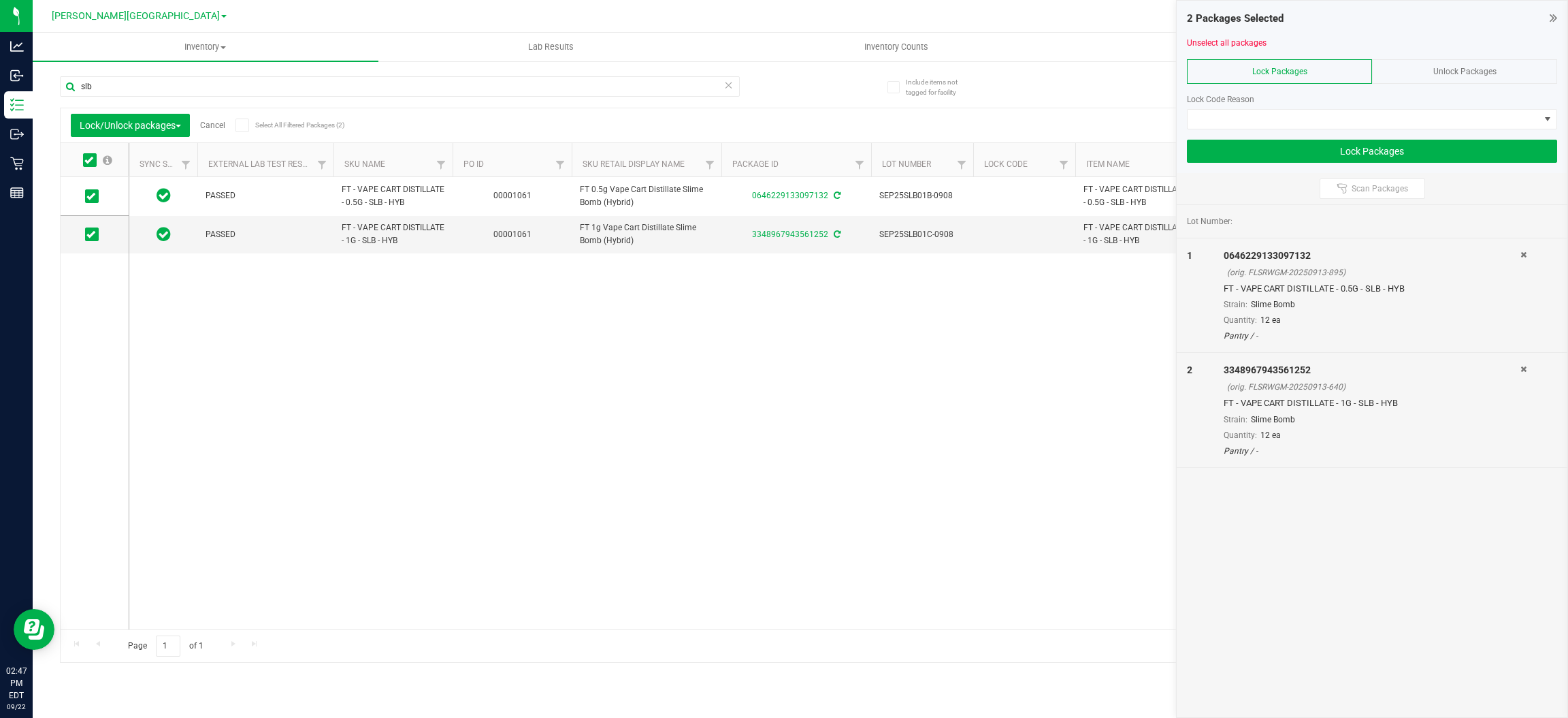
click at [1256, 63] on div "Lock Packages" at bounding box center [1278, 71] width 185 height 24
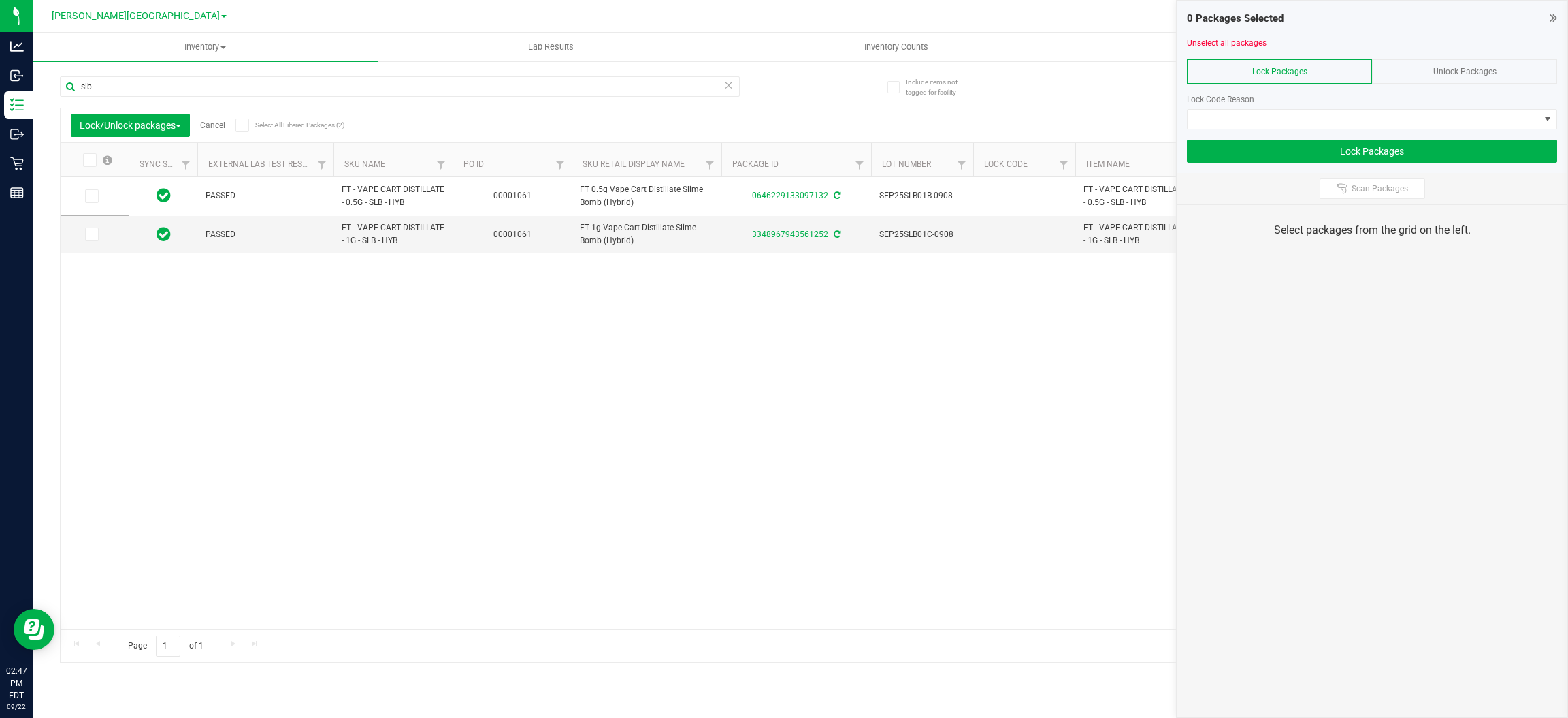
click at [87, 160] on icon at bounding box center [88, 160] width 9 height 0
click at [0, 0] on input "checkbox" at bounding box center [0, 0] width 0 height 0
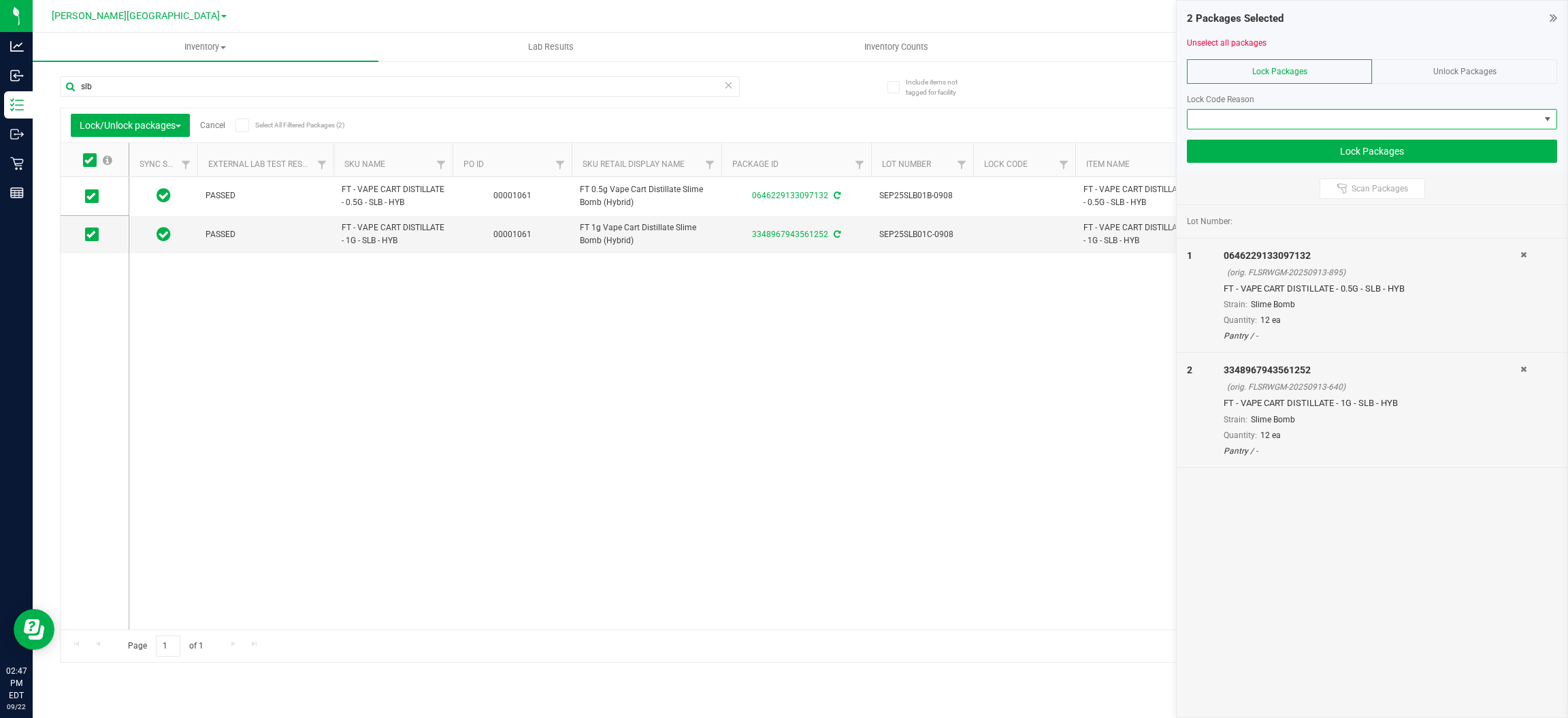
click at [1244, 120] on span at bounding box center [1363, 119] width 352 height 19
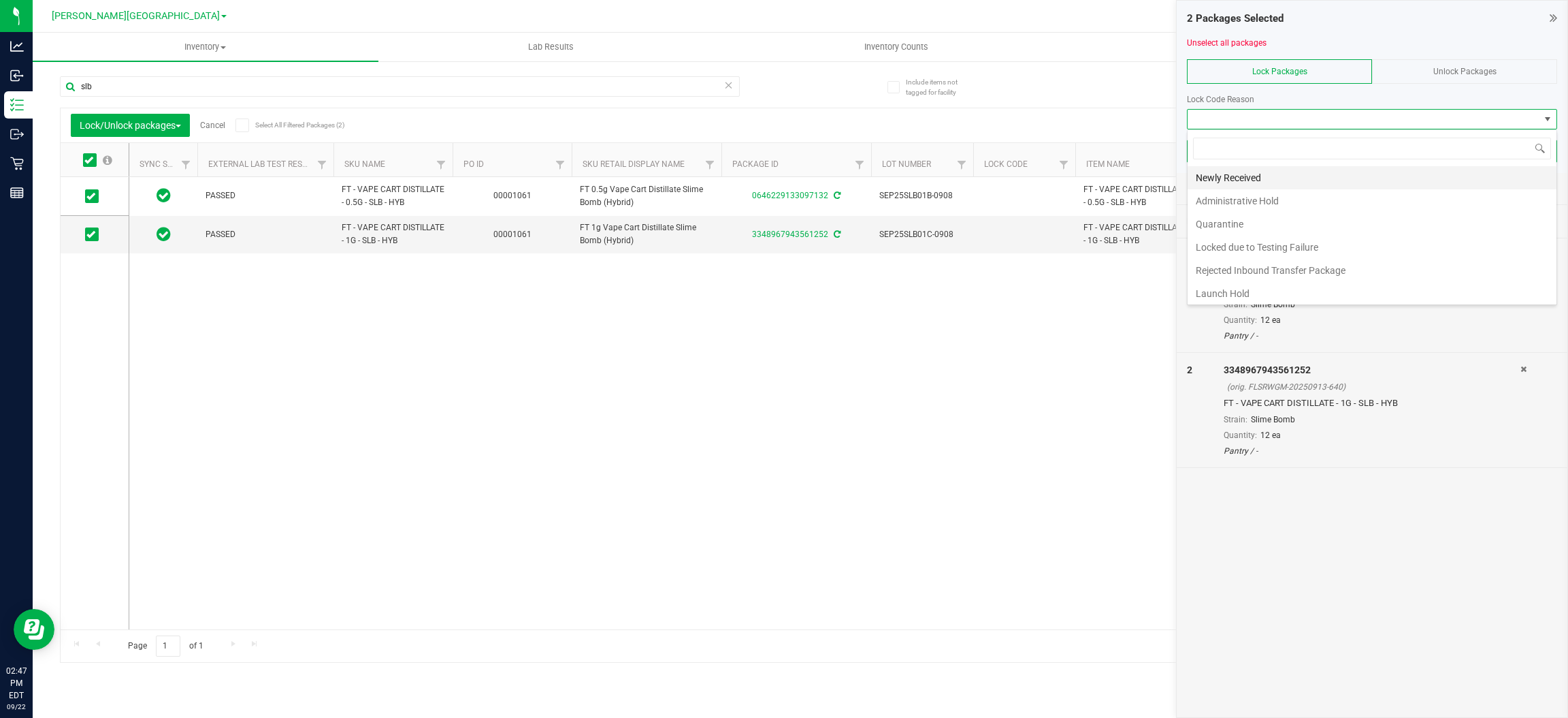
scroll to position [21, 370]
click at [1218, 294] on li "Launch Hold" at bounding box center [1371, 293] width 369 height 23
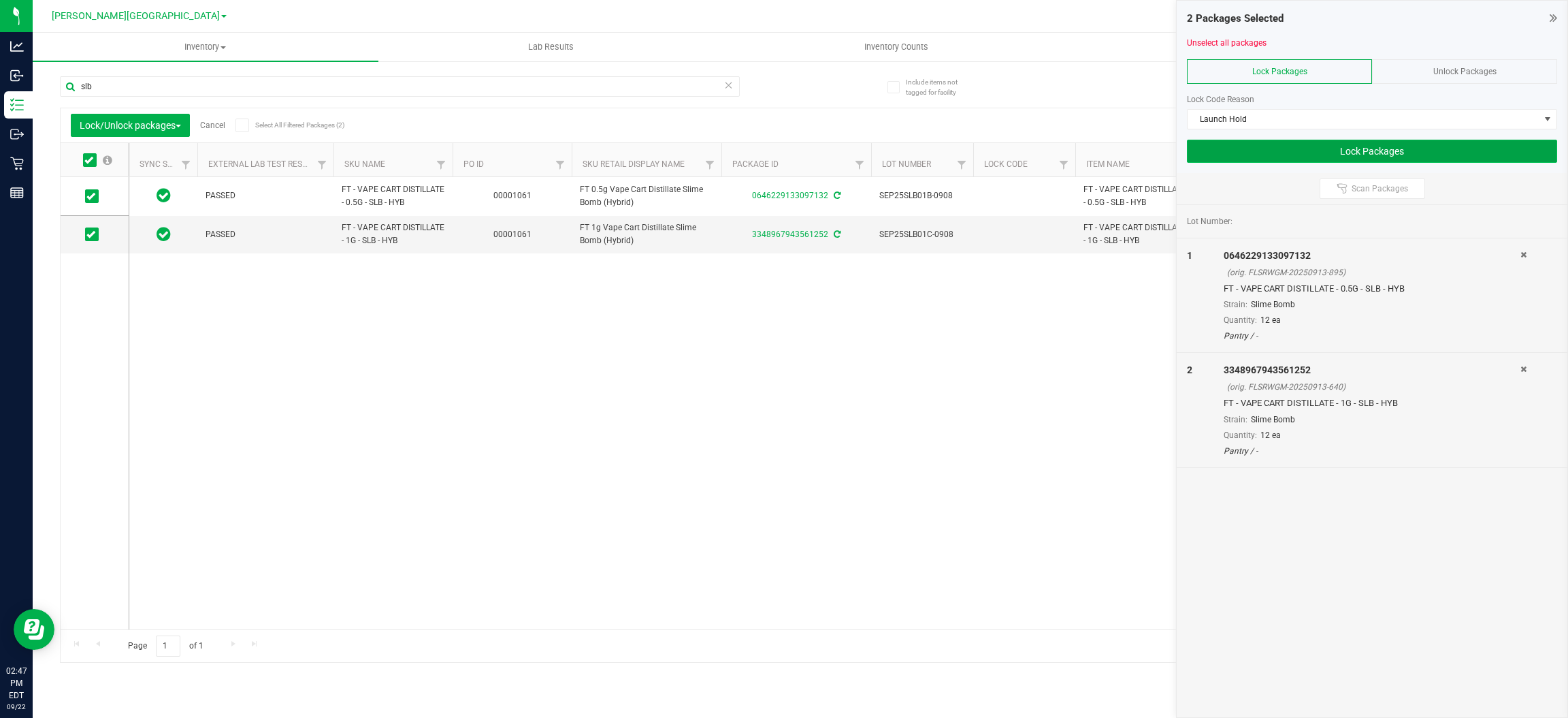
click at [1297, 151] on button "Lock Packages" at bounding box center [1371, 150] width 371 height 23
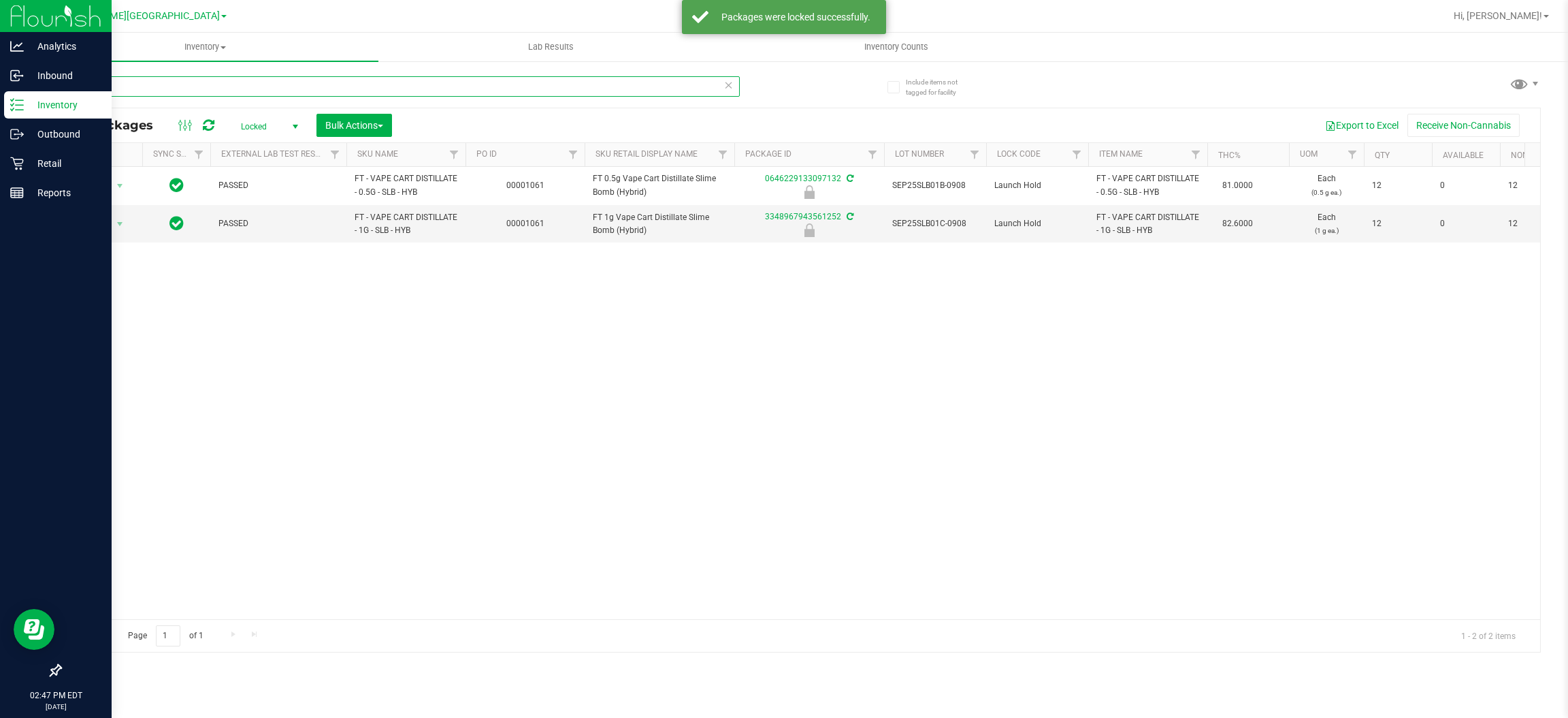
drag, startPoint x: 210, startPoint y: 81, endPoint x: 0, endPoint y: 108, distance: 211.7
click at [0, 108] on div "Analytics Inbound Inventory Outbound Retail Reports 02:47 PM EDT [DATE] 09/22 […" at bounding box center [784, 359] width 1568 height 718
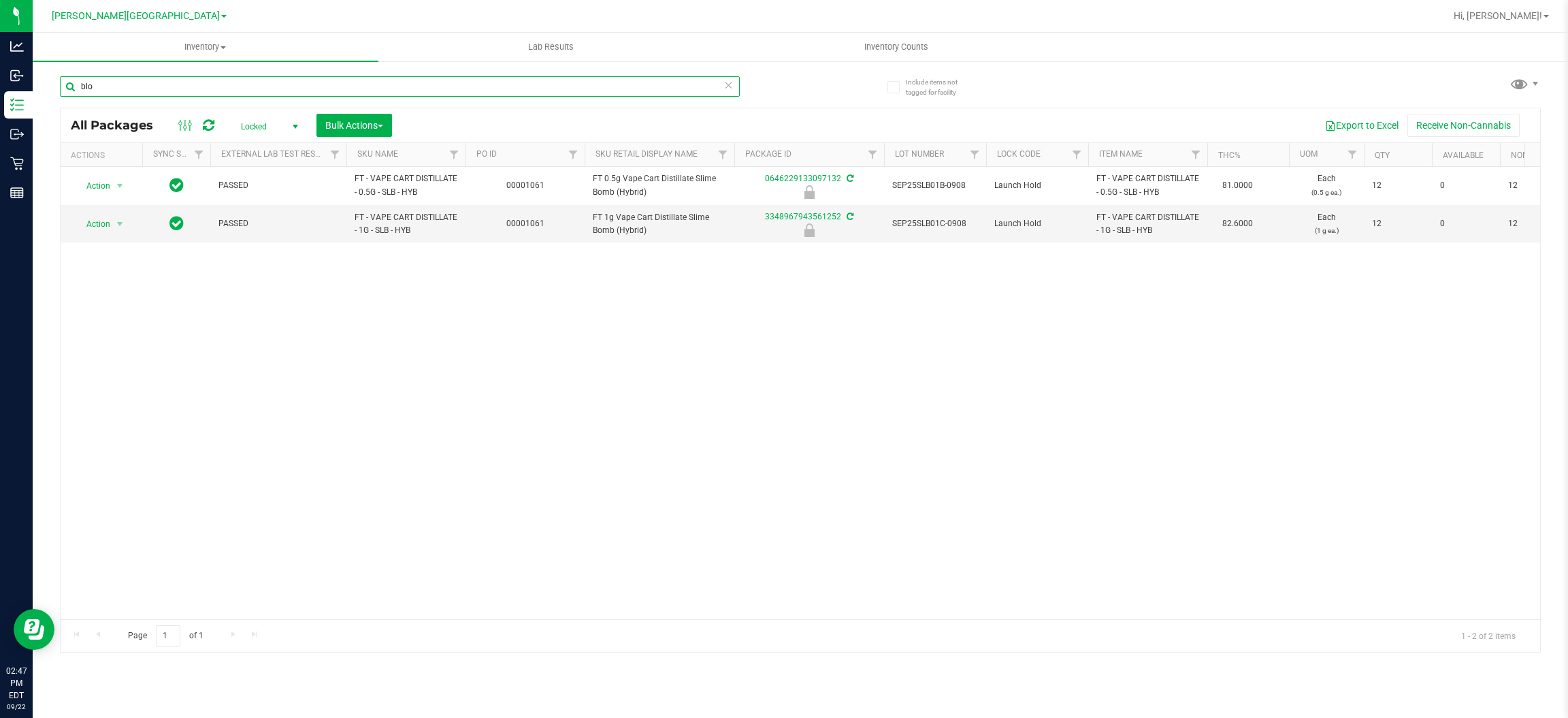
type input "blo"
click at [360, 305] on div "Action Action Edit attributes Global inventory Locate package Package audit log…" at bounding box center [800, 393] width 1479 height 452
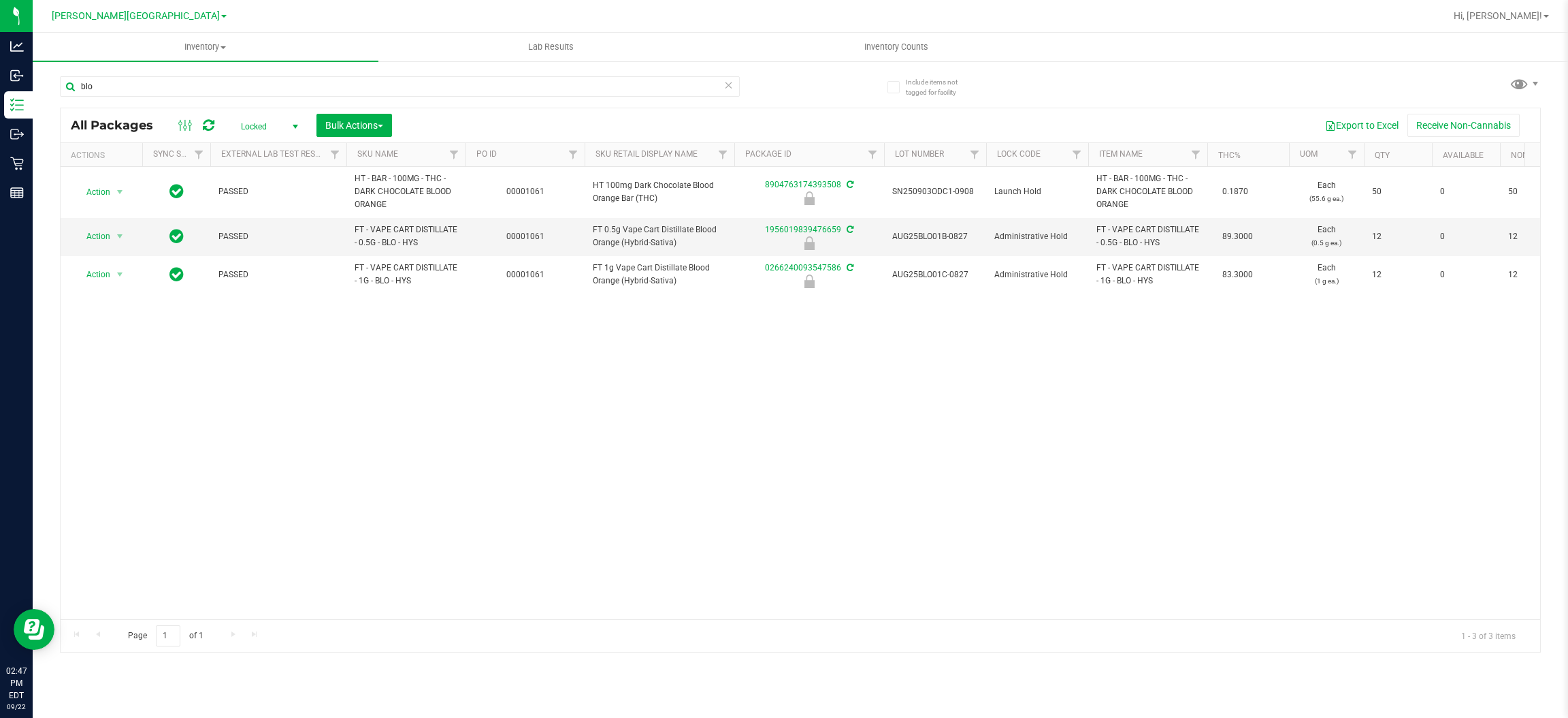
click at [378, 109] on div "All Packages Locked Active Only Lab Samples Locked All External Internal Bulk A…" at bounding box center [800, 125] width 1479 height 34
click at [375, 124] on span "Bulk Actions" at bounding box center [354, 125] width 58 height 11
click at [374, 257] on span "Lock/Unlock packages" at bounding box center [371, 256] width 93 height 11
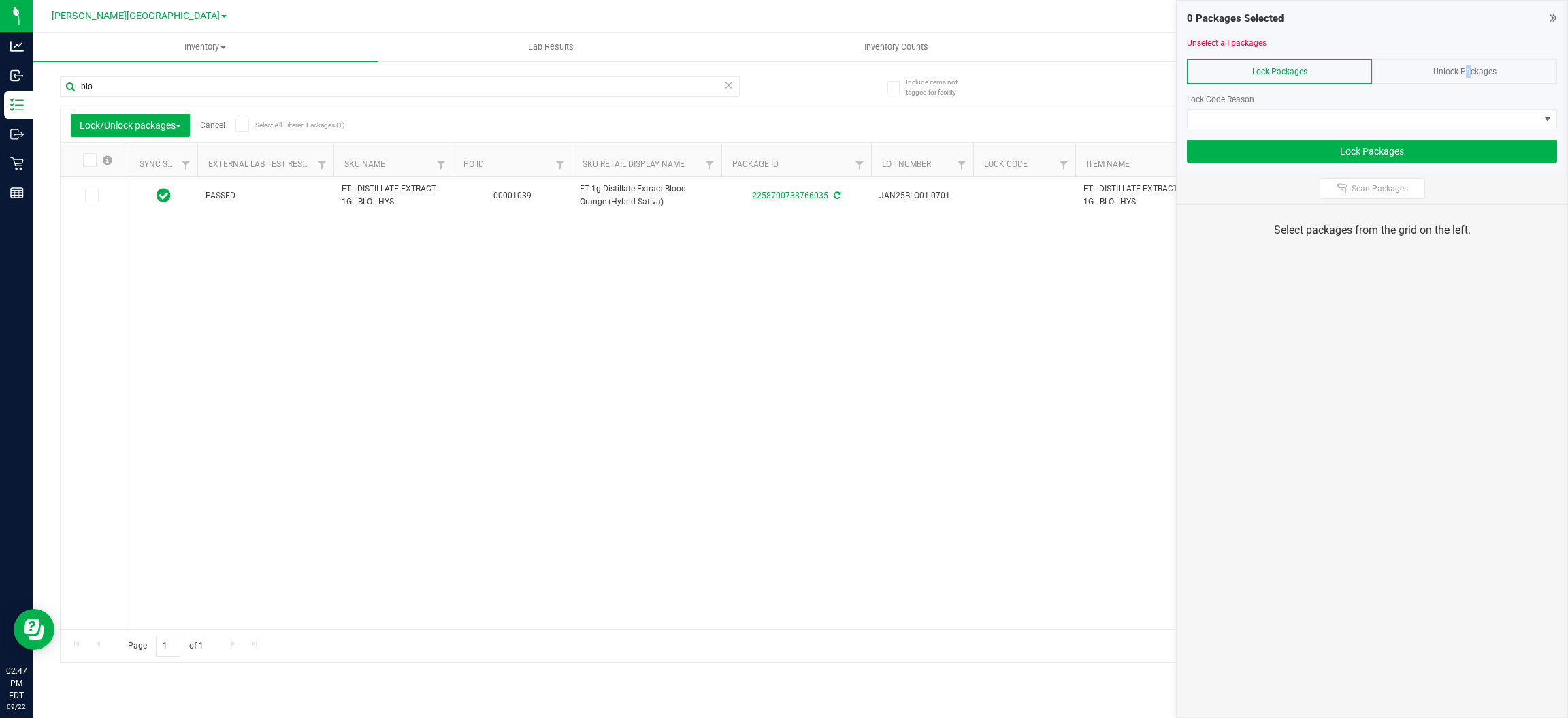
click at [1464, 78] on div "Unlock Packages" at bounding box center [1464, 71] width 185 height 24
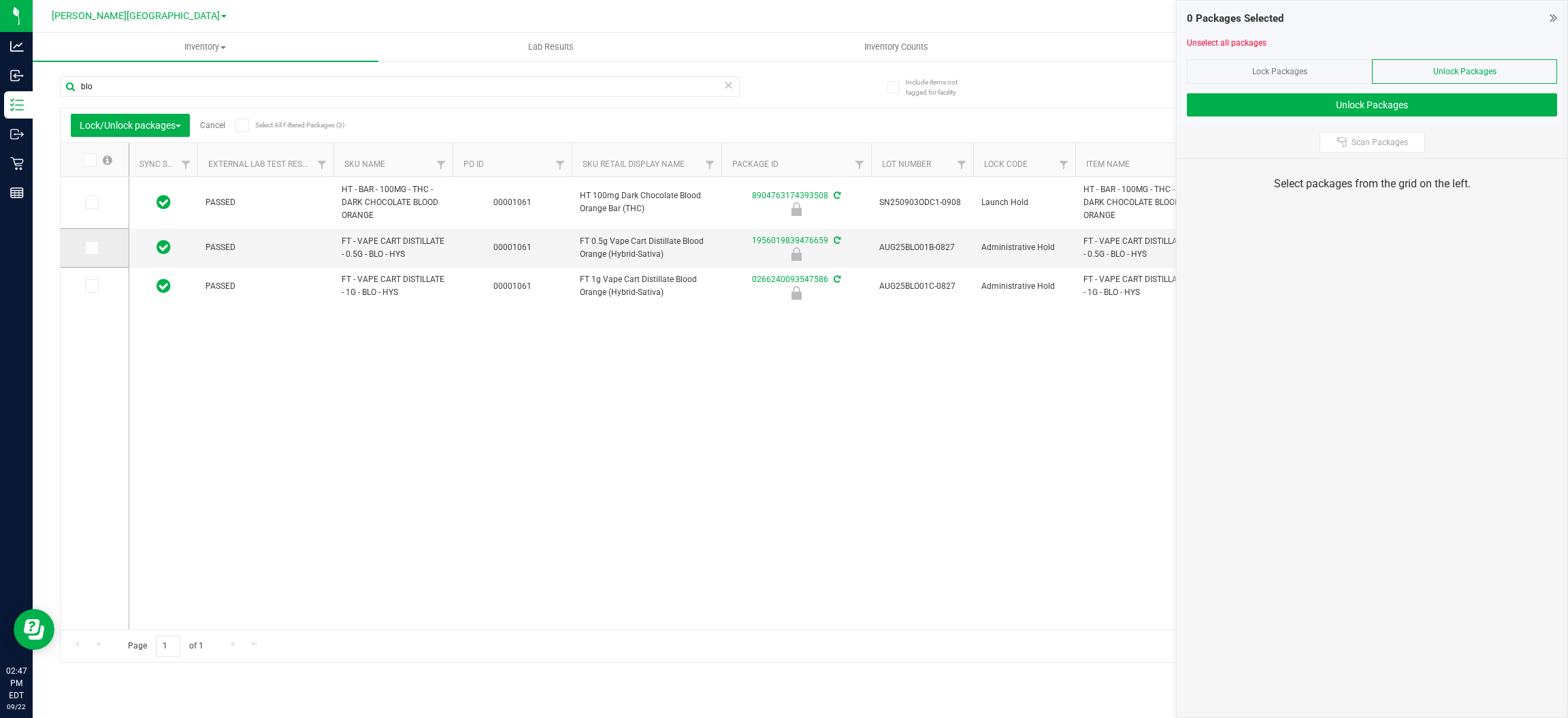
click at [88, 248] on icon at bounding box center [90, 248] width 9 height 0
click at [0, 0] on input "checkbox" at bounding box center [0, 0] width 0 height 0
click at [93, 286] on icon at bounding box center [90, 286] width 9 height 0
click at [0, 0] on input "checkbox" at bounding box center [0, 0] width 0 height 0
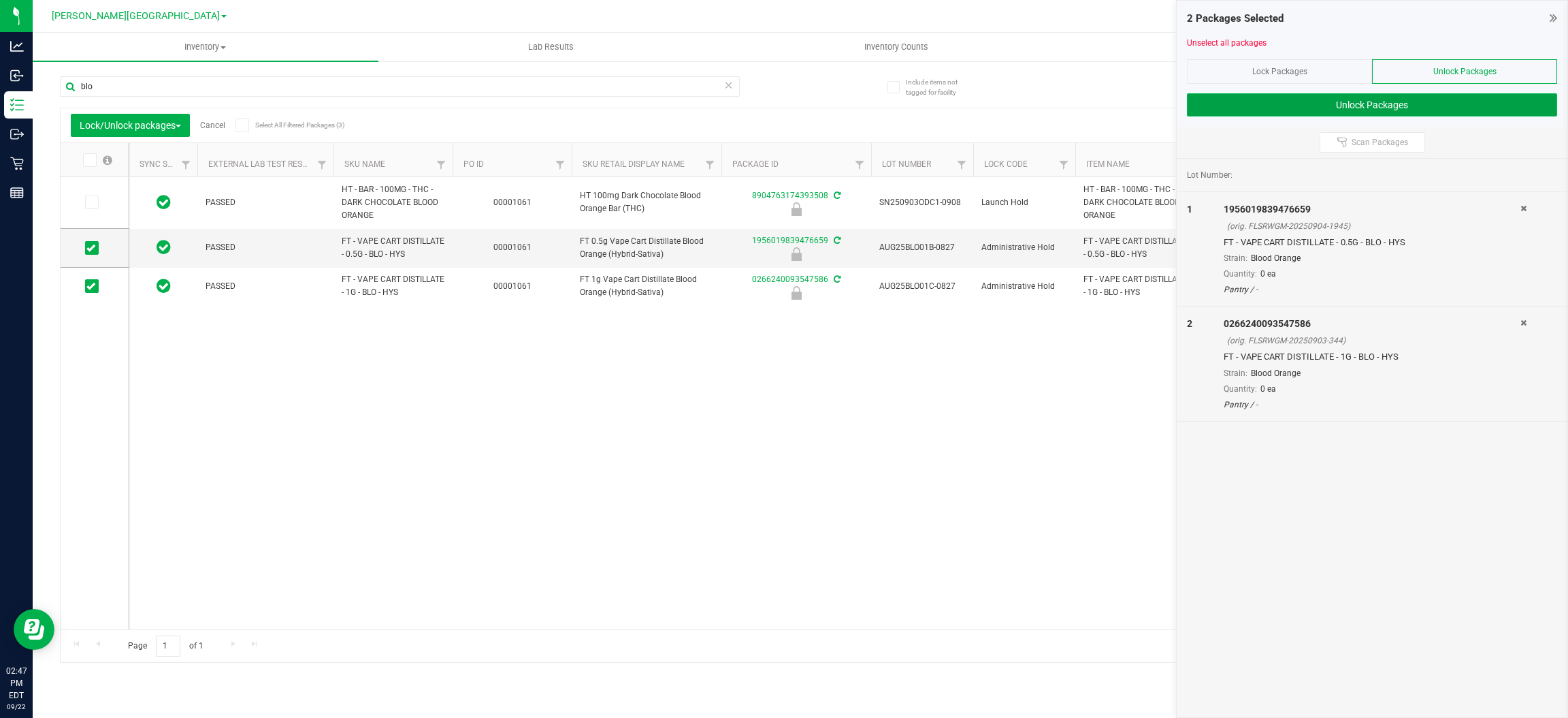
click at [1388, 94] on button "Unlock Packages" at bounding box center [1371, 104] width 371 height 23
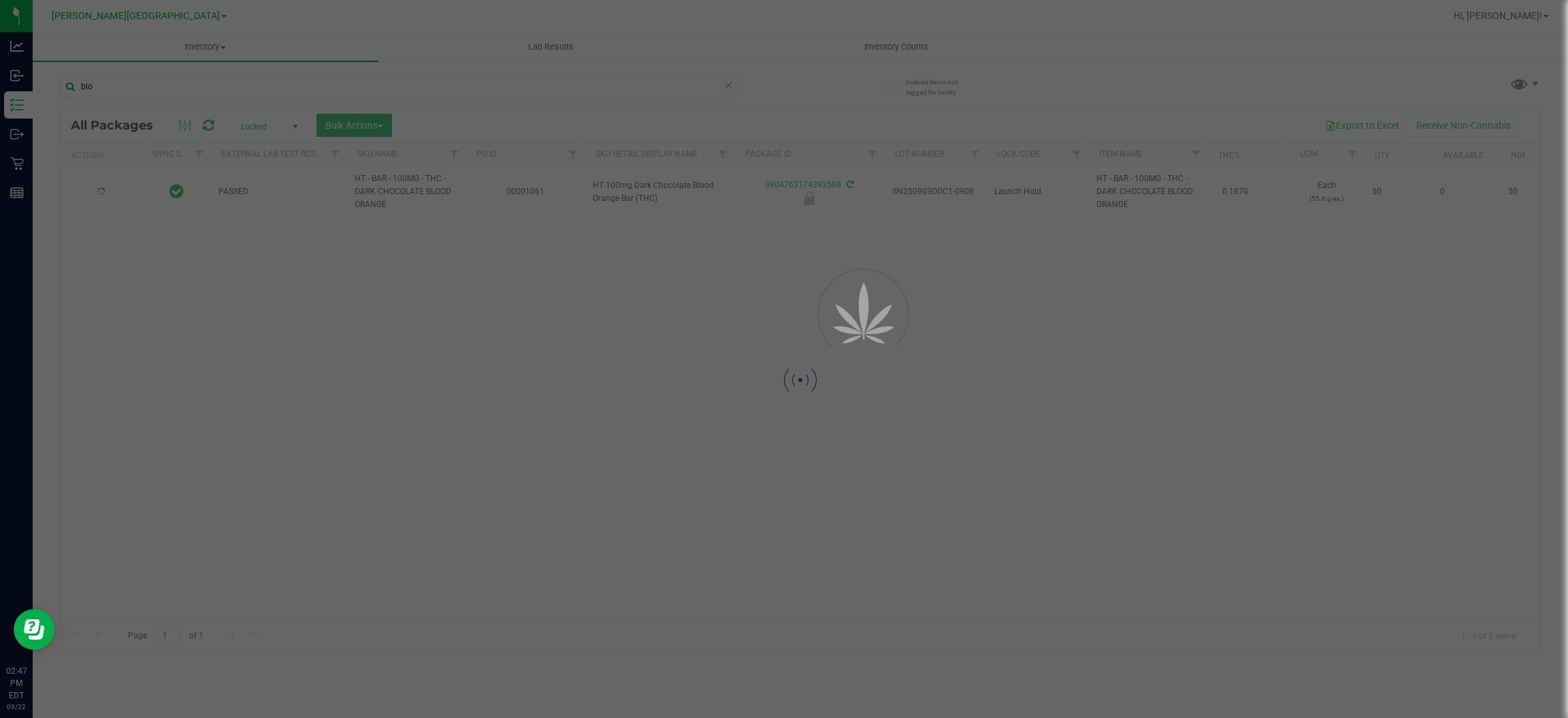
type input "[DATE]"
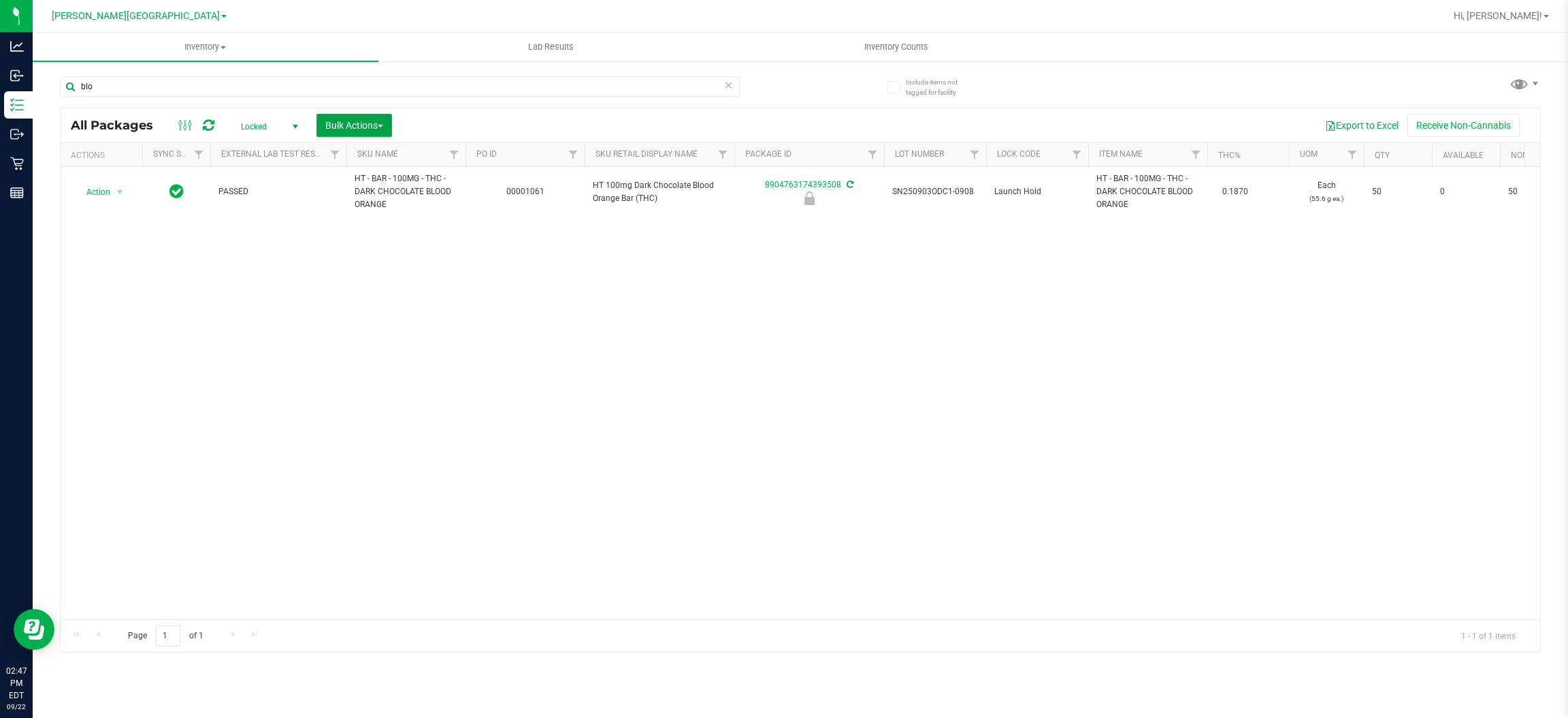
click at [368, 118] on button "Bulk Actions" at bounding box center [354, 124] width 76 height 23
click at [355, 268] on div "Lock/Unlock packages" at bounding box center [381, 258] width 112 height 22
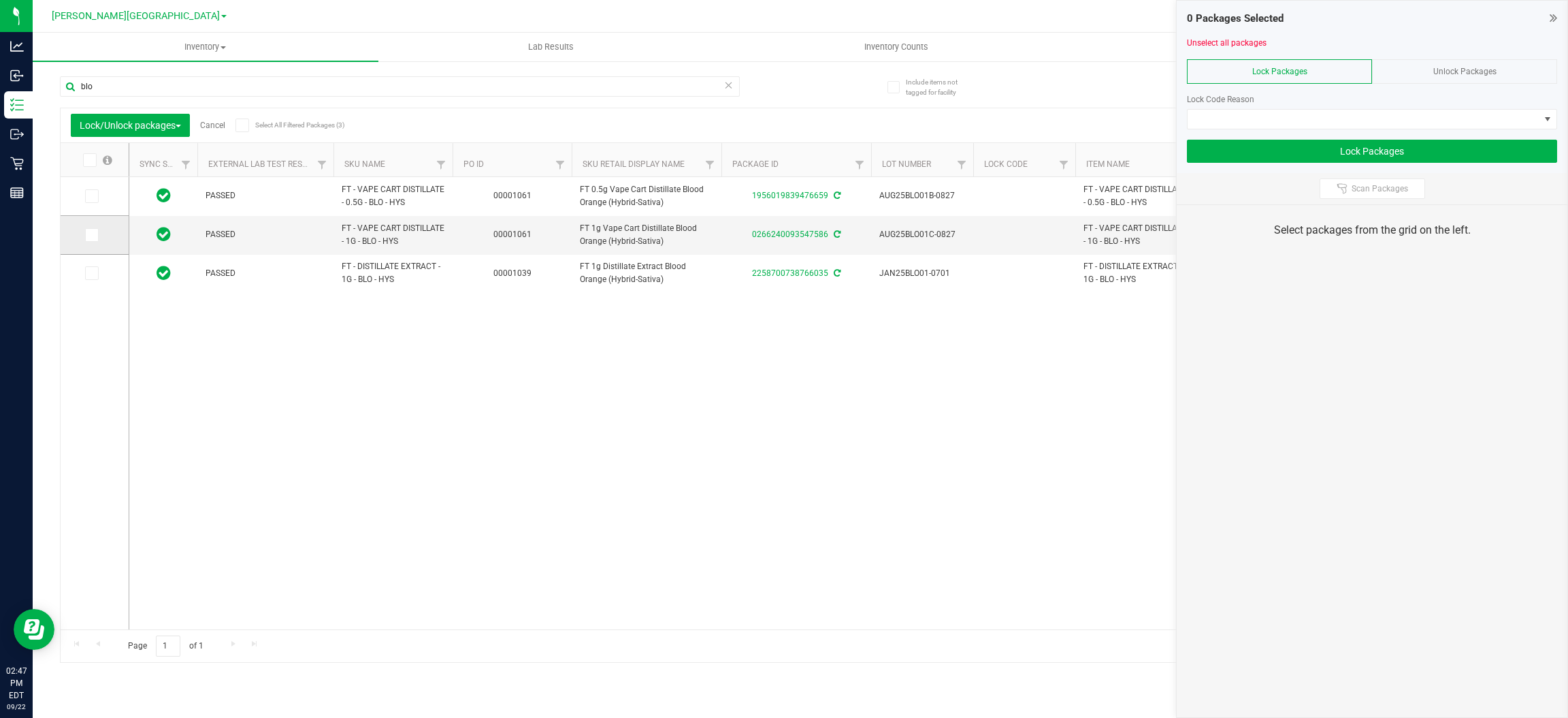
click at [93, 235] on icon at bounding box center [90, 235] width 9 height 0
click at [0, 0] on input "checkbox" at bounding box center [0, 0] width 0 height 0
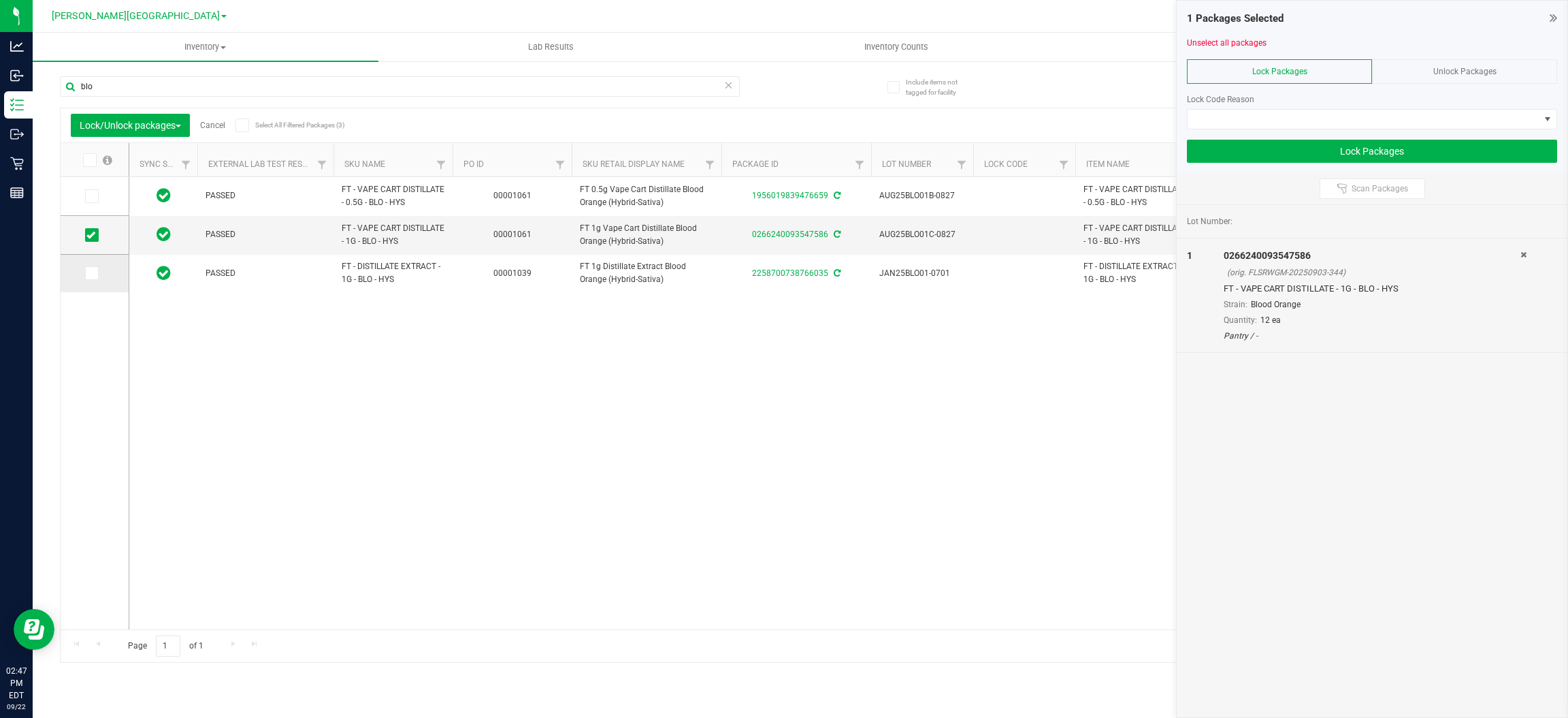
click at [89, 273] on icon at bounding box center [90, 273] width 9 height 0
click at [0, 0] on input "checkbox" at bounding box center [0, 0] width 0 height 0
click at [1268, 112] on span at bounding box center [1363, 119] width 352 height 19
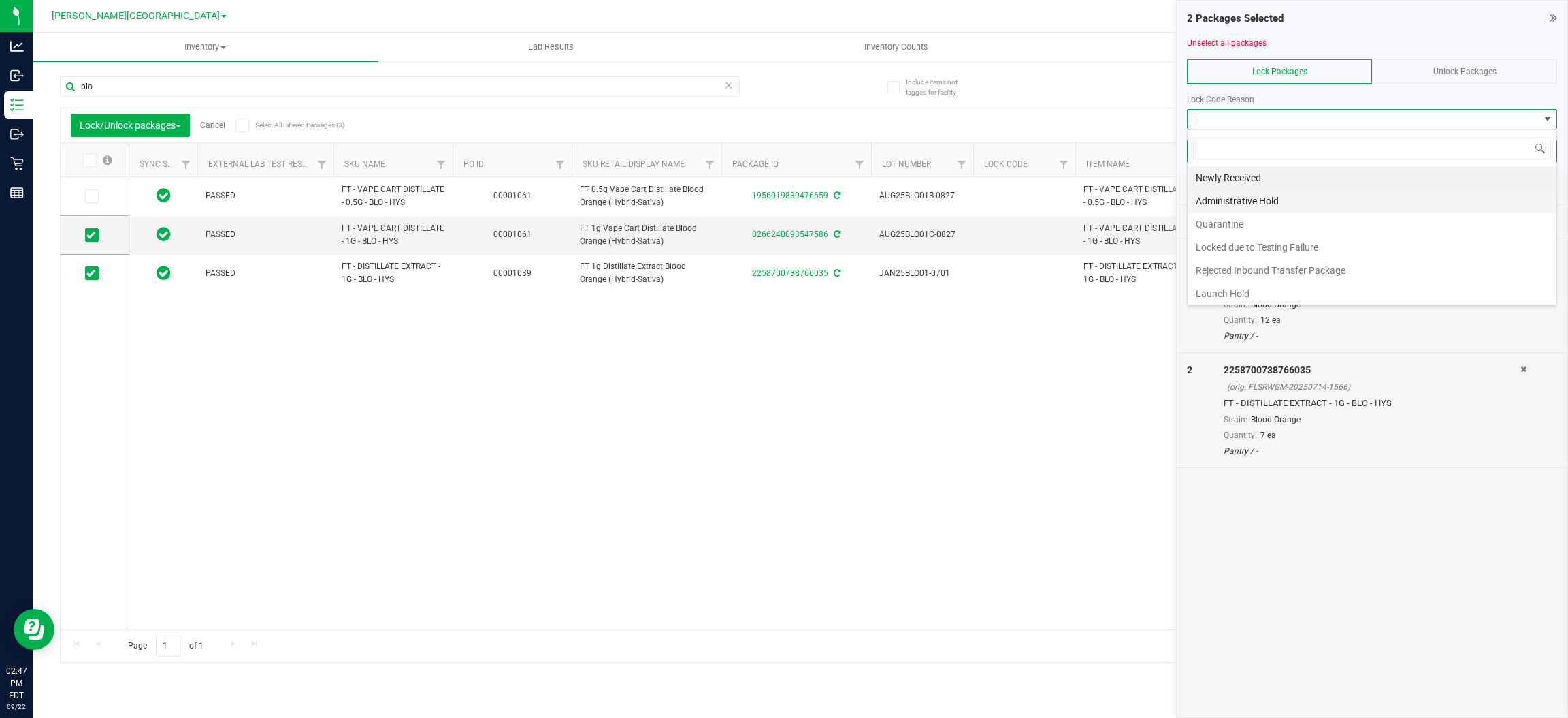
scroll to position [21, 370]
click at [1227, 285] on li "Launch Hold" at bounding box center [1371, 293] width 369 height 23
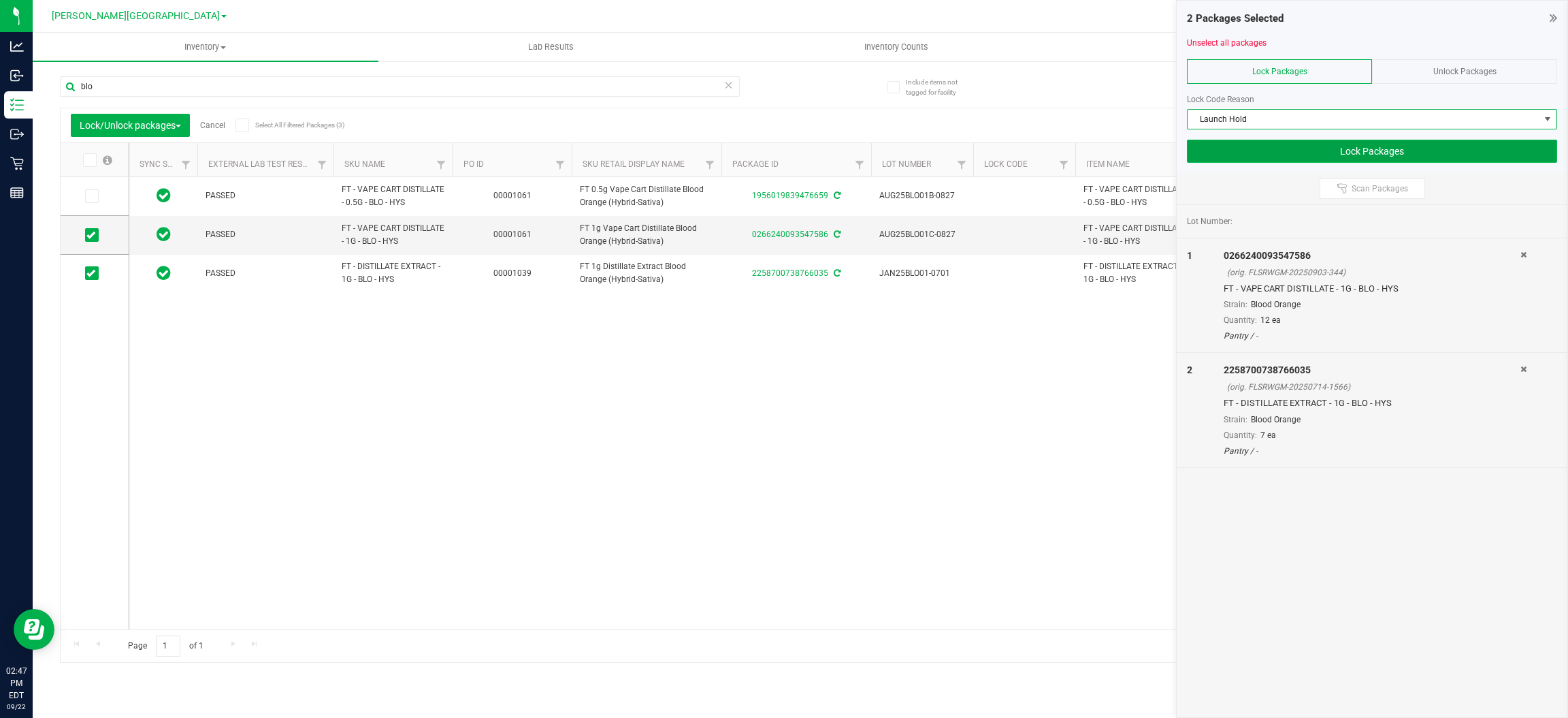
click at [1346, 154] on button "Lock Packages" at bounding box center [1371, 150] width 371 height 23
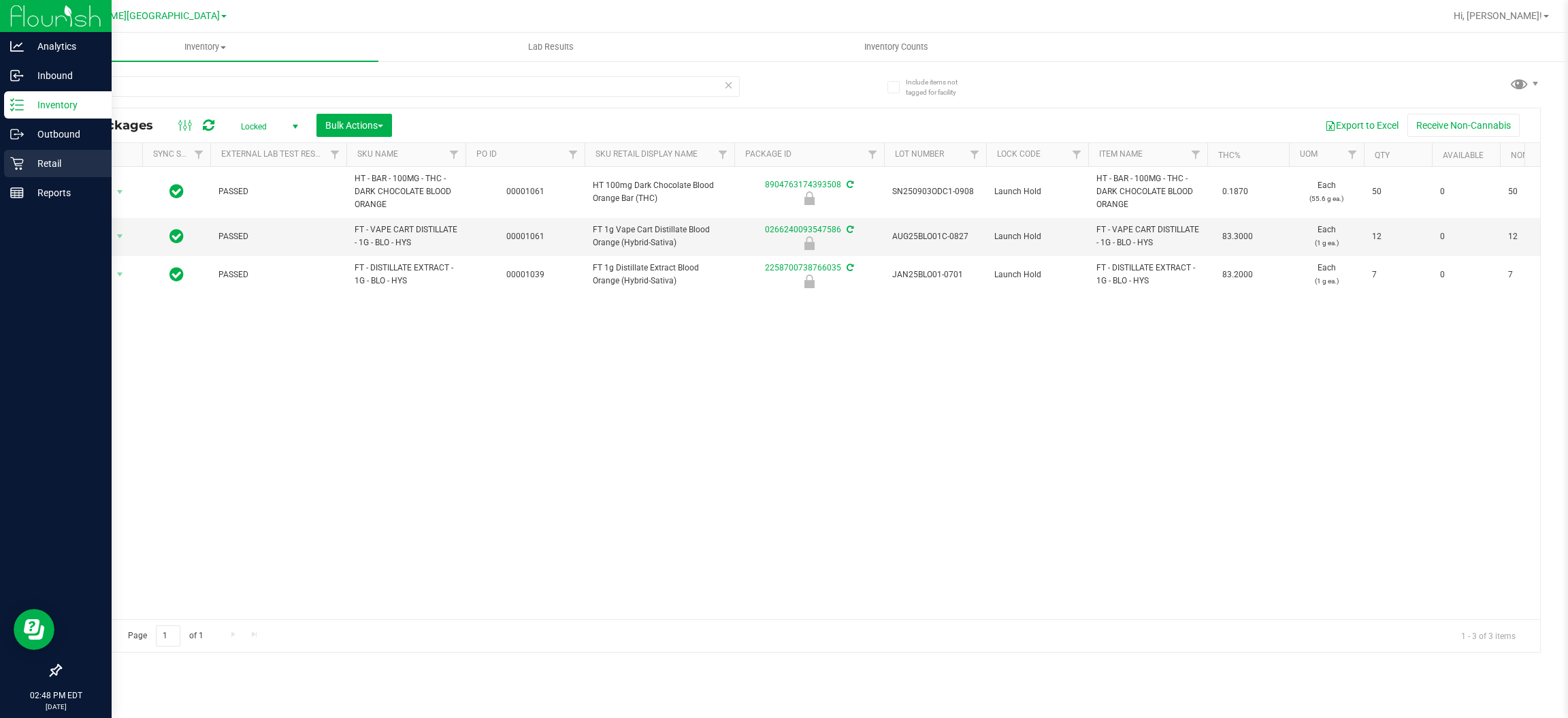
click at [16, 159] on icon at bounding box center [17, 163] width 13 height 13
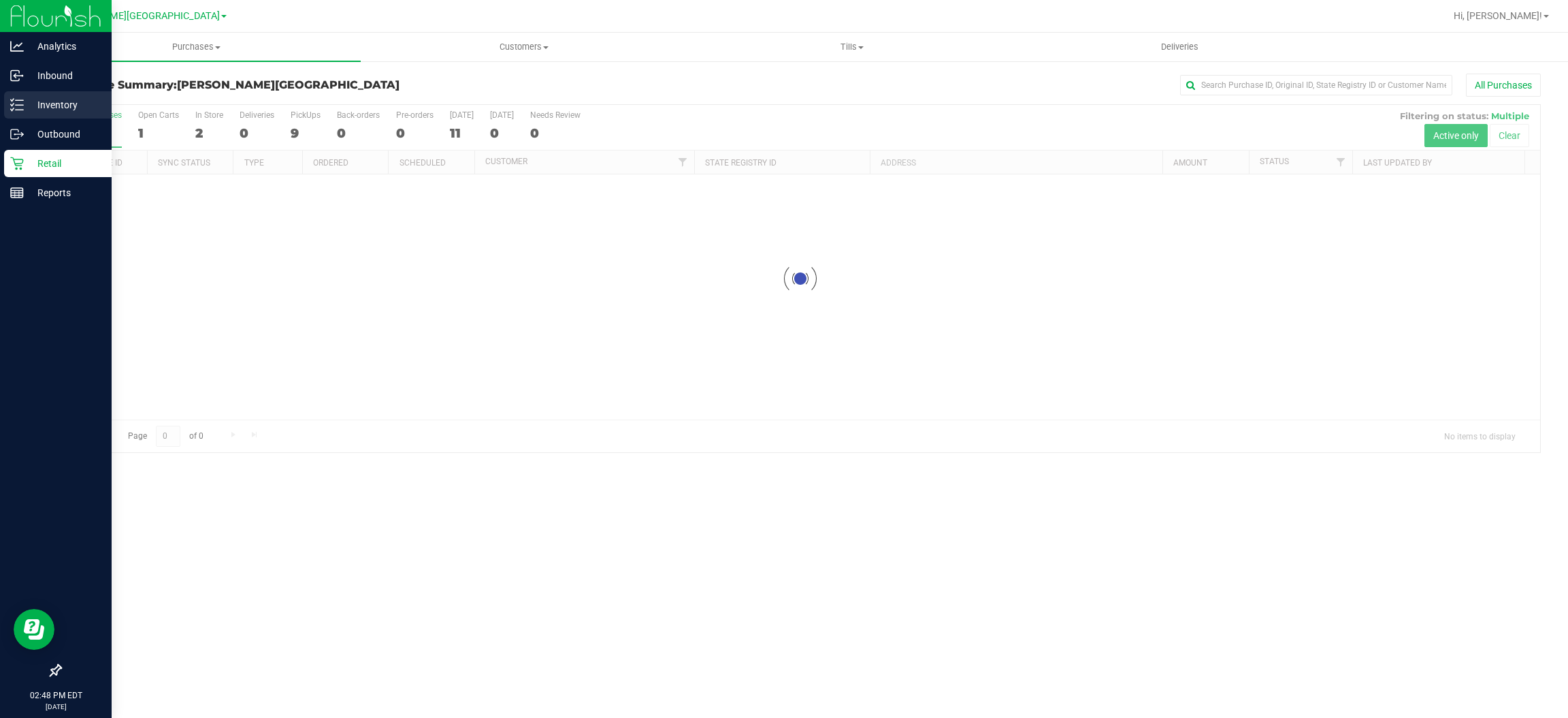
click at [35, 98] on p "Inventory" at bounding box center [65, 105] width 82 height 17
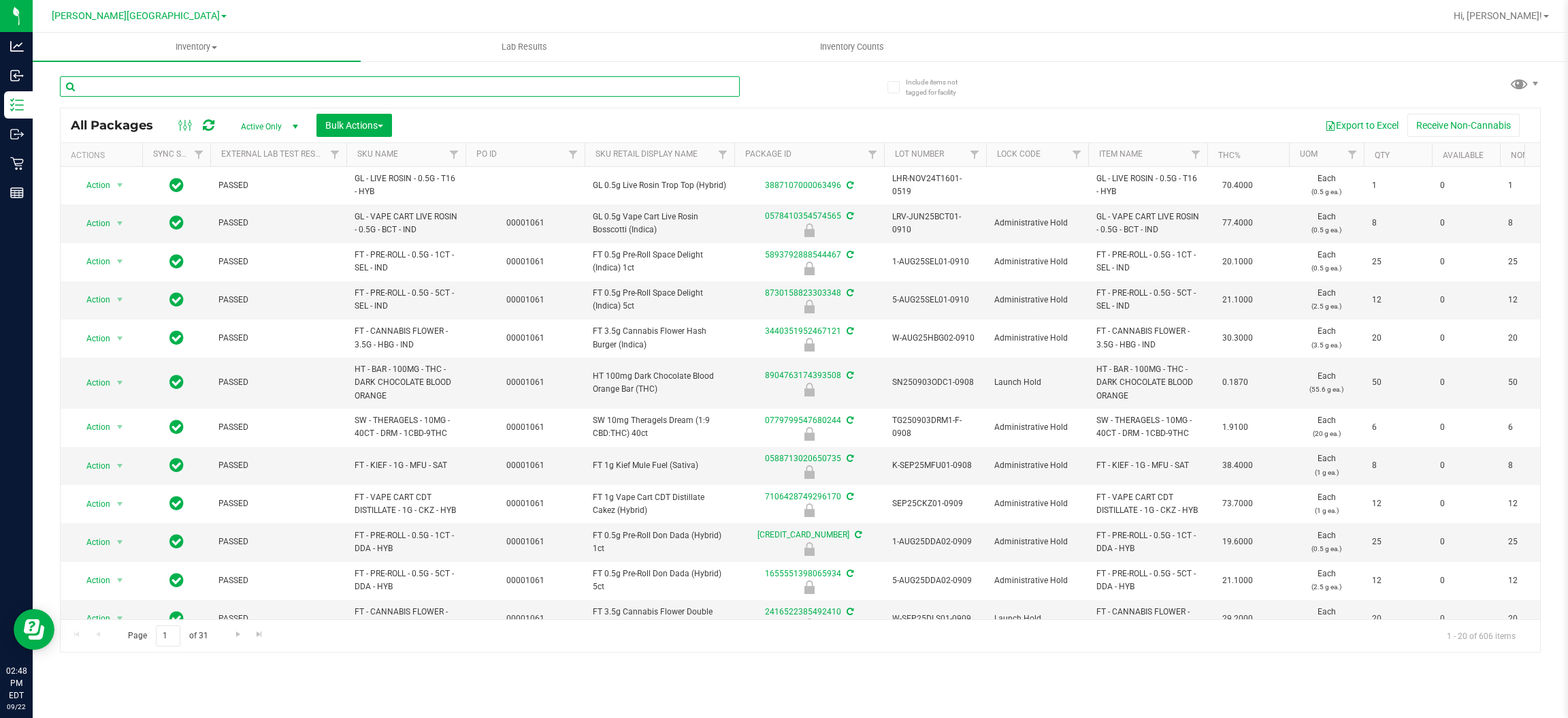
click at [164, 80] on input "text" at bounding box center [400, 87] width 680 height 20
type input "1350706743205189"
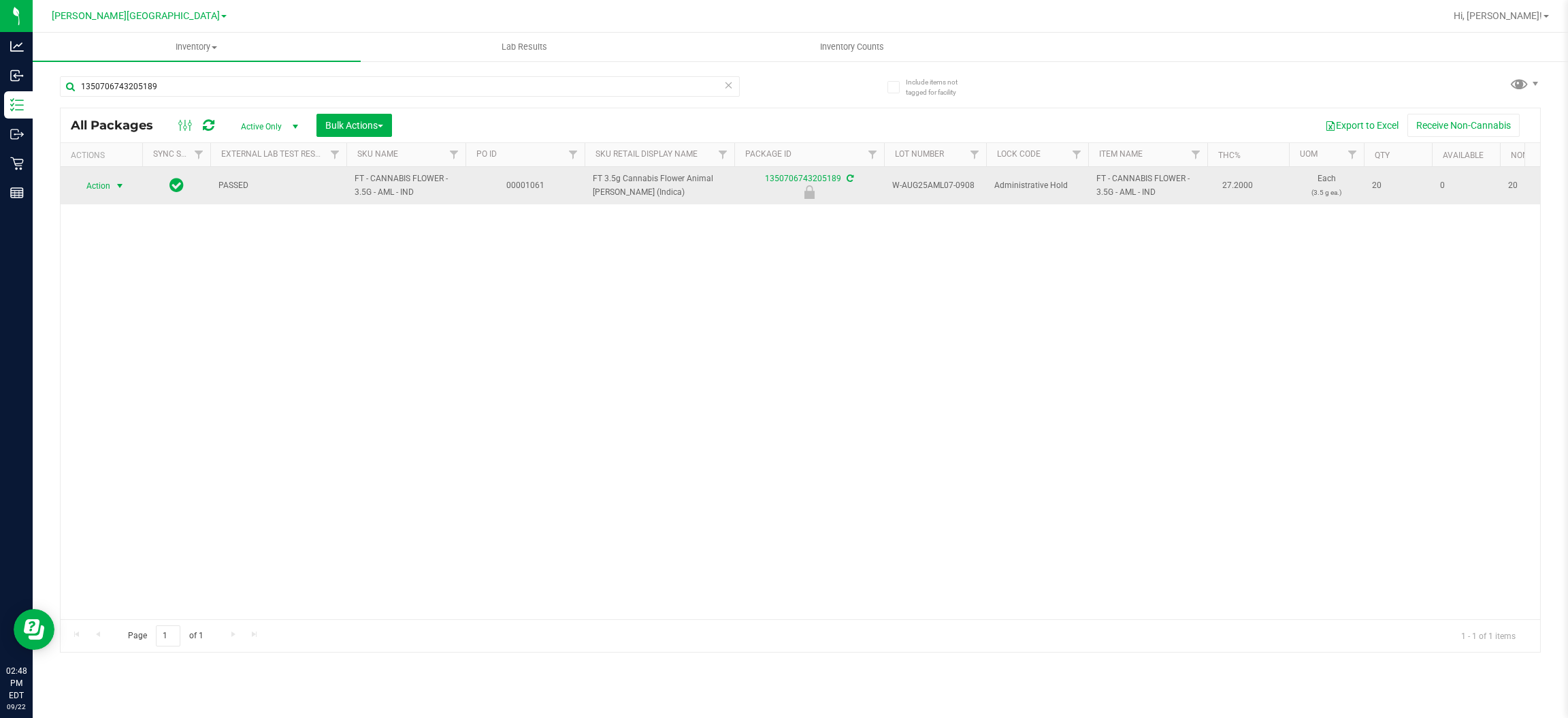
click at [107, 185] on span "Action" at bounding box center [92, 186] width 37 height 19
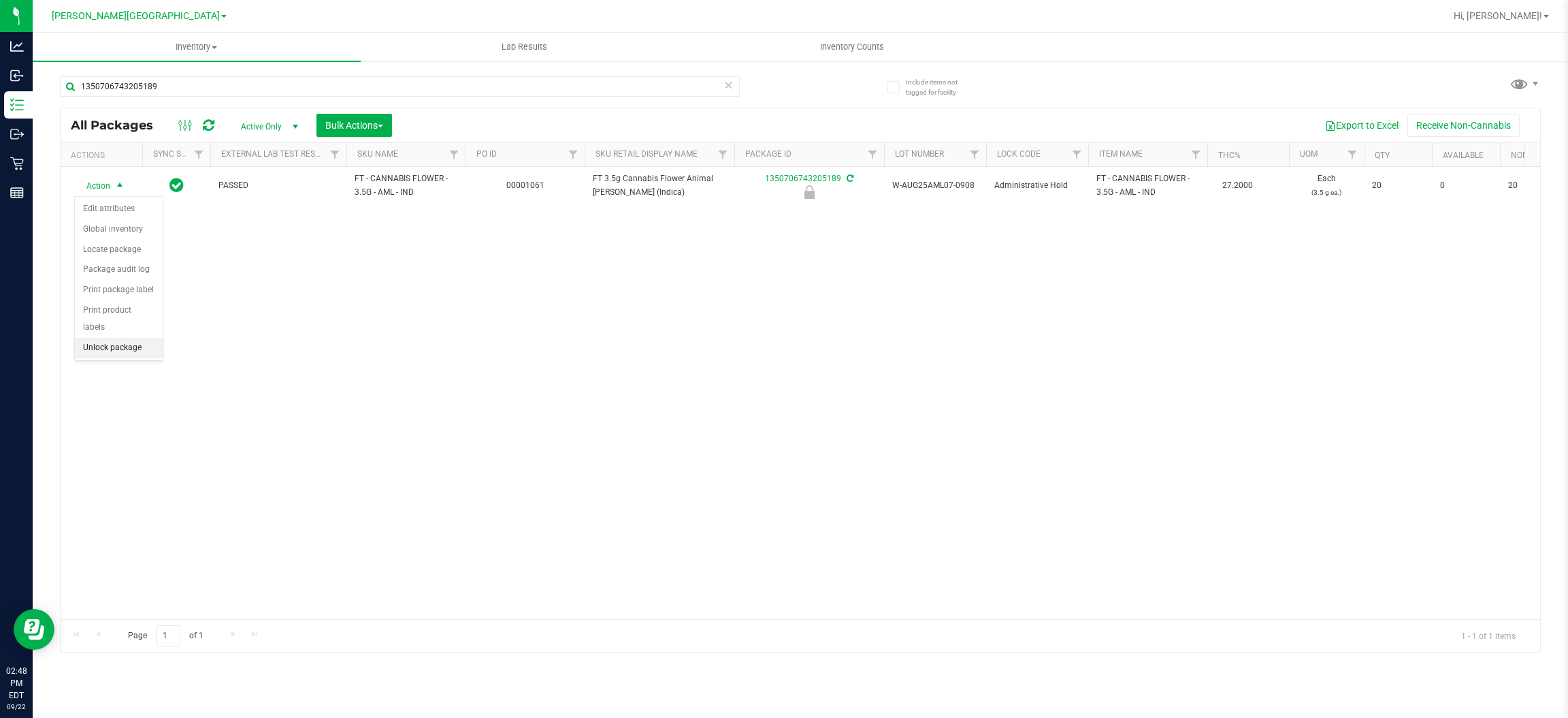
click at [116, 338] on li "Unlock package" at bounding box center [119, 348] width 88 height 20
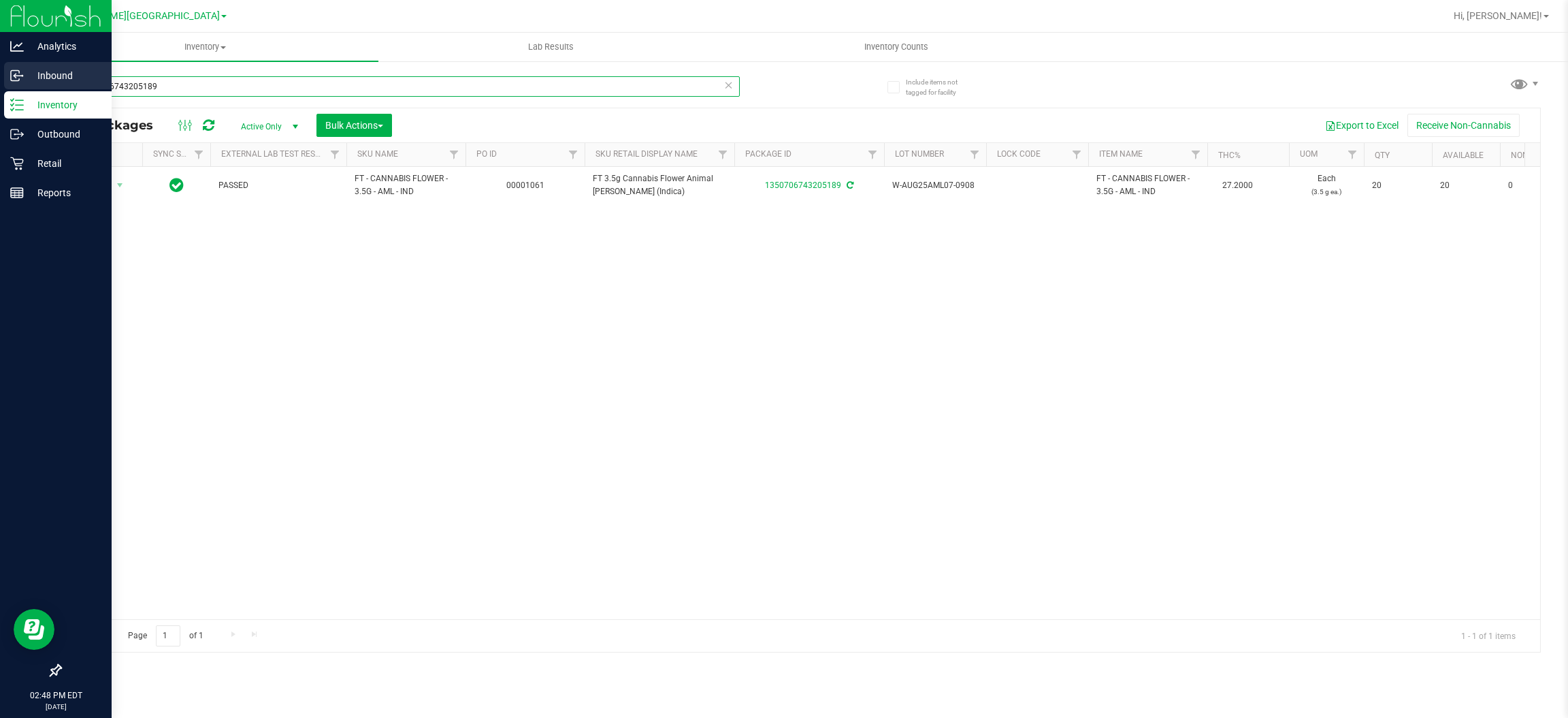
drag, startPoint x: 191, startPoint y: 76, endPoint x: 0, endPoint y: 83, distance: 191.1
click at [0, 83] on div "Analytics Inbound Inventory Outbound Retail Reports 02:48 PM EDT [DATE] 09/22 […" at bounding box center [784, 359] width 1568 height 718
type input "4016748035639666"
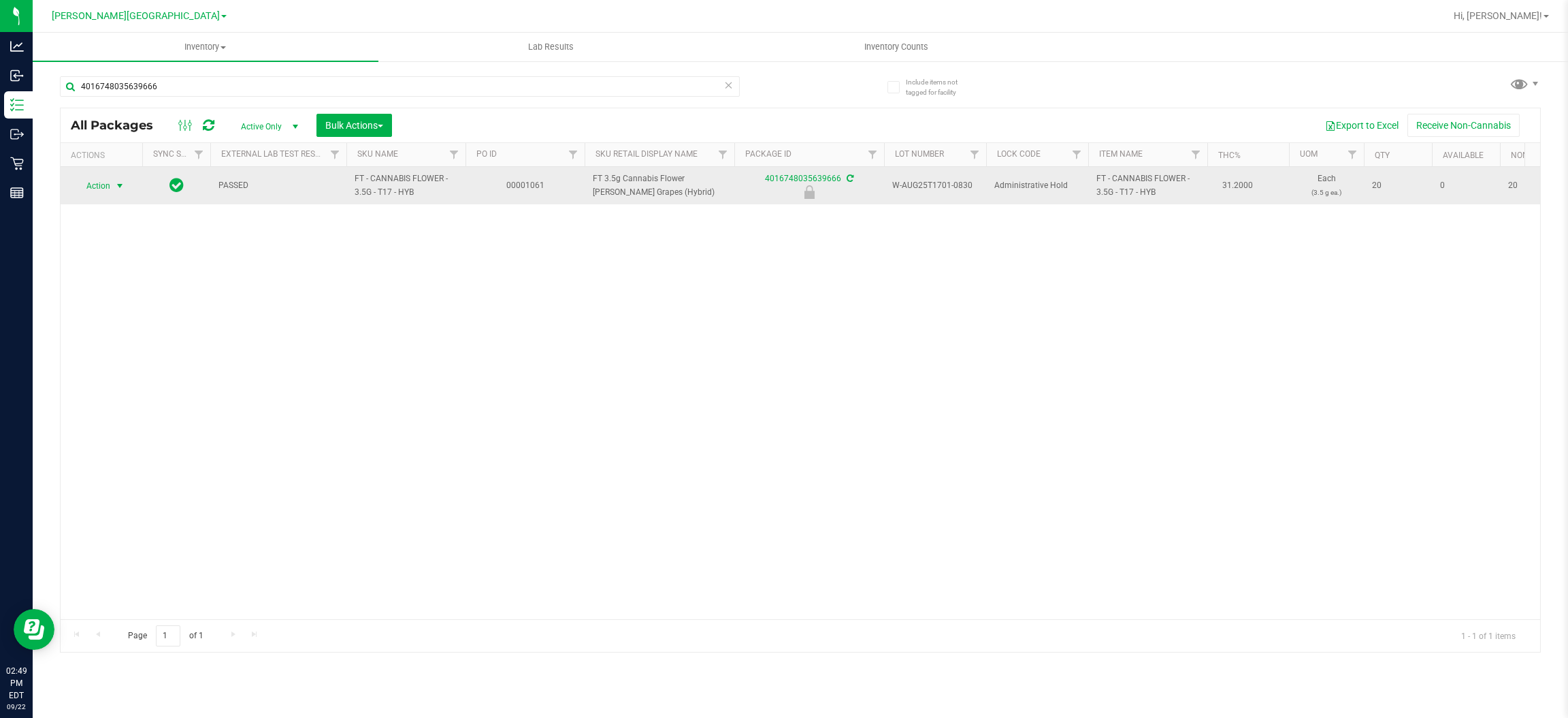
click at [105, 187] on span "Action" at bounding box center [92, 186] width 37 height 19
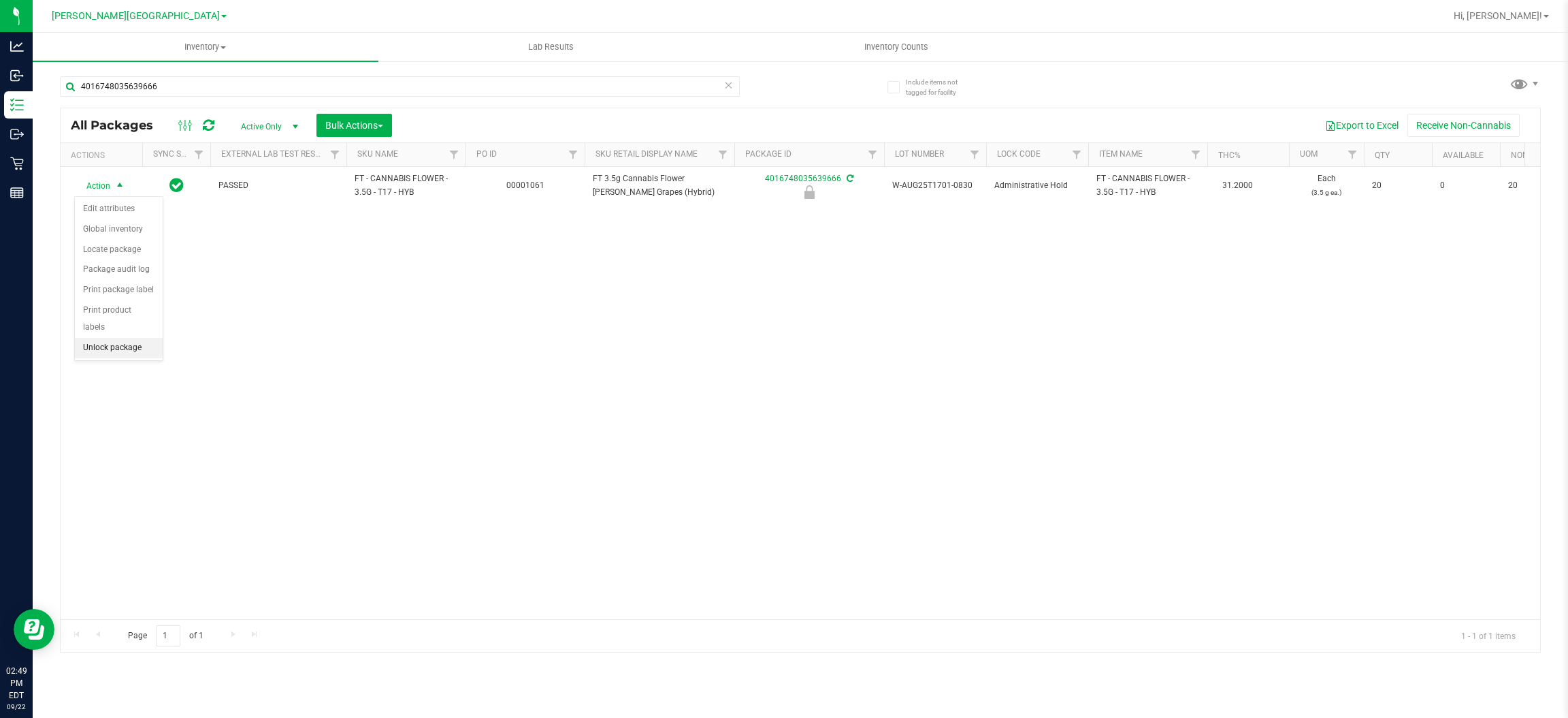
click at [117, 338] on li "Unlock package" at bounding box center [119, 348] width 88 height 20
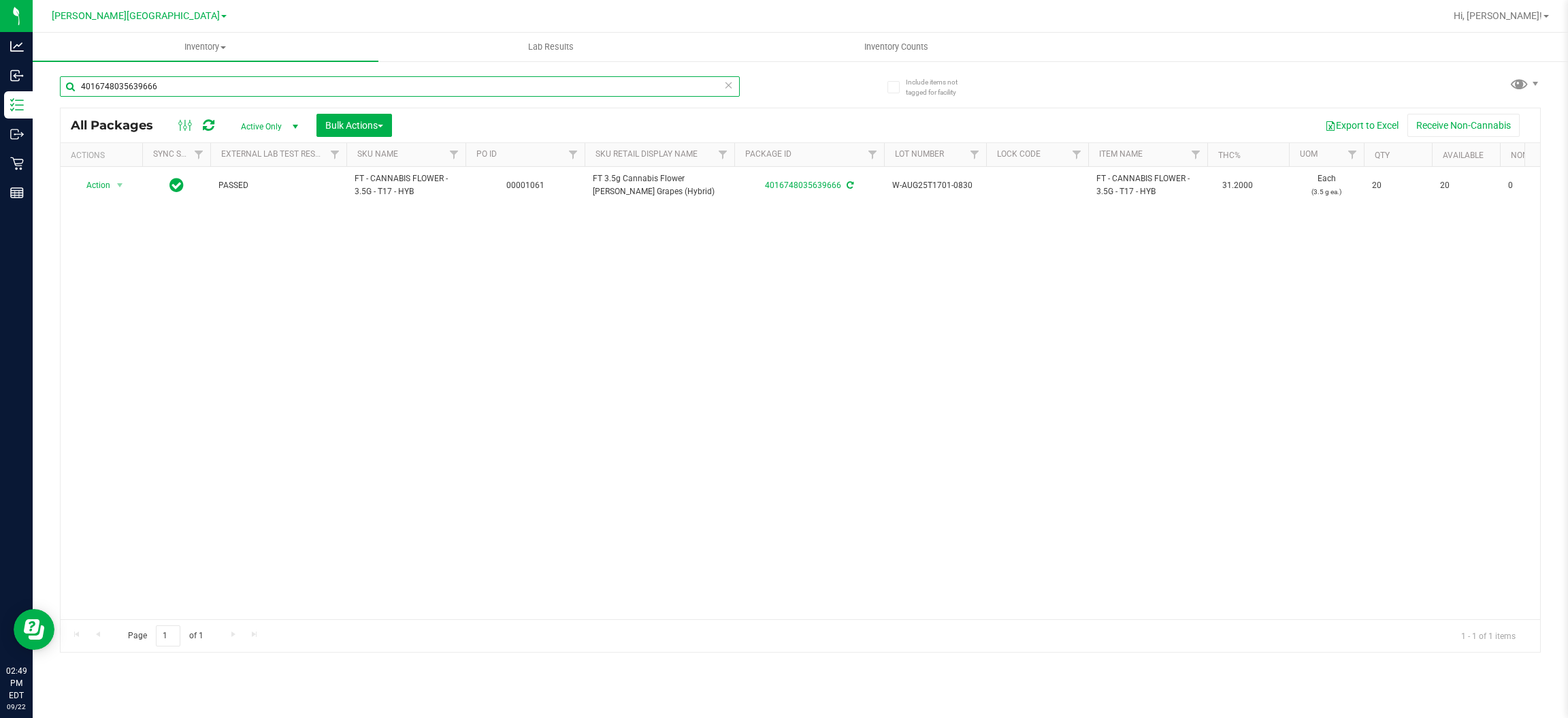
click at [195, 87] on input "4016748035639666" at bounding box center [400, 87] width 680 height 20
type input "4"
type input "5826884193777345"
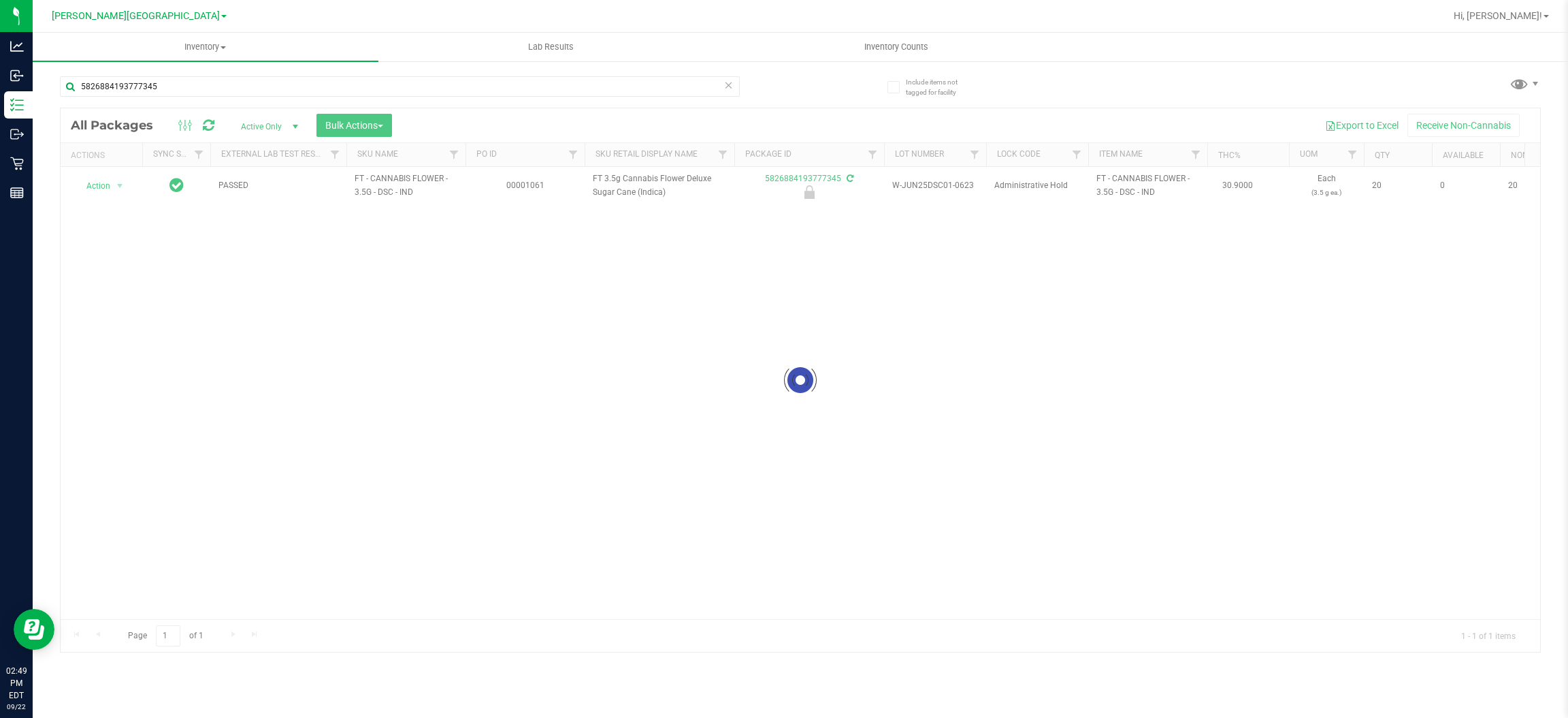
click at [101, 184] on div at bounding box center [800, 380] width 1479 height 543
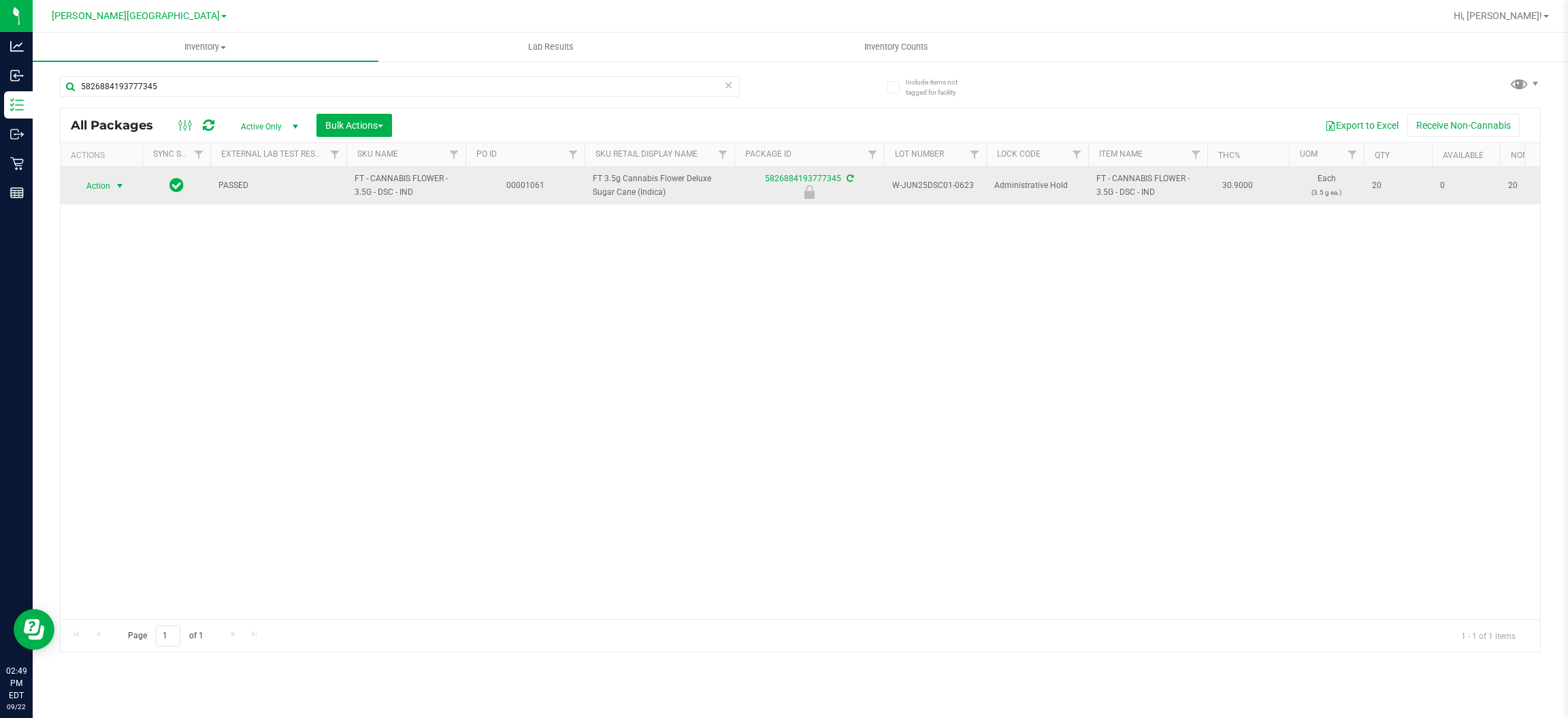
click at [103, 191] on span "Action" at bounding box center [92, 186] width 37 height 19
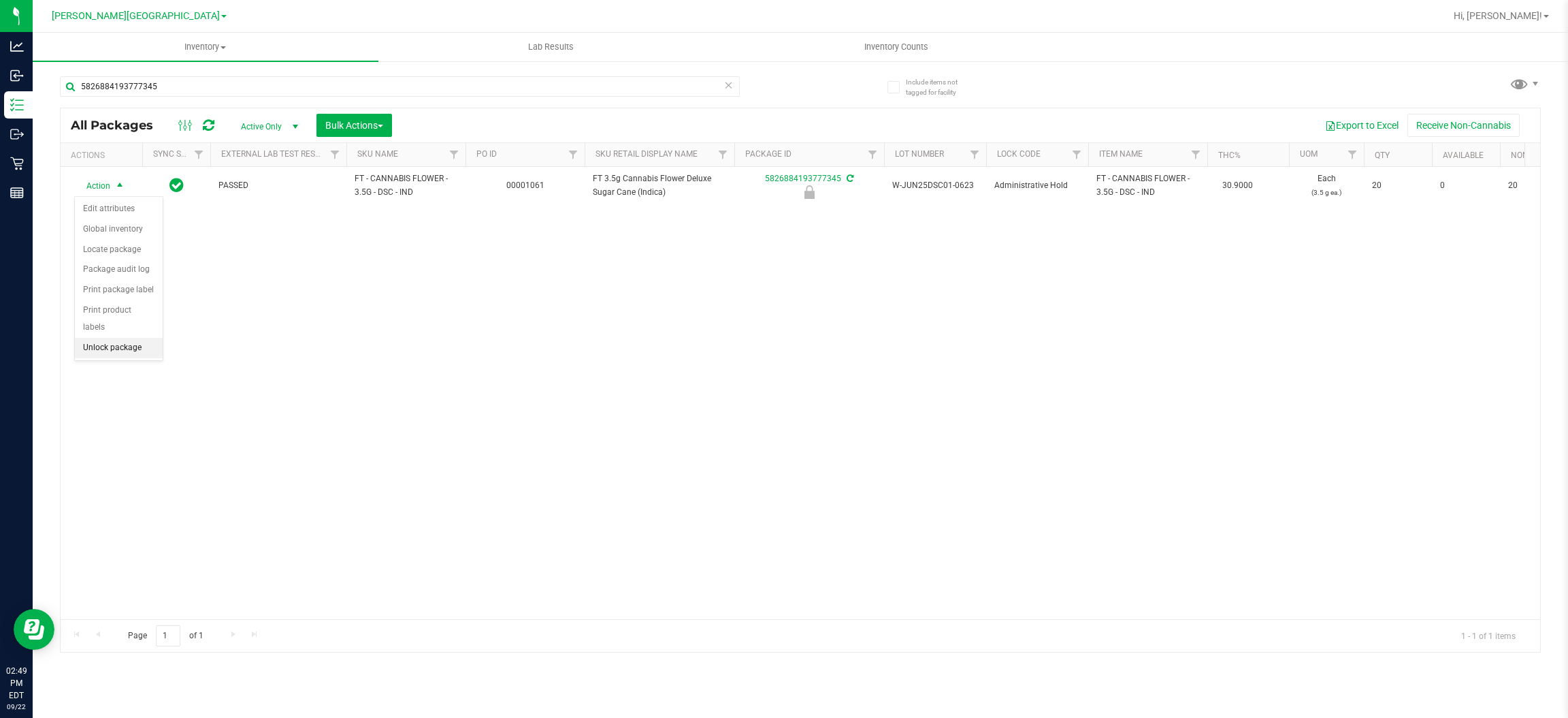
click at [115, 338] on li "Unlock package" at bounding box center [119, 348] width 88 height 20
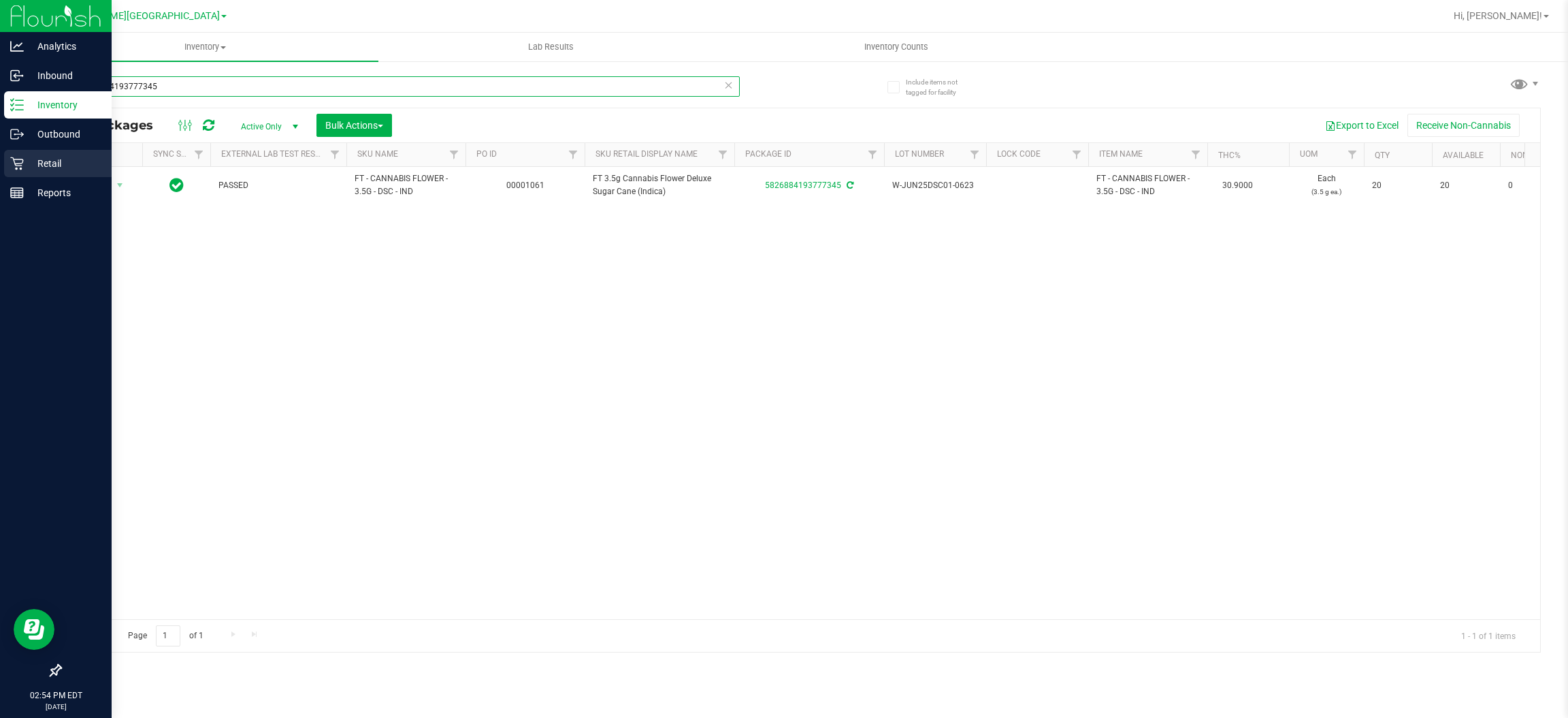
drag, startPoint x: 182, startPoint y: 88, endPoint x: 0, endPoint y: 157, distance: 194.6
click at [0, 157] on div "Analytics Inbound Inventory Outbound Retail Reports 02:54 PM EDT [DATE] 09/22 […" at bounding box center [784, 359] width 1568 height 718
type input "3770241520289112"
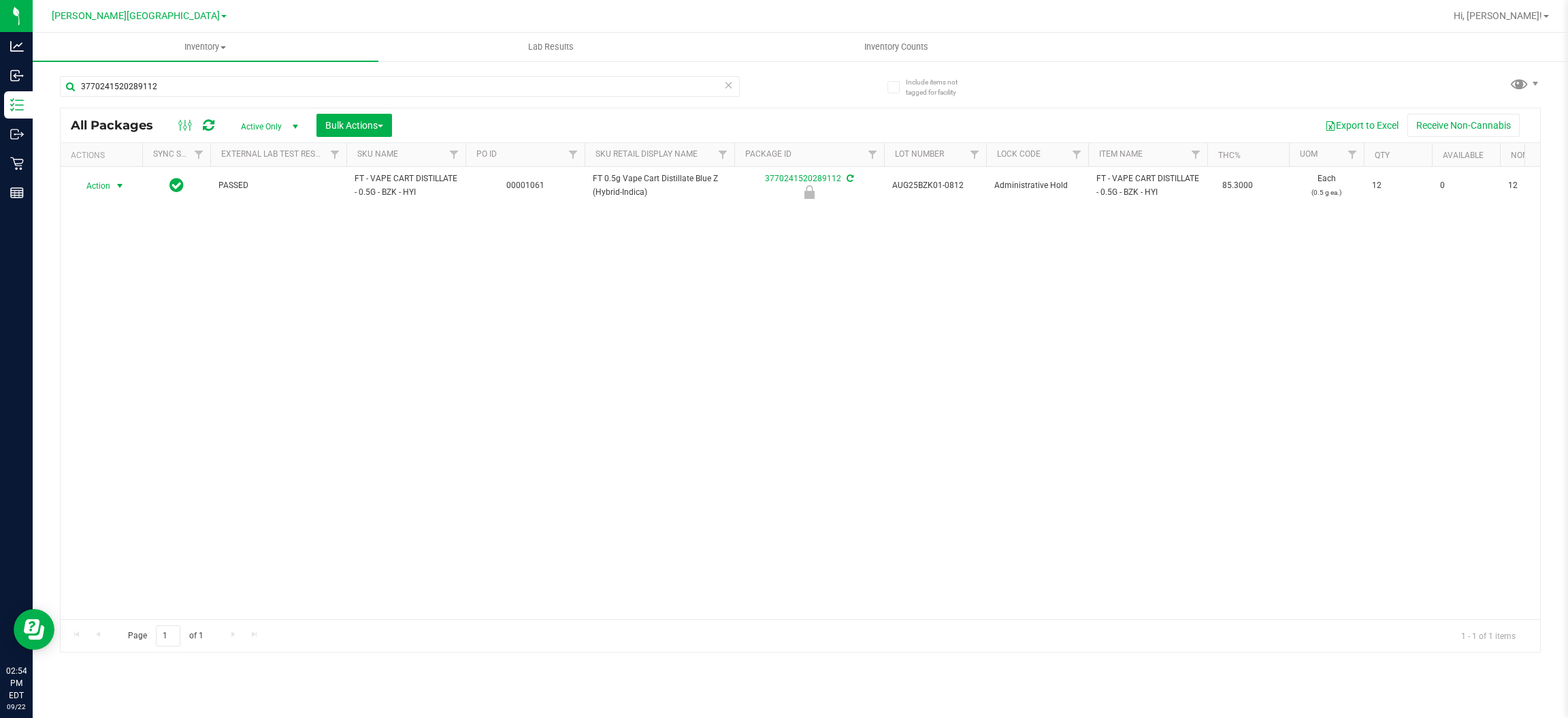
click at [109, 178] on span "Action" at bounding box center [92, 186] width 37 height 19
click at [121, 338] on li "Unlock package" at bounding box center [119, 348] width 88 height 20
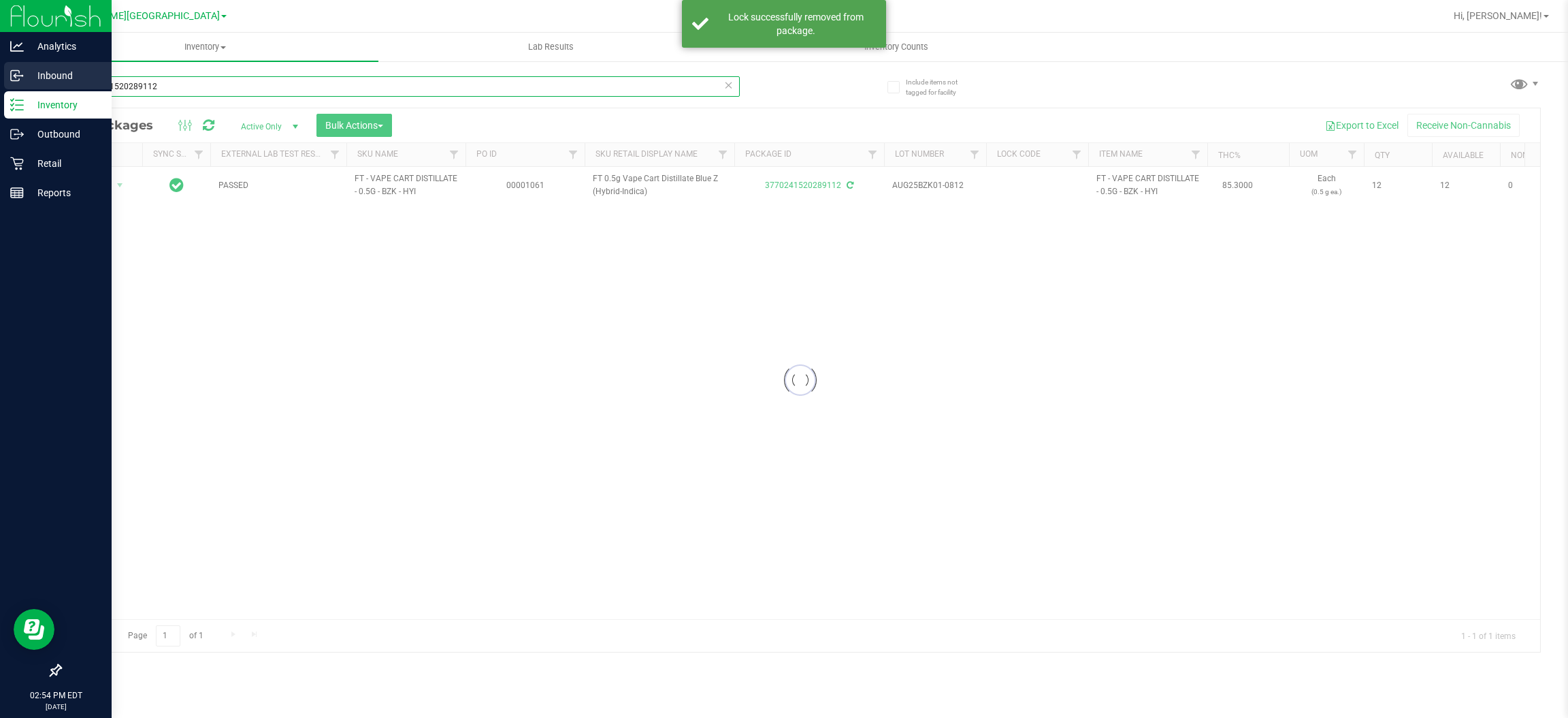
drag, startPoint x: 223, startPoint y: 80, endPoint x: 0, endPoint y: 80, distance: 223.0
click at [0, 80] on div "Analytics Inbound Inventory Outbound Retail Reports 02:54 PM EDT [DATE] 09/22 […" at bounding box center [784, 359] width 1568 height 718
type input "7017113614566259"
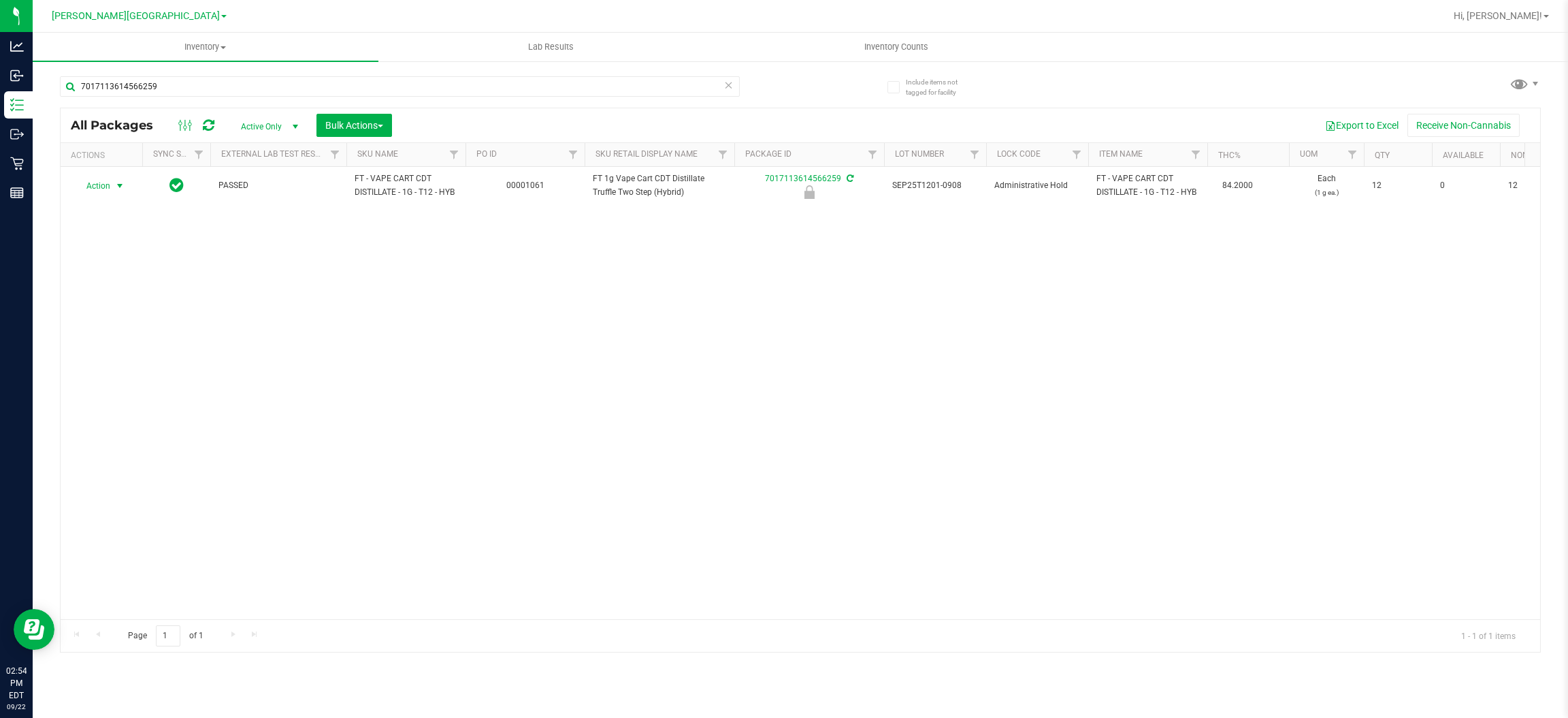
click at [98, 187] on span "Action" at bounding box center [92, 186] width 37 height 19
click at [105, 338] on li "Unlock package" at bounding box center [119, 348] width 88 height 20
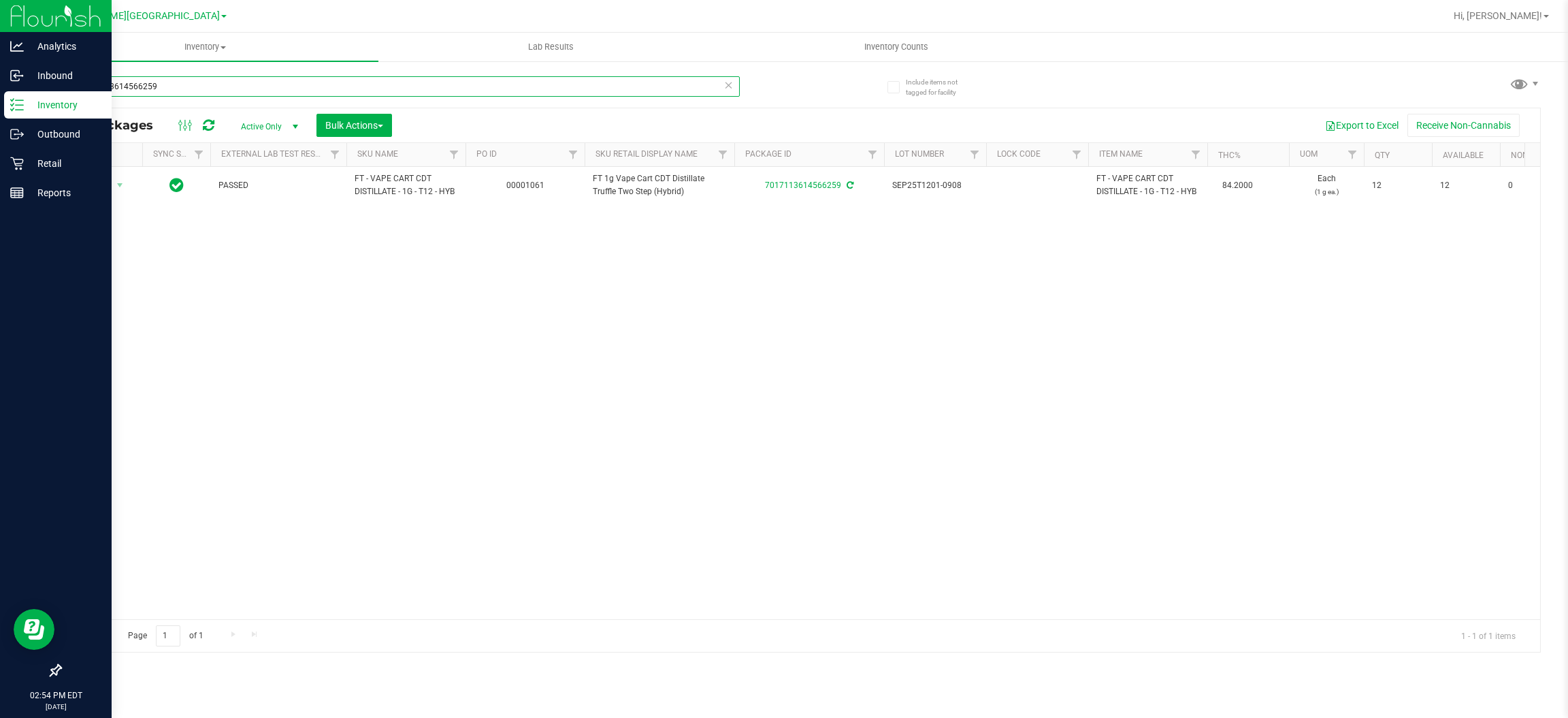
drag, startPoint x: 170, startPoint y: 90, endPoint x: 0, endPoint y: 108, distance: 171.0
click at [0, 108] on div "Analytics Inbound Inventory Outbound Retail Reports 02:54 PM EDT [DATE] 09/22 […" at bounding box center [784, 359] width 1568 height 718
type input "4478769833930975"
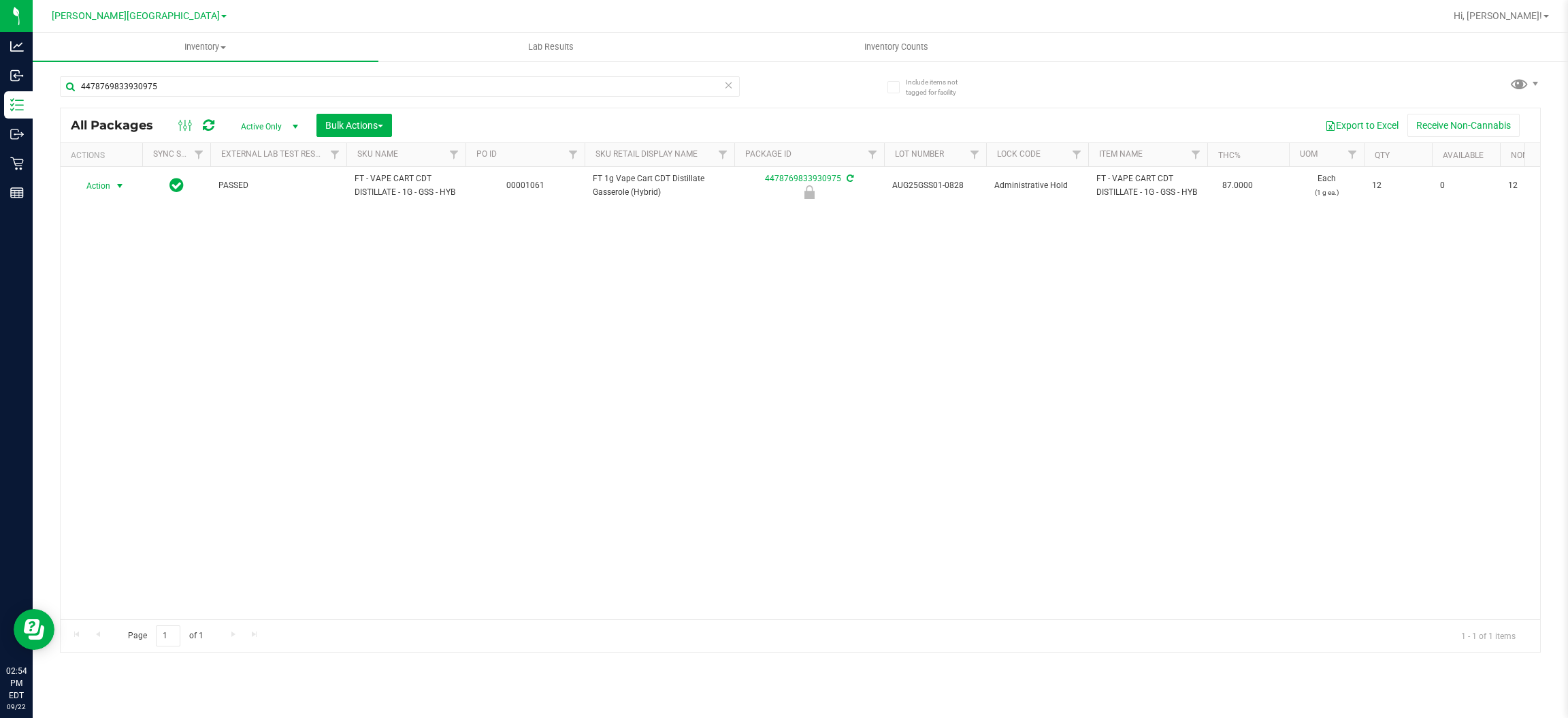
click at [105, 187] on span "Action" at bounding box center [92, 186] width 37 height 19
click at [109, 339] on li "Unlock package" at bounding box center [119, 348] width 88 height 20
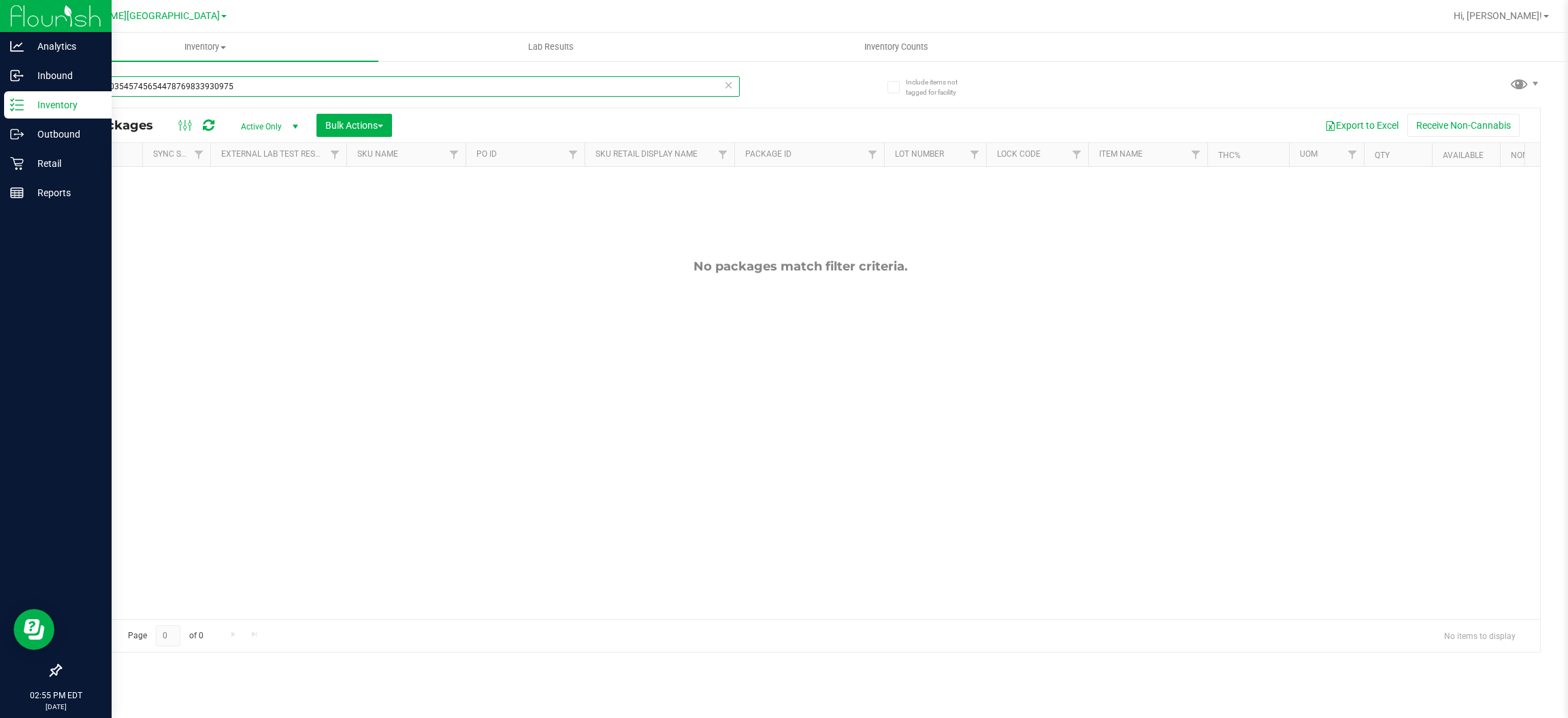
drag, startPoint x: 279, startPoint y: 88, endPoint x: 0, endPoint y: 110, distance: 279.9
click at [0, 110] on div "Analytics Inbound Inventory Outbound Retail Reports 02:55 PM EDT [DATE] 09/22 […" at bounding box center [784, 359] width 1568 height 718
type input "0578410354574565"
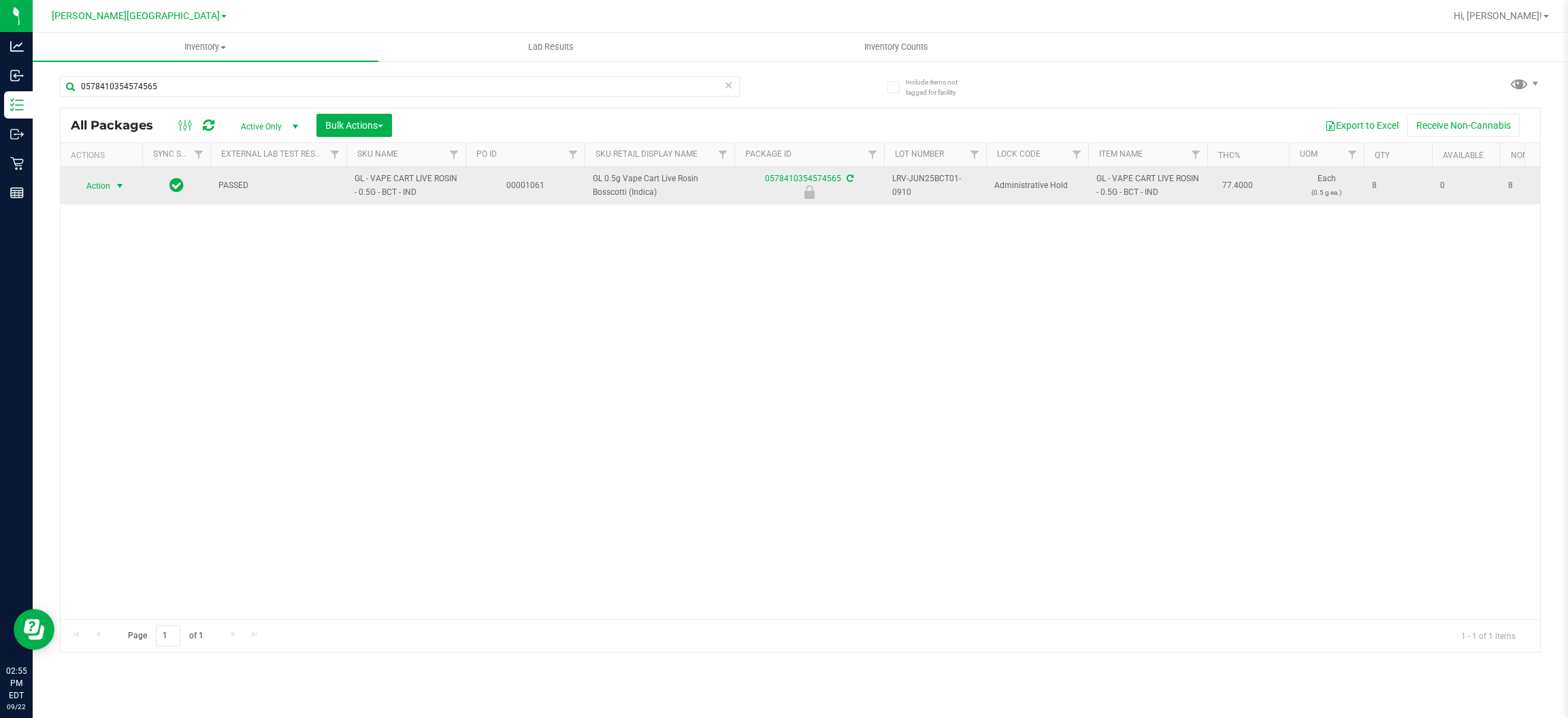
click at [100, 183] on span "Action" at bounding box center [92, 186] width 37 height 19
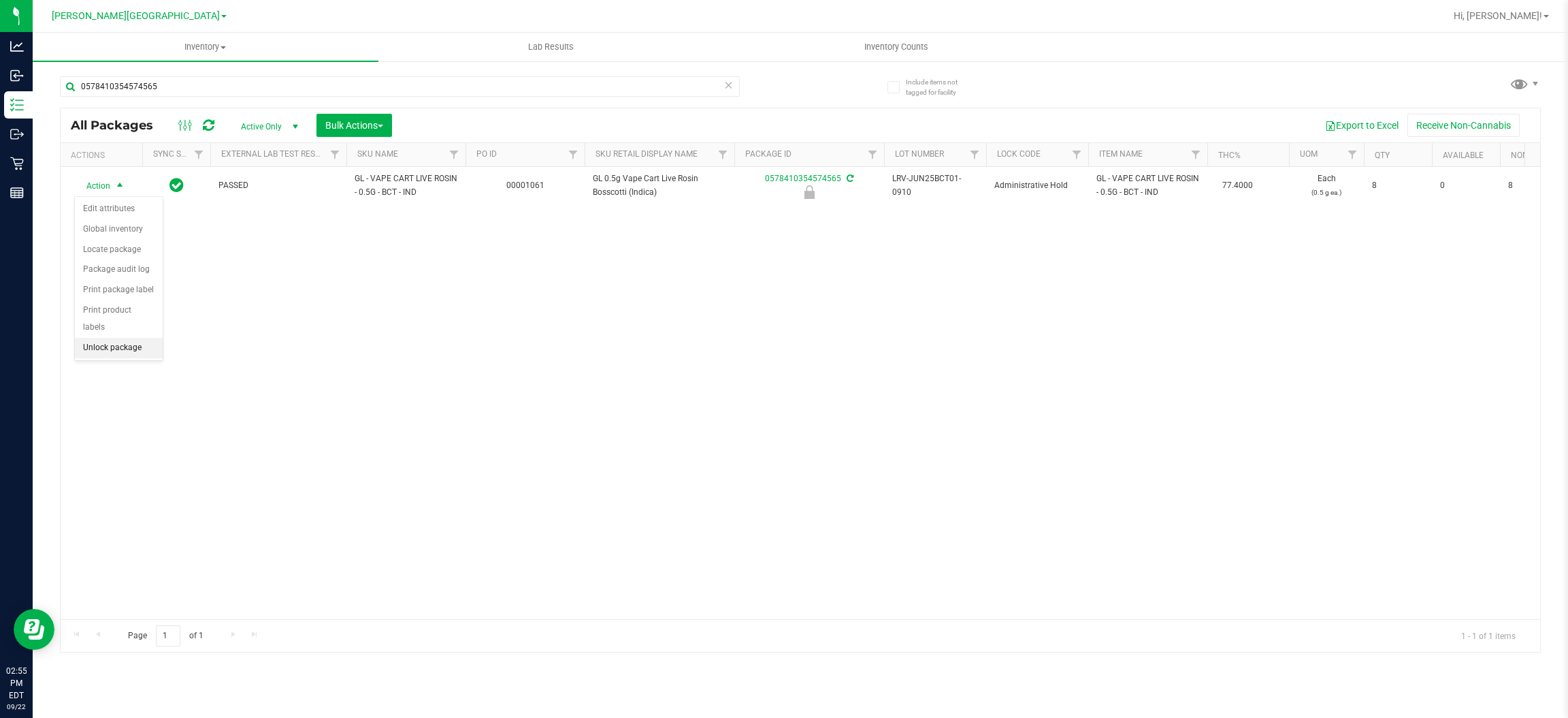
click at [138, 338] on li "Unlock package" at bounding box center [119, 348] width 88 height 20
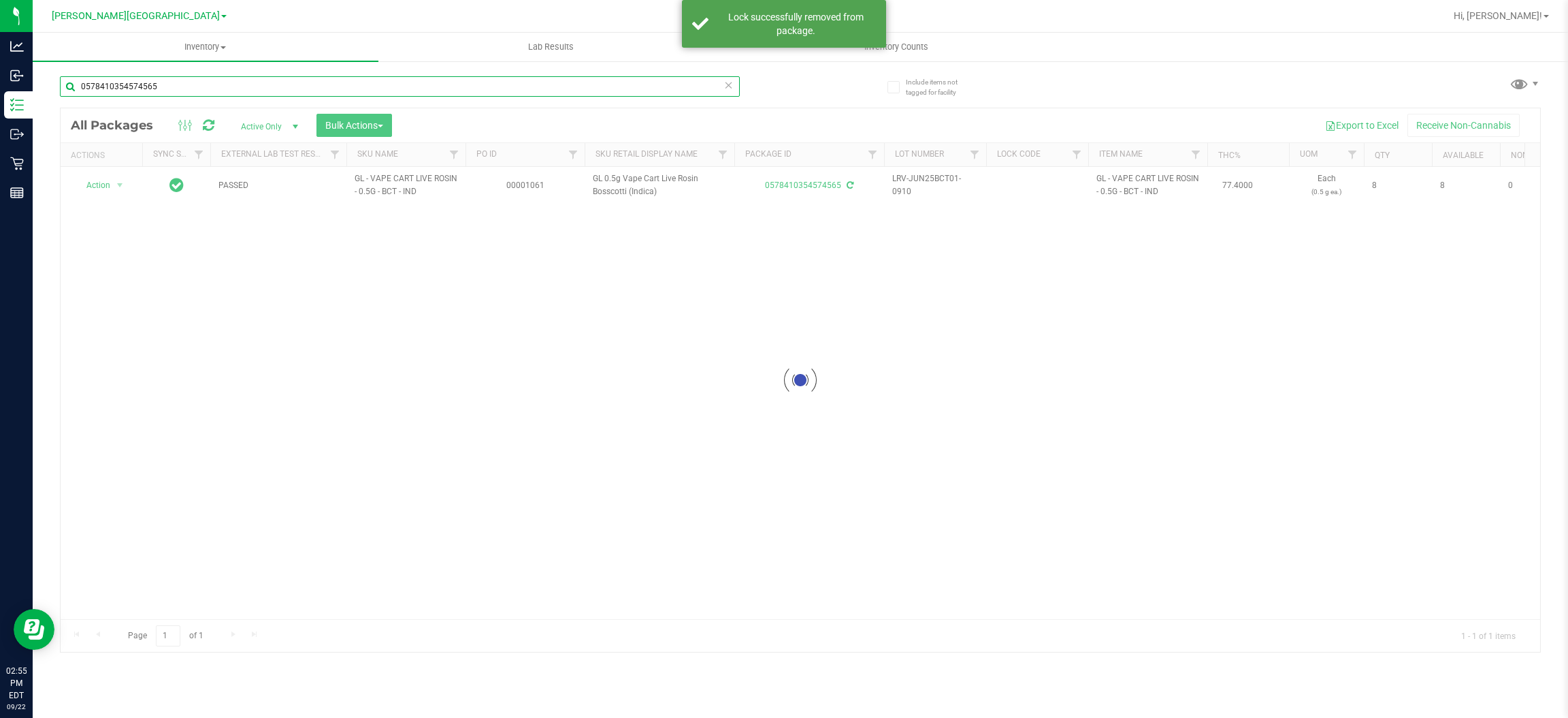
drag, startPoint x: 219, startPoint y: 87, endPoint x: 48, endPoint y: 93, distance: 171.1
type input "0588713020650735"
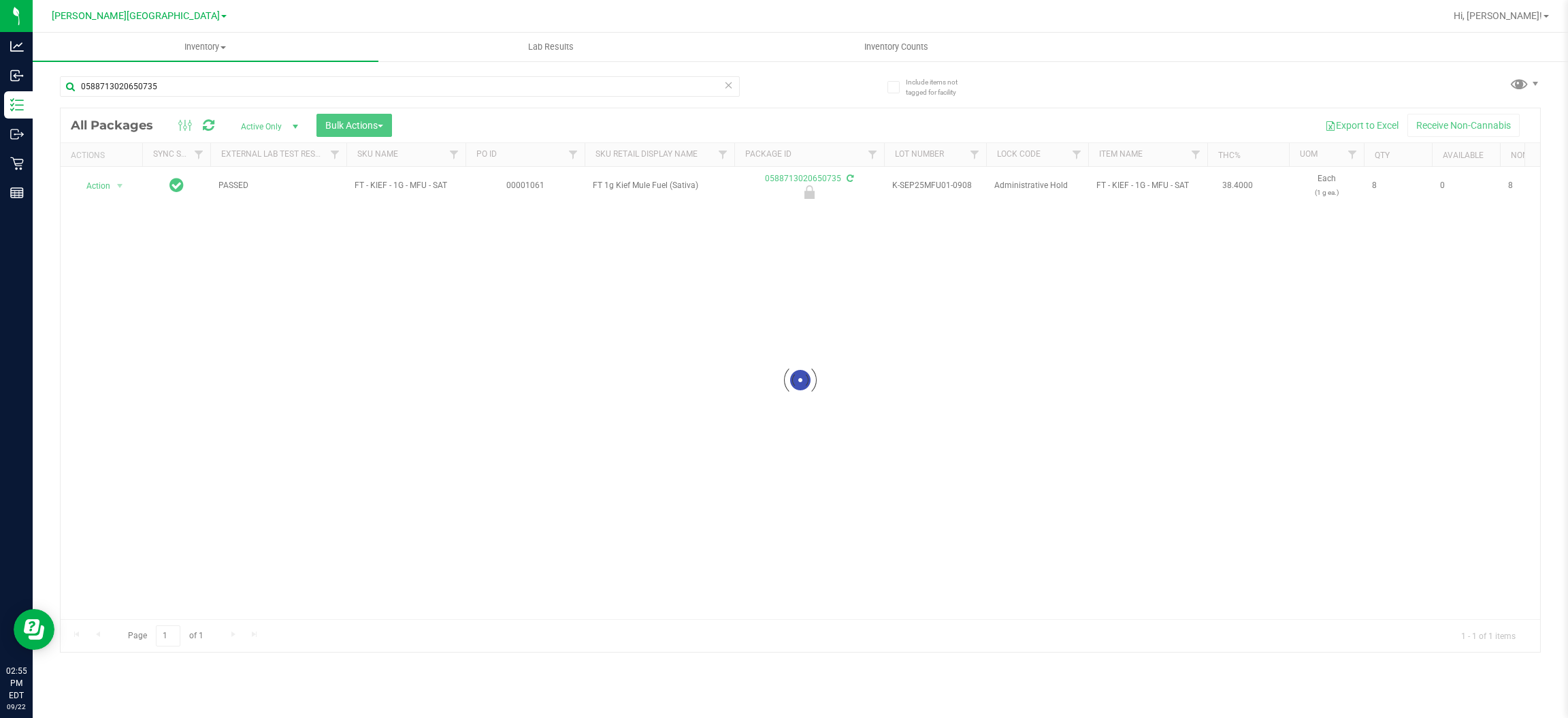
click at [112, 188] on div at bounding box center [800, 380] width 1479 height 543
click at [112, 188] on span "select" at bounding box center [120, 186] width 17 height 19
click at [108, 338] on li "Unlock package" at bounding box center [119, 348] width 88 height 20
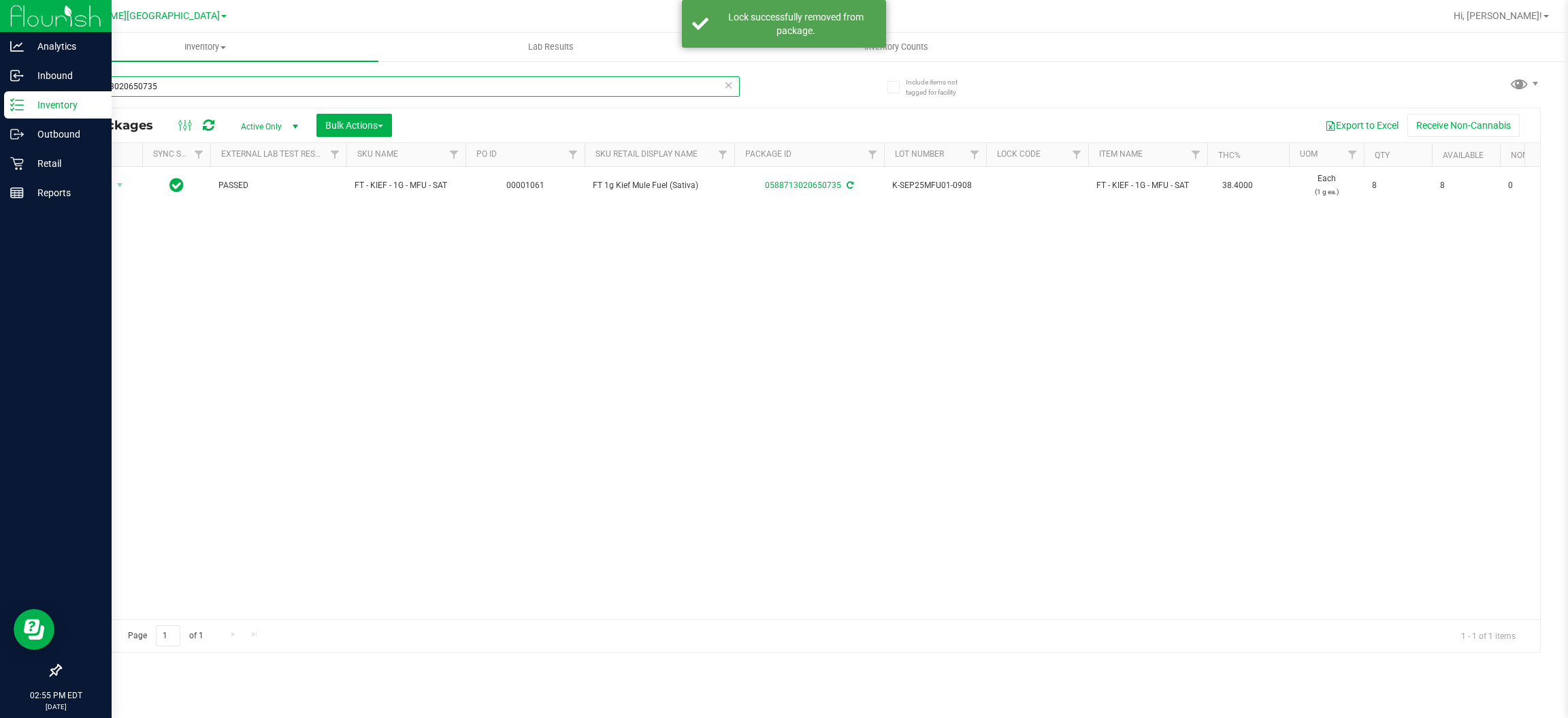
drag, startPoint x: 171, startPoint y: 113, endPoint x: 0, endPoint y: 224, distance: 203.9
click at [0, 220] on div "Analytics Inbound Inventory Outbound Retail Reports 02:55 PM EDT [DATE] 09/22 […" at bounding box center [784, 359] width 1568 height 718
type input "[CREDIT_CARD_NUMBER]"
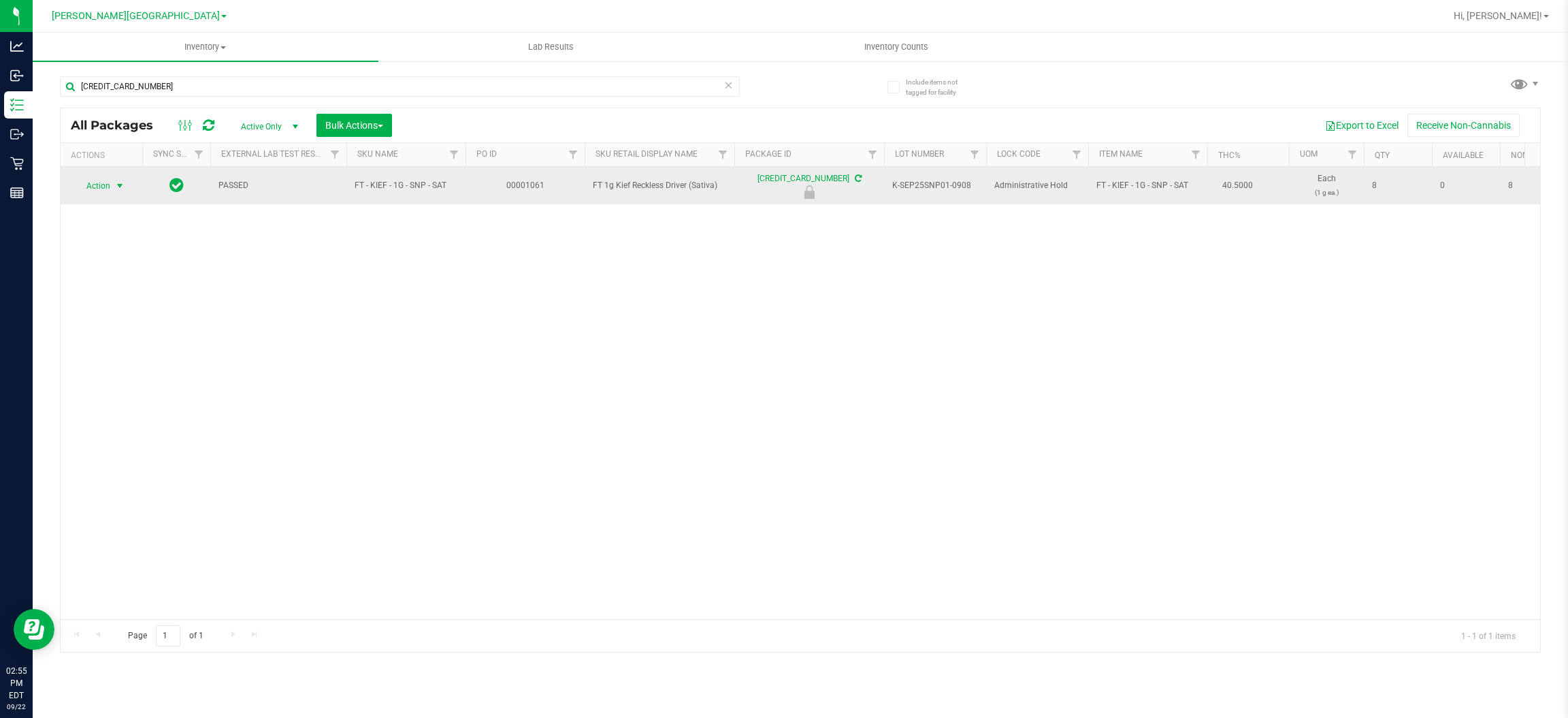
click at [94, 185] on span "Action" at bounding box center [92, 186] width 37 height 19
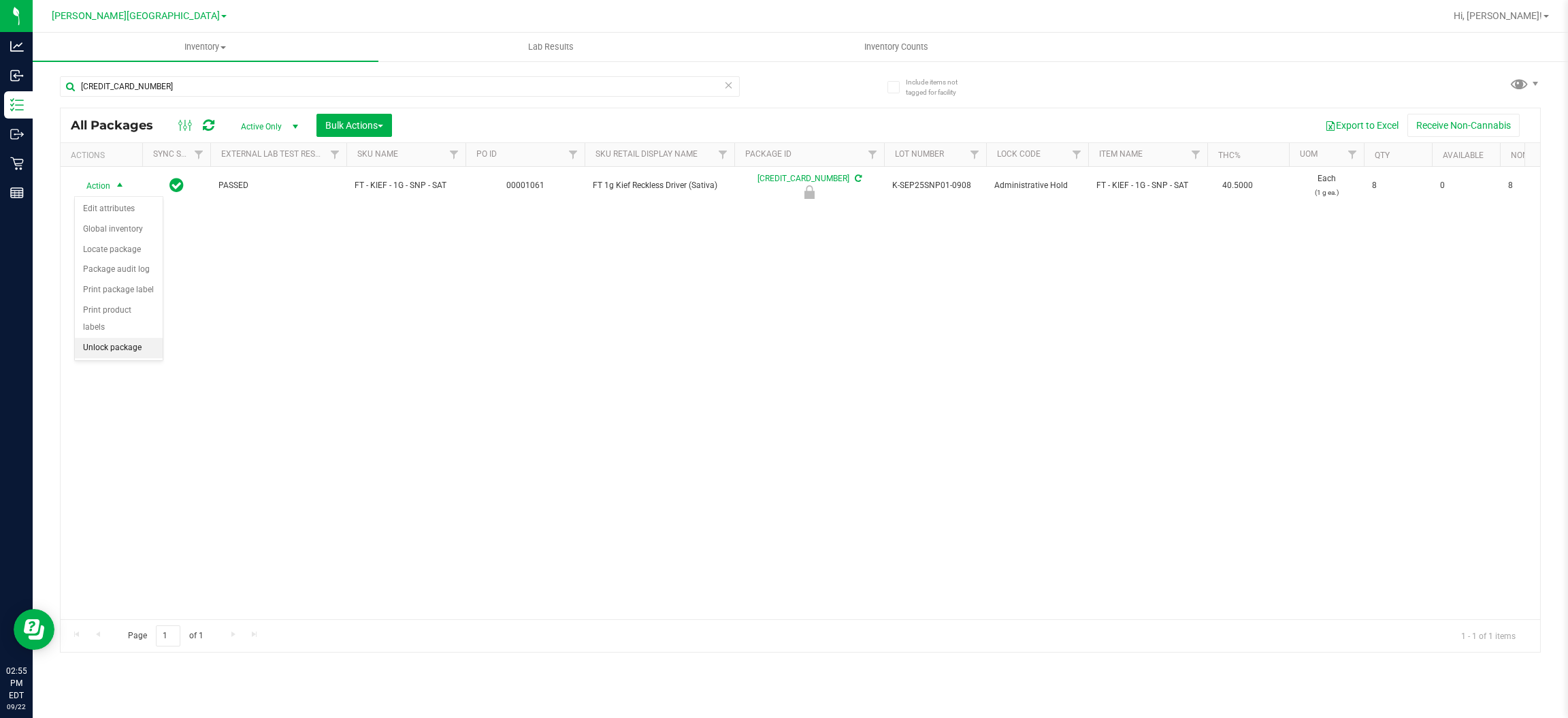
click at [124, 338] on li "Unlock package" at bounding box center [119, 348] width 88 height 20
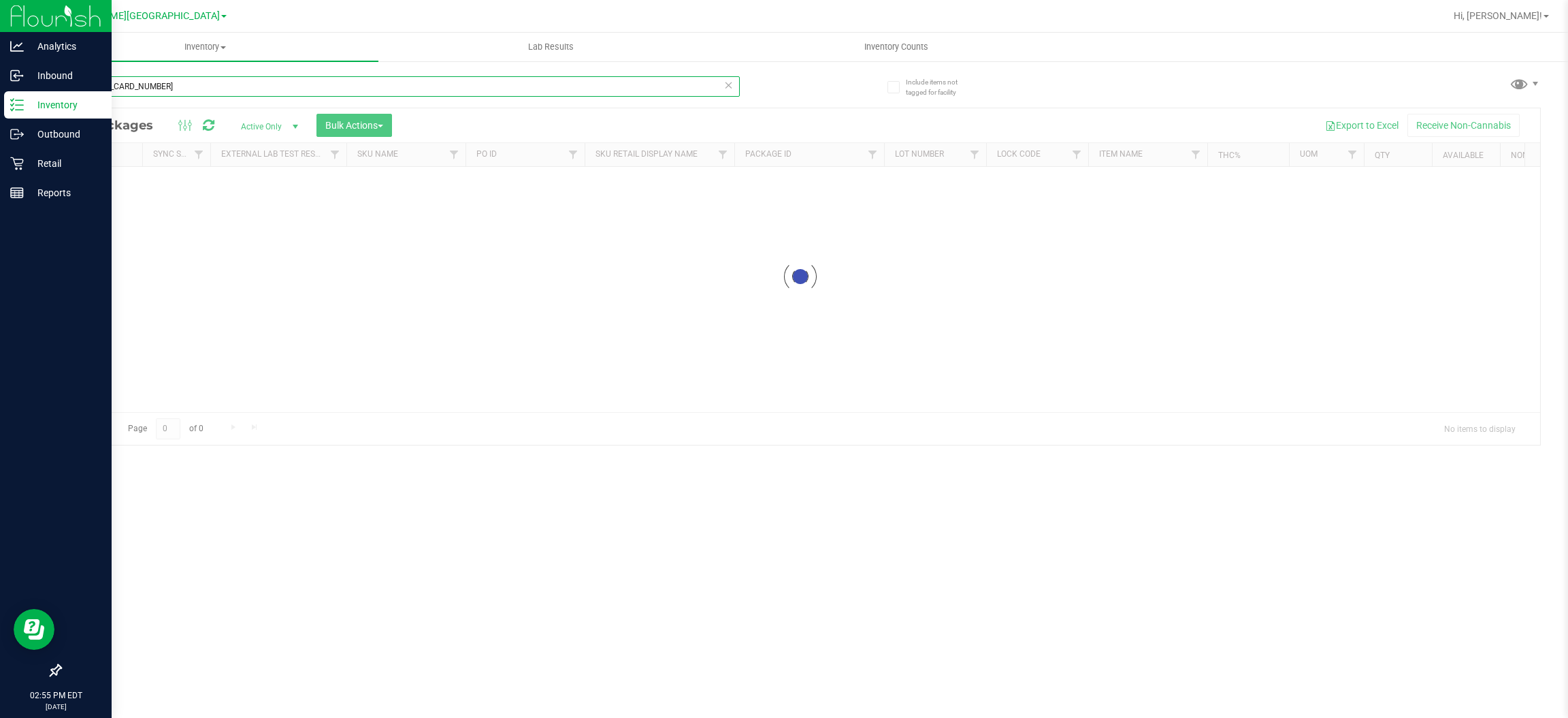
drag, startPoint x: 194, startPoint y: 92, endPoint x: 0, endPoint y: 113, distance: 195.1
click at [0, 113] on div "Analytics Inbound Inventory Outbound Retail Reports 02:55 PM EDT [DATE] 09/22 […" at bounding box center [784, 359] width 1568 height 718
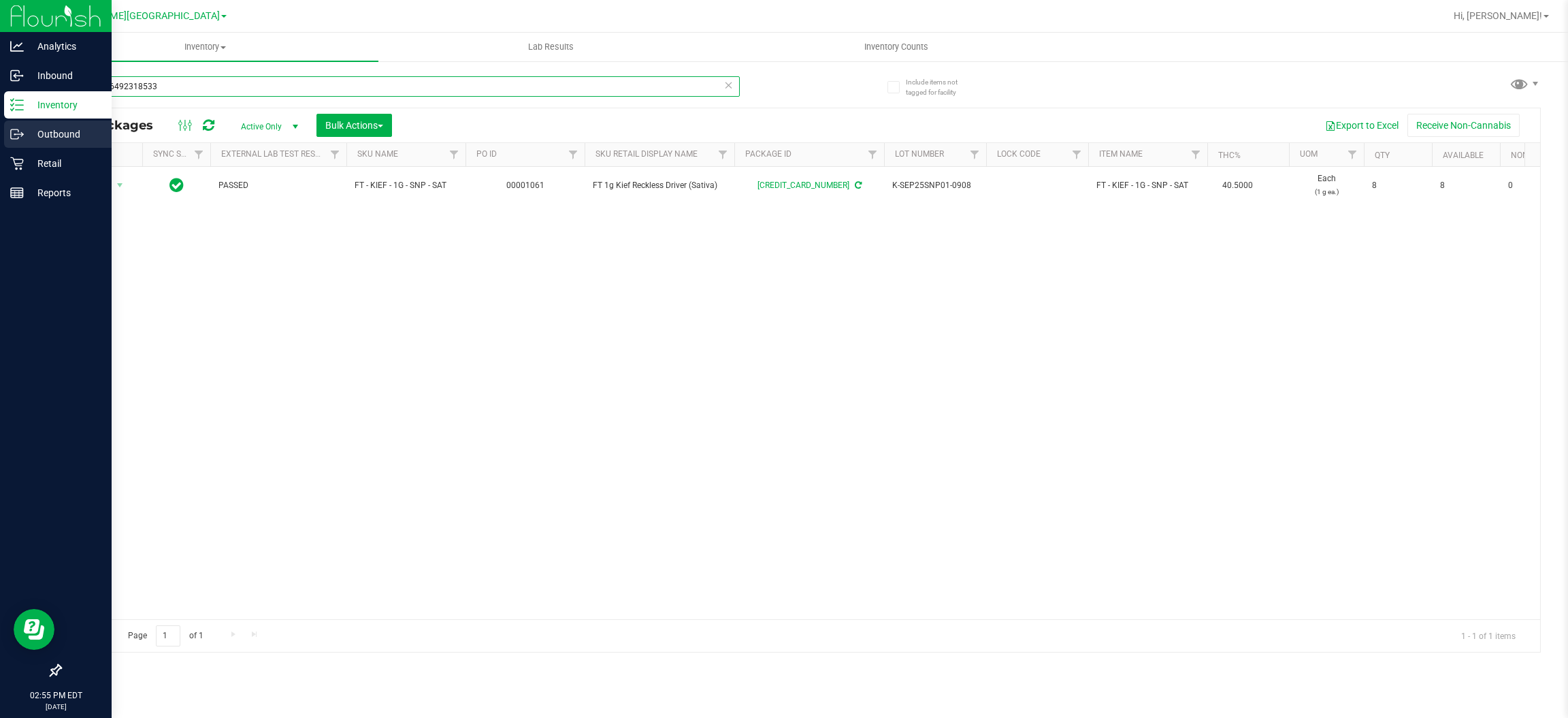
type input "0604616492318533"
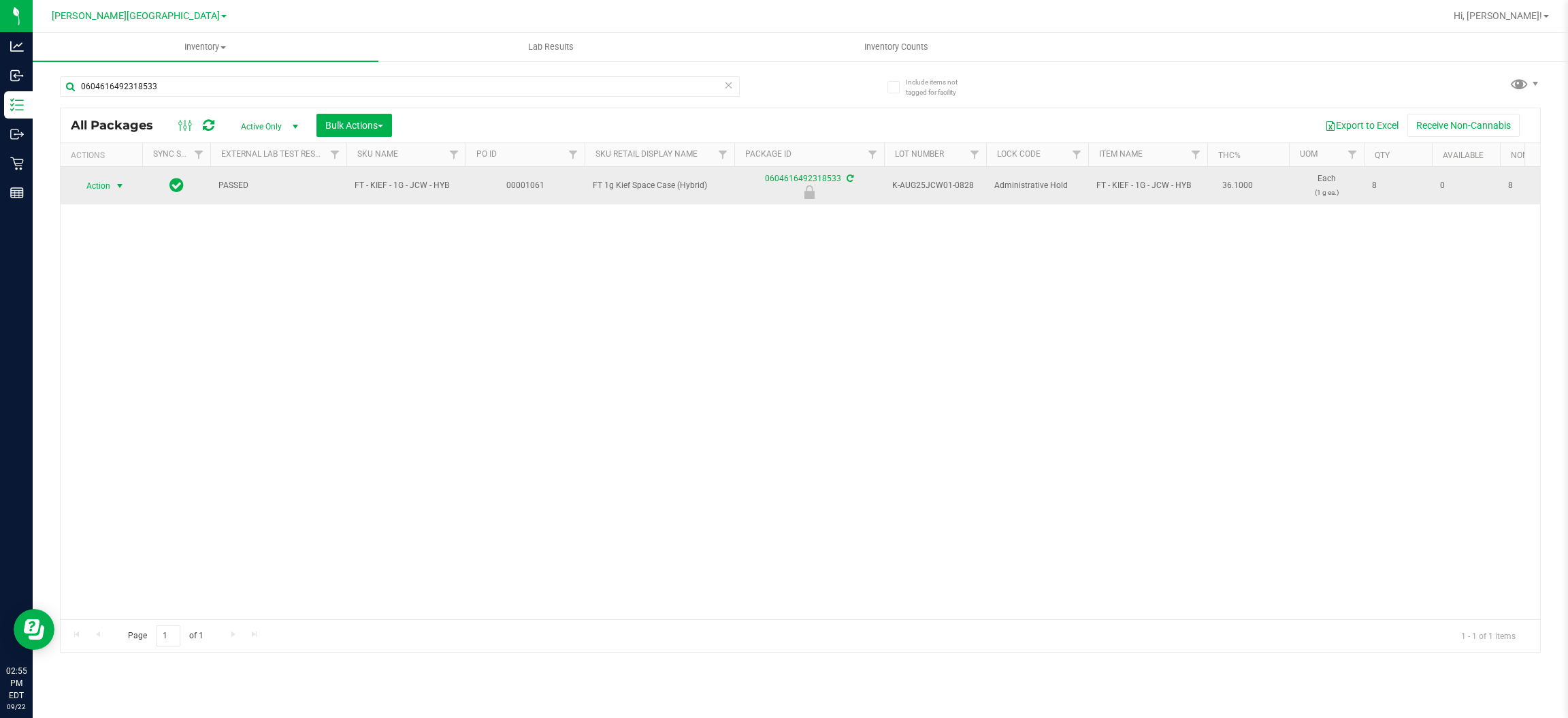
click at [105, 184] on span "Action" at bounding box center [92, 186] width 37 height 19
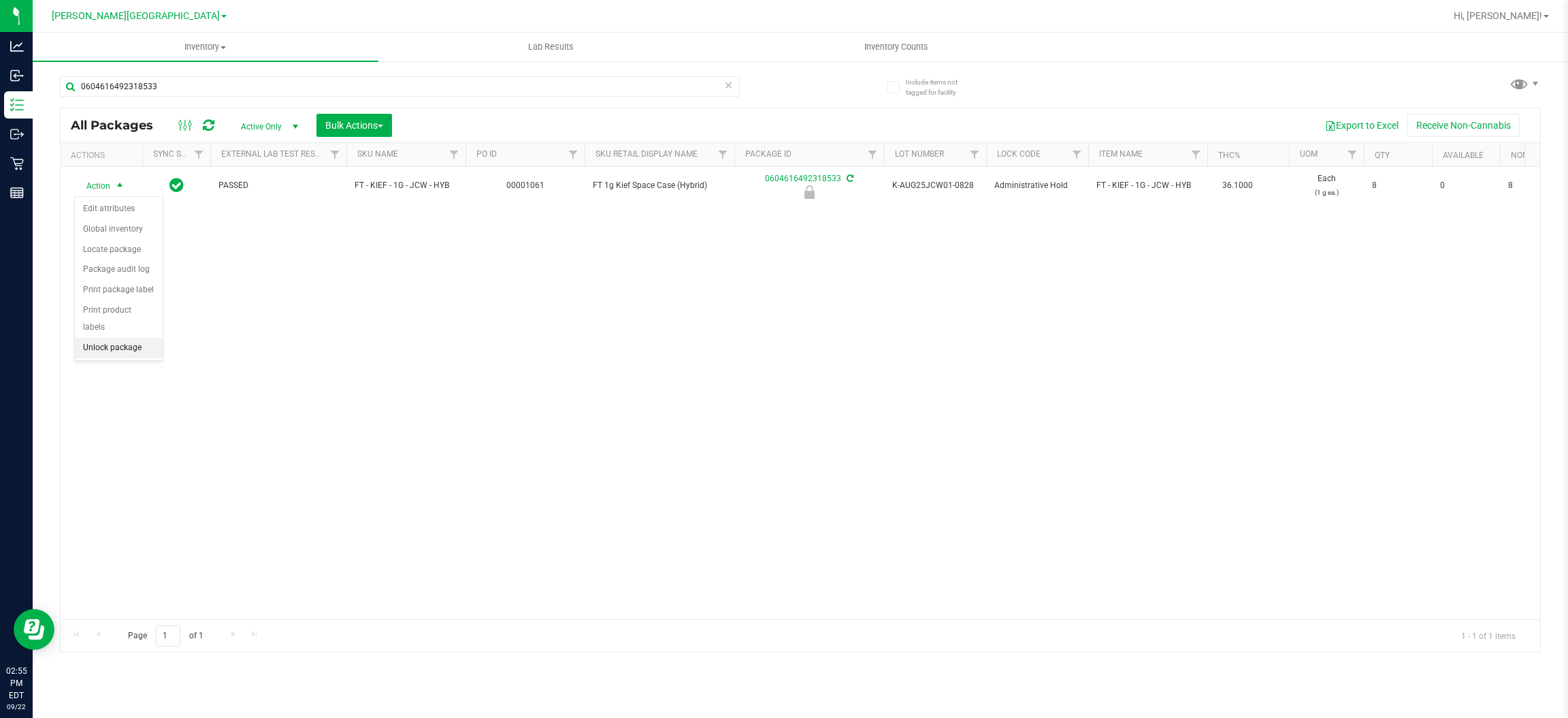
click at [111, 338] on li "Unlock package" at bounding box center [119, 348] width 88 height 20
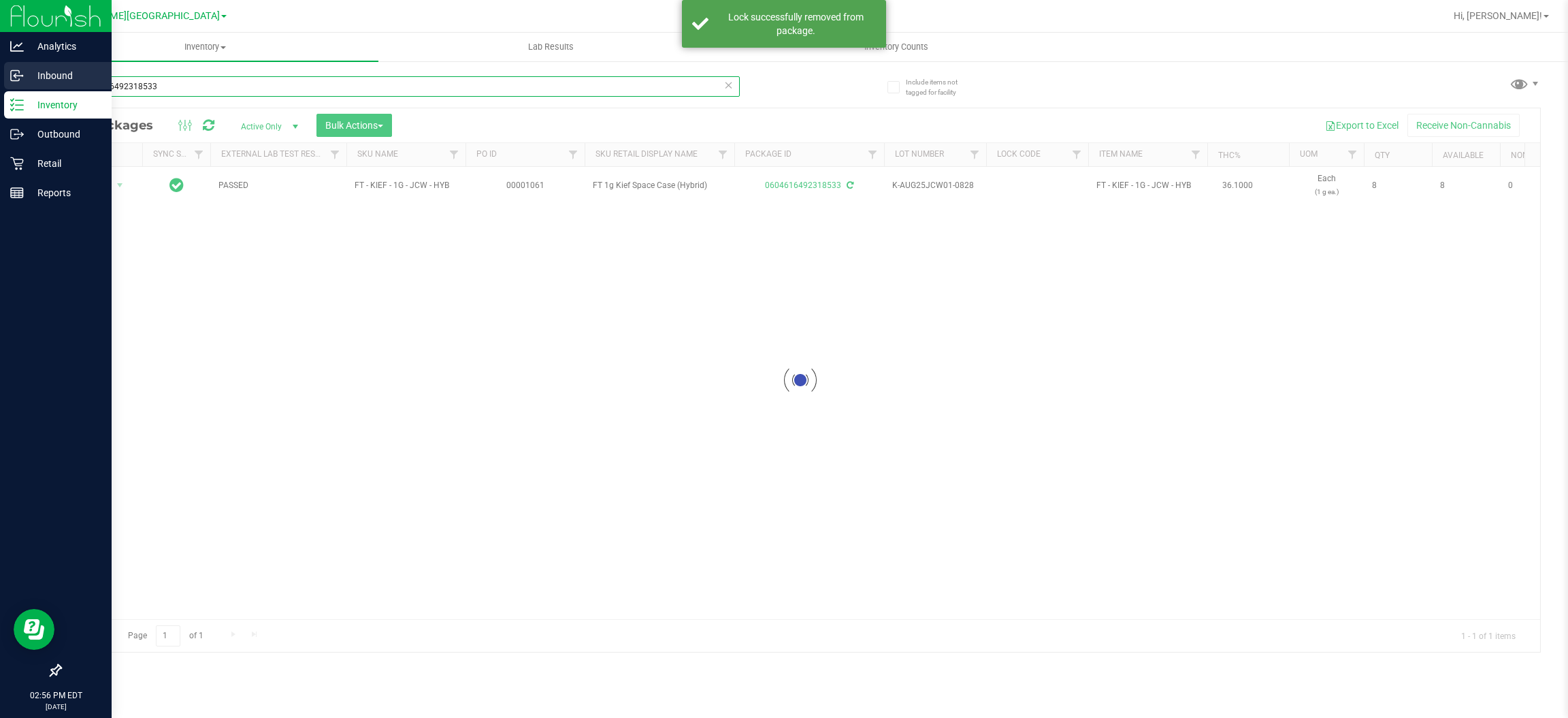
drag, startPoint x: 194, startPoint y: 82, endPoint x: 0, endPoint y: 75, distance: 194.1
click at [0, 75] on div "Analytics Inbound Inventory Outbound Retail Reports 02:56 PM EDT [DATE] 09/22 […" at bounding box center [784, 359] width 1568 height 718
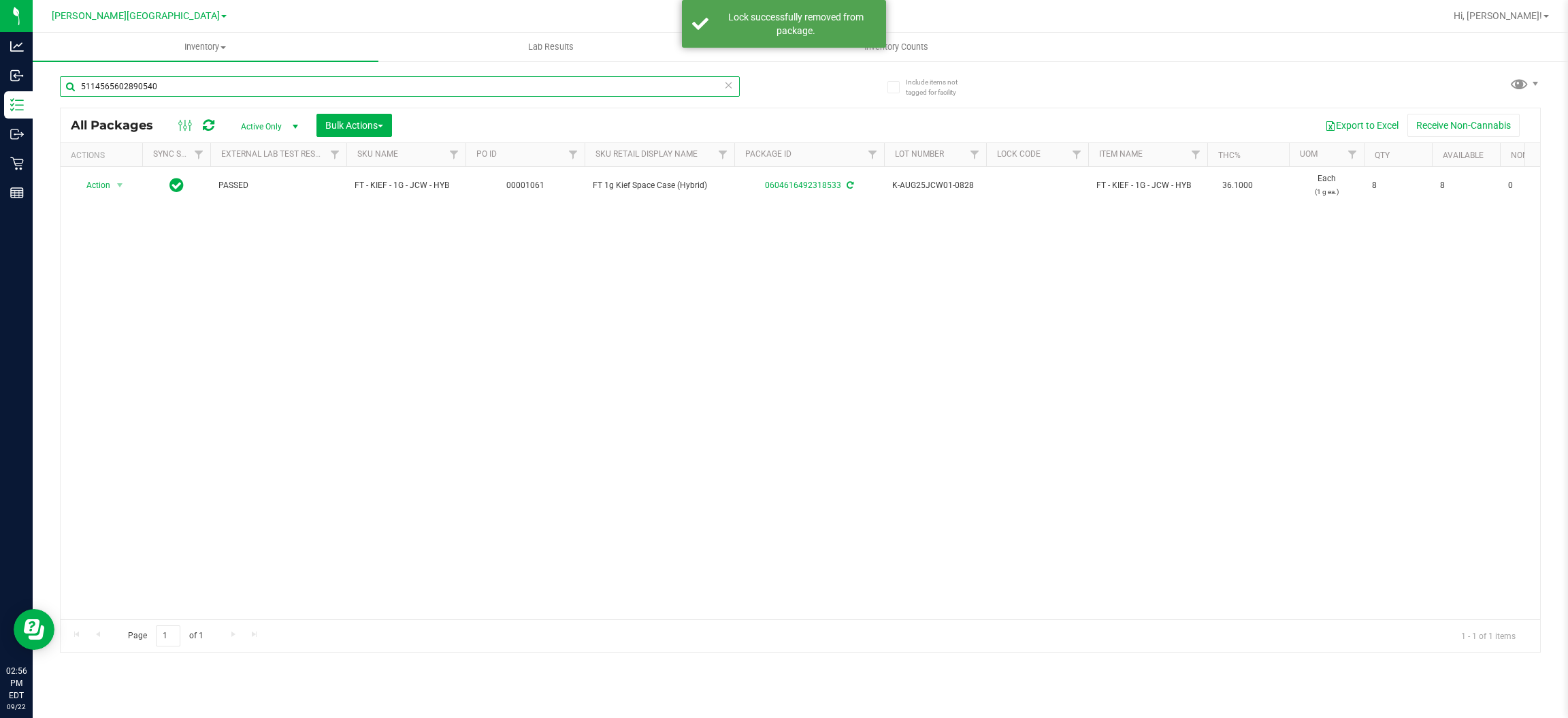
type input "5114565602890540"
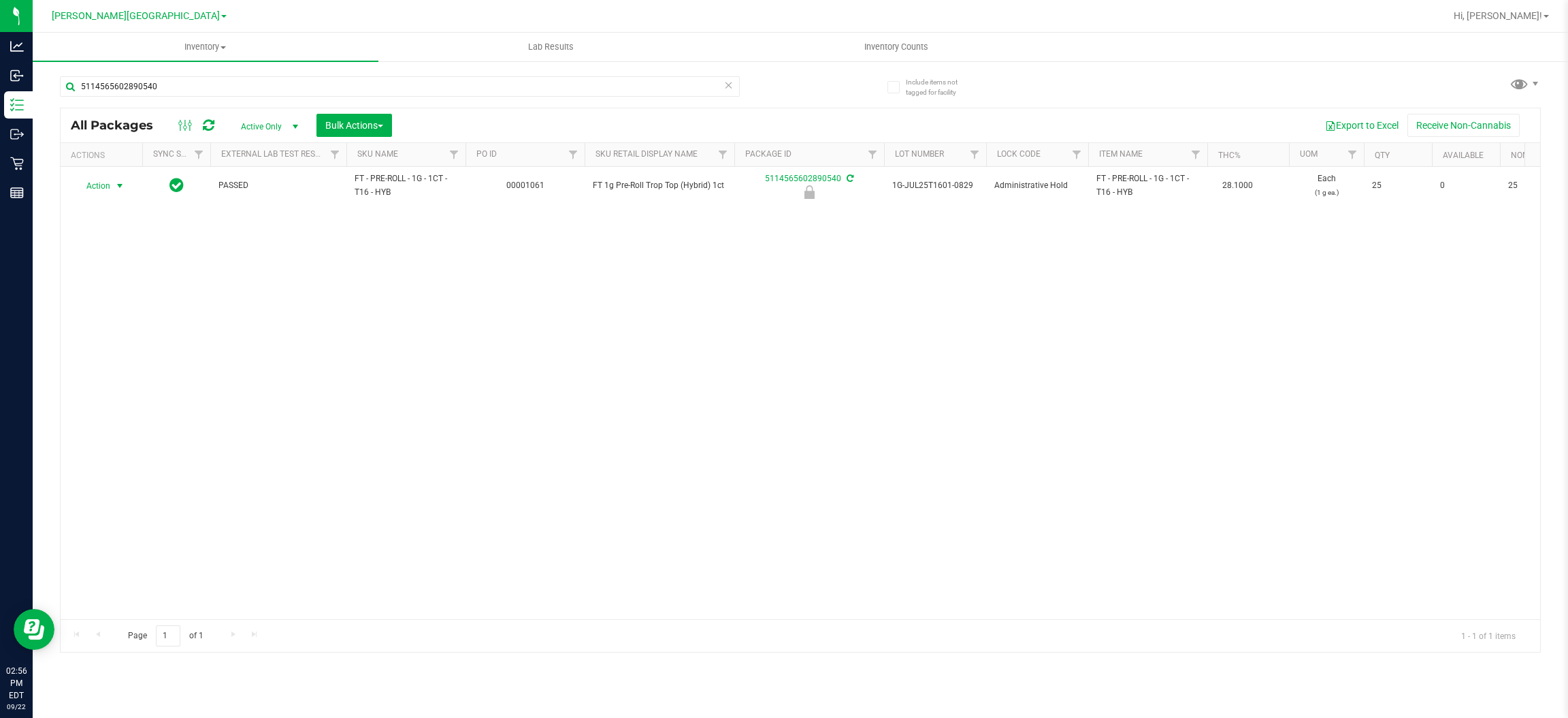
click at [98, 189] on span "Action" at bounding box center [92, 186] width 37 height 19
click at [99, 338] on li "Unlock package" at bounding box center [119, 348] width 88 height 20
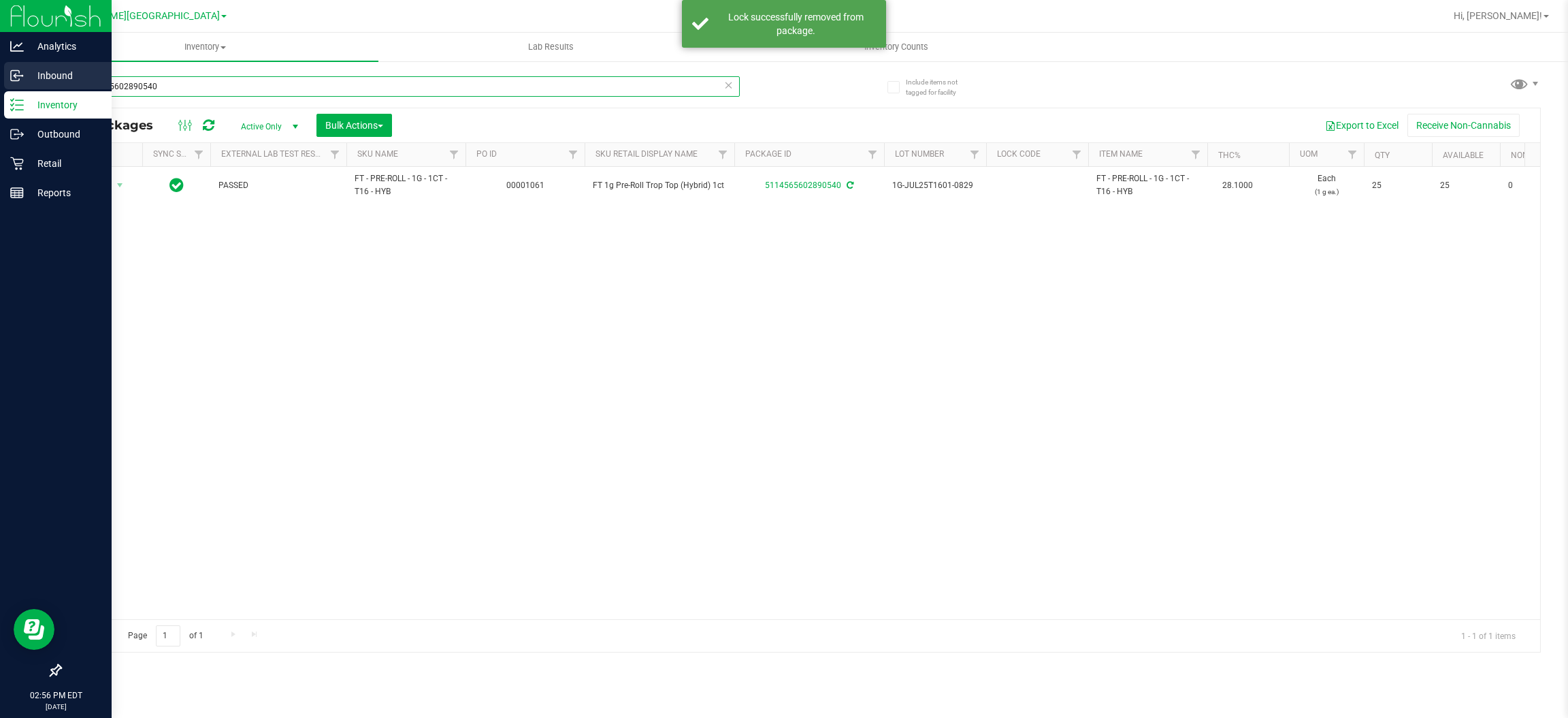
drag, startPoint x: 190, startPoint y: 83, endPoint x: 0, endPoint y: 89, distance: 190.1
click at [0, 89] on div "Analytics Inbound Inventory Outbound Retail Reports 02:56 PM EDT [DATE] 09/22 […" at bounding box center [784, 359] width 1568 height 718
type input "3015290271461525"
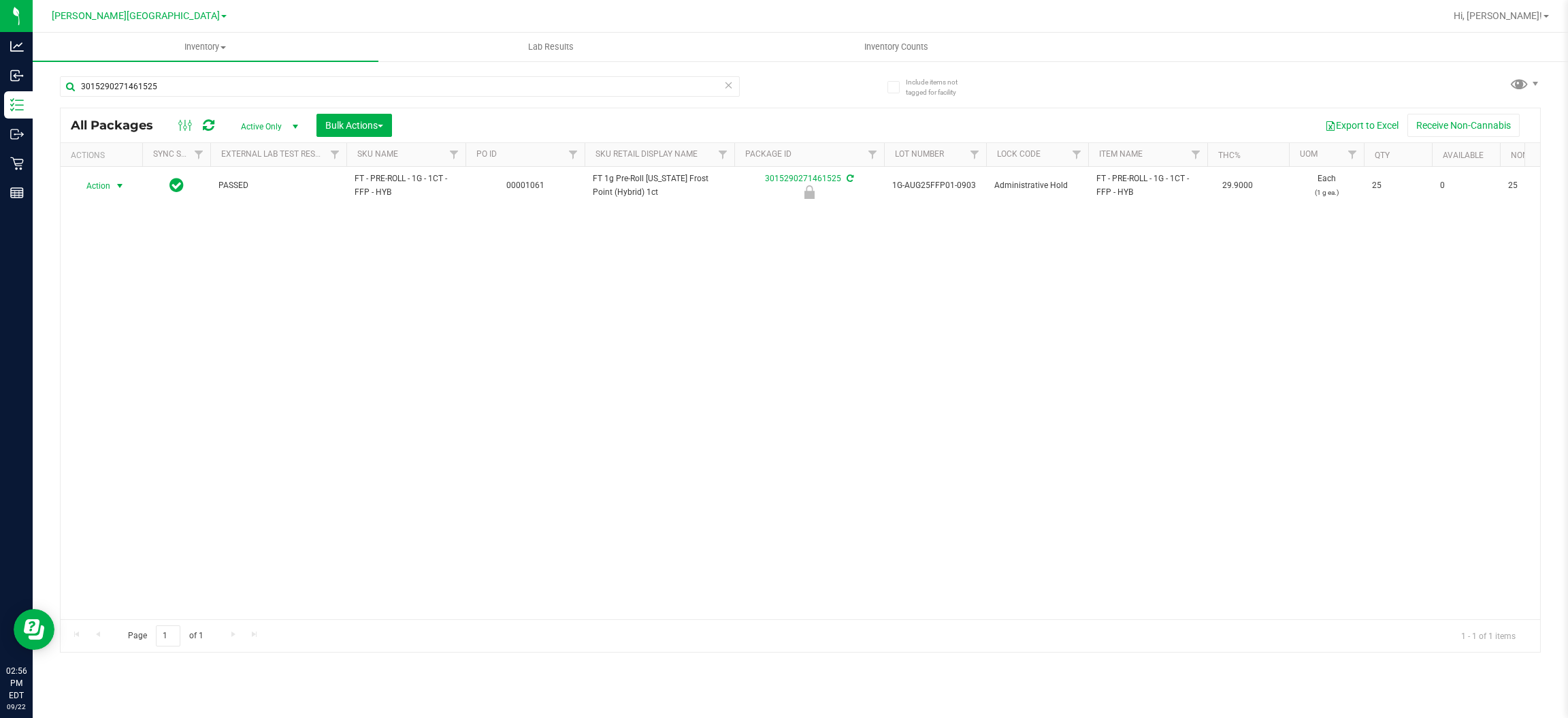
click at [116, 186] on span "select" at bounding box center [120, 186] width 11 height 11
click at [116, 338] on li "Unlock package" at bounding box center [119, 348] width 88 height 20
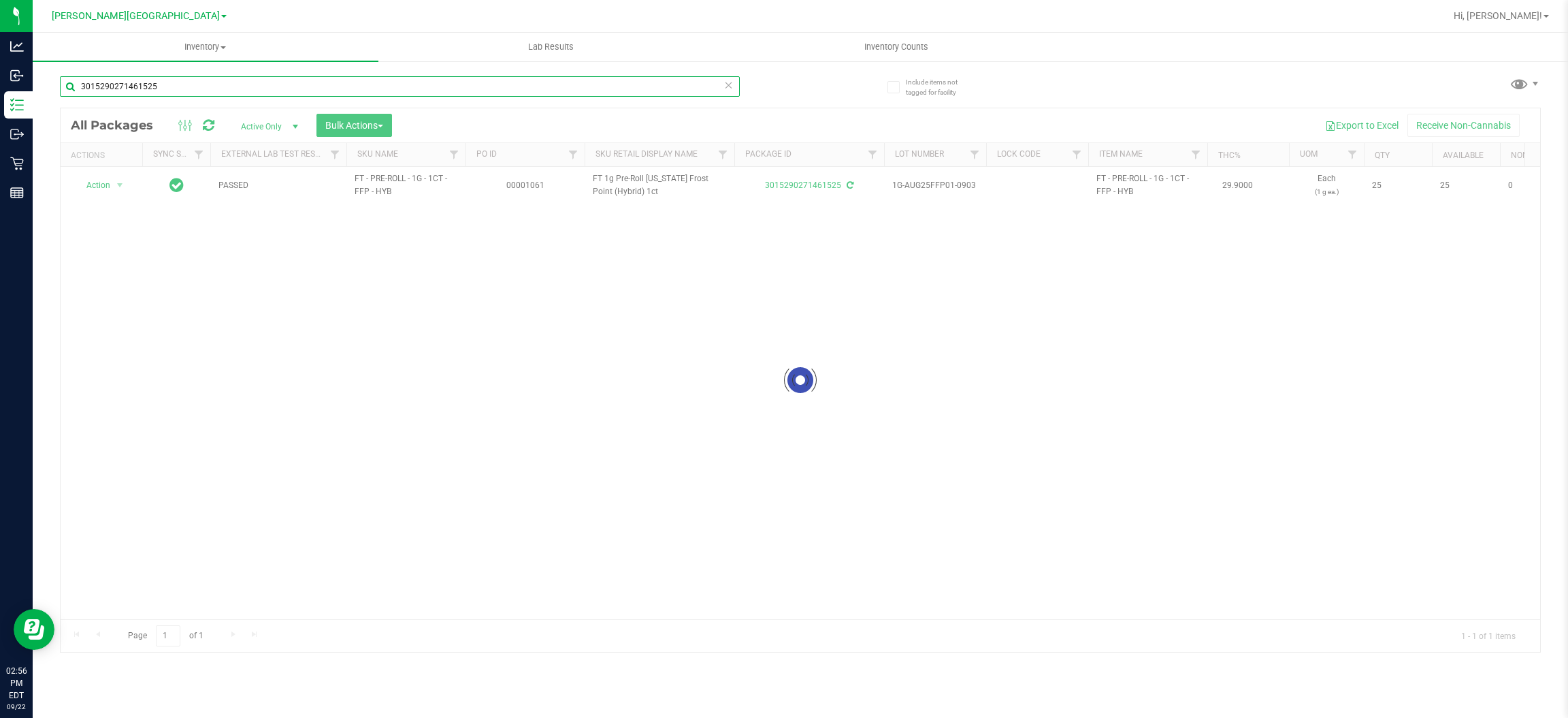
drag, startPoint x: 197, startPoint y: 82, endPoint x: 0, endPoint y: -9, distance: 217.0
click at [0, 0] on html "Analytics Inbound Inventory Outbound Retail Reports 02:56 PM EDT [DATE] 09/22 […" at bounding box center [784, 359] width 1568 height 718
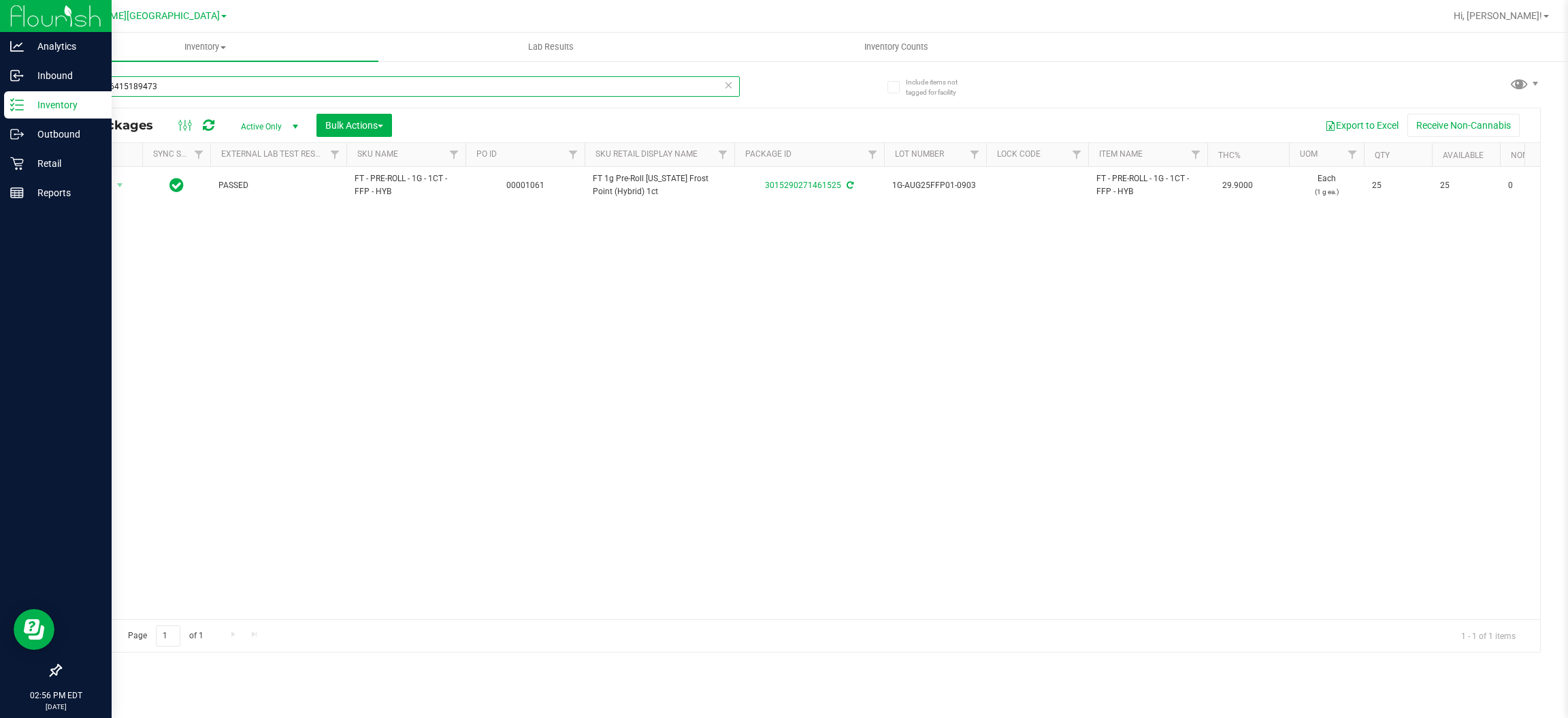
type input "0647116415189473"
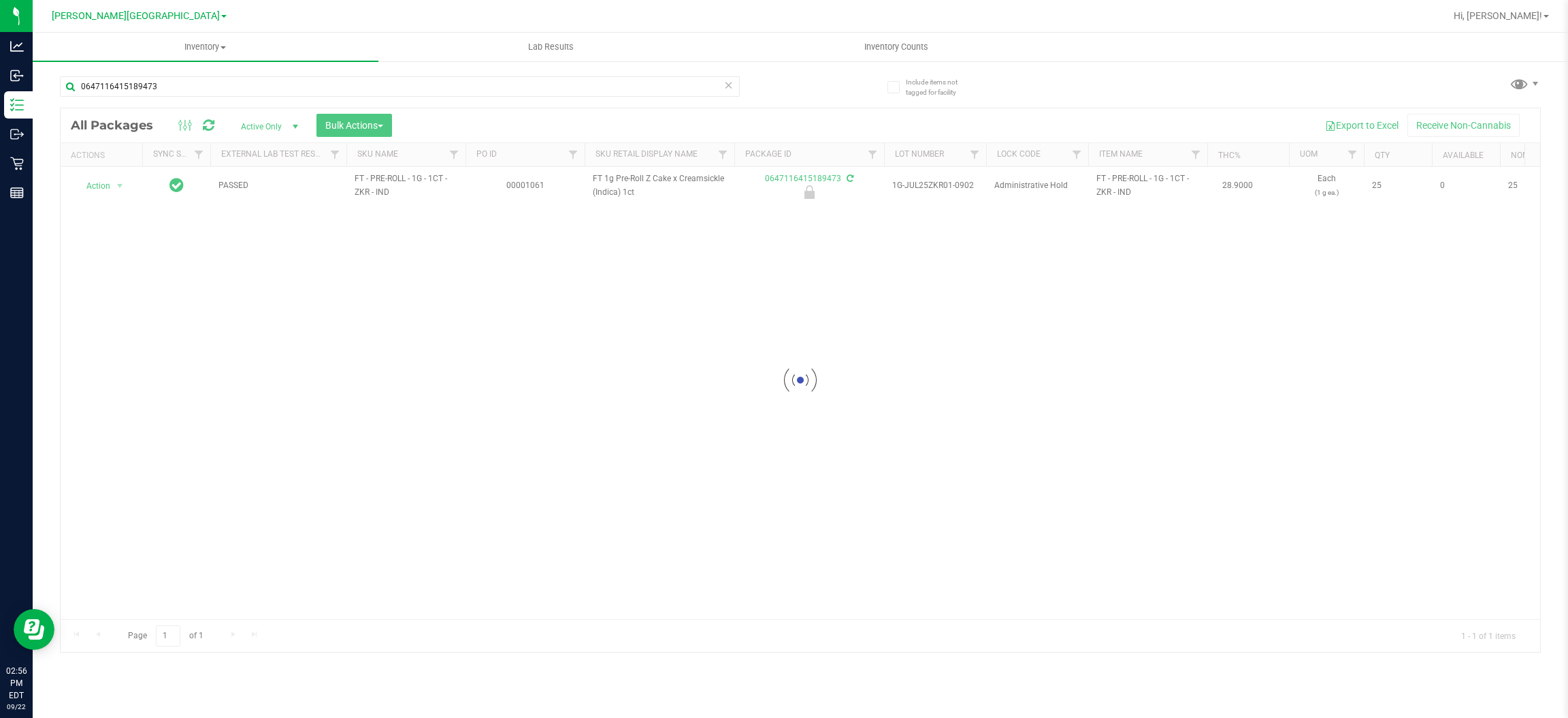
click at [101, 183] on div at bounding box center [800, 380] width 1479 height 543
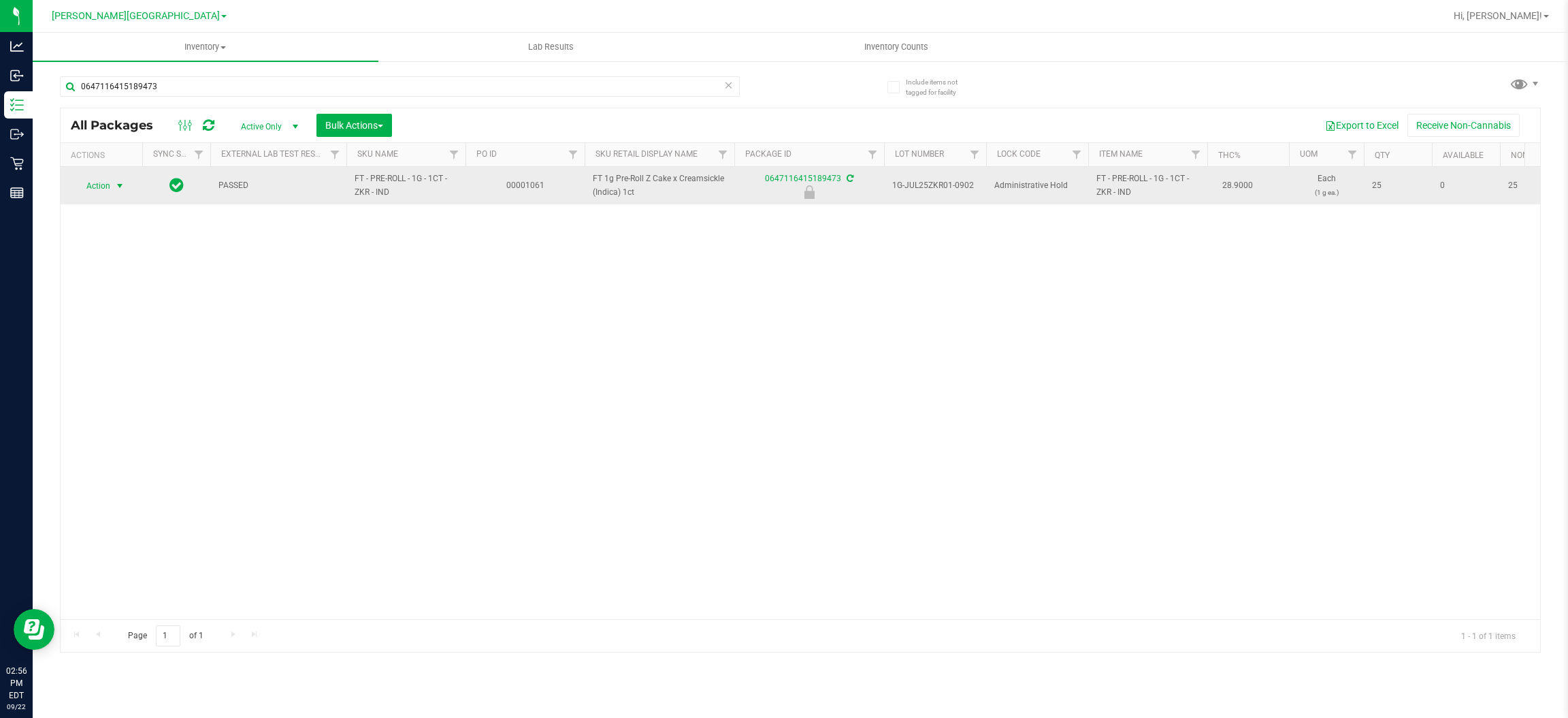
click at [120, 183] on span "select" at bounding box center [120, 186] width 11 height 11
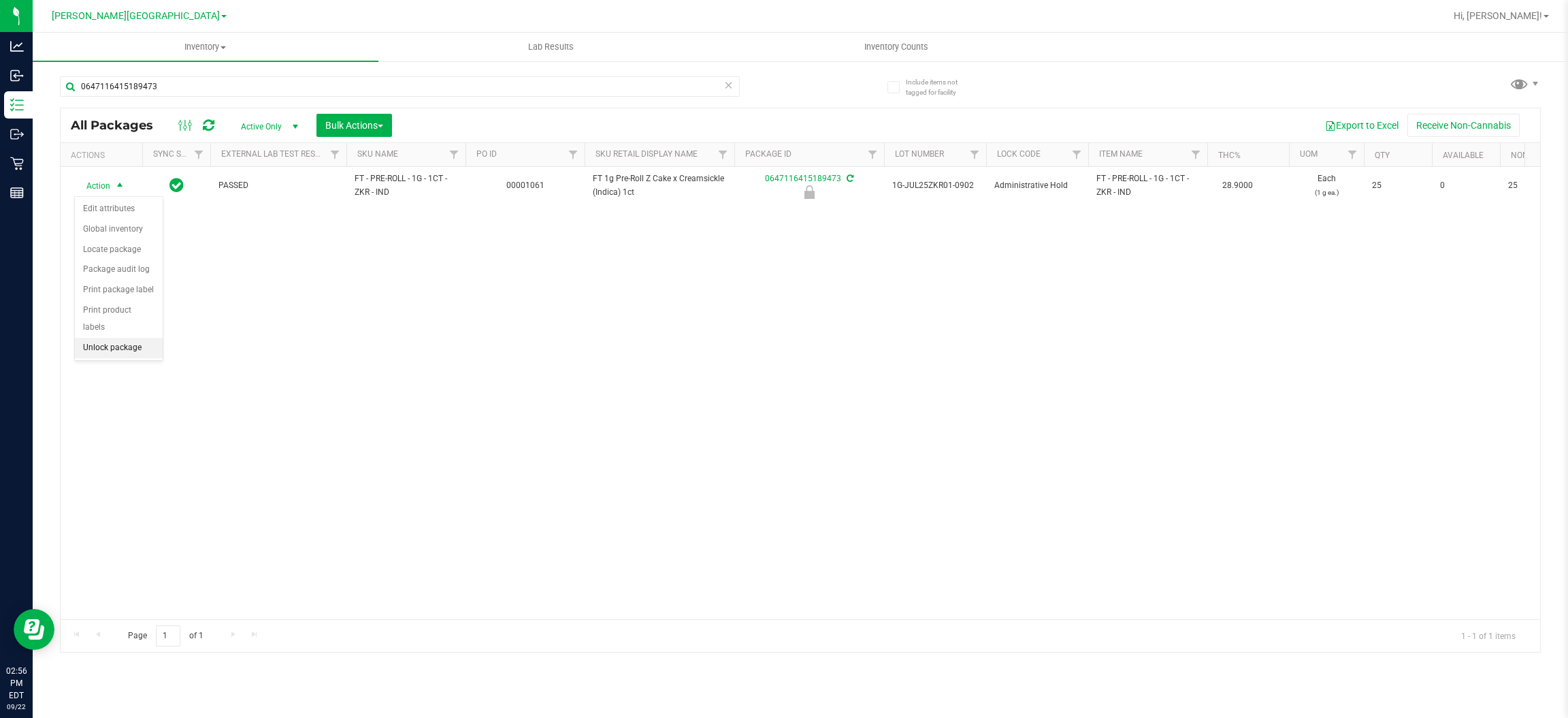
click at [127, 338] on li "Unlock package" at bounding box center [119, 348] width 88 height 20
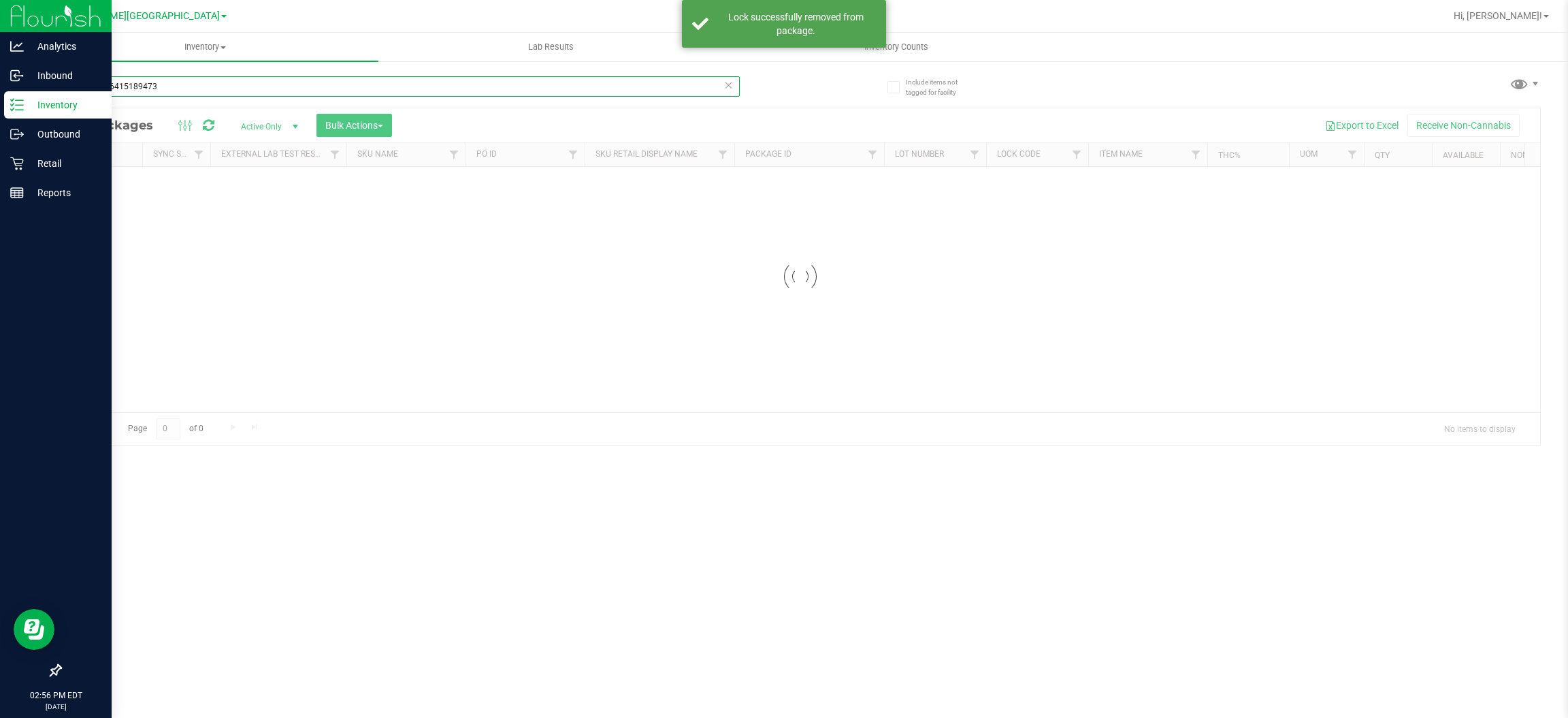
drag, startPoint x: 209, startPoint y: 80, endPoint x: 0, endPoint y: 116, distance: 212.1
click at [0, 116] on div "Analytics Inbound Inventory Outbound Retail Reports 02:56 PM EDT [DATE] 09/22 […" at bounding box center [784, 359] width 1568 height 718
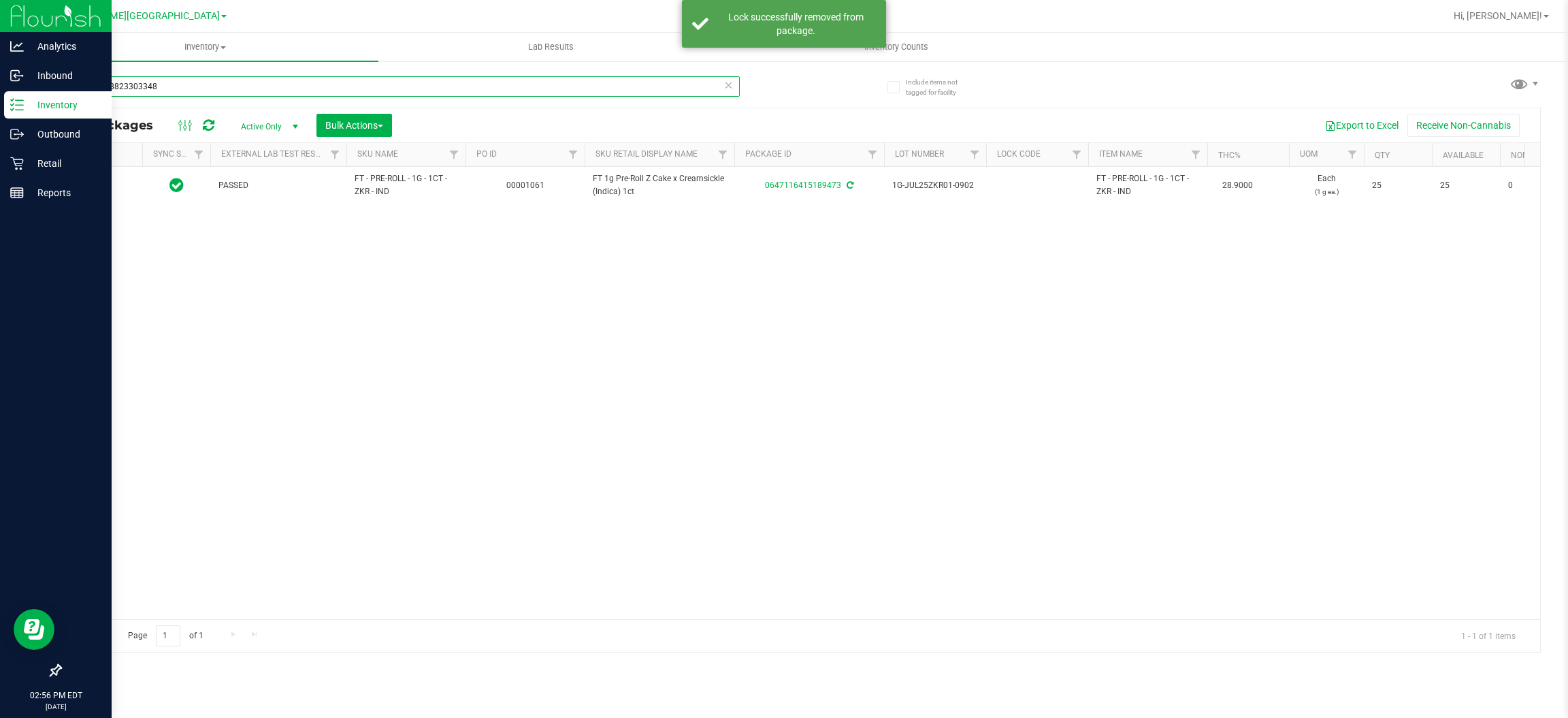
type input "8730158823303348"
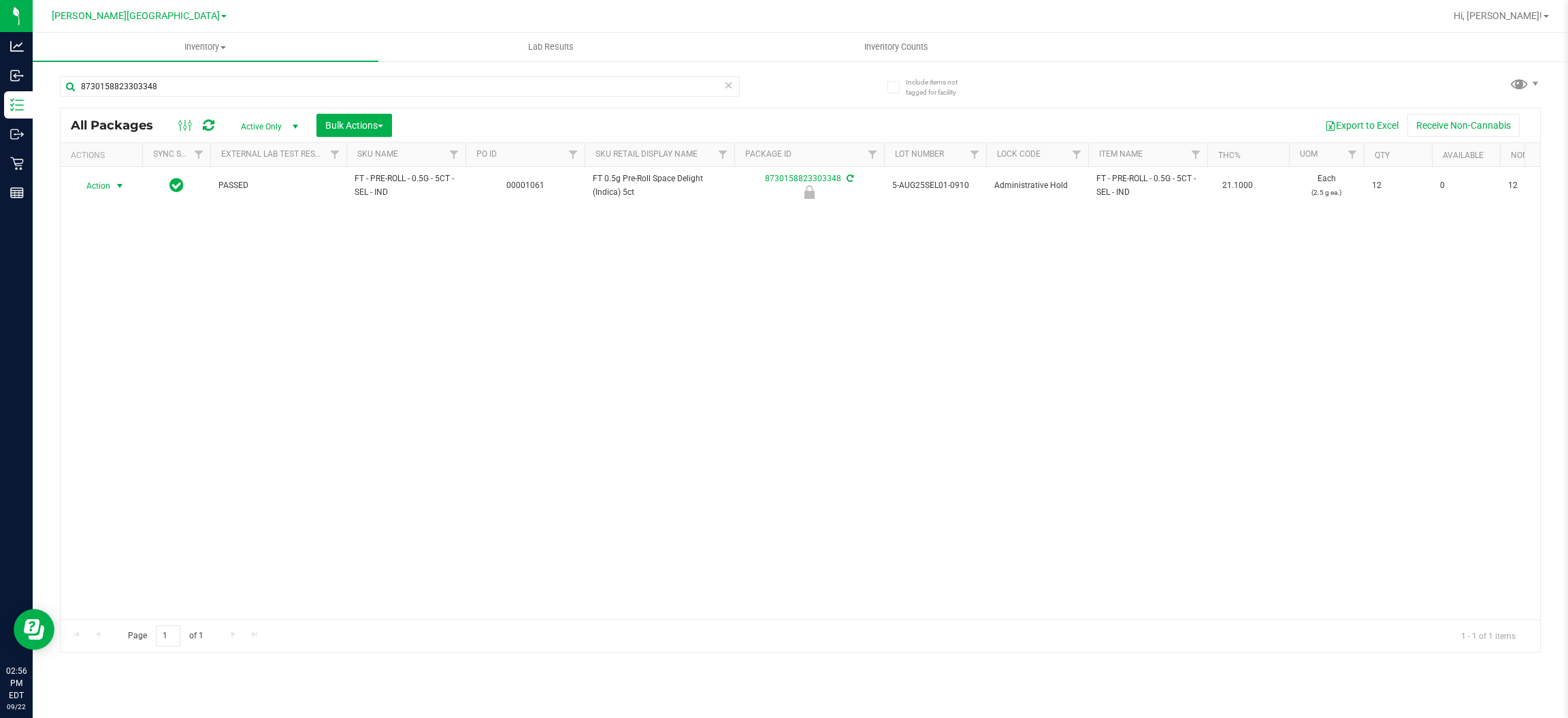
click at [103, 183] on span "Action" at bounding box center [92, 186] width 37 height 19
click at [101, 338] on li "Unlock package" at bounding box center [119, 348] width 88 height 20
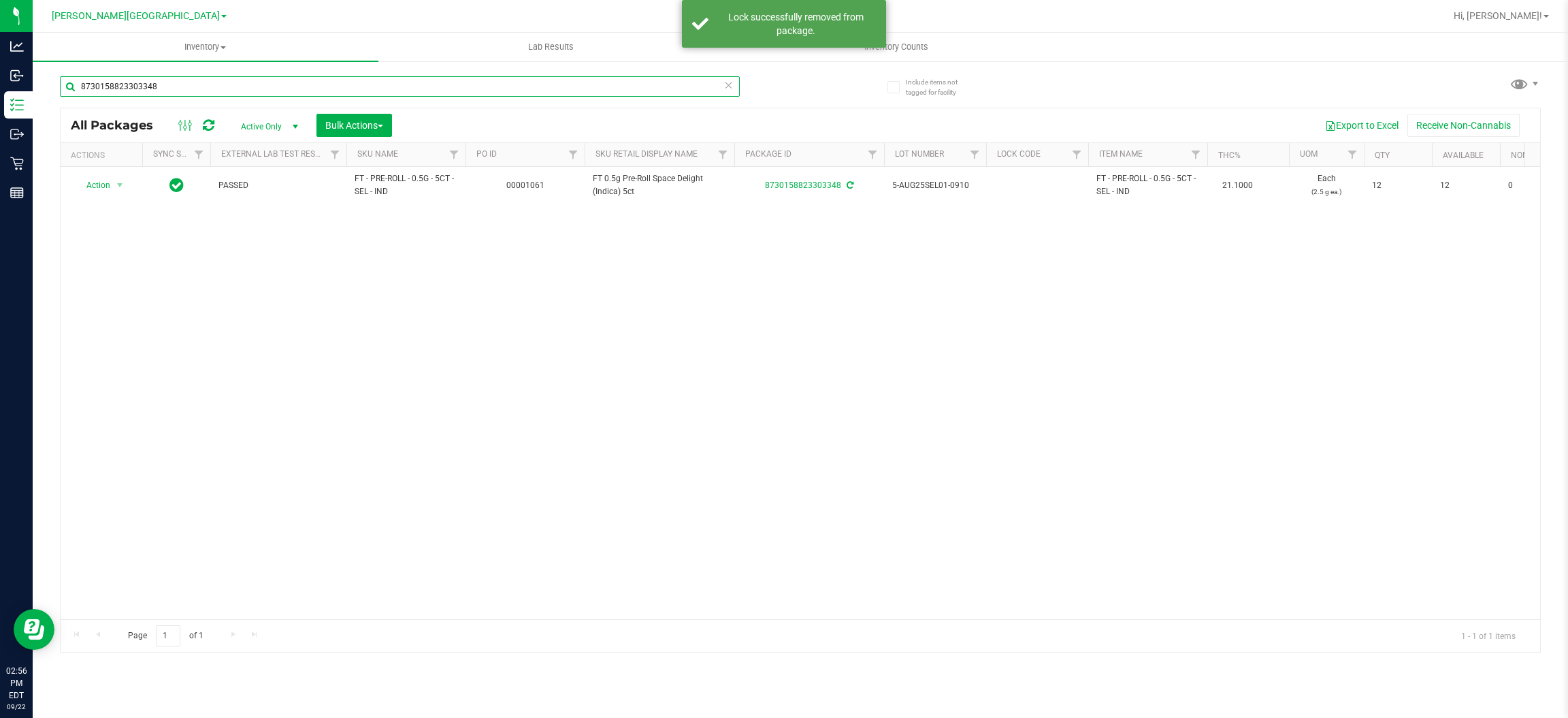
drag, startPoint x: 205, startPoint y: 90, endPoint x: 0, endPoint y: -23, distance: 234.1
click at [0, 0] on html "Analytics Inbound Inventory Outbound Retail Reports 02:56 PM EDT [DATE] 09/22 […" at bounding box center [784, 359] width 1568 height 718
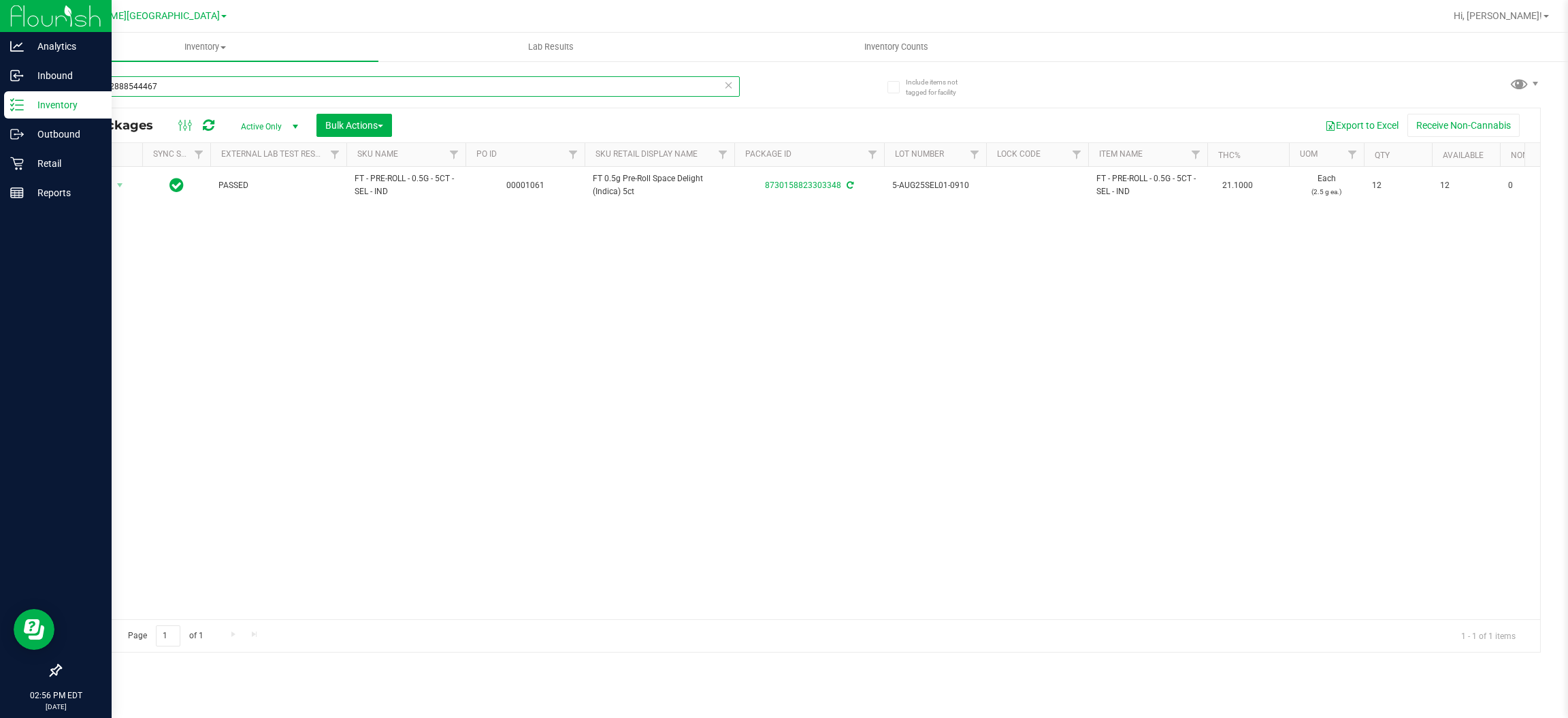
type input "5893792888544467"
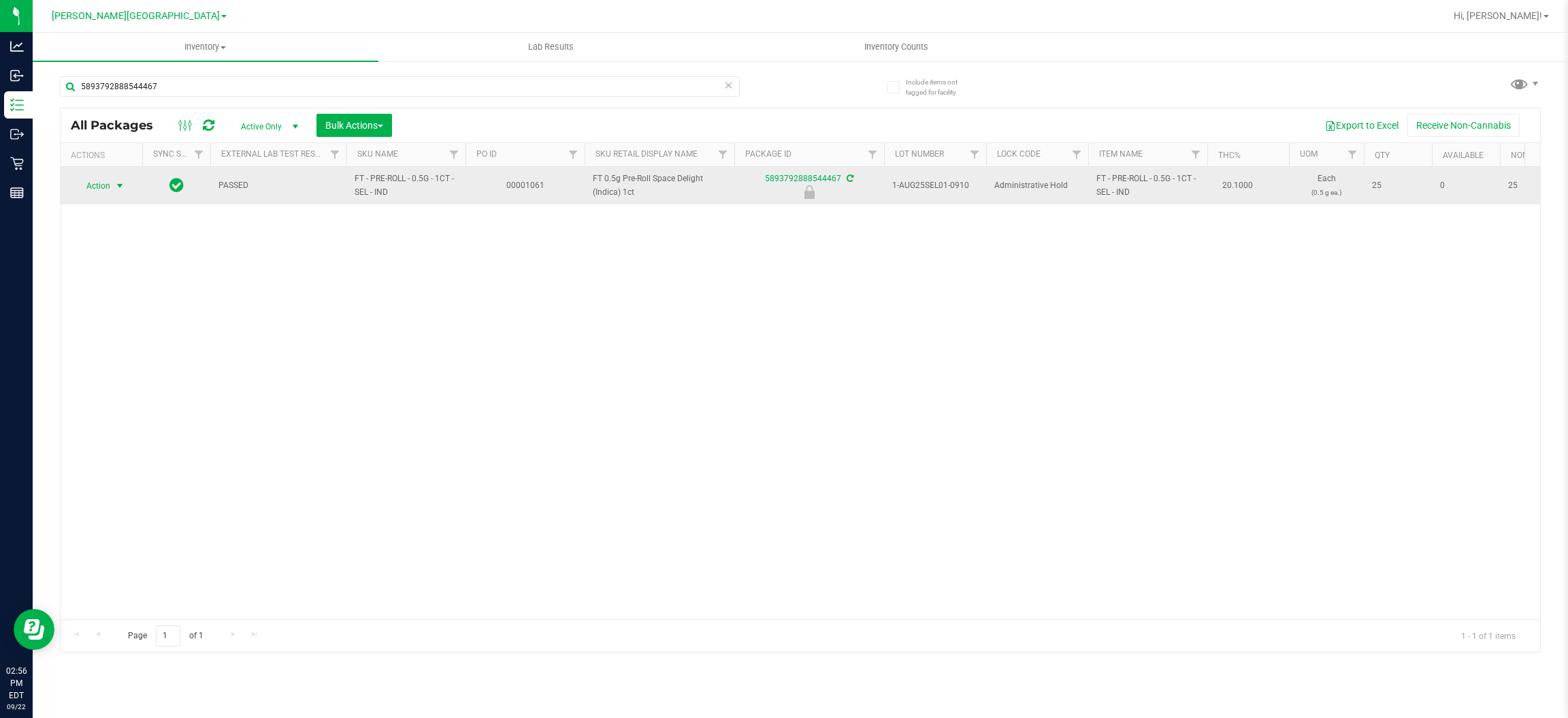
click at [116, 190] on span "select" at bounding box center [120, 186] width 11 height 11
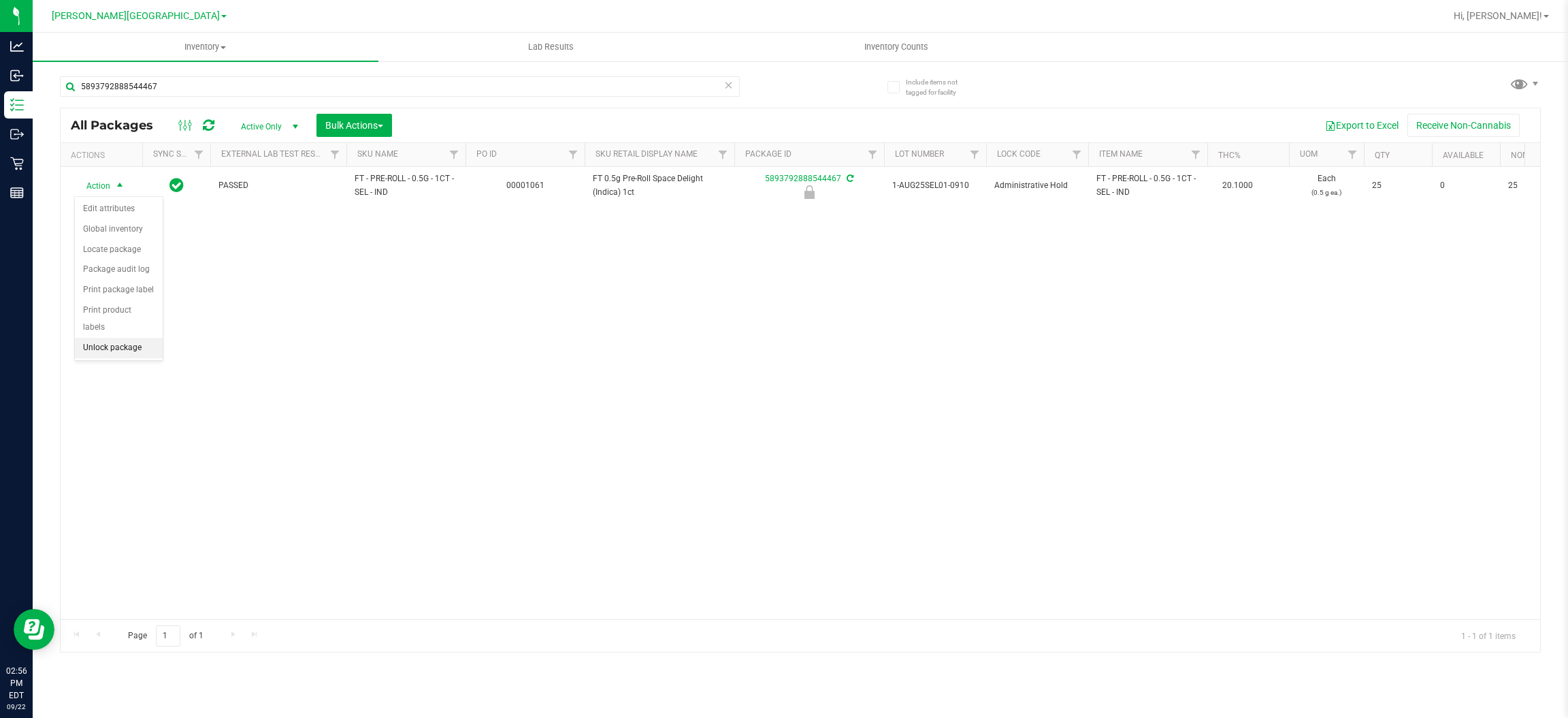
click at [132, 338] on li "Unlock package" at bounding box center [119, 348] width 88 height 20
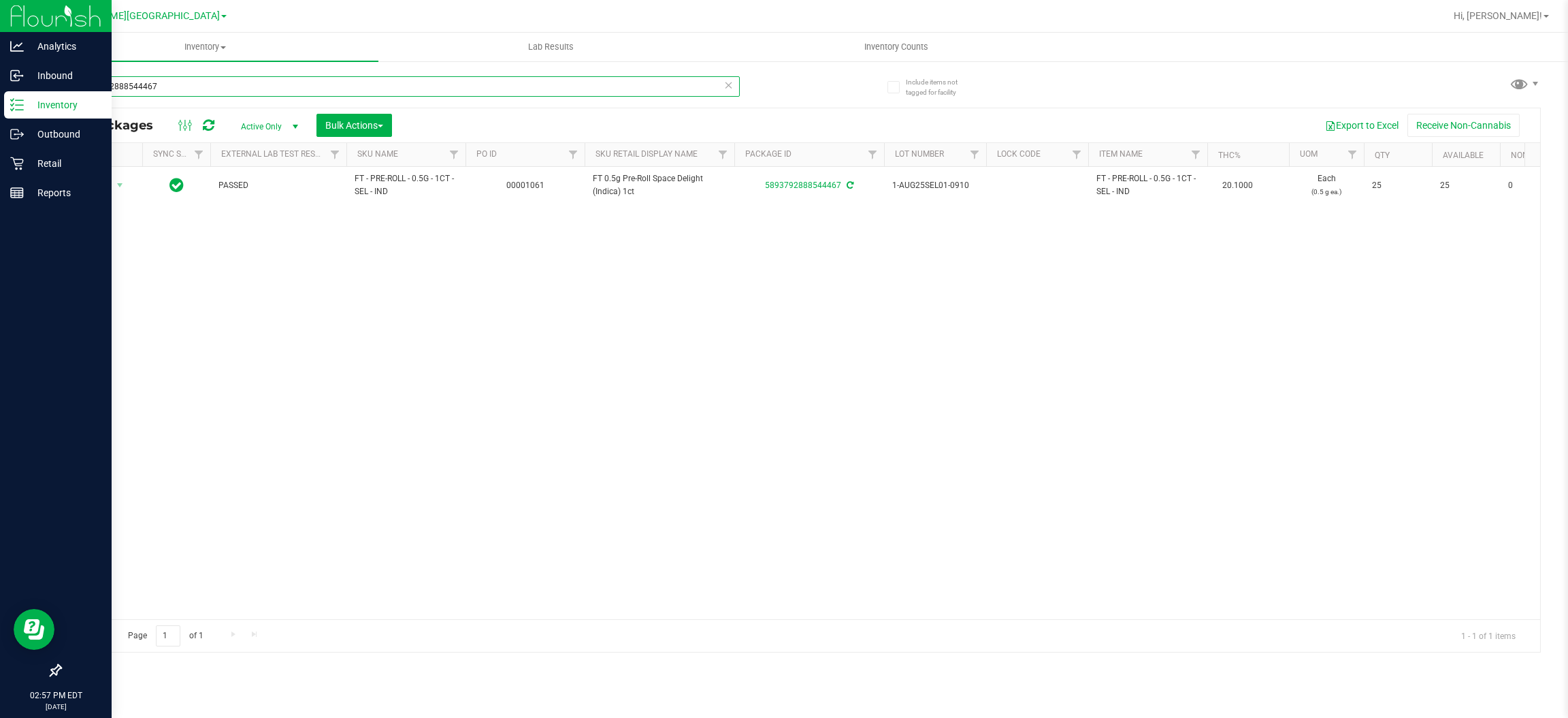
drag, startPoint x: 194, startPoint y: 89, endPoint x: 0, endPoint y: 93, distance: 194.0
click at [0, 93] on div "Analytics Inbound Inventory Outbound Retail Reports 02:57 PM EDT [DATE] 09/22 […" at bounding box center [784, 359] width 1568 height 718
type input "1655551398065934"
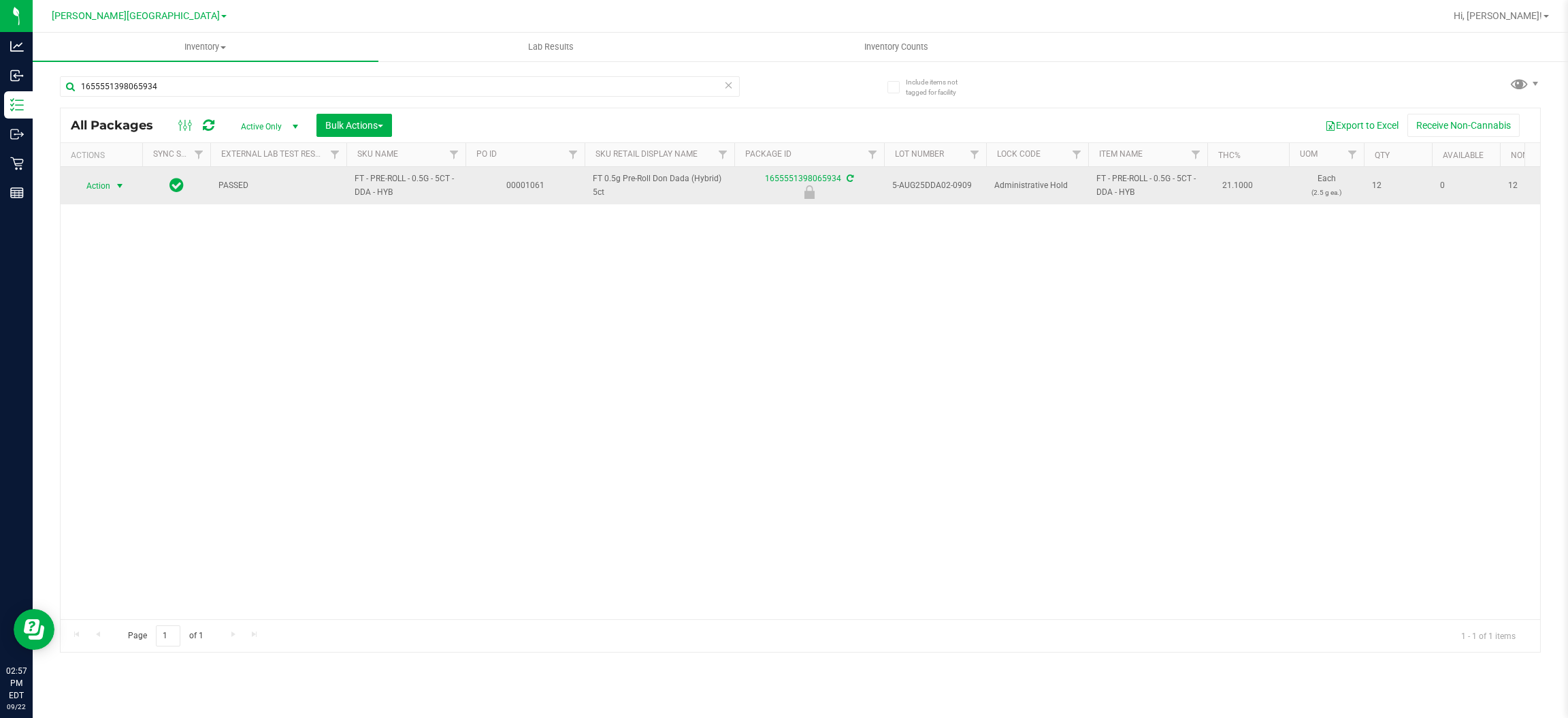
click at [117, 186] on span "select" at bounding box center [120, 186] width 11 height 11
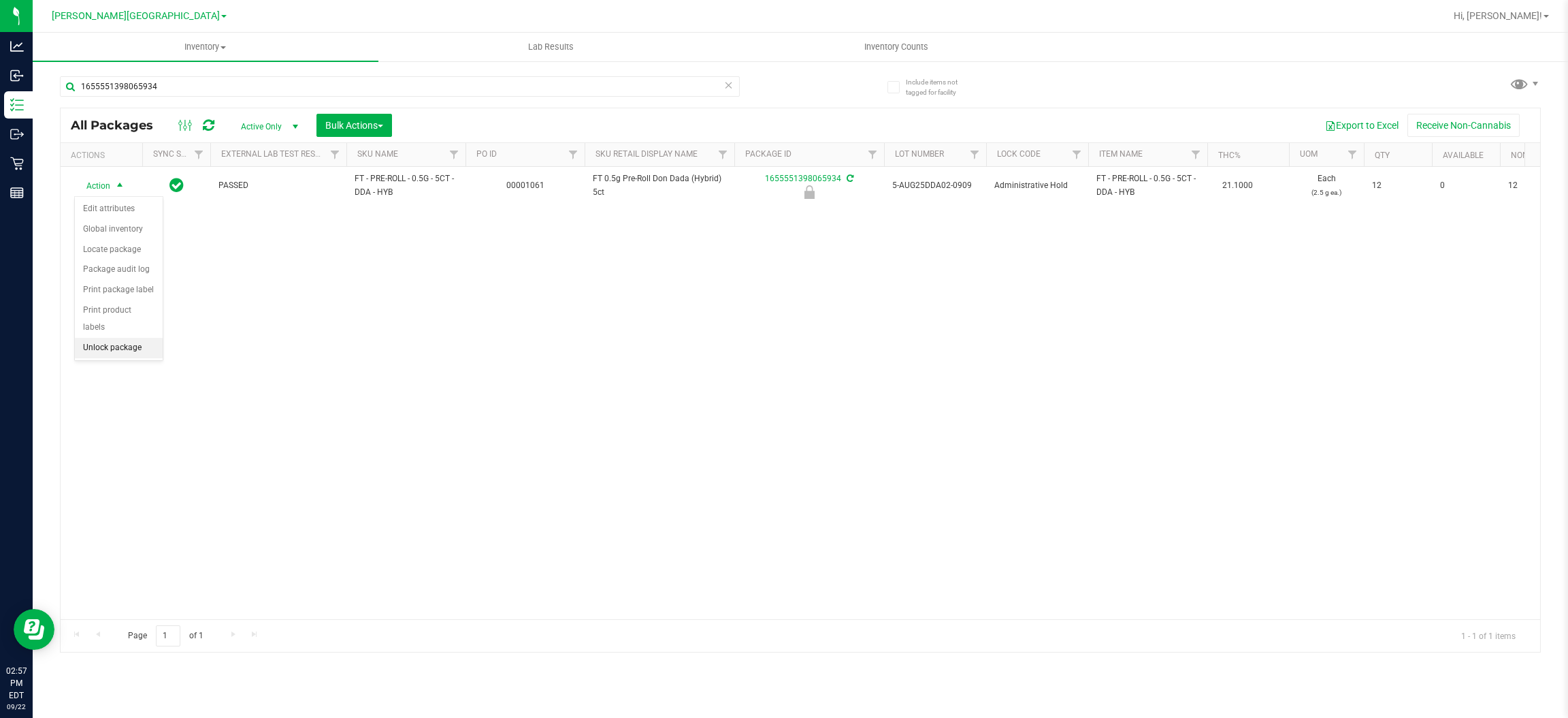
click at [130, 338] on li "Unlock package" at bounding box center [119, 348] width 88 height 20
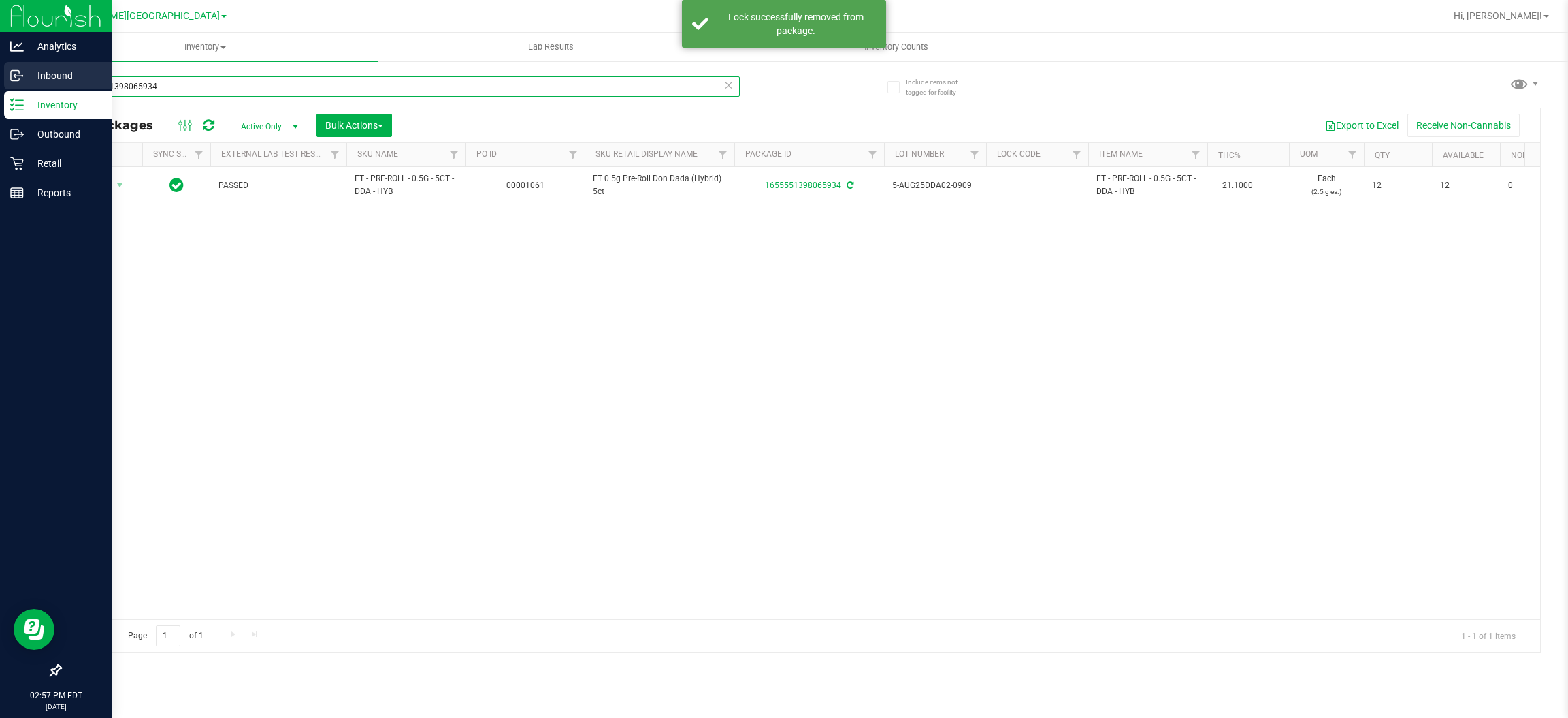
drag, startPoint x: 194, startPoint y: 80, endPoint x: 0, endPoint y: 80, distance: 194.0
click at [0, 80] on div "Analytics Inbound Inventory Outbound Retail Reports 02:57 PM EDT [DATE] 09/22 […" at bounding box center [784, 359] width 1568 height 718
type input "7017043918651927"
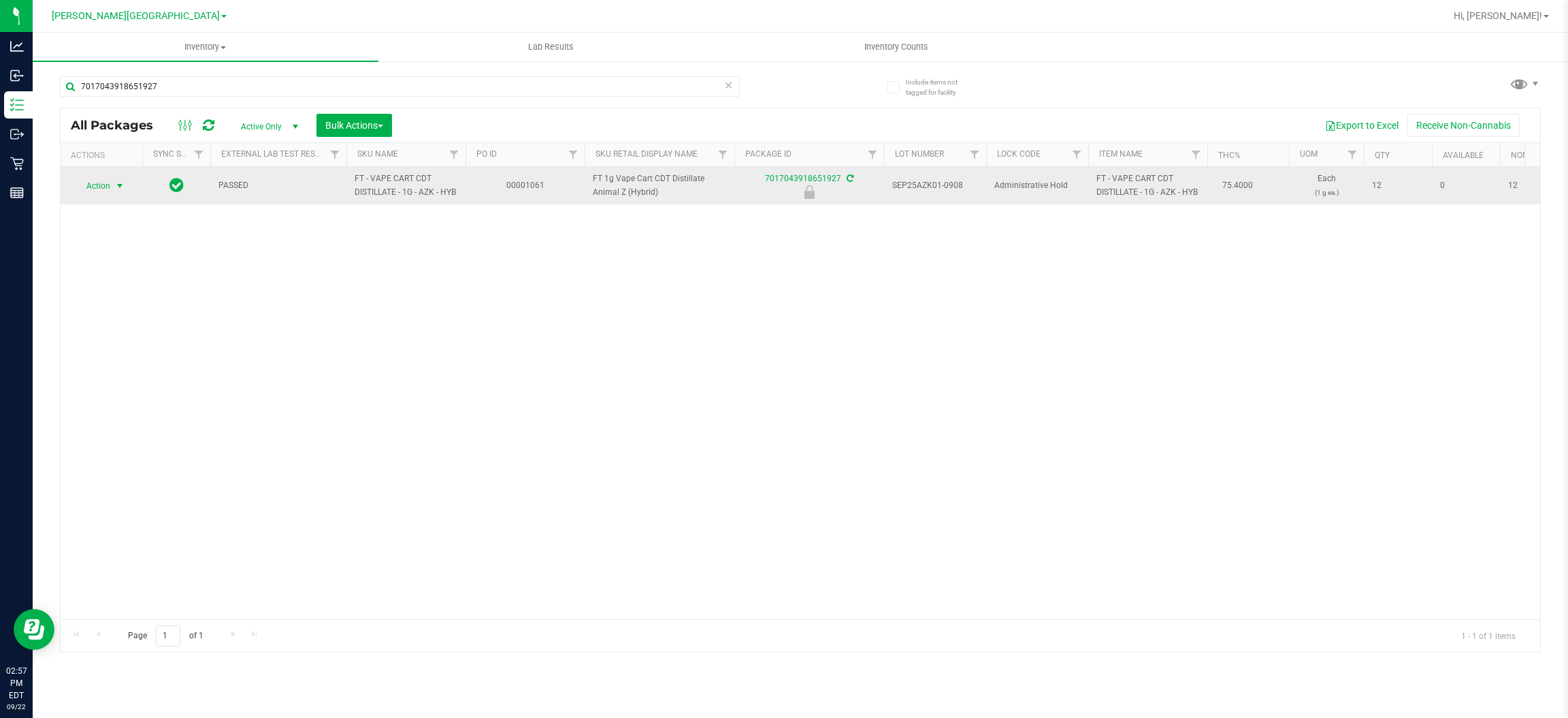
click at [107, 192] on span "Action" at bounding box center [92, 186] width 37 height 19
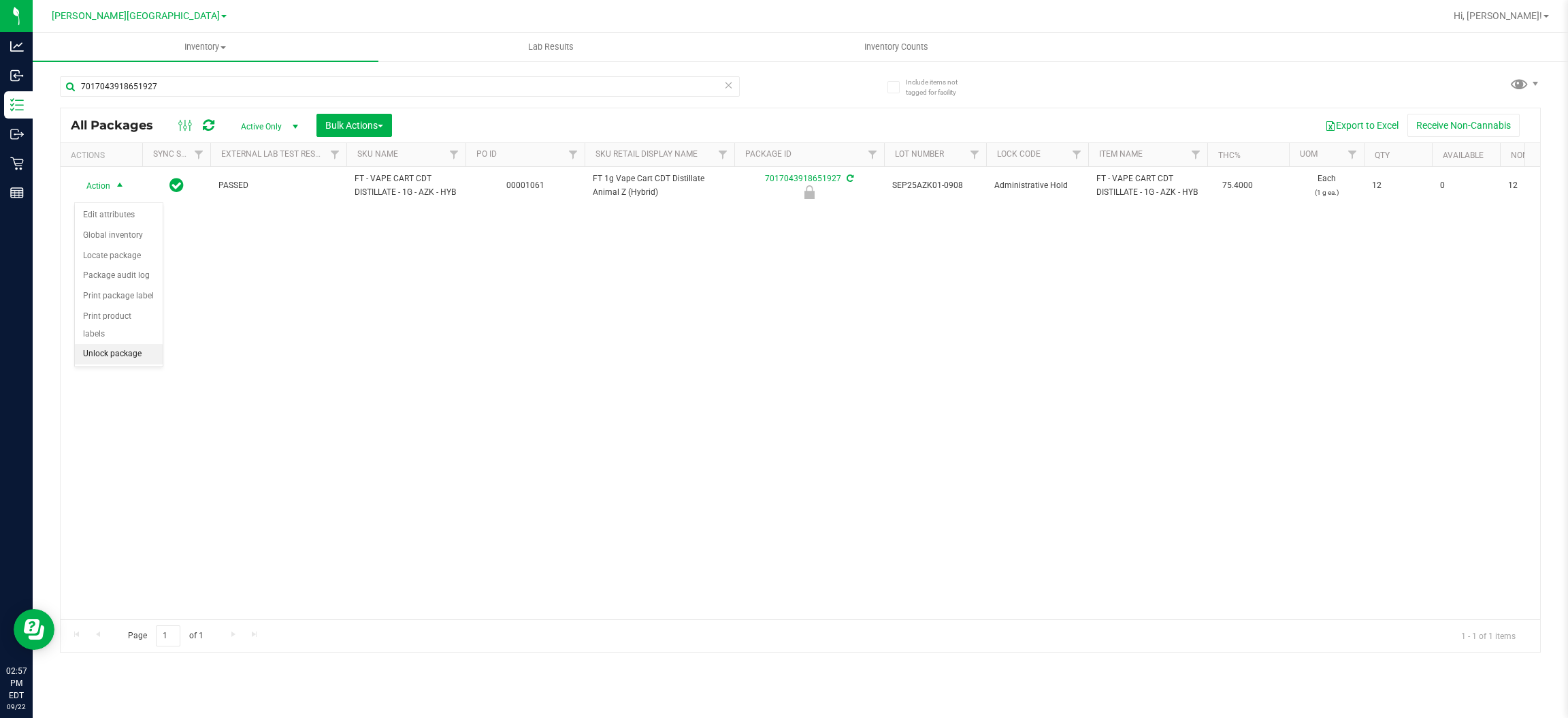
click at [135, 344] on li "Unlock package" at bounding box center [119, 354] width 88 height 20
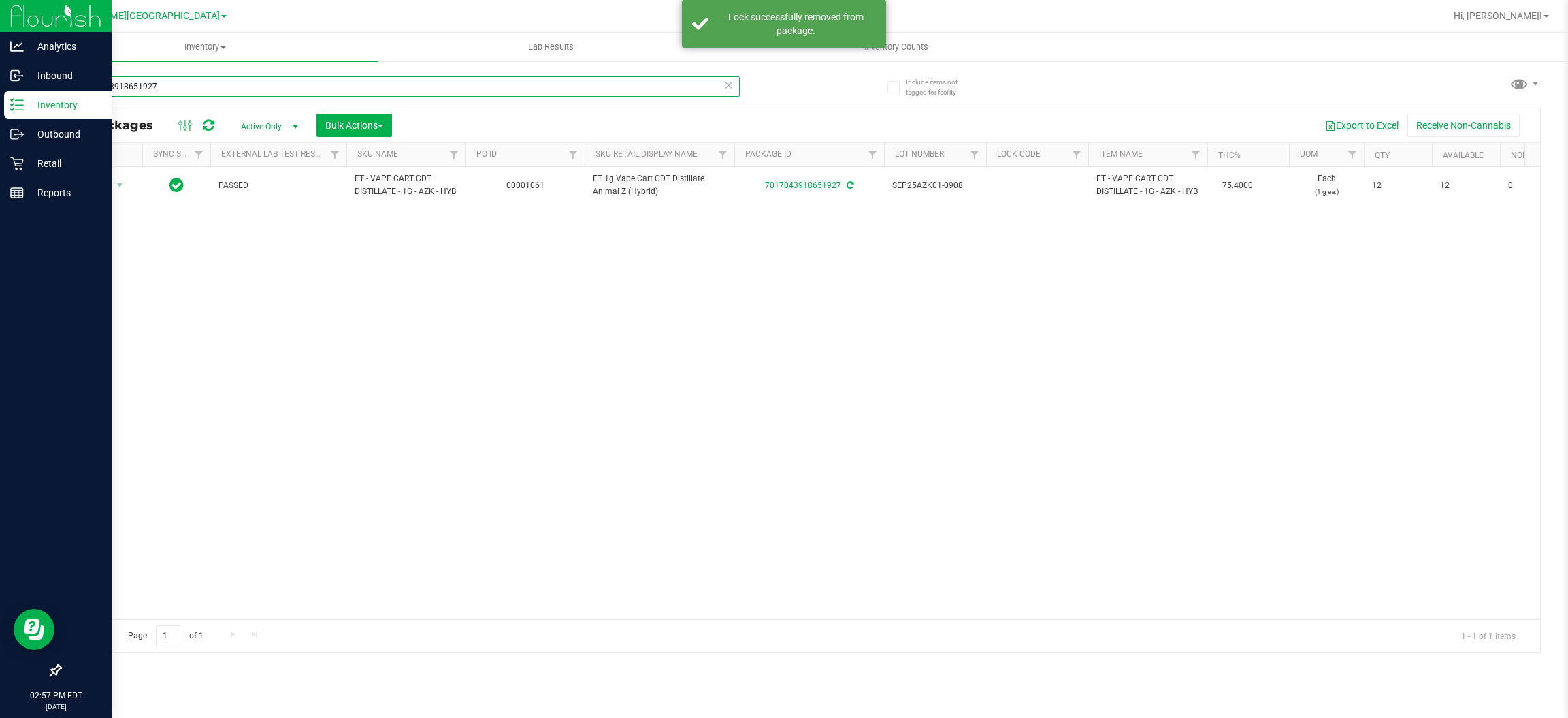
drag, startPoint x: 184, startPoint y: 88, endPoint x: 0, endPoint y: 113, distance: 185.7
click at [0, 113] on div "Analytics Inbound Inventory Outbound Retail Reports 02:57 PM EDT [DATE] 09/22 […" at bounding box center [784, 359] width 1568 height 718
type input "7106428749296170"
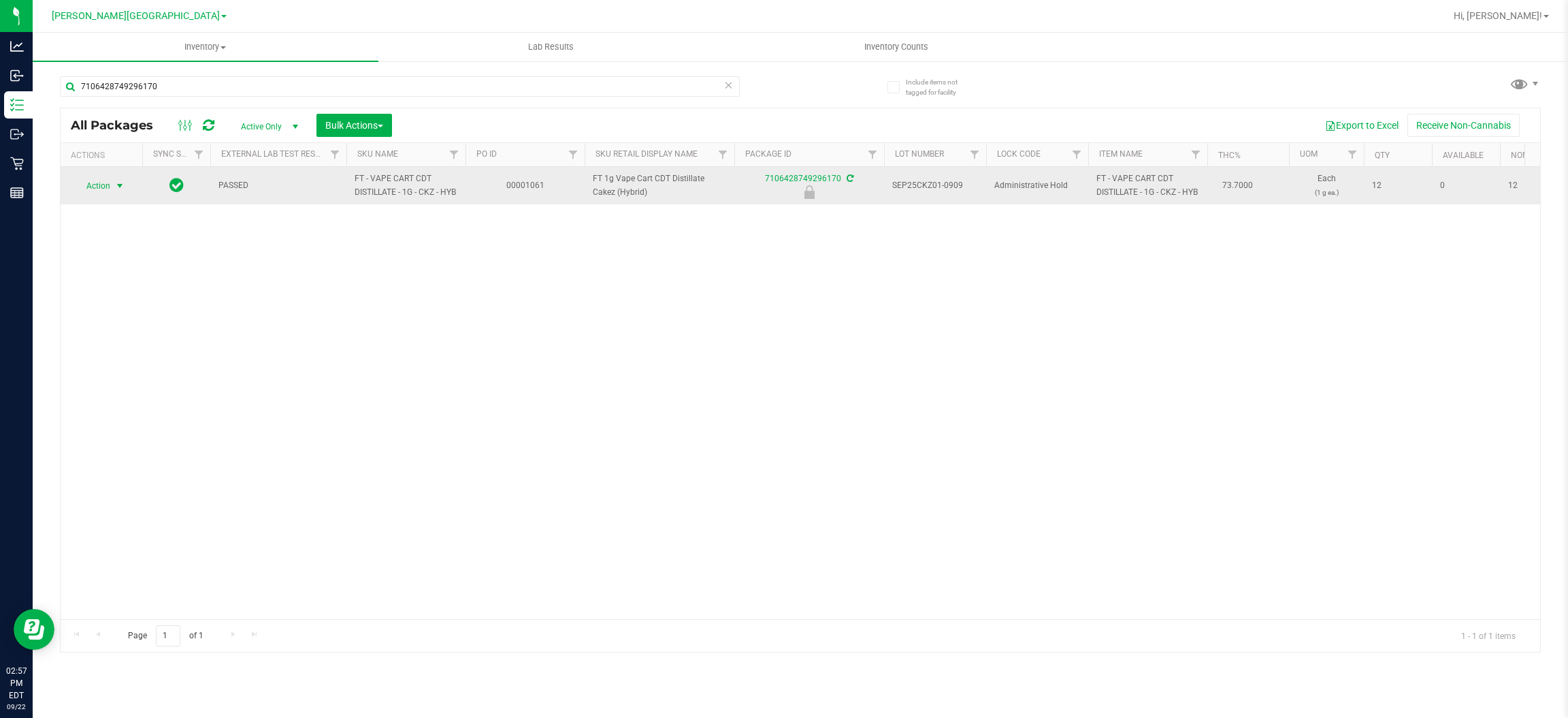
click at [121, 189] on span "select" at bounding box center [120, 186] width 11 height 11
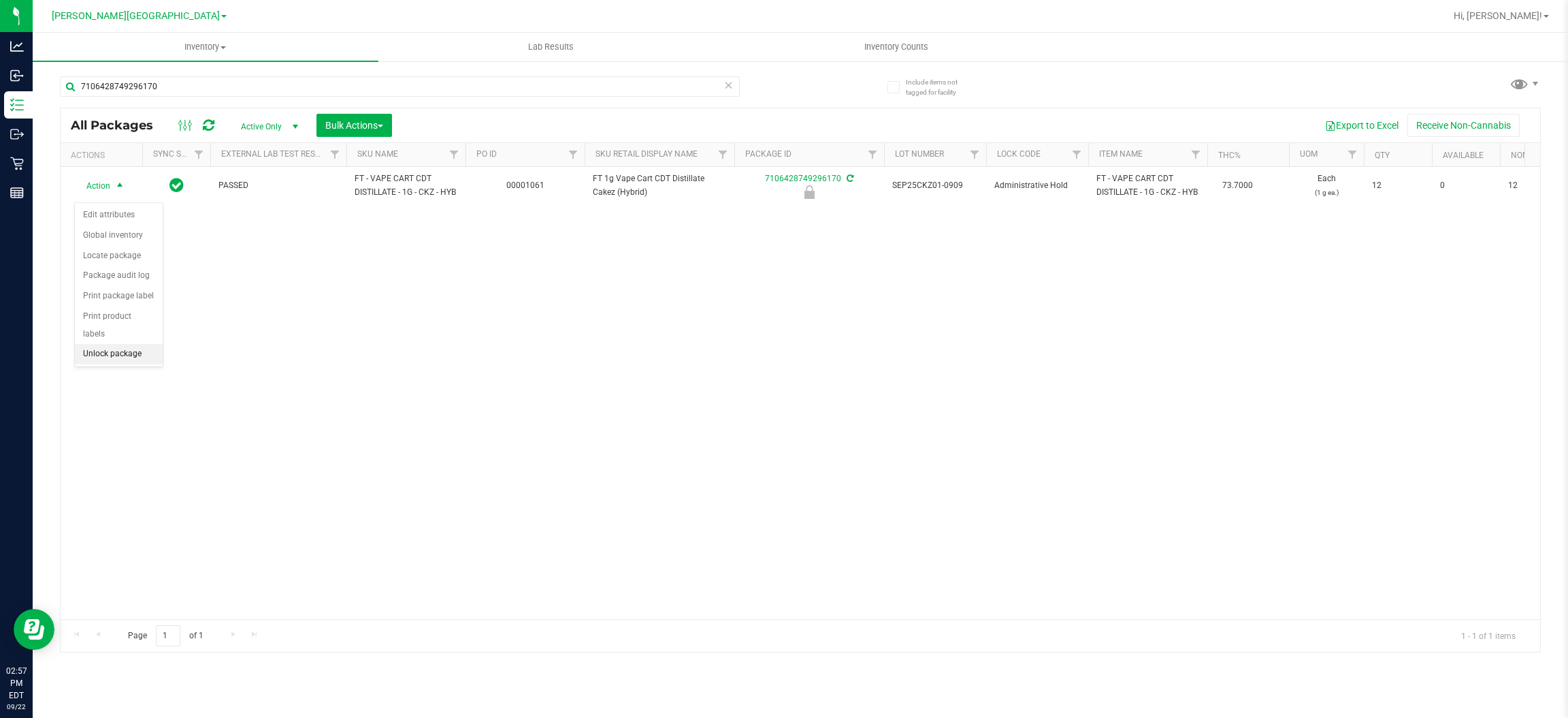
click at [97, 344] on li "Unlock package" at bounding box center [119, 354] width 88 height 20
click at [1450, 333] on div "Action Action Adjust qty Create package Edit attributes Global inventory Locate…" at bounding box center [800, 393] width 1479 height 452
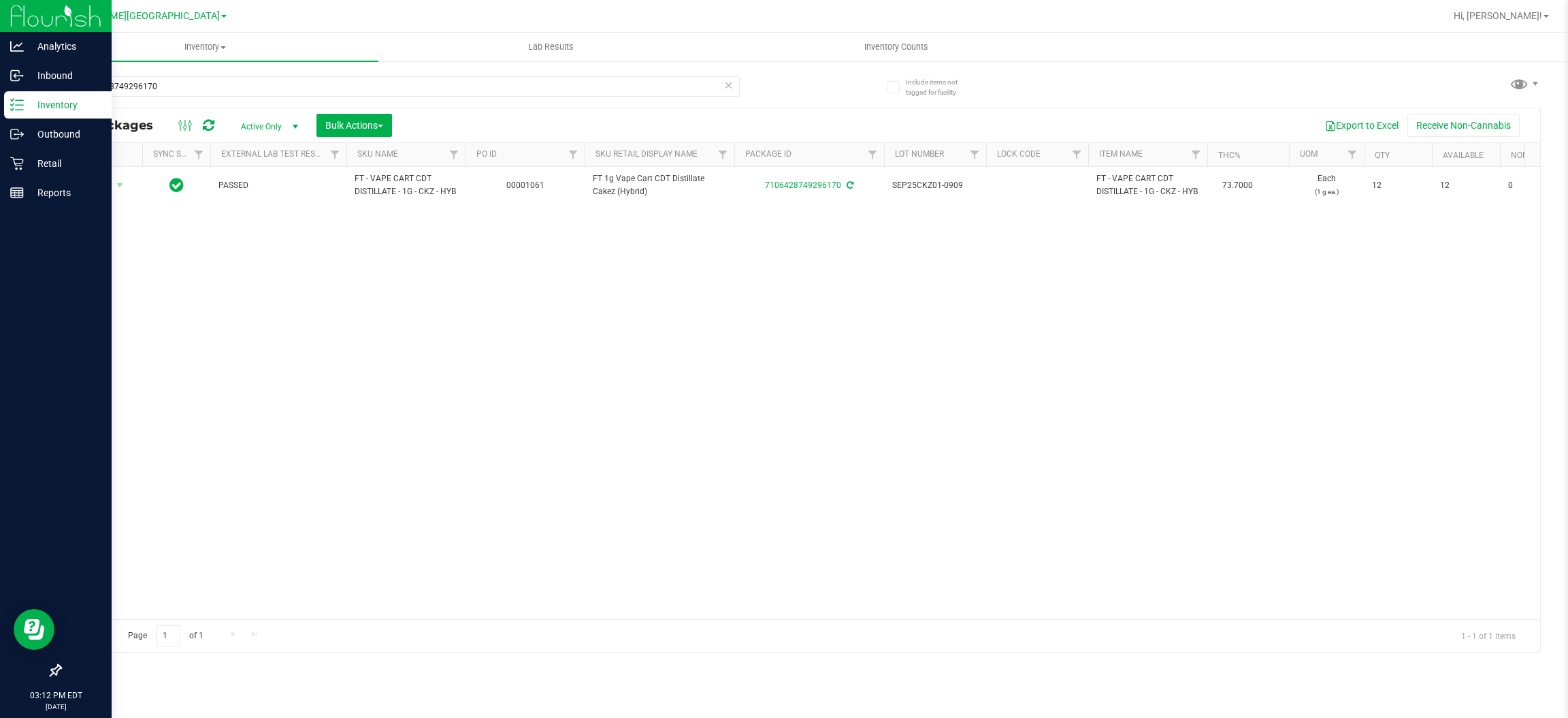
click at [17, 106] on icon at bounding box center [17, 105] width 13 height 13
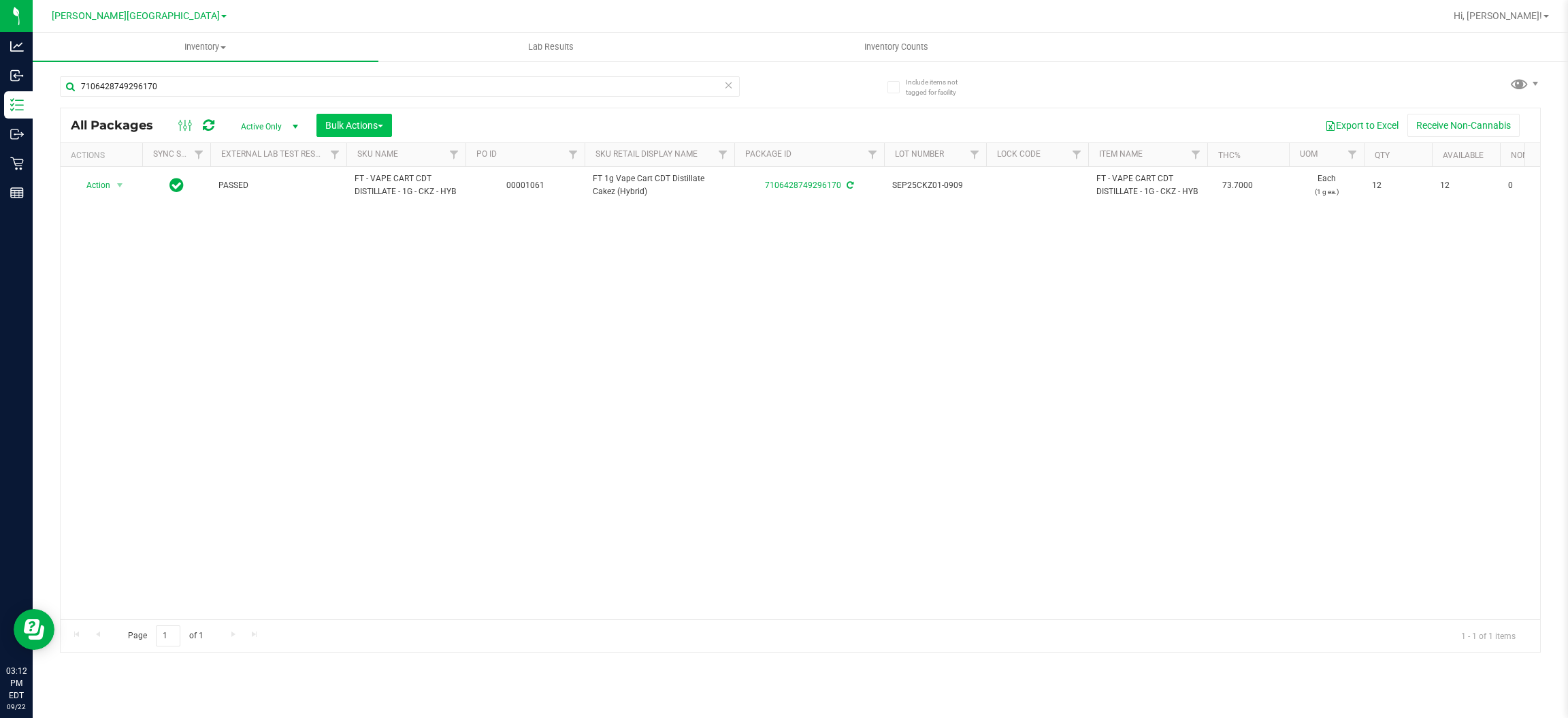
drag, startPoint x: 350, startPoint y: 139, endPoint x: 357, endPoint y: 127, distance: 13.9
click at [353, 135] on div "All Packages Active Only Active Only Lab Samples Locked All External Internal B…" at bounding box center [800, 125] width 1479 height 34
click at [357, 127] on span "Bulk Actions" at bounding box center [354, 125] width 58 height 11
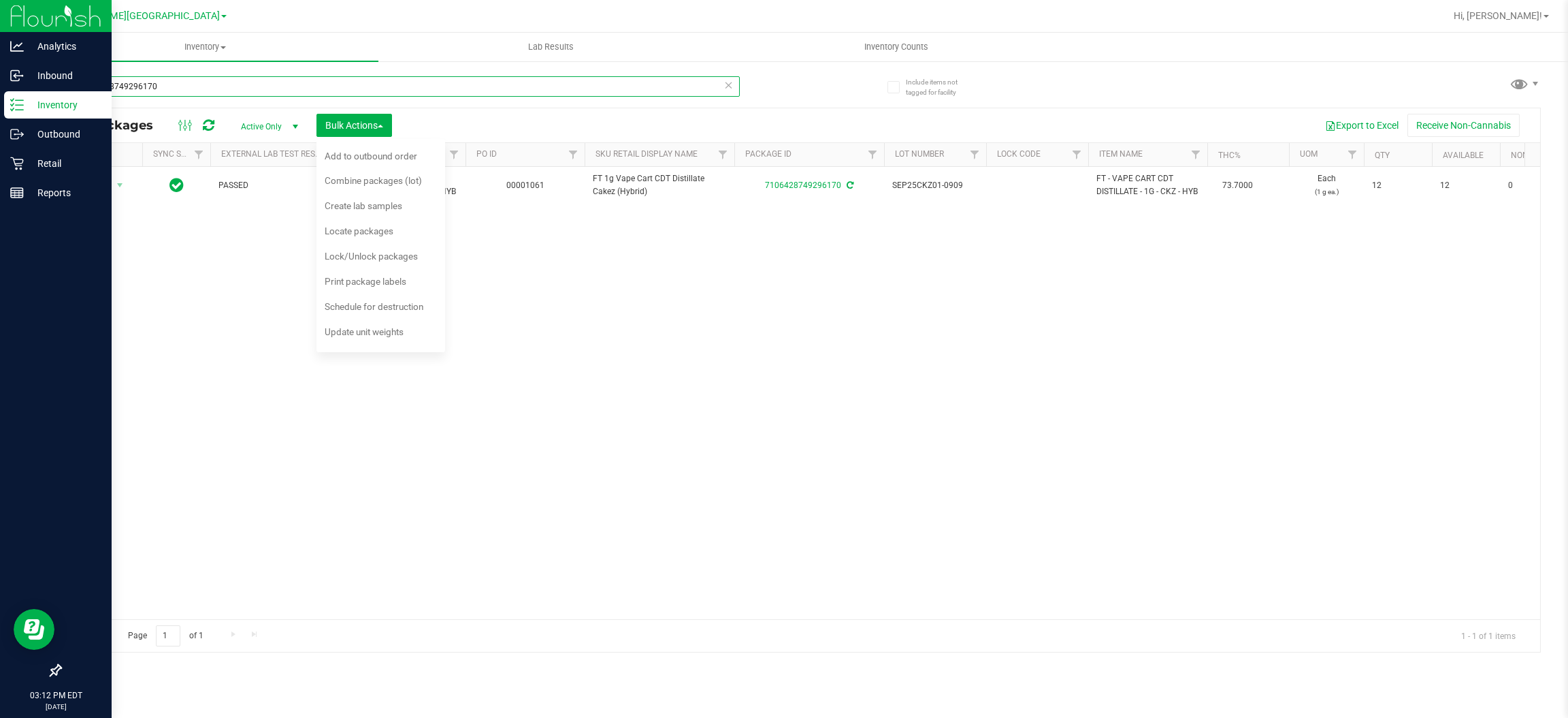
drag, startPoint x: 201, startPoint y: 76, endPoint x: 0, endPoint y: 102, distance: 202.7
click at [0, 109] on div "Analytics Inbound Inventory Outbound Retail Reports 03:12 PM EDT [DATE] 09/22 […" at bounding box center [784, 359] width 1568 height 718
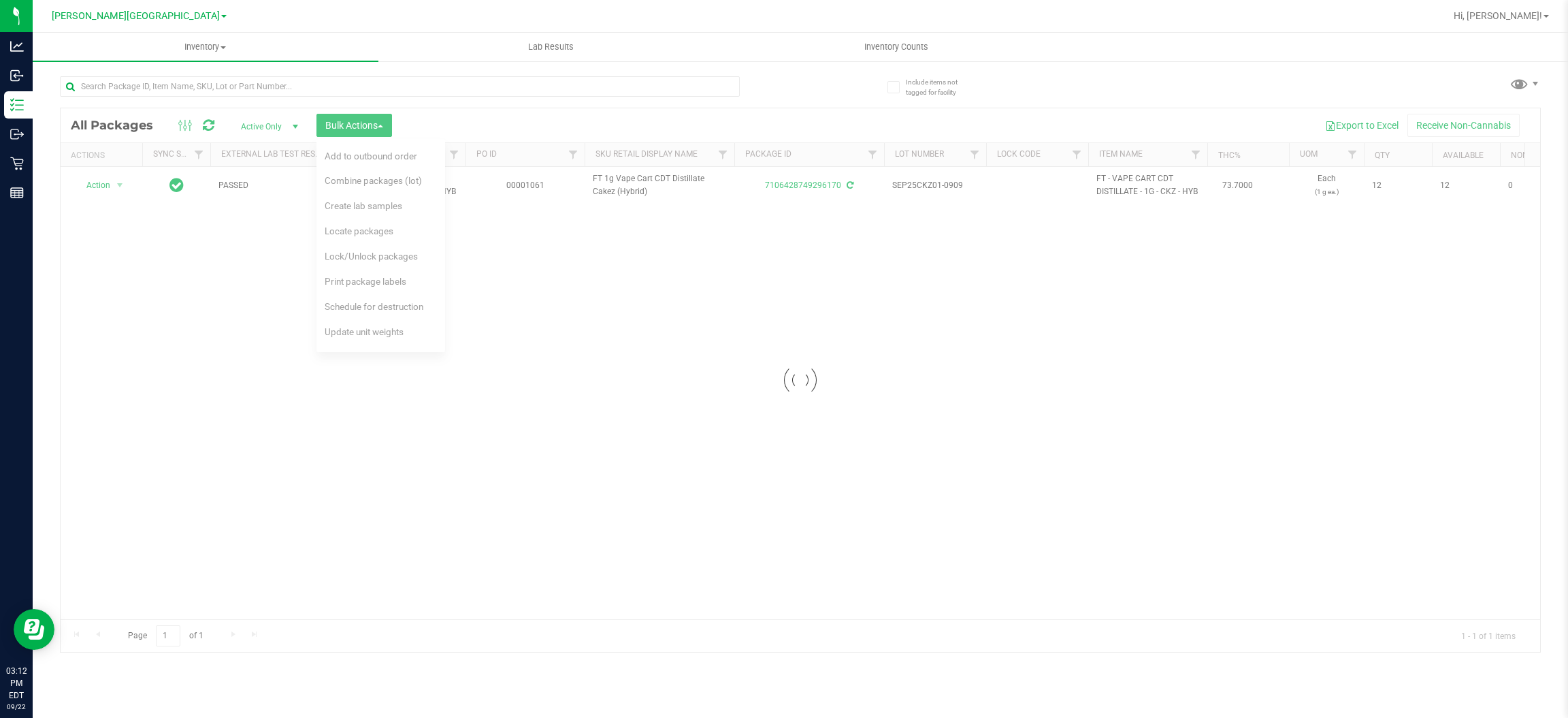
click at [381, 250] on div at bounding box center [800, 380] width 1479 height 543
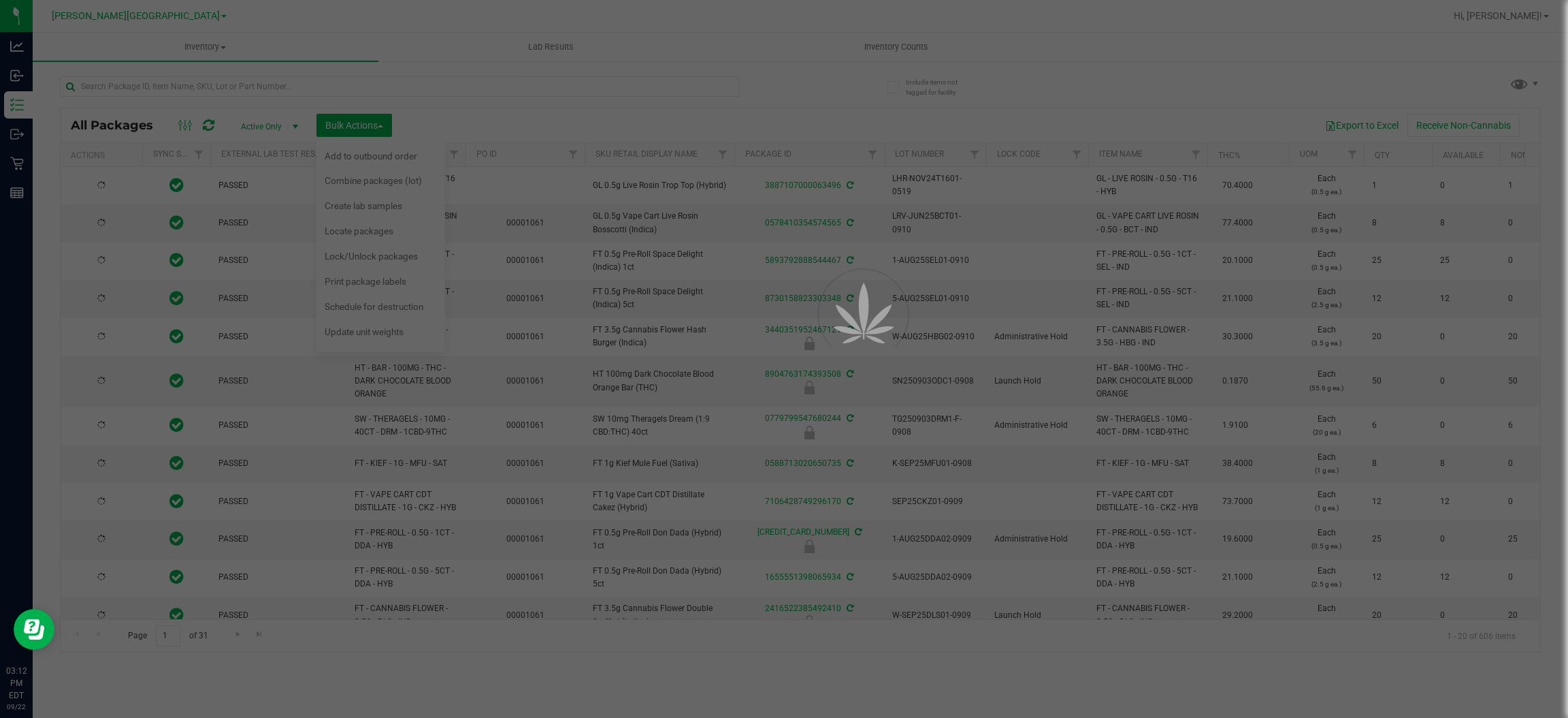
click at [385, 251] on div at bounding box center [784, 359] width 1568 height 718
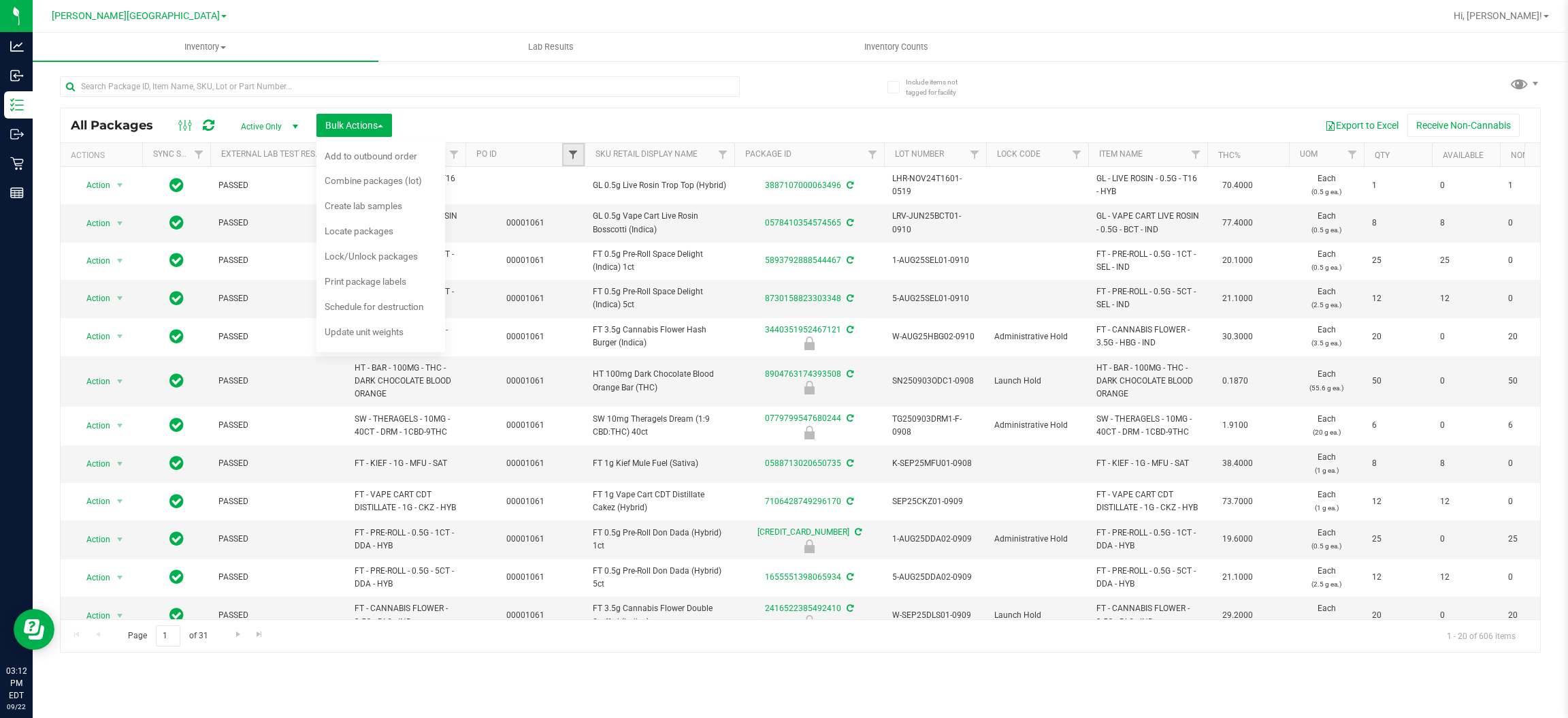
click at [567, 155] on span "Filter" at bounding box center [573, 154] width 11 height 11
click at [597, 214] on button "Filter" at bounding box center [603, 220] width 65 height 30
click at [209, 85] on input "text" at bounding box center [400, 87] width 680 height 20
type input "1061"
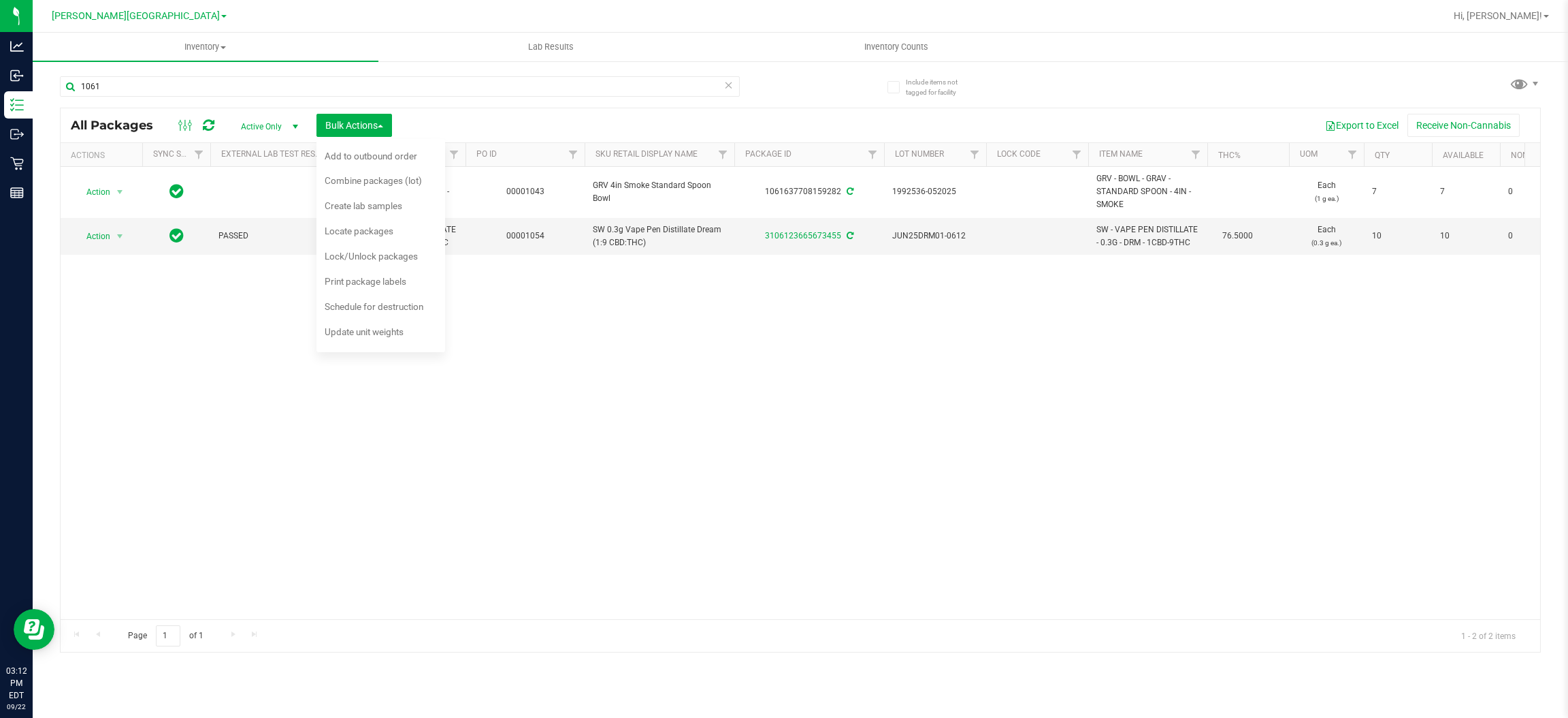
click at [843, 68] on div "1061 All Packages Active Only Active Only Lab Samples Locked All External Inter…" at bounding box center [800, 357] width 1481 height 589
click at [382, 247] on div "Lock/Unlock packages" at bounding box center [381, 258] width 112 height 22
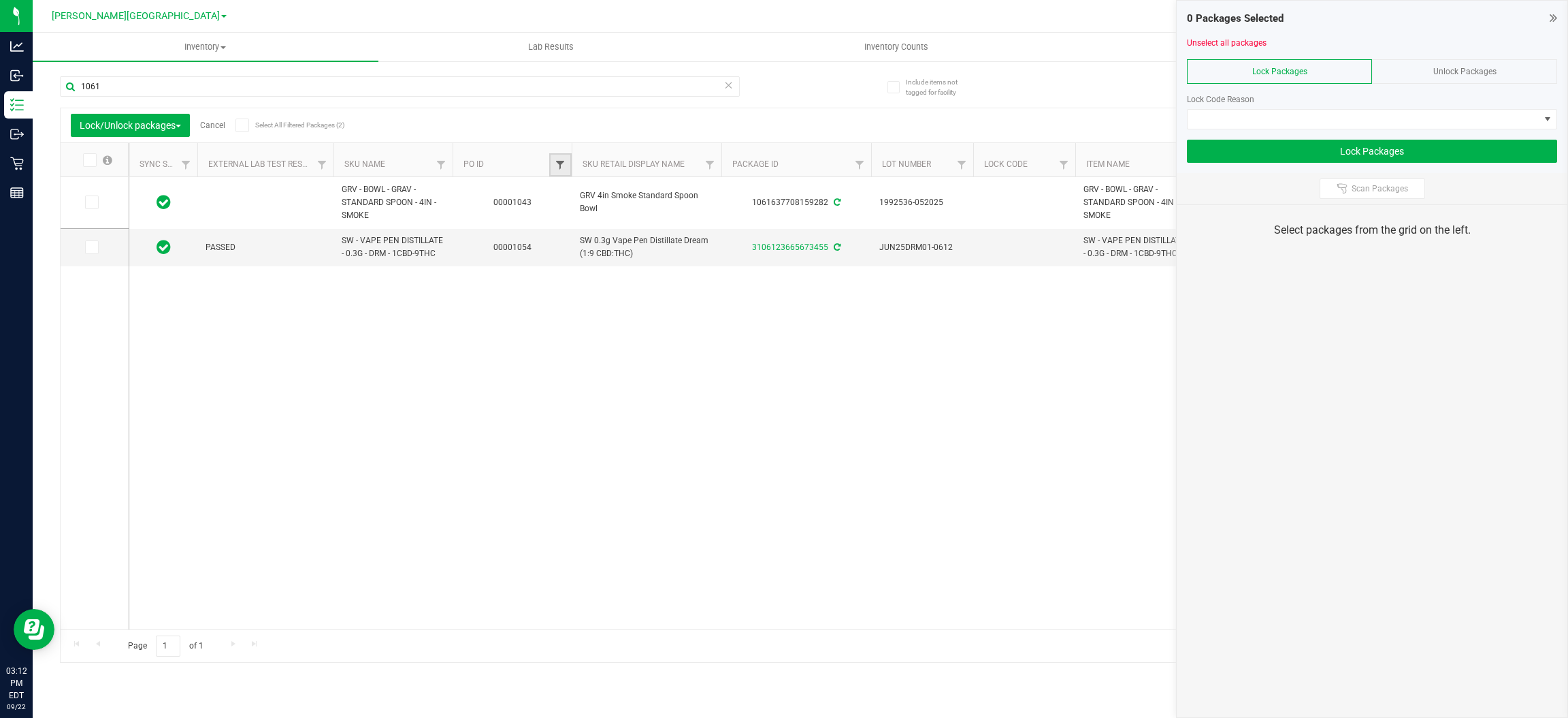
click at [555, 166] on span "Filter" at bounding box center [560, 165] width 11 height 11
type input "1061"
click at [583, 231] on button "Filter" at bounding box center [589, 231] width 65 height 30
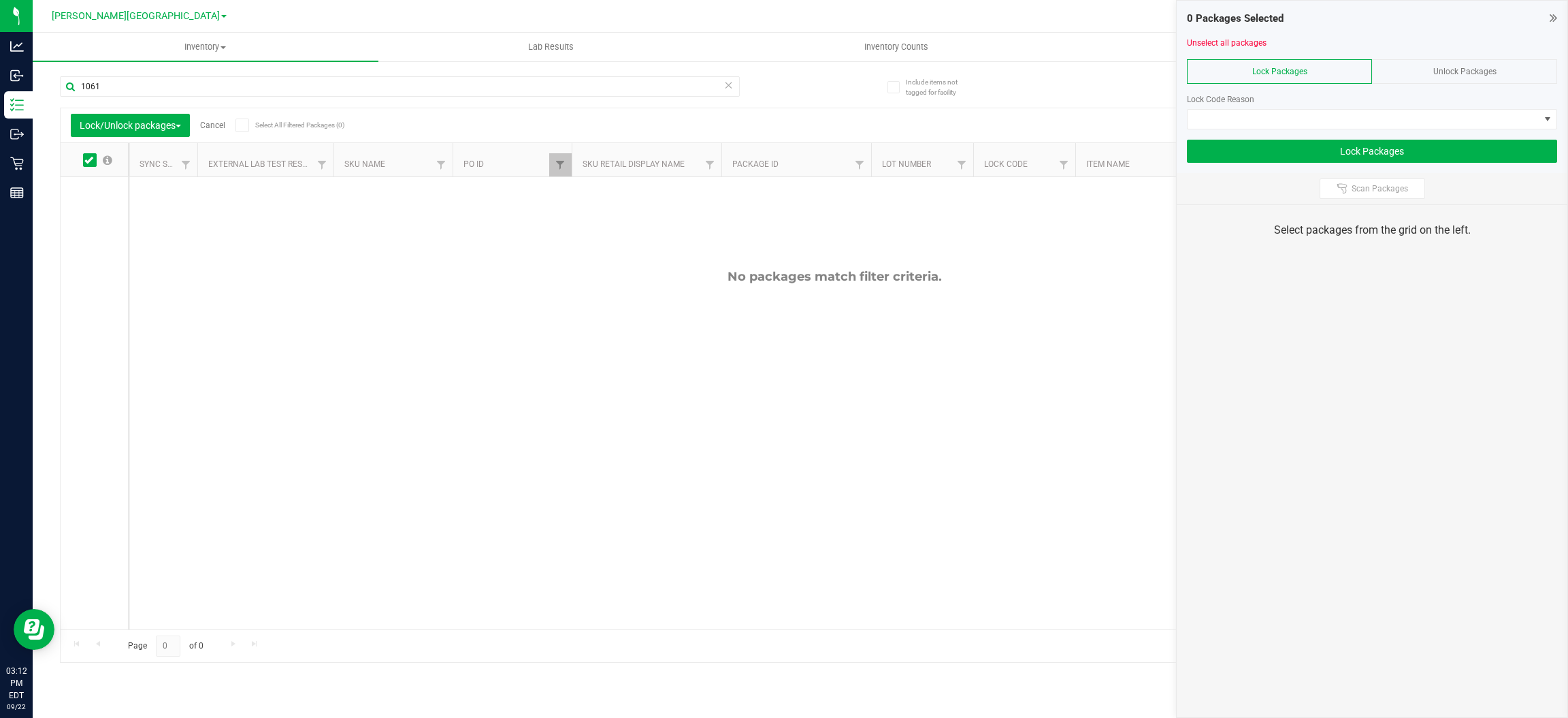
click at [1477, 80] on div "Unlock Packages" at bounding box center [1464, 71] width 185 height 24
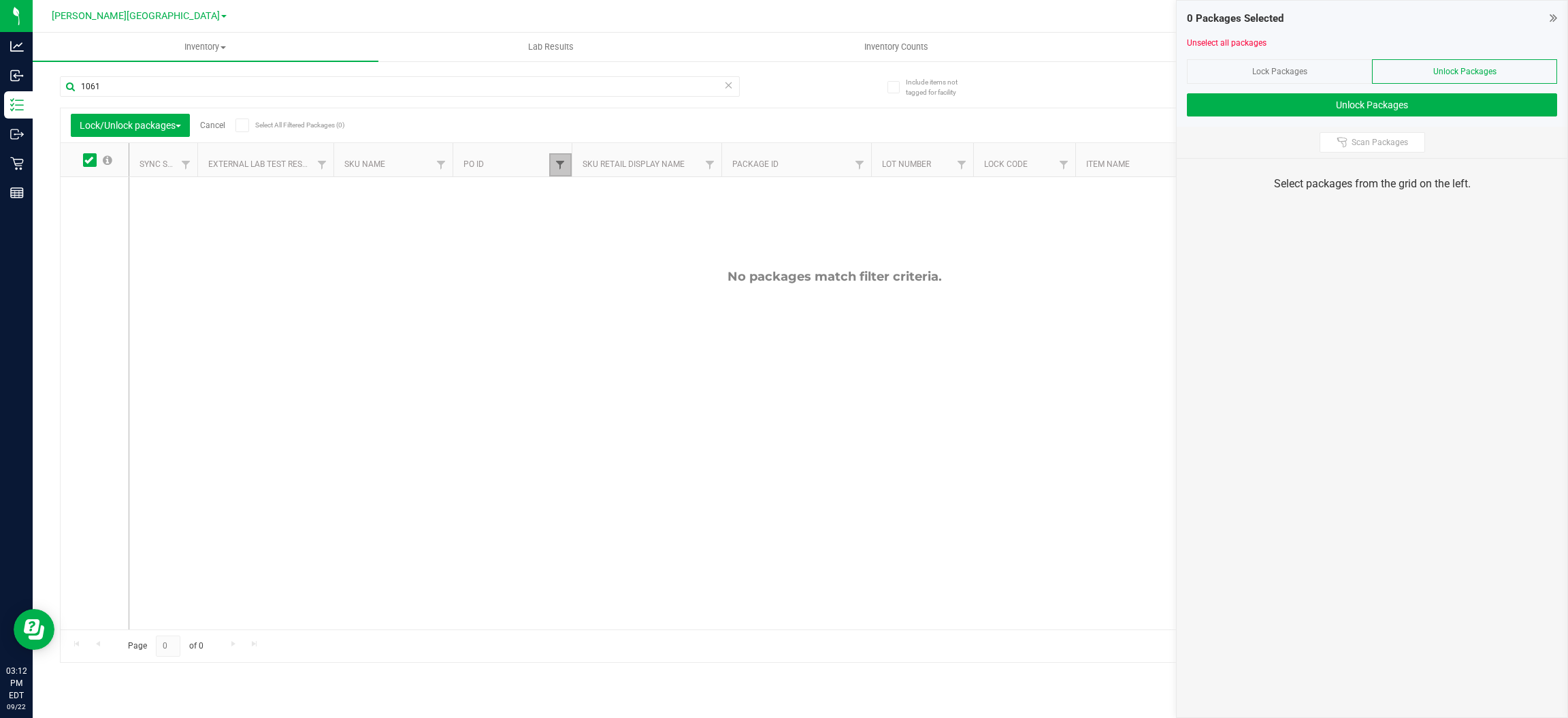
click at [562, 165] on span "Filter" at bounding box center [560, 165] width 11 height 11
click at [581, 230] on button "Filter" at bounding box center [589, 231] width 65 height 30
click at [94, 158] on span at bounding box center [90, 160] width 13 height 13
click at [0, 0] on input "checkbox" at bounding box center [0, 0] width 0 height 0
click at [1489, 68] on span "Unlock Packages" at bounding box center [1465, 72] width 63 height 9
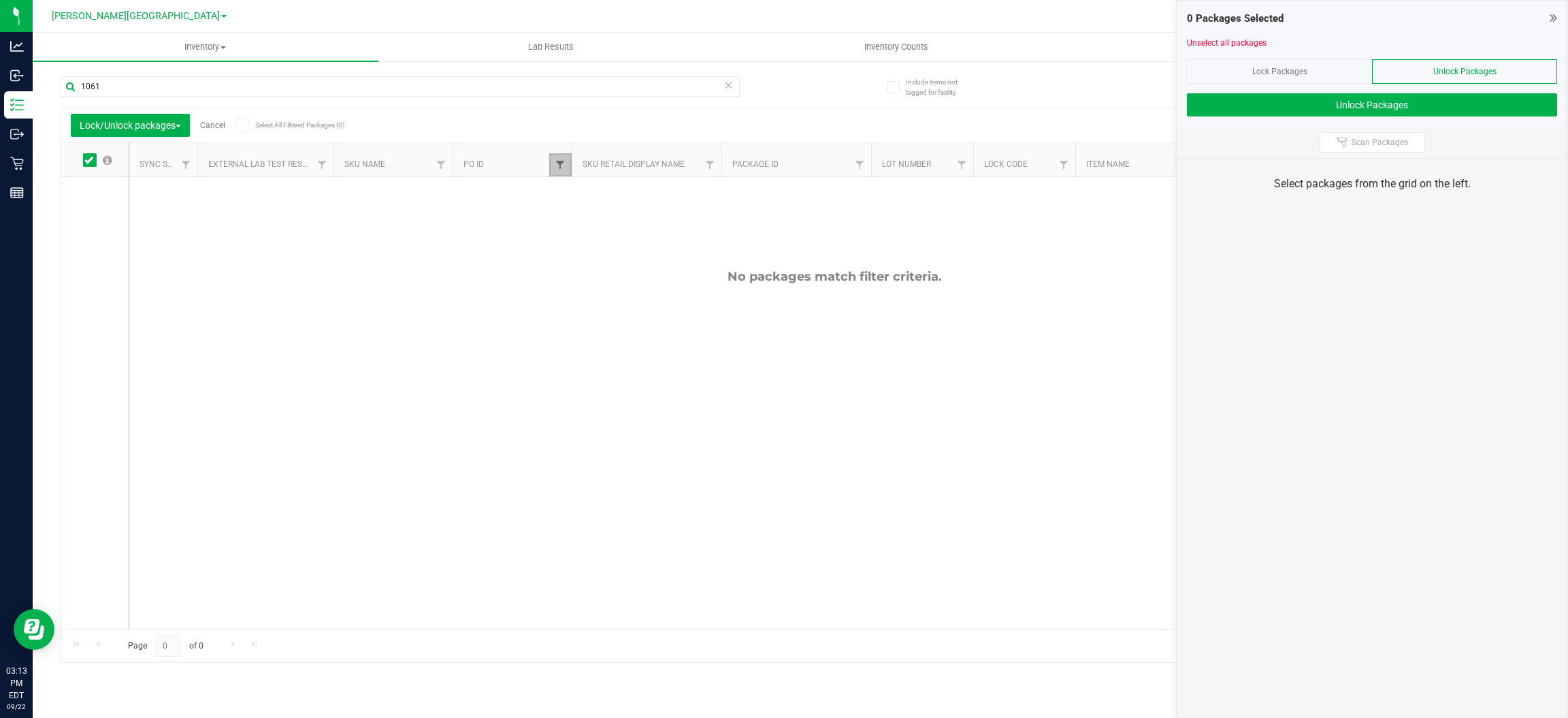
click at [556, 163] on span "Filter" at bounding box center [560, 165] width 11 height 11
click at [585, 227] on button "Filter" at bounding box center [589, 231] width 65 height 30
click at [1212, 64] on div "Lock Packages" at bounding box center [1278, 71] width 185 height 24
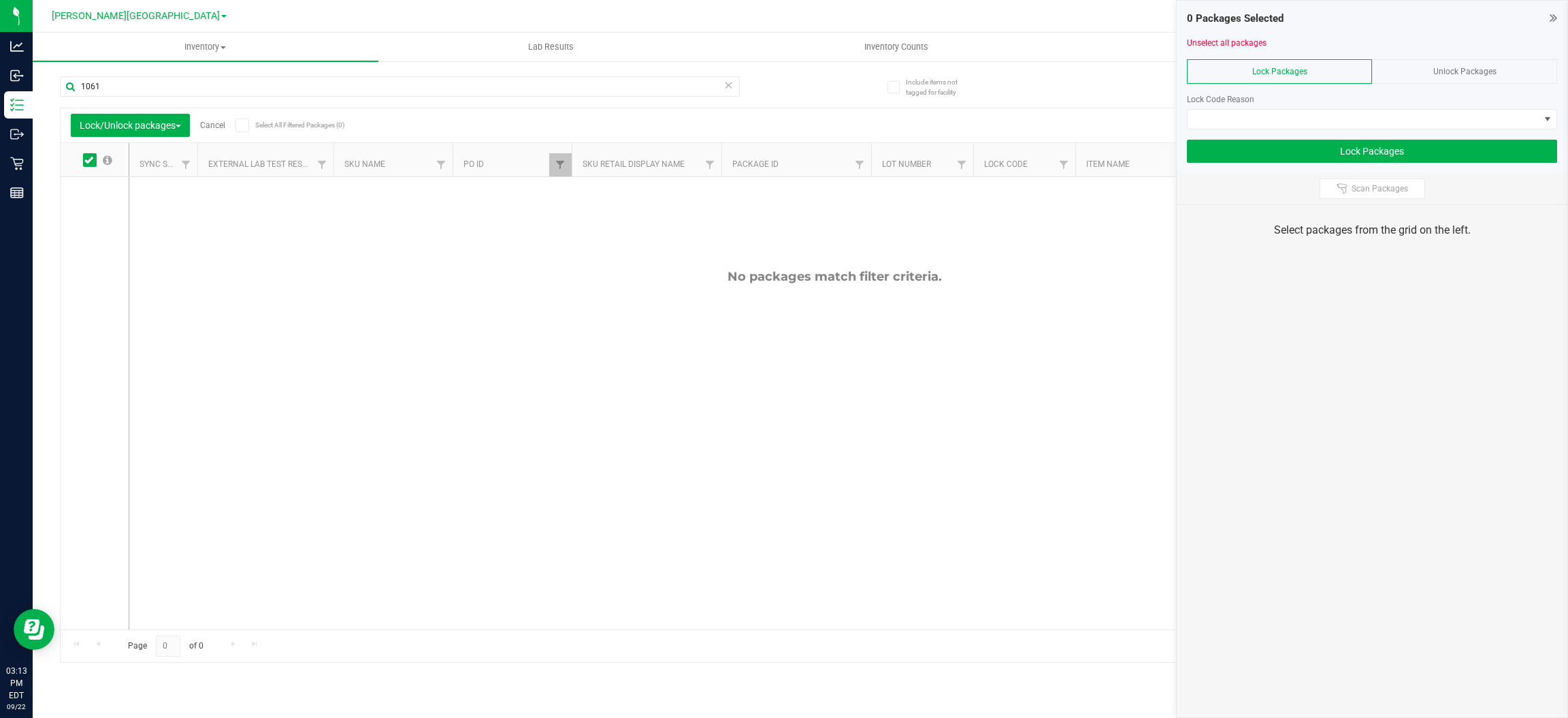
click at [496, 157] on th "PO ID" at bounding box center [511, 160] width 119 height 34
click at [555, 163] on span "Filter" at bounding box center [560, 165] width 11 height 11
click at [581, 224] on button "Filter" at bounding box center [589, 231] width 65 height 30
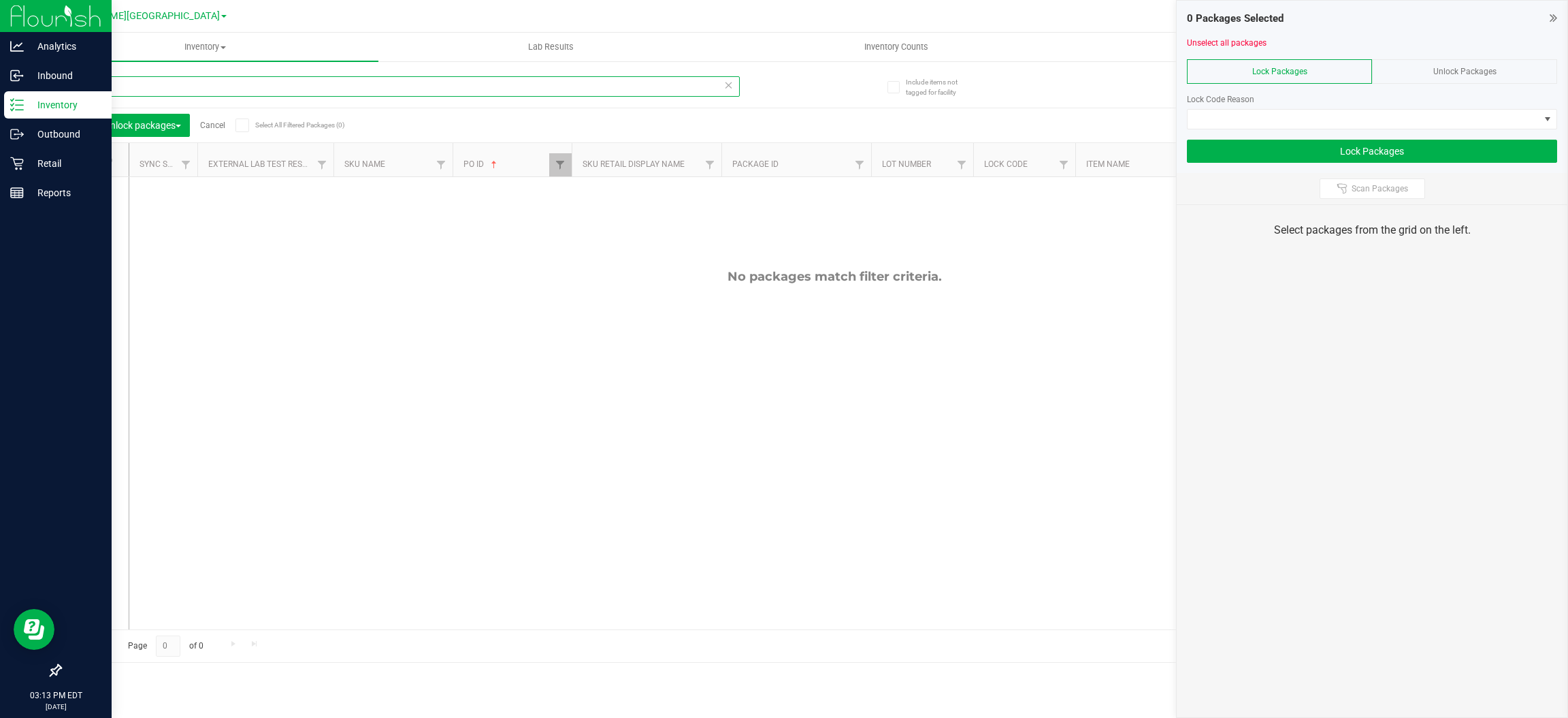
drag, startPoint x: 153, startPoint y: 86, endPoint x: 0, endPoint y: 114, distance: 155.5
click at [0, 114] on div "Analytics Inbound Inventory Outbound Retail Reports 03:13 PM EDT [DATE] 09/22 […" at bounding box center [784, 359] width 1568 height 718
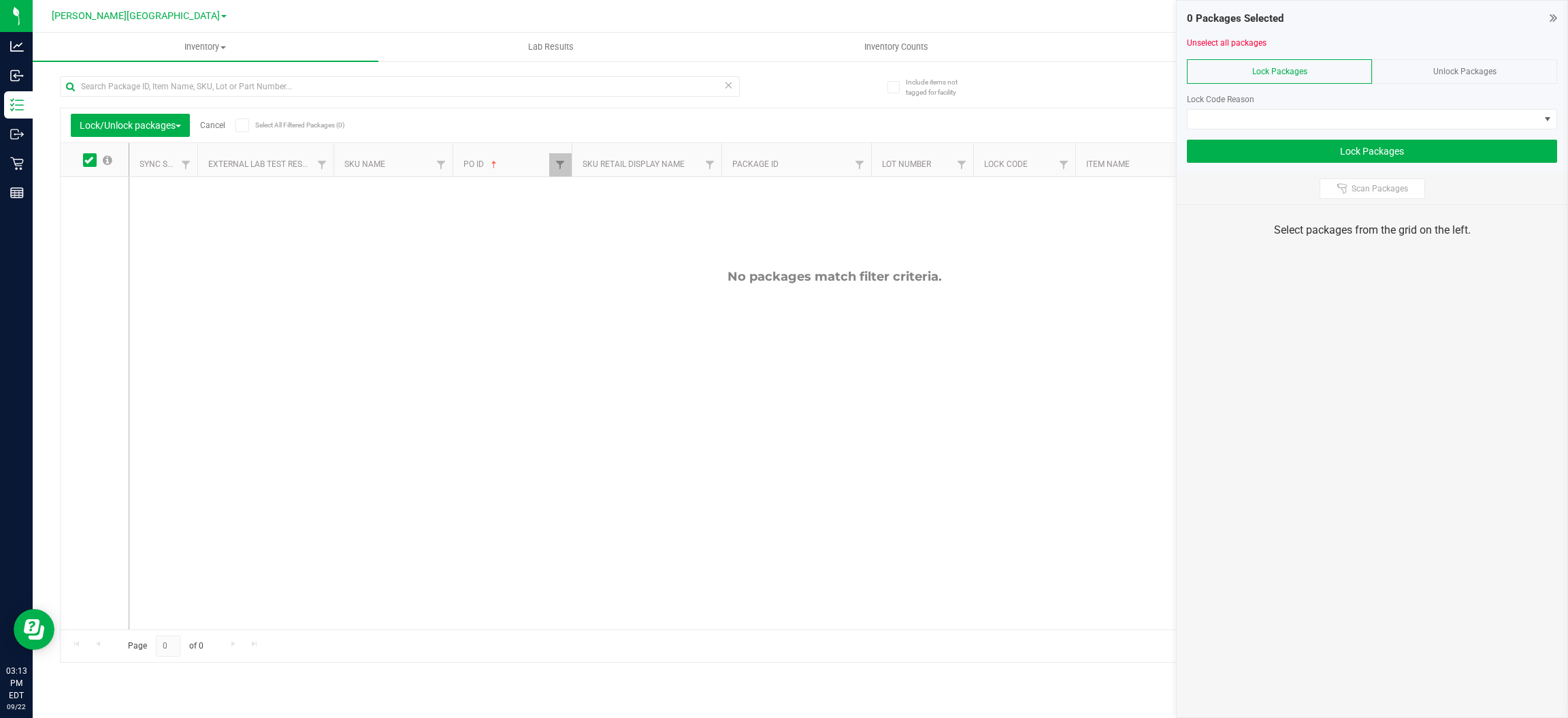
click at [665, 260] on div "No packages match filter criteria." at bounding box center [834, 449] width 1410 height 544
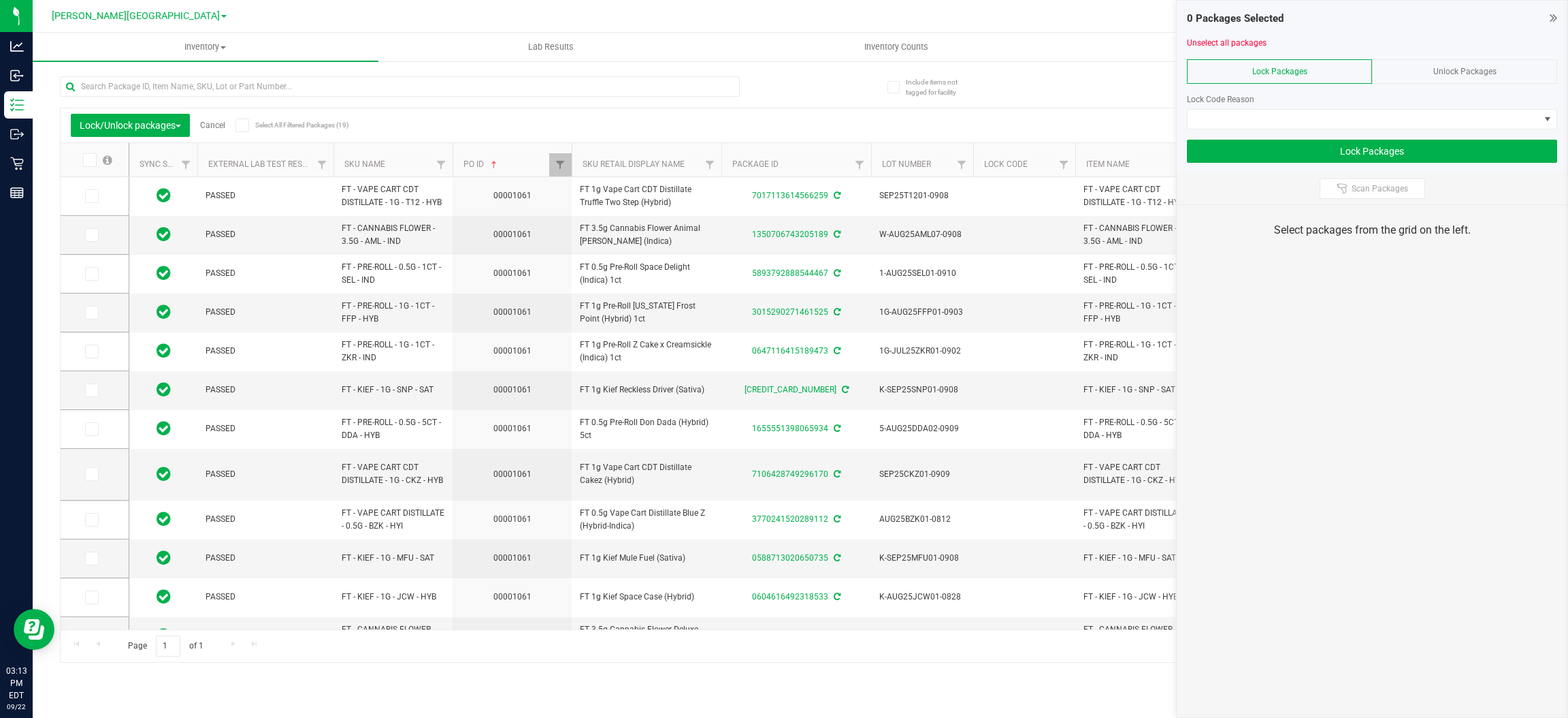
click at [81, 161] on label at bounding box center [97, 160] width 53 height 13
click at [0, 0] on input "checkbox" at bounding box center [0, 0] width 0 height 0
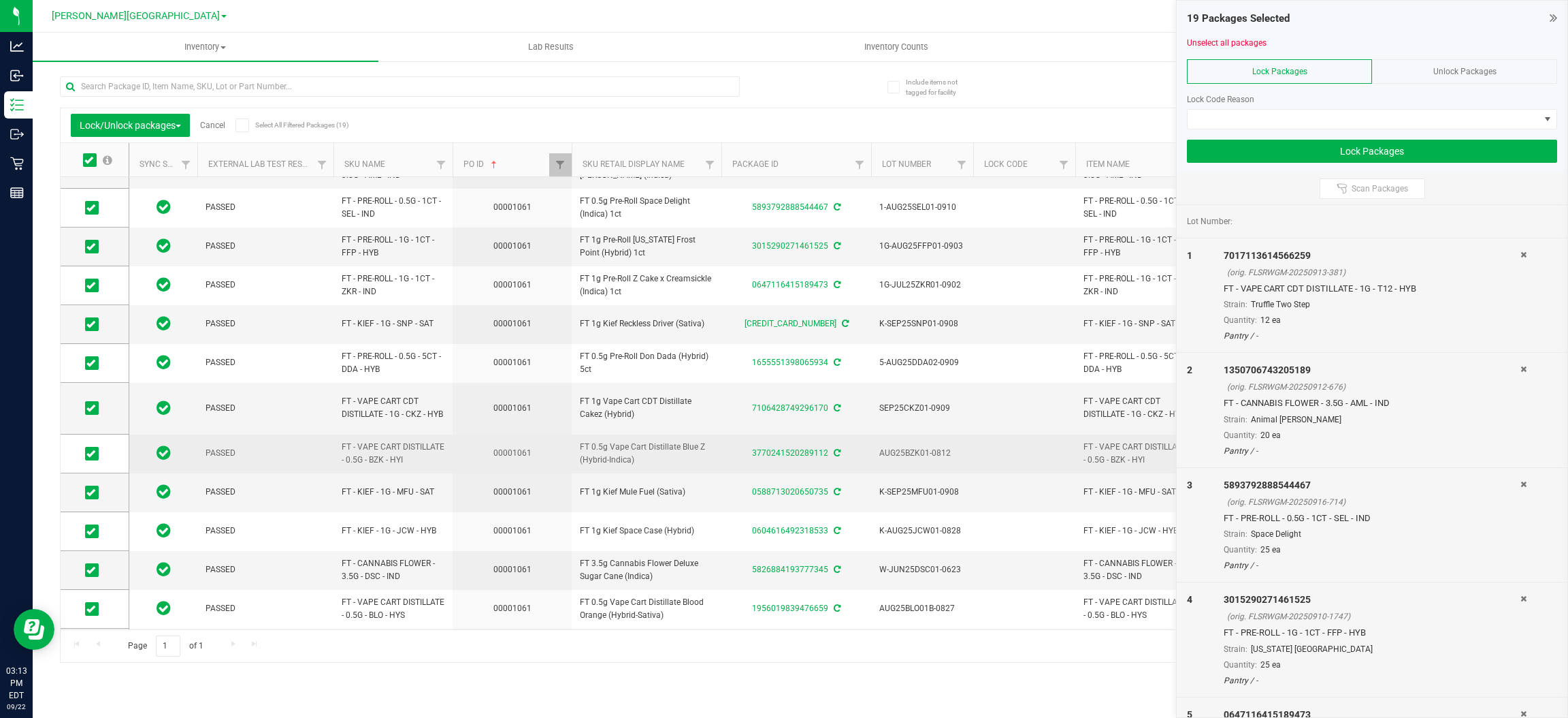
scroll to position [272, 0]
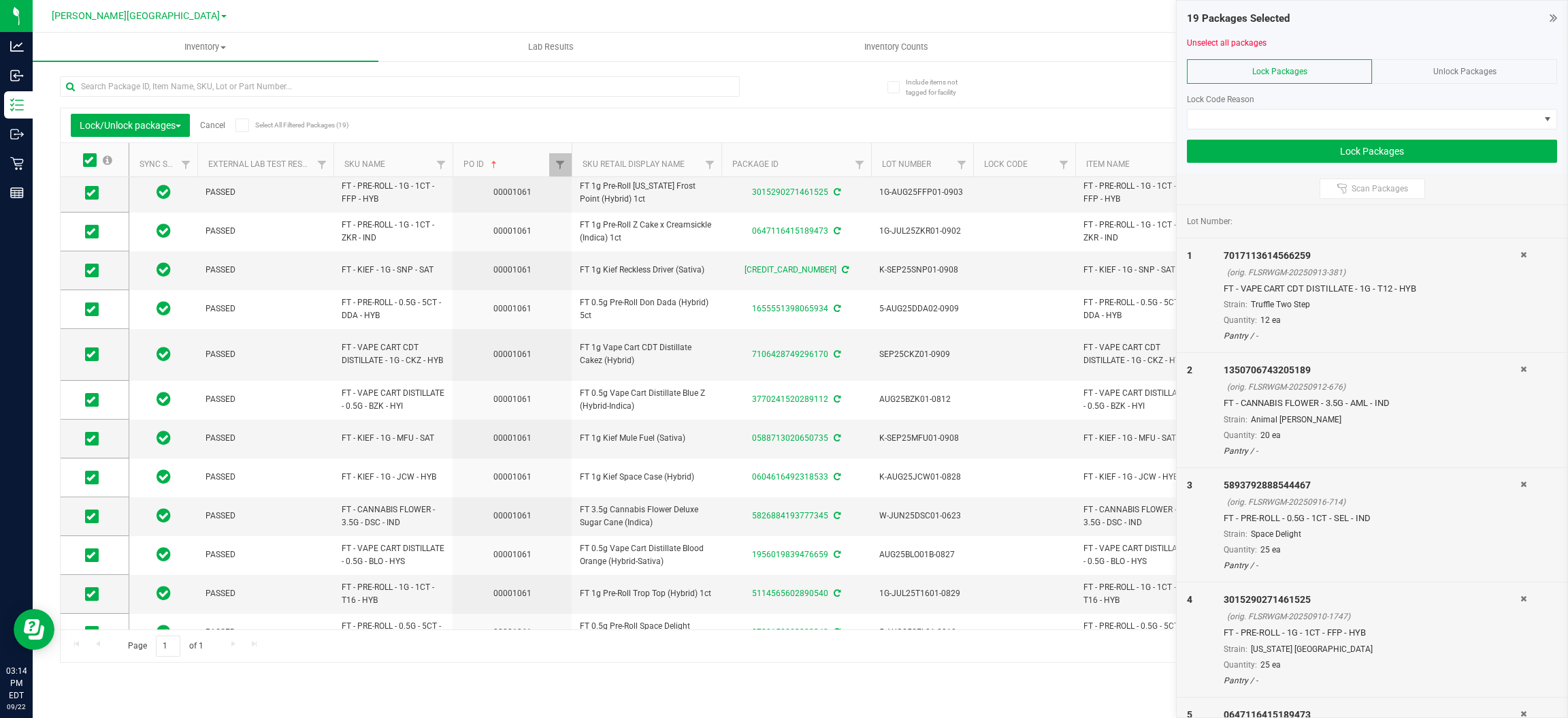
click at [1469, 68] on span "Unlock Packages" at bounding box center [1465, 72] width 63 height 9
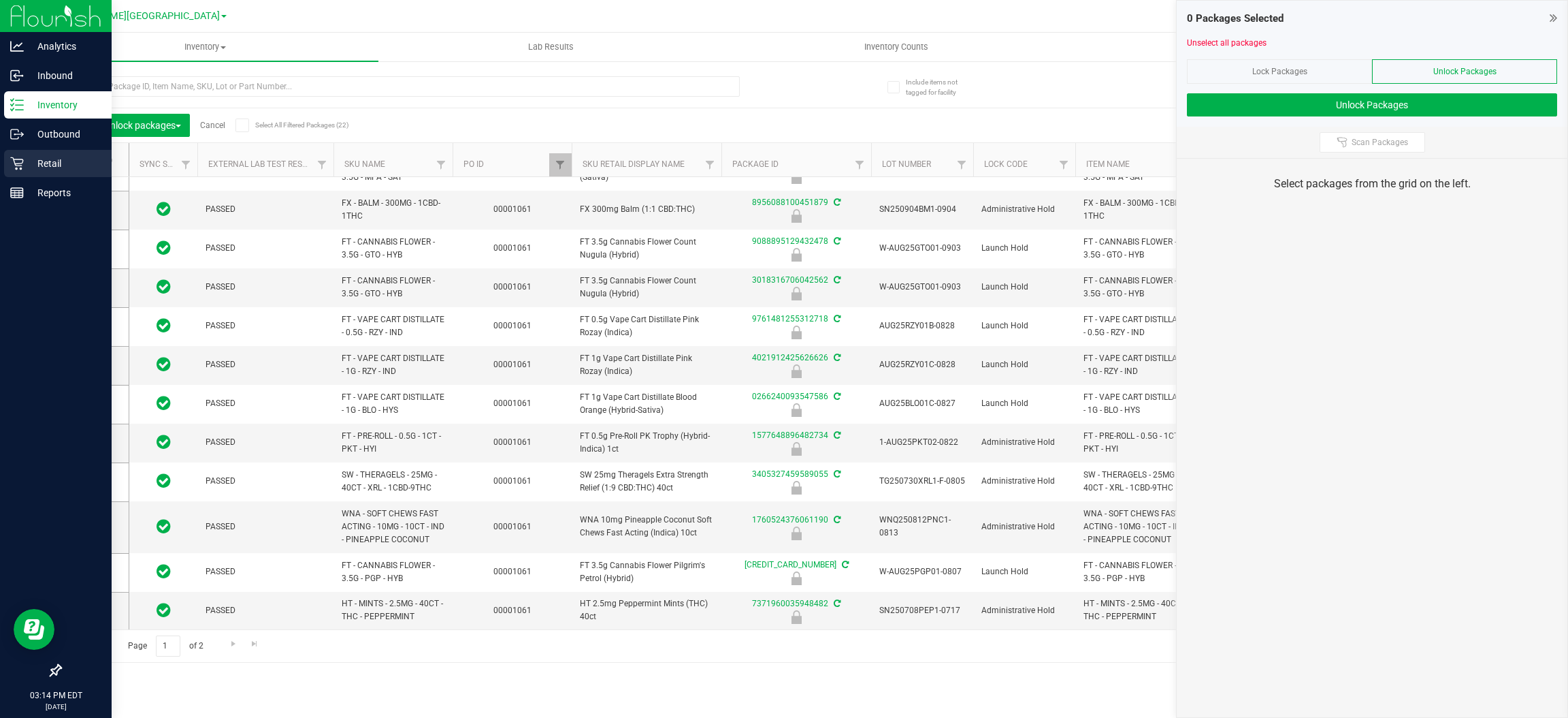
click at [11, 157] on icon at bounding box center [17, 164] width 13 height 13
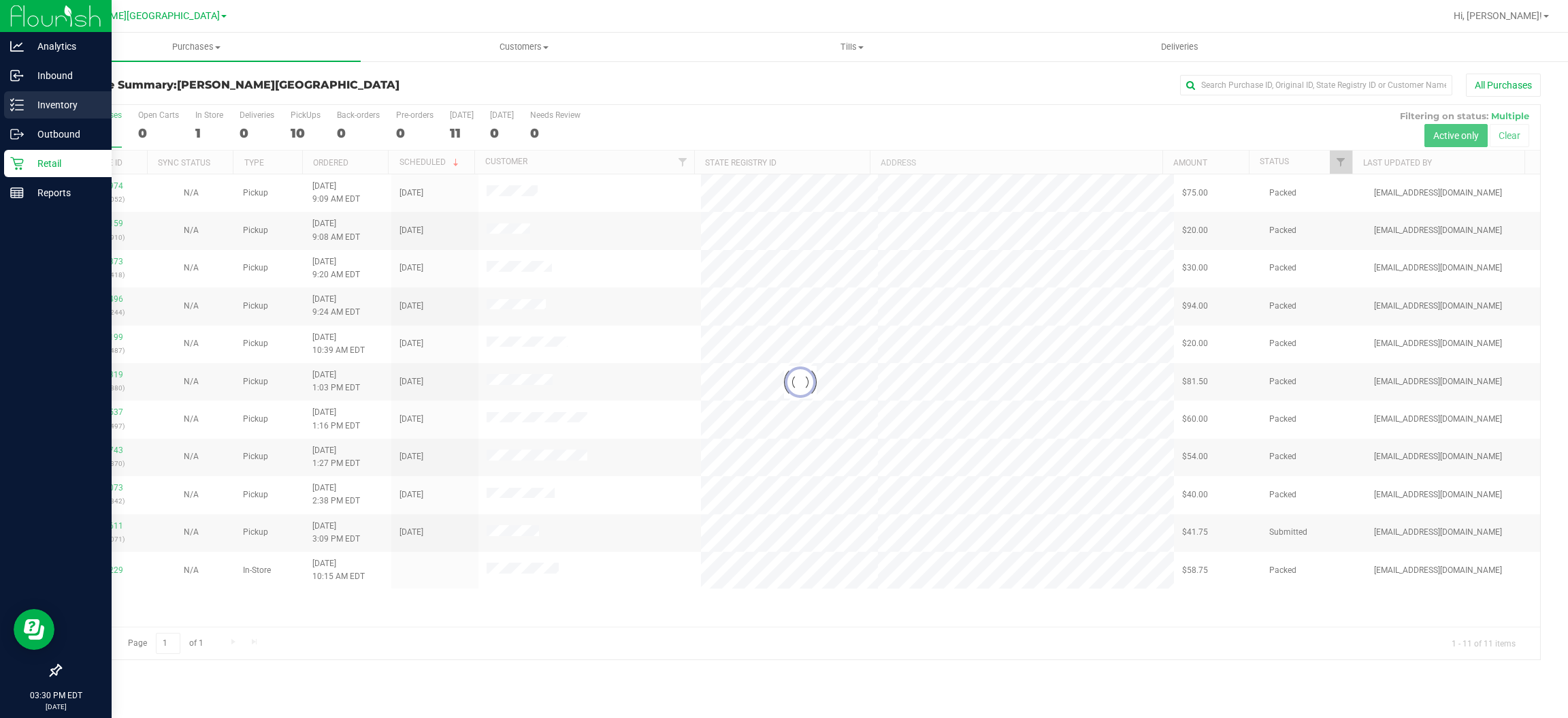
click at [59, 101] on p "Inventory" at bounding box center [65, 105] width 82 height 17
click at [78, 104] on p "Inventory" at bounding box center [65, 105] width 82 height 17
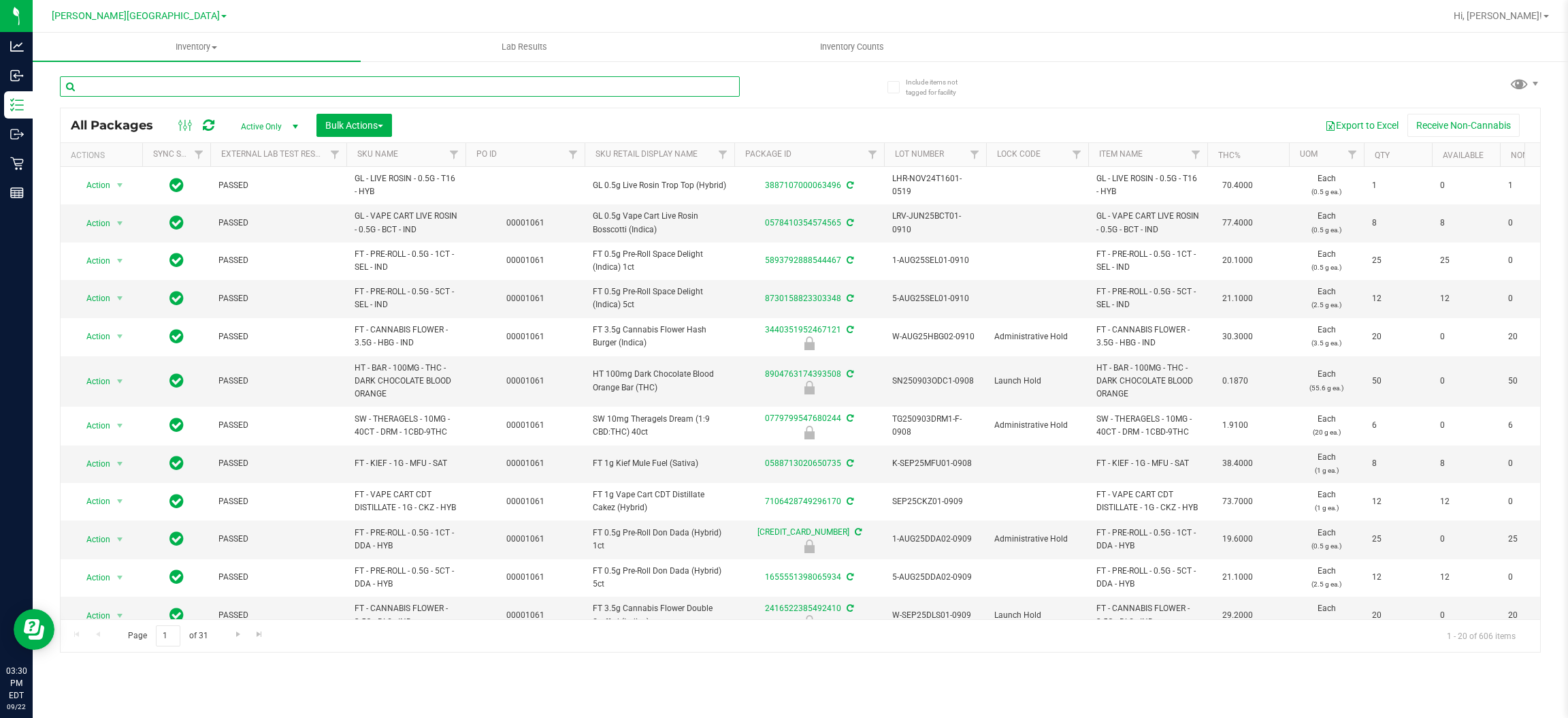
click at [162, 81] on input "text" at bounding box center [400, 87] width 680 height 20
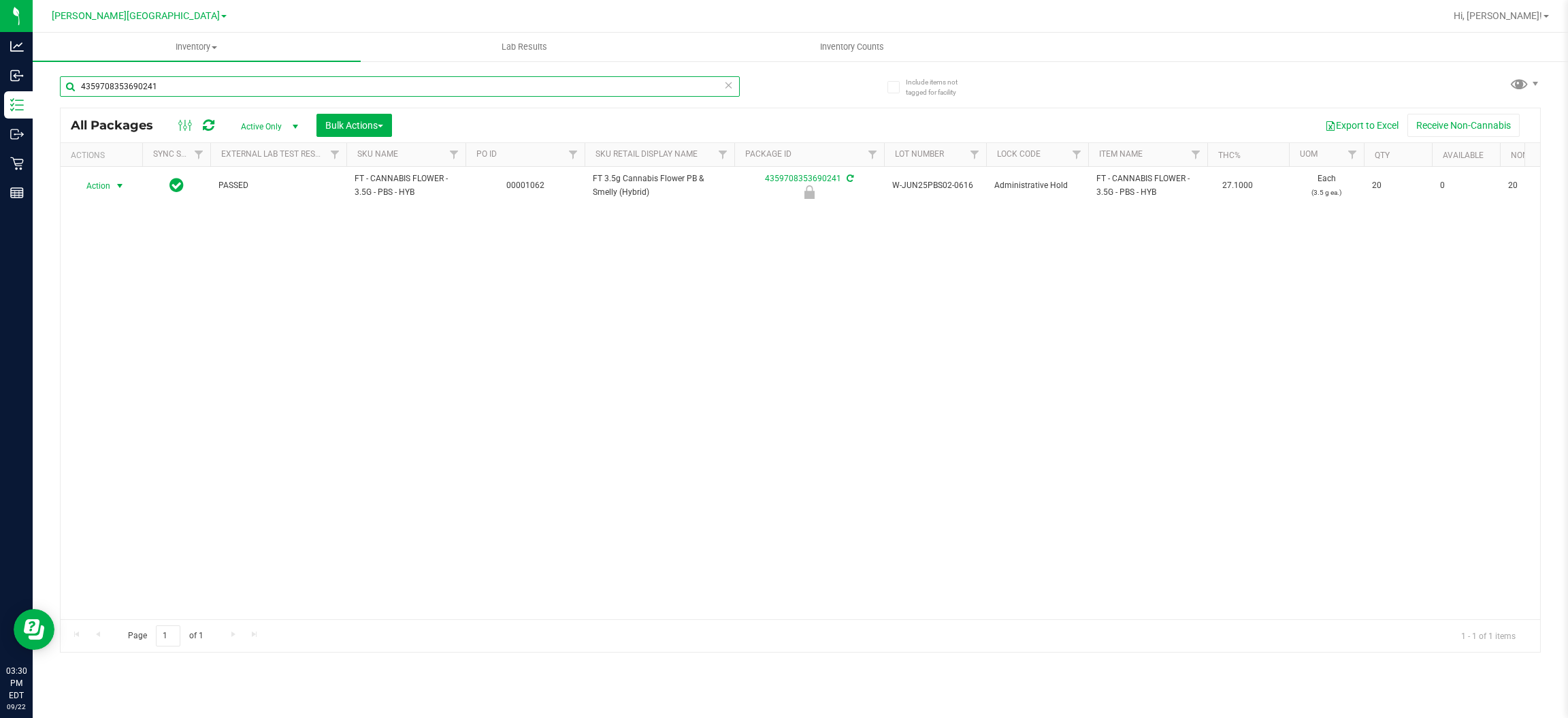
type input "4359708353690241"
click at [108, 188] on span "Action" at bounding box center [92, 186] width 37 height 19
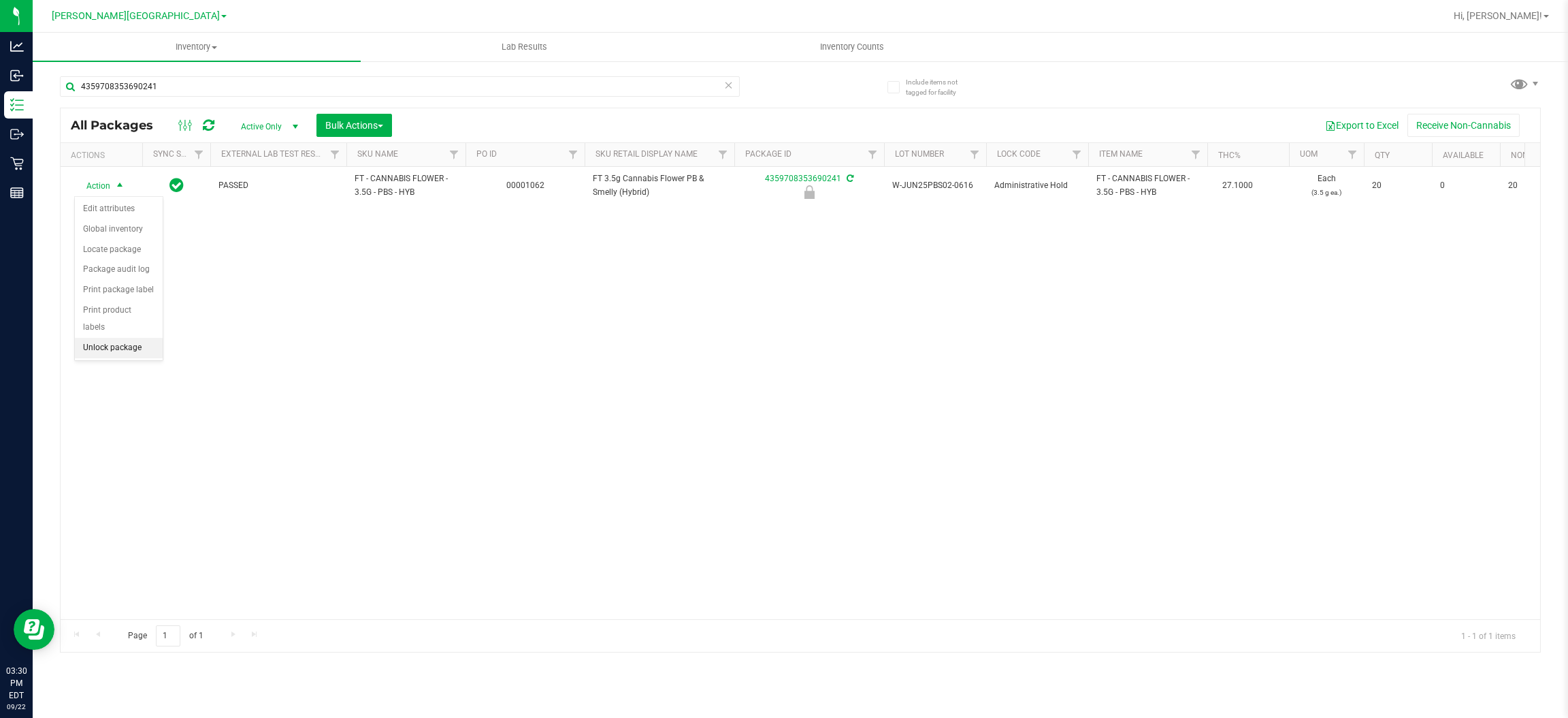
click at [101, 338] on li "Unlock package" at bounding box center [119, 348] width 88 height 20
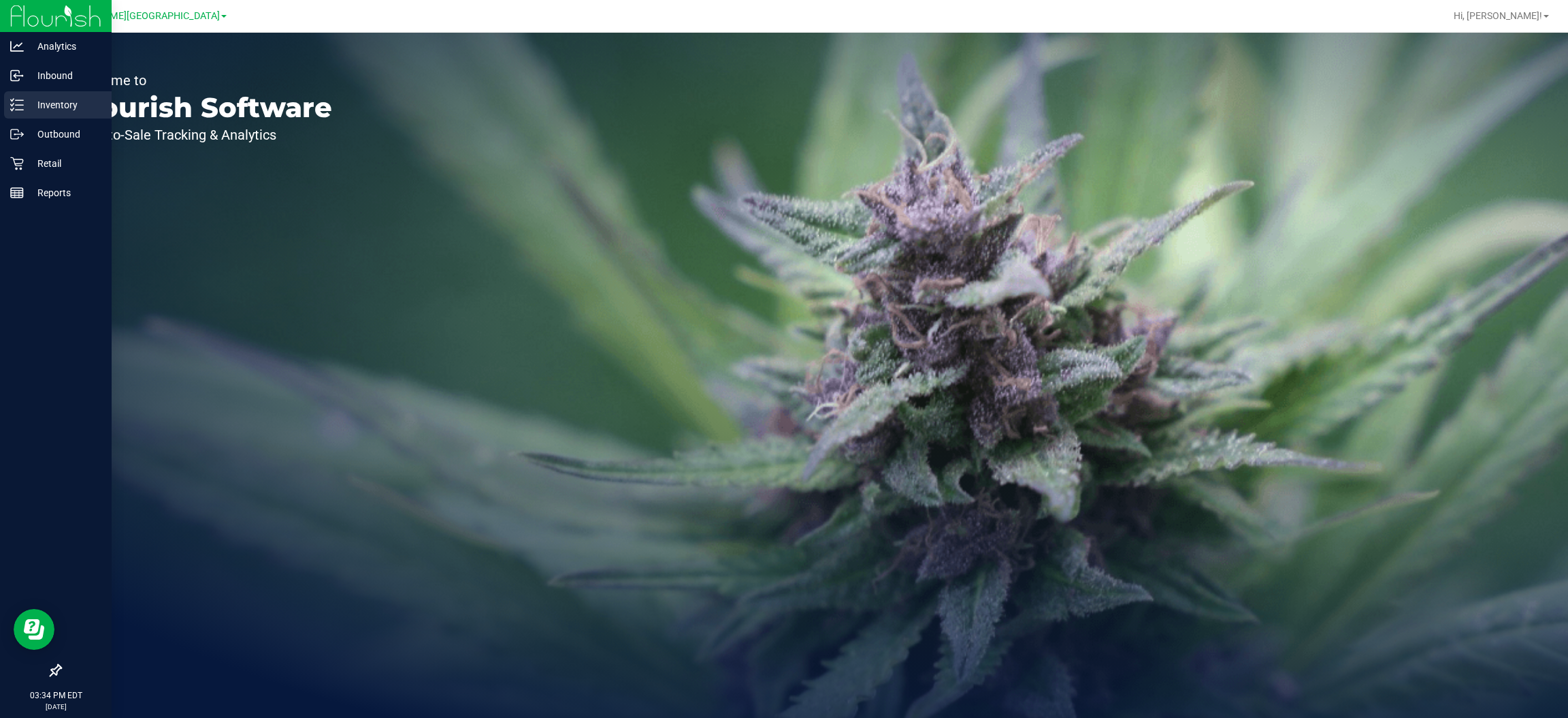
click at [48, 103] on p "Inventory" at bounding box center [65, 105] width 82 height 17
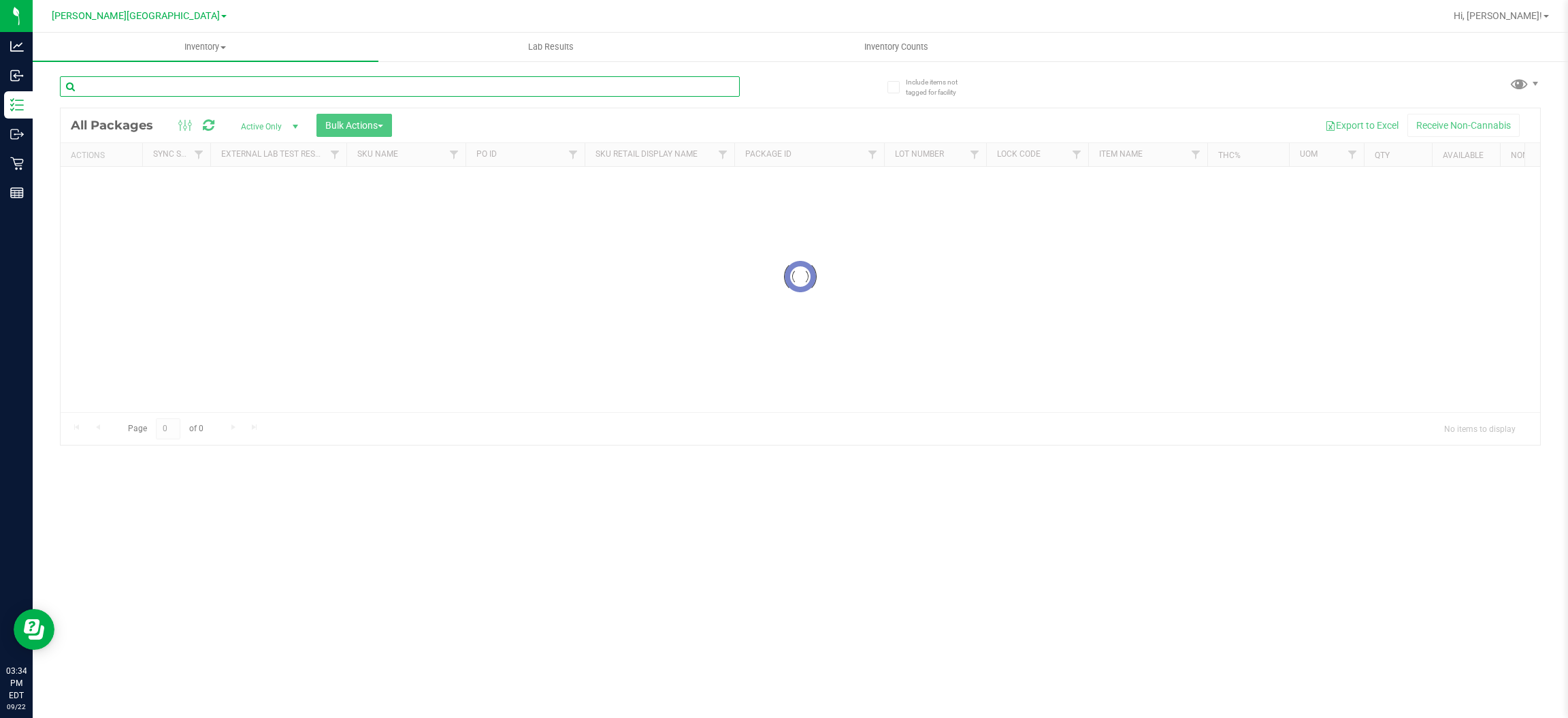
click at [440, 88] on input "text" at bounding box center [400, 87] width 680 height 20
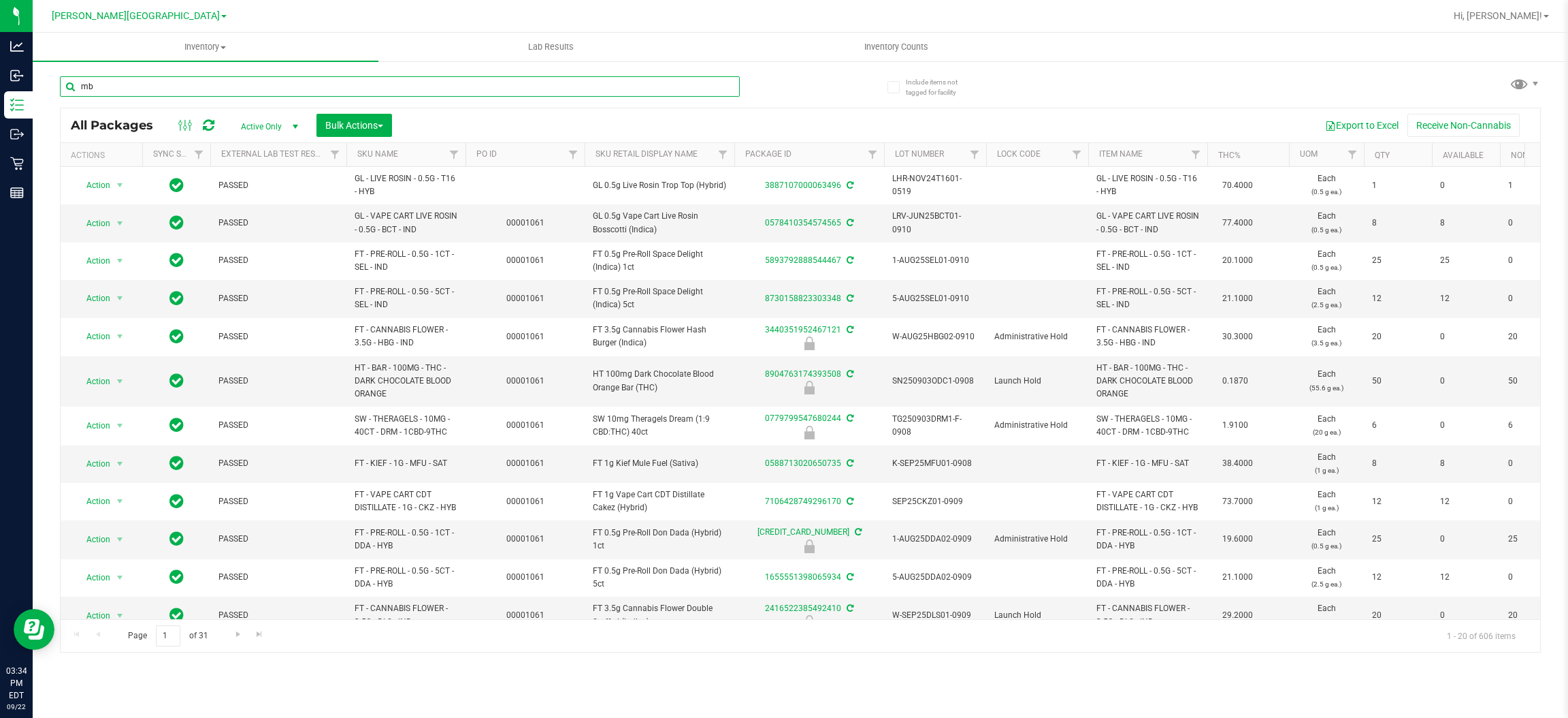
type input "mbl"
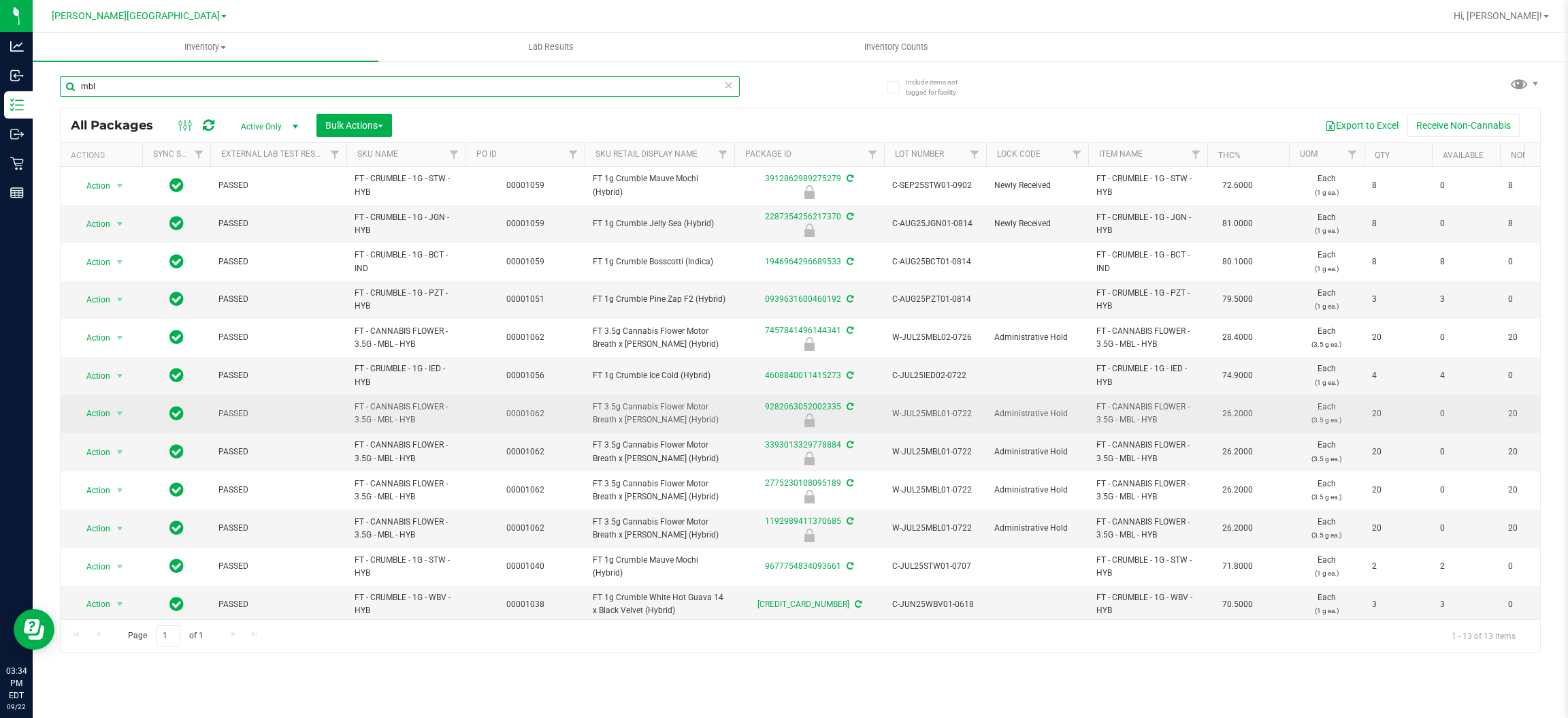
scroll to position [58, 0]
